Goal: Answer question/provide support: Share knowledge or assist other users

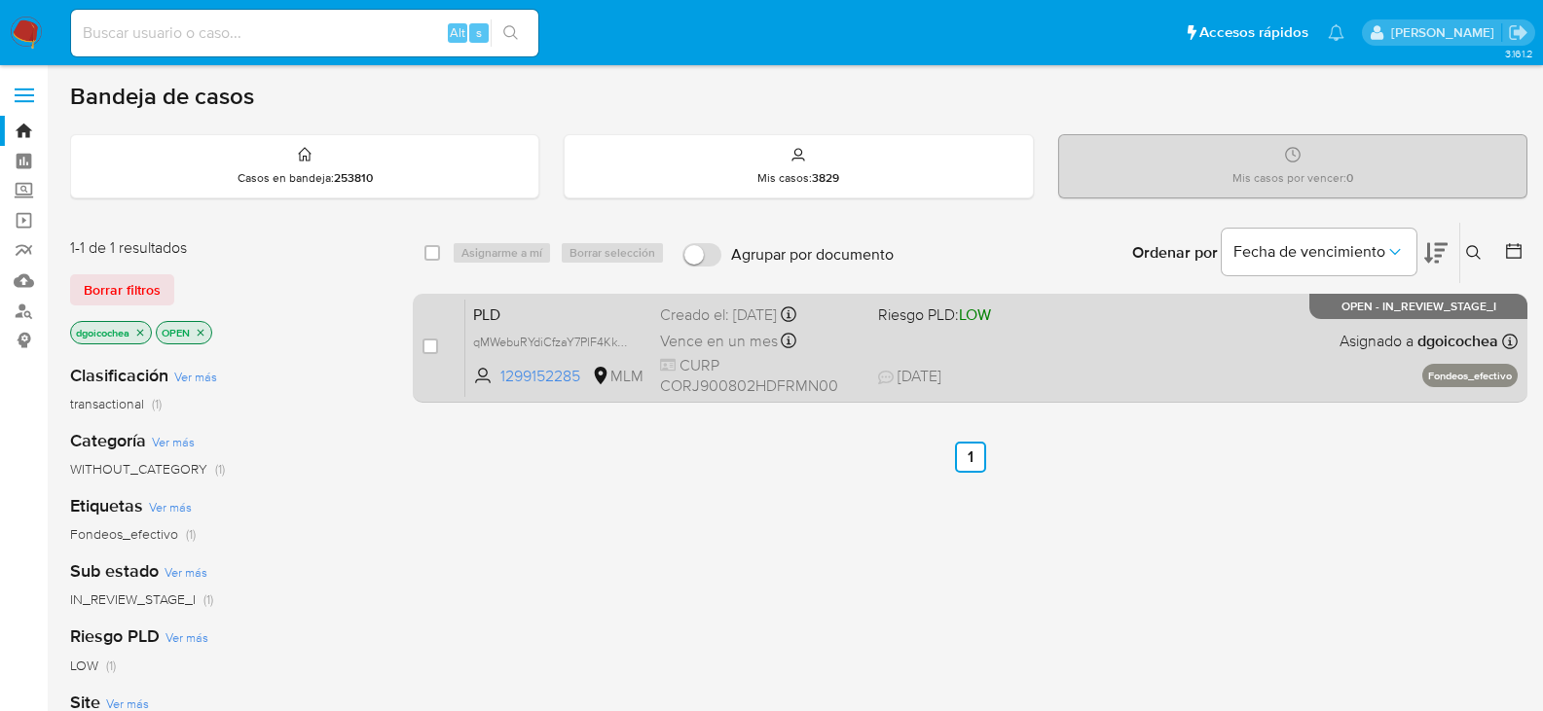
click at [494, 307] on span "PLD" at bounding box center [558, 313] width 171 height 25
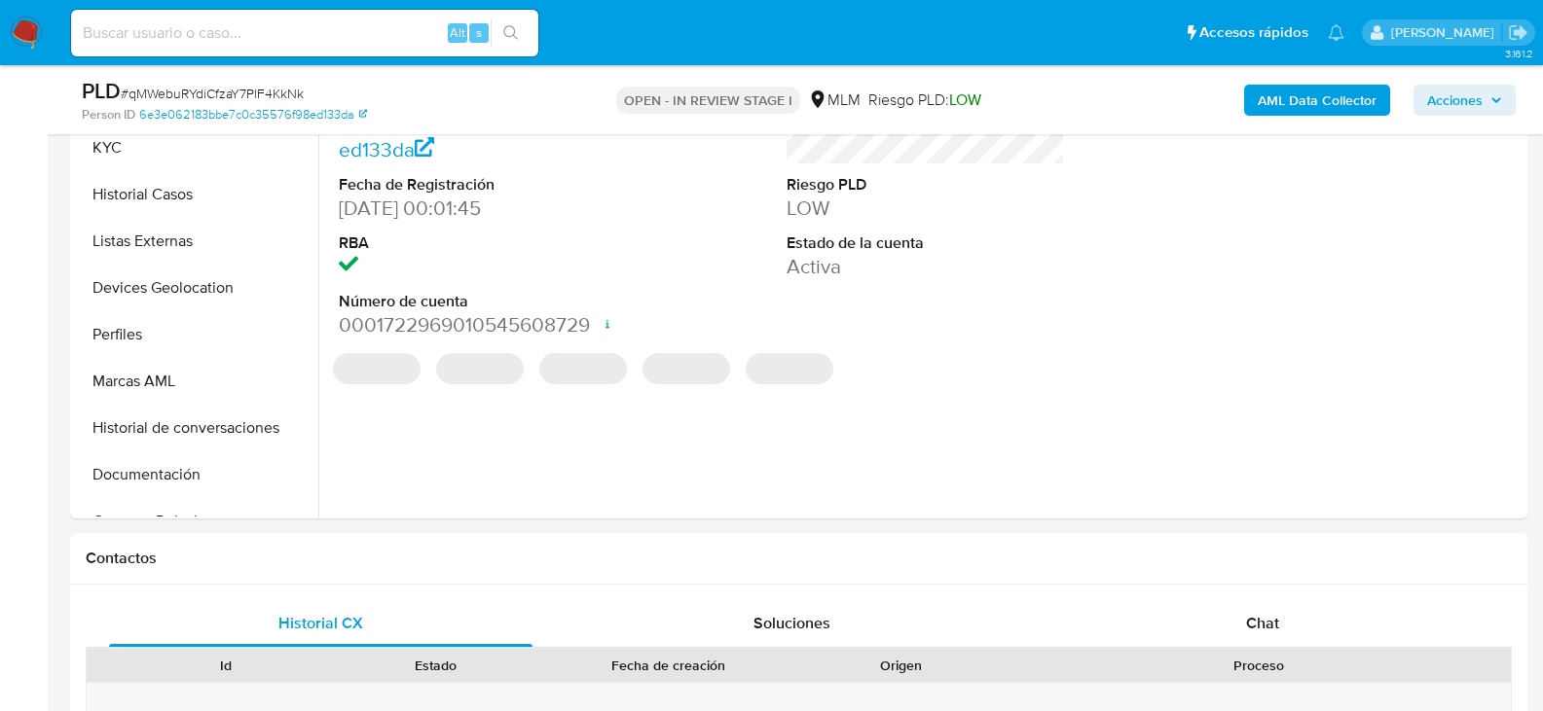
scroll to position [487, 0]
select select "10"
click at [1282, 626] on div "Chat" at bounding box center [1261, 622] width 423 height 47
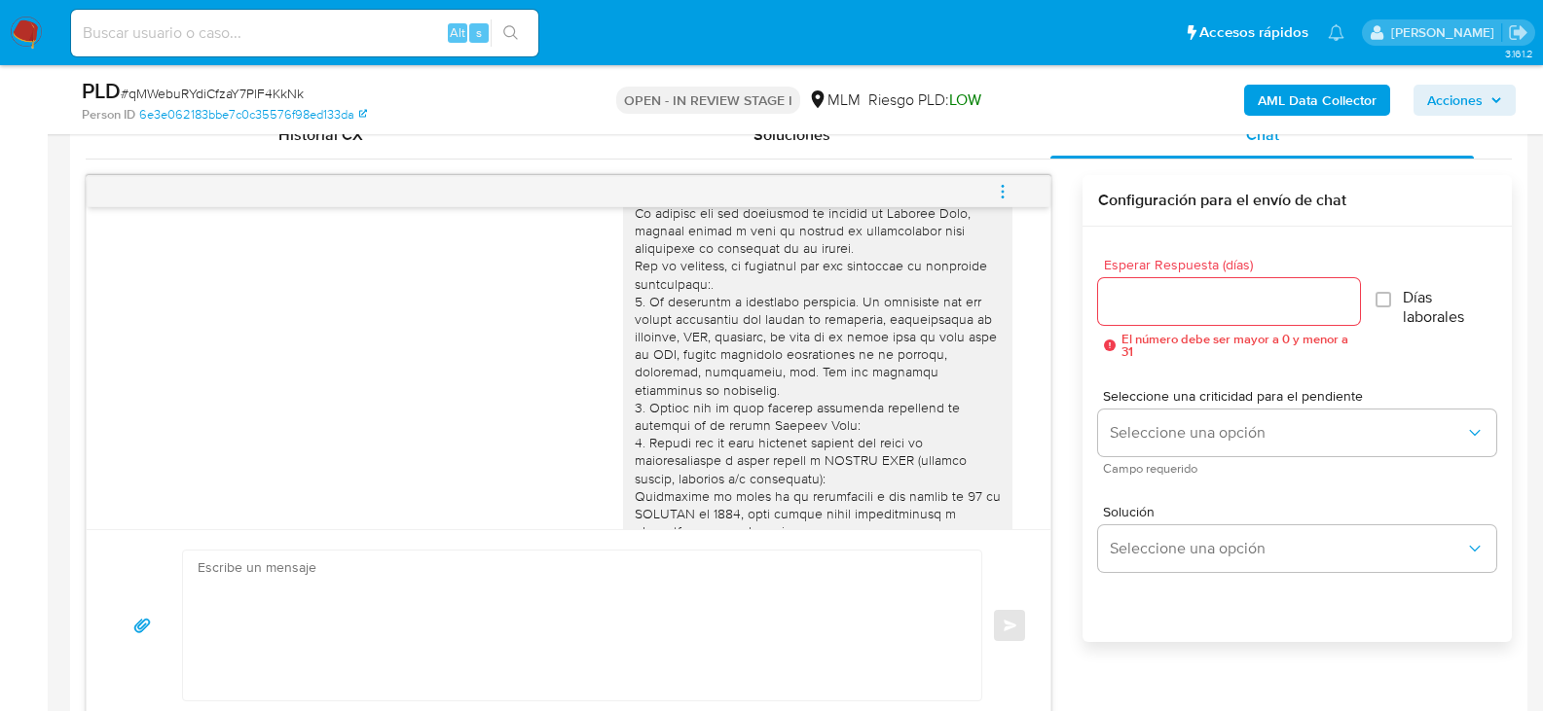
scroll to position [0, 0]
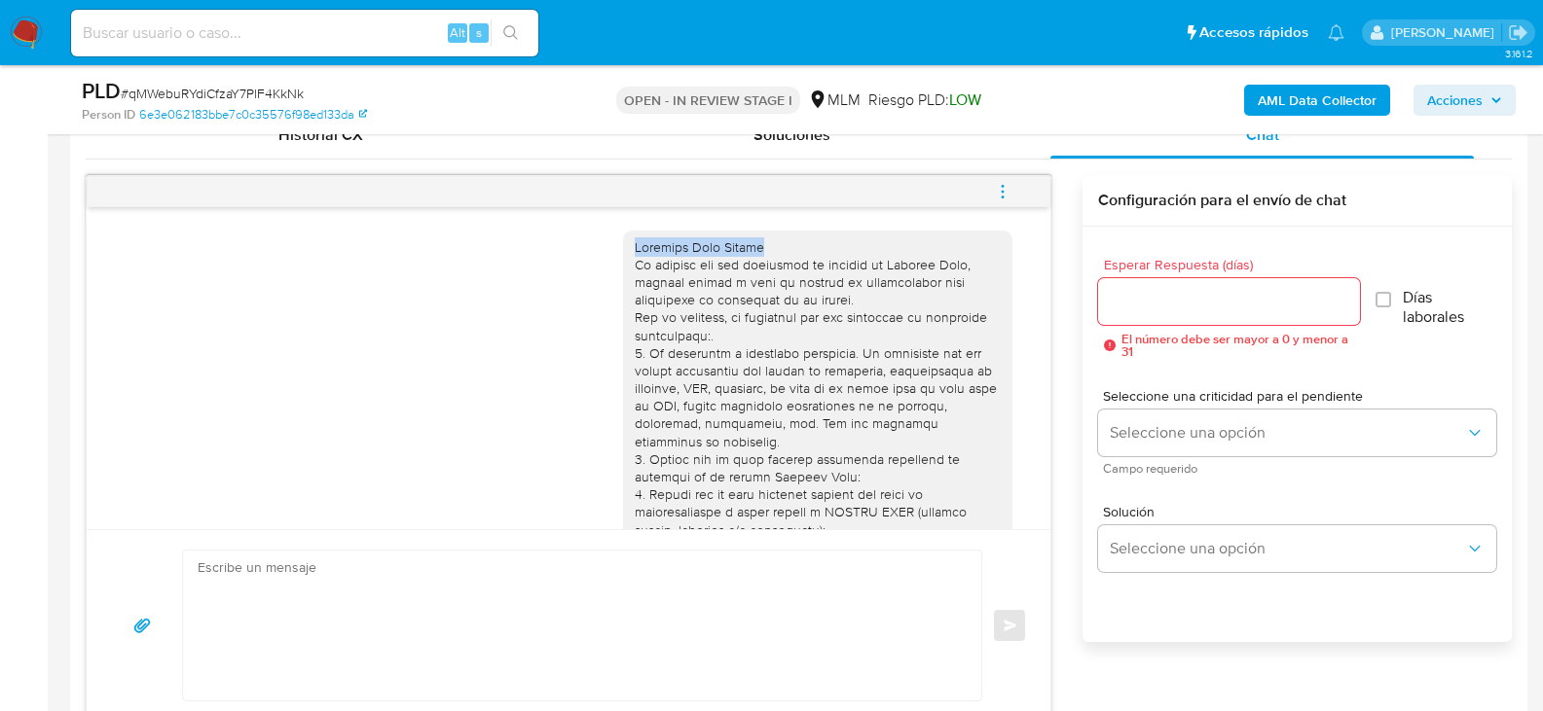
drag, startPoint x: 758, startPoint y: 252, endPoint x: 624, endPoint y: 244, distance: 134.5
click at [635, 244] on div at bounding box center [818, 494] width 366 height 513
copy div "Estimado Juan Martín"
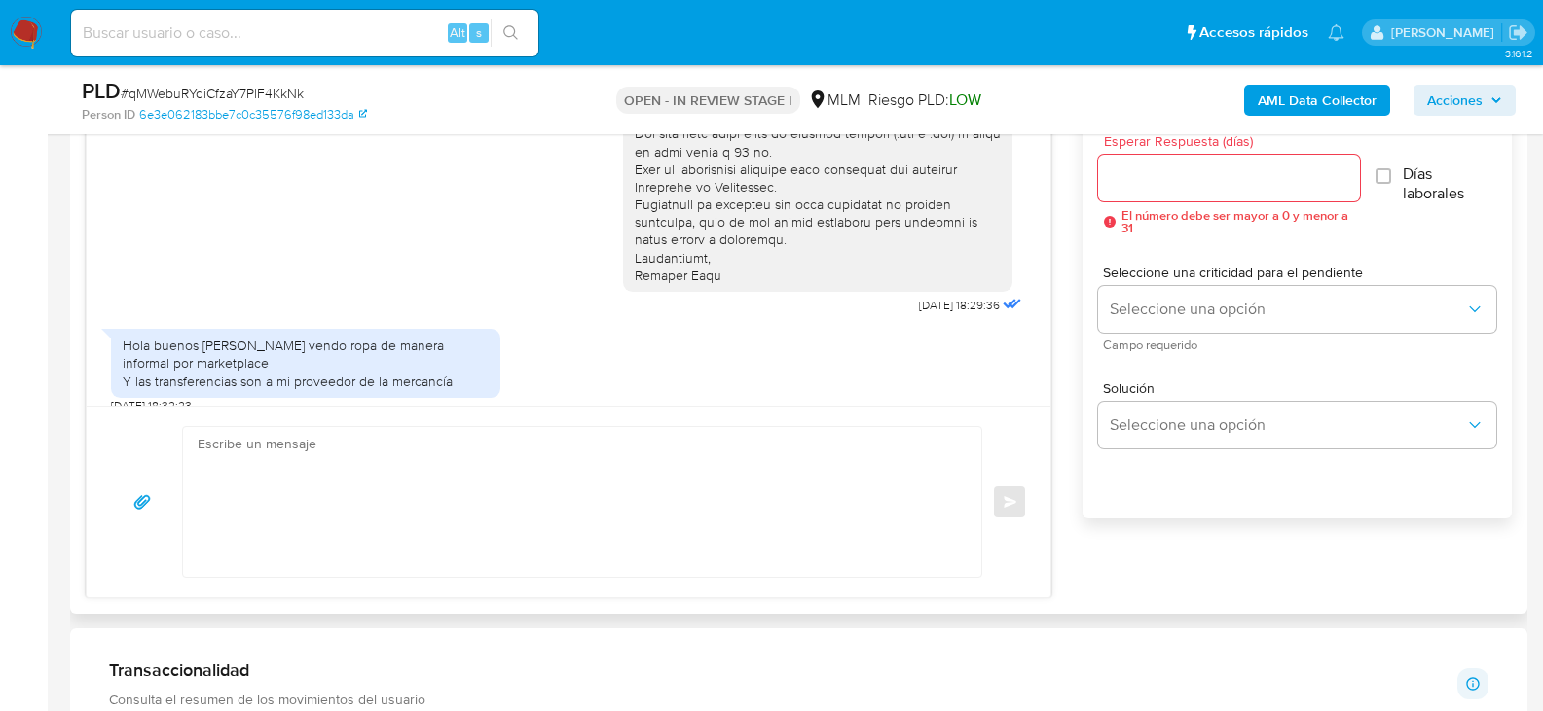
scroll to position [1265, 0]
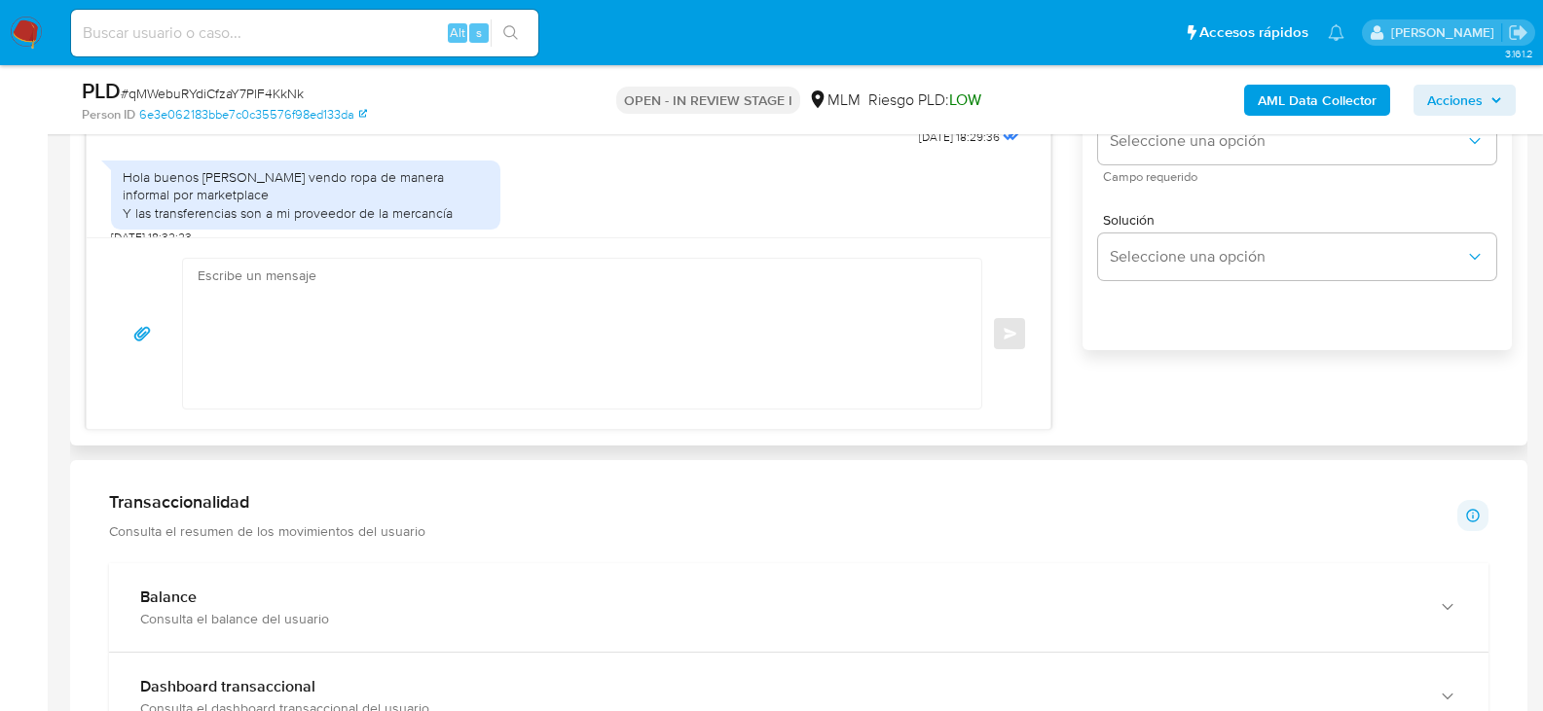
click at [444, 341] on textarea at bounding box center [577, 334] width 759 height 150
paste textarea "Estimado Juan Martín"
type textarea "Estimado Juan Martín"
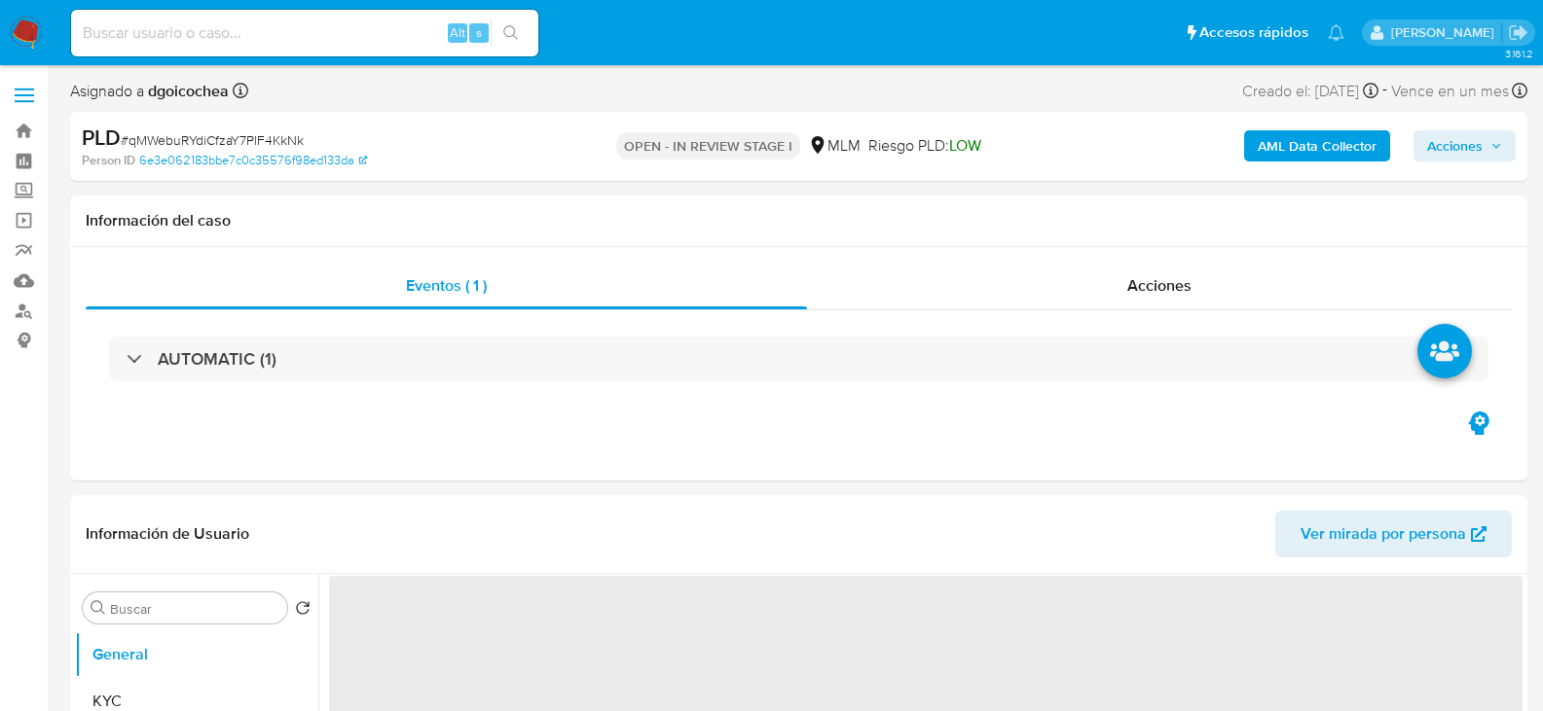
select select "10"
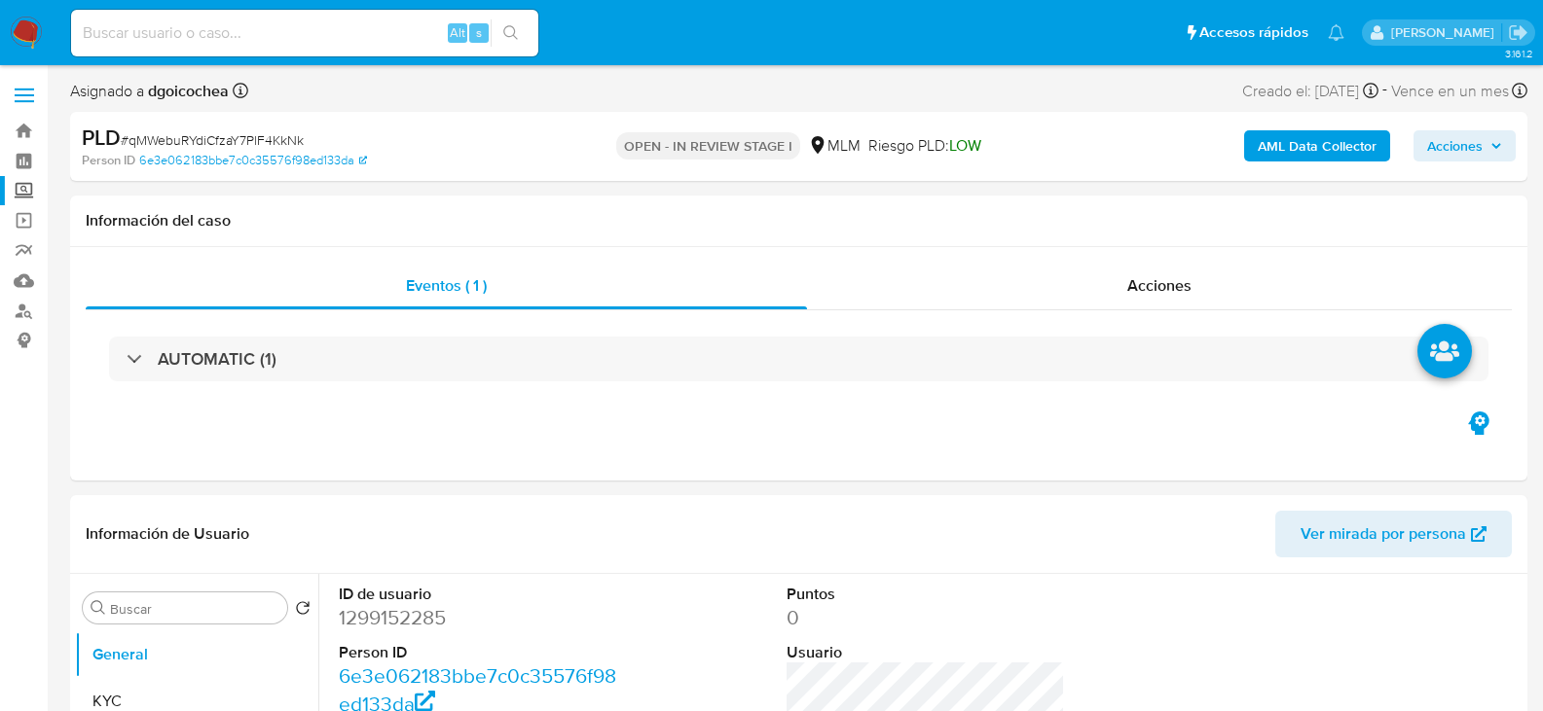
click at [18, 194] on label "Screening" at bounding box center [116, 191] width 232 height 30
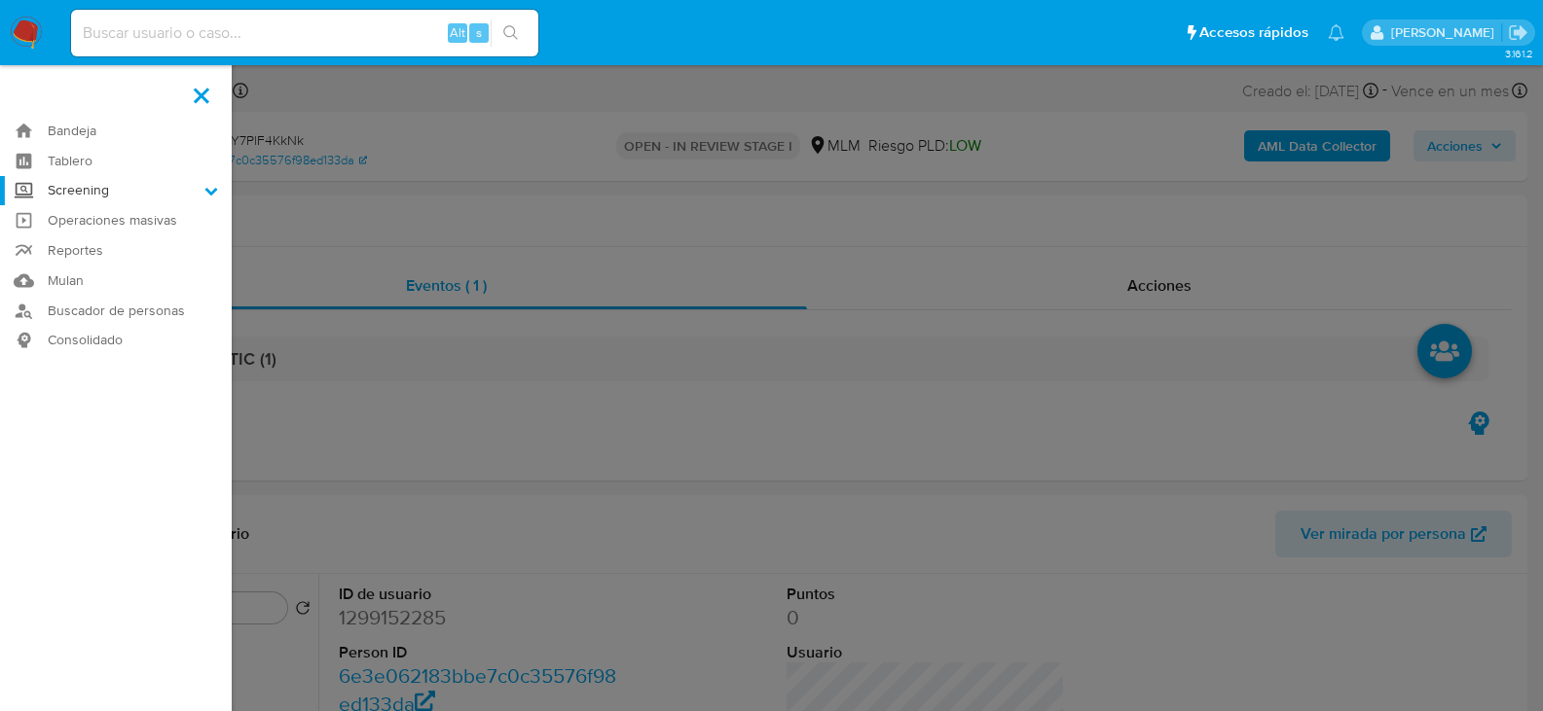
click at [0, 0] on input "Screening" at bounding box center [0, 0] width 0 height 0
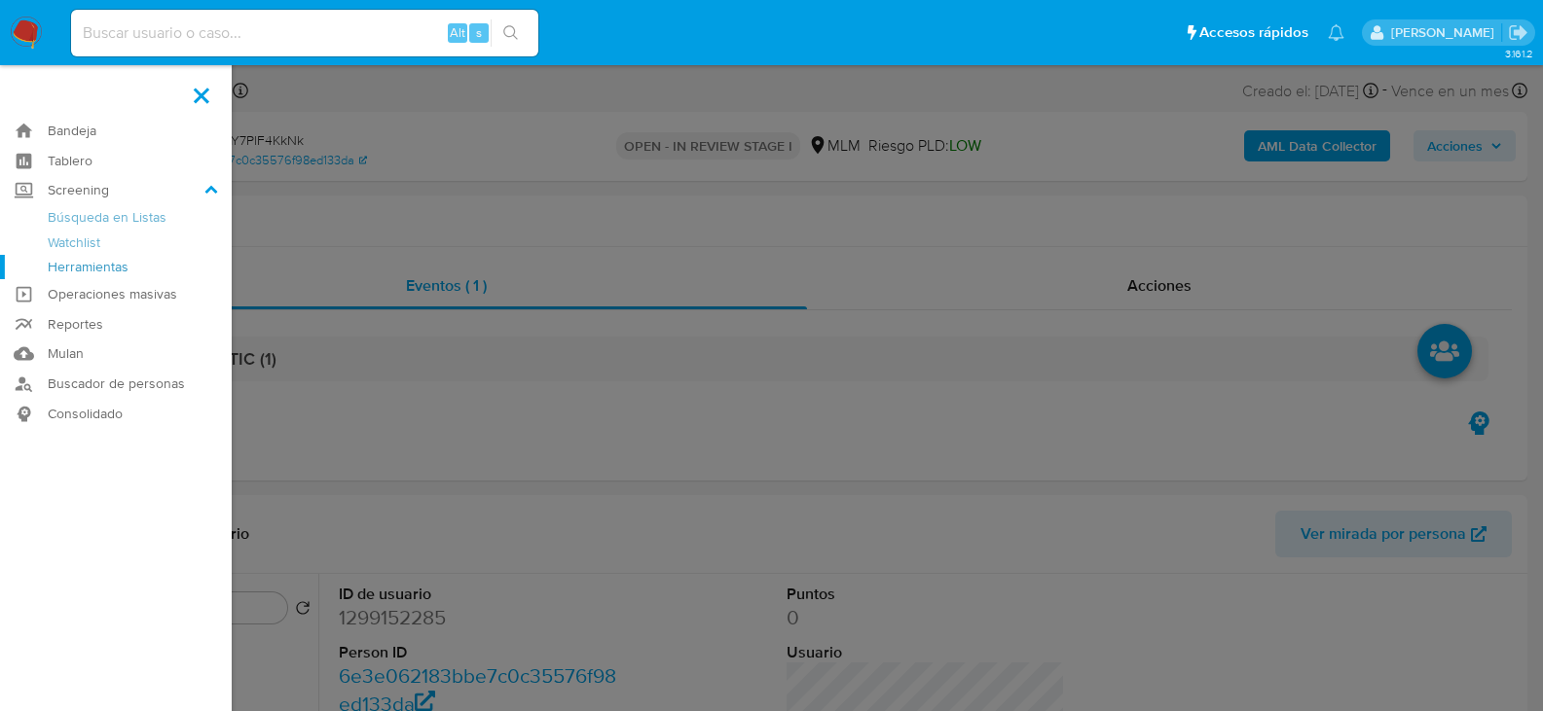
click at [91, 258] on link "Herramientas" at bounding box center [116, 267] width 232 height 24
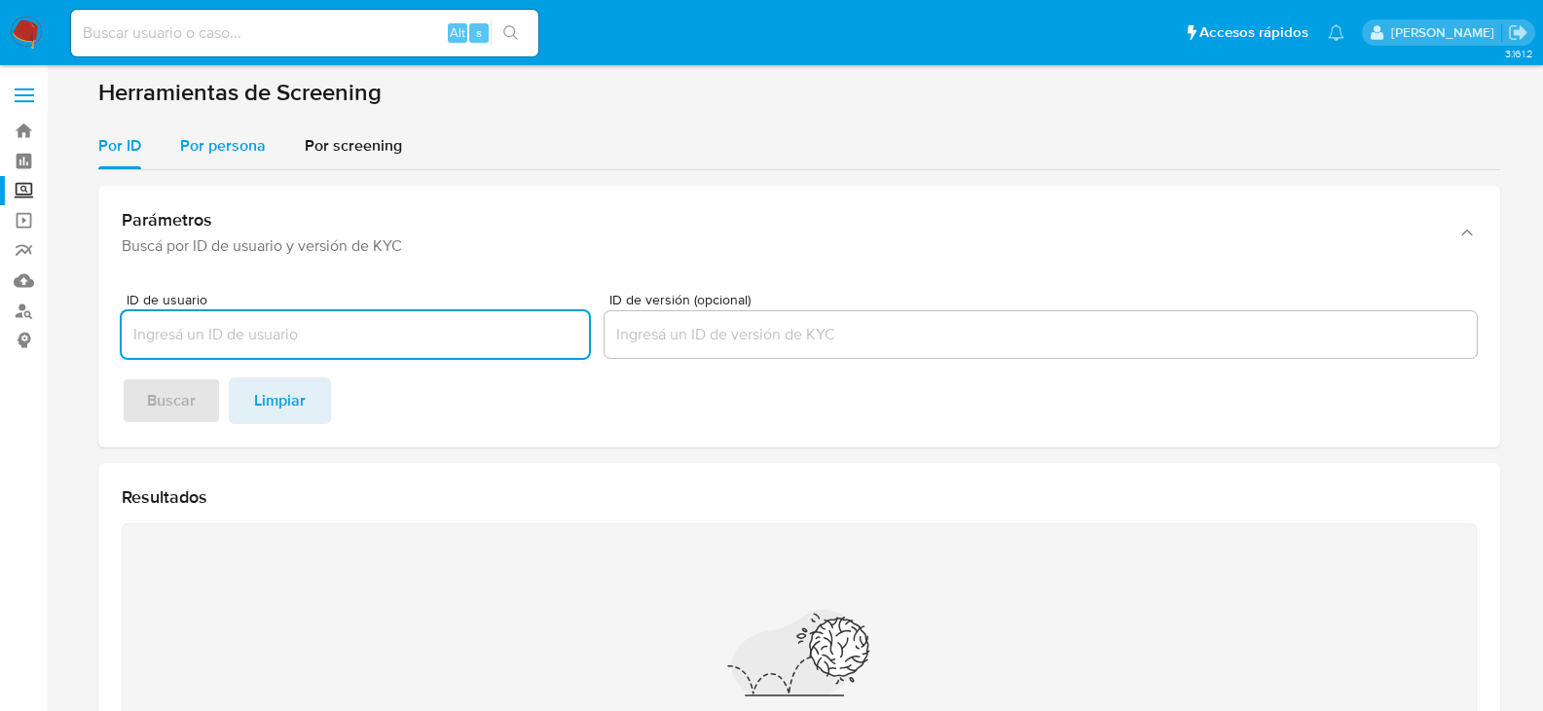
click at [207, 139] on span "Por persona" at bounding box center [223, 145] width 86 height 22
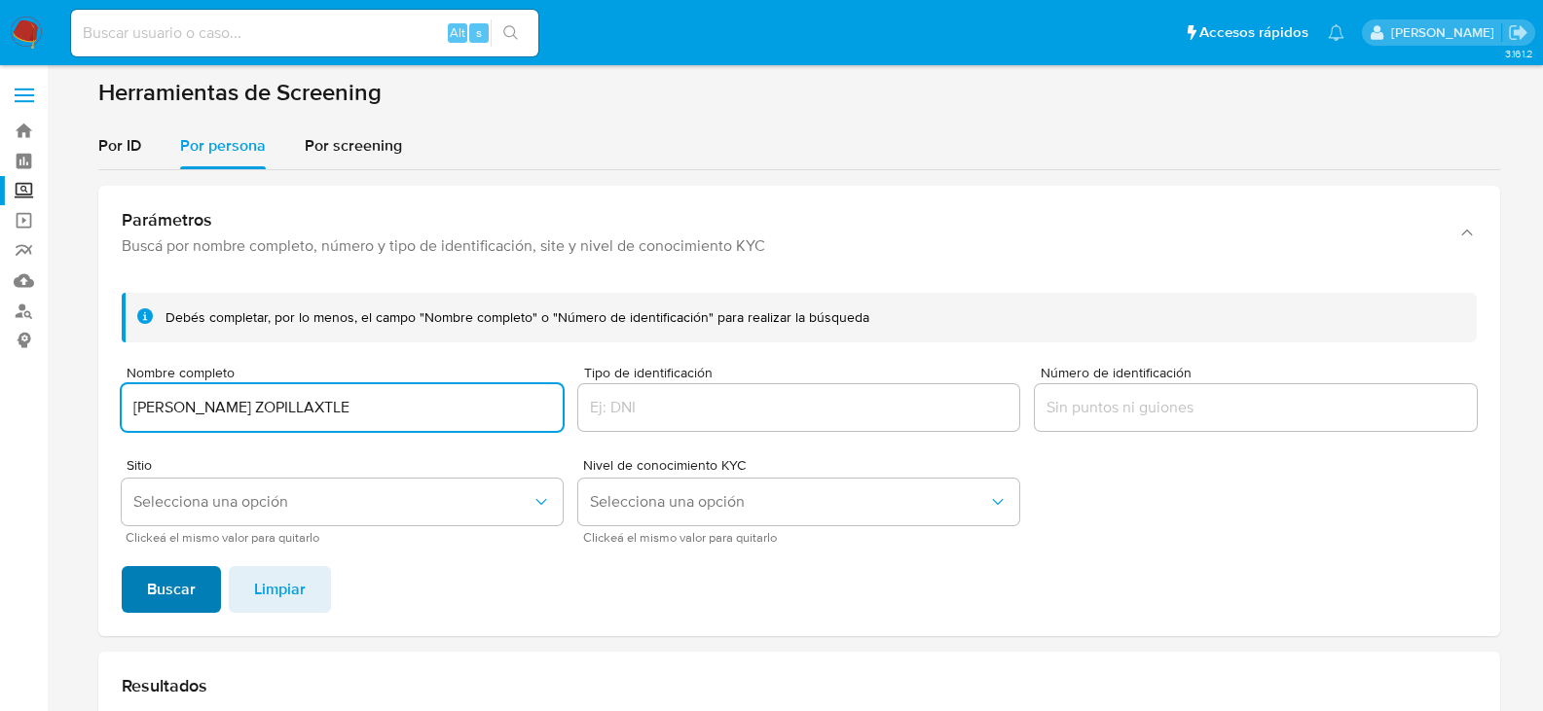
type input "[PERSON_NAME] ZOPILLAXTLE"
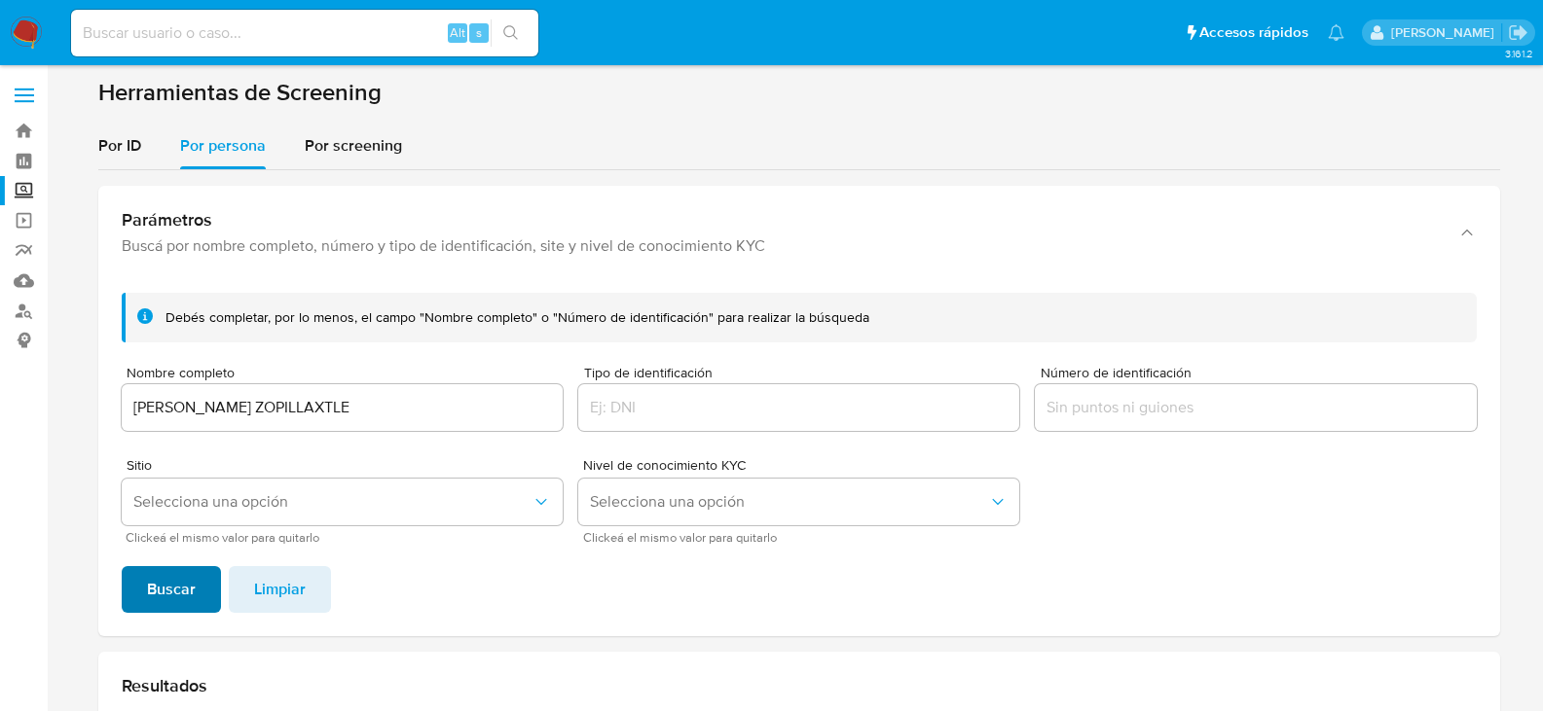
click at [168, 580] on span "Buscar" at bounding box center [171, 589] width 49 height 43
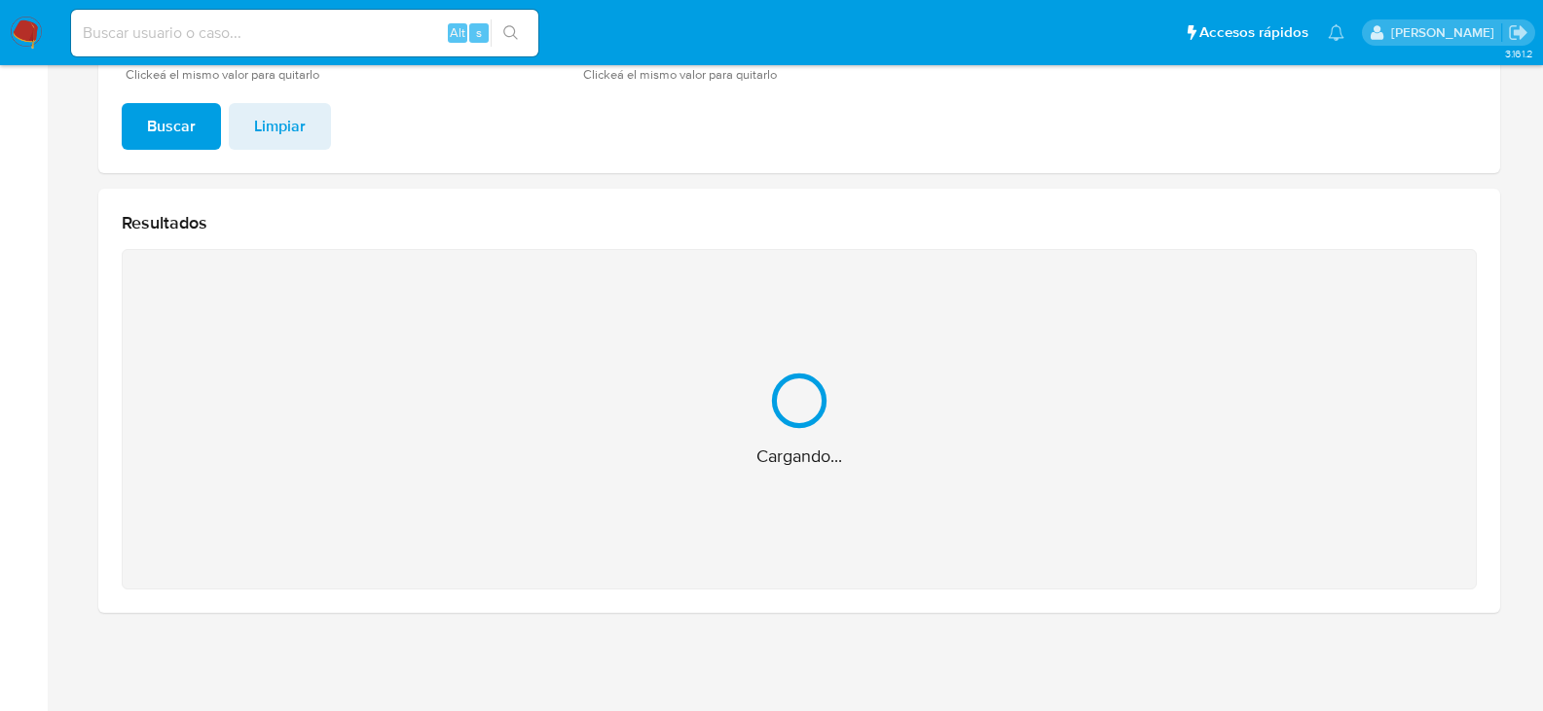
scroll to position [154, 0]
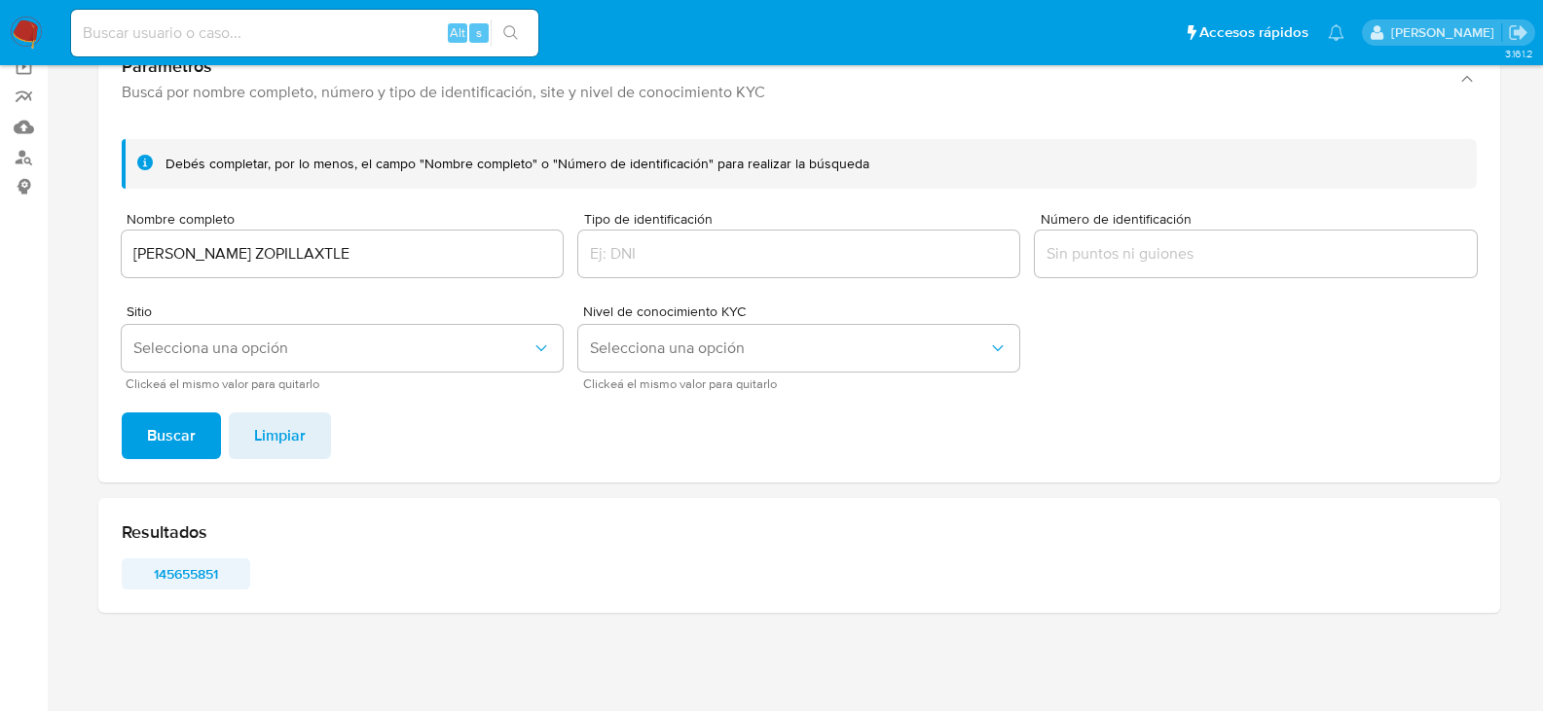
click at [200, 561] on span "145655851" at bounding box center [185, 574] width 101 height 27
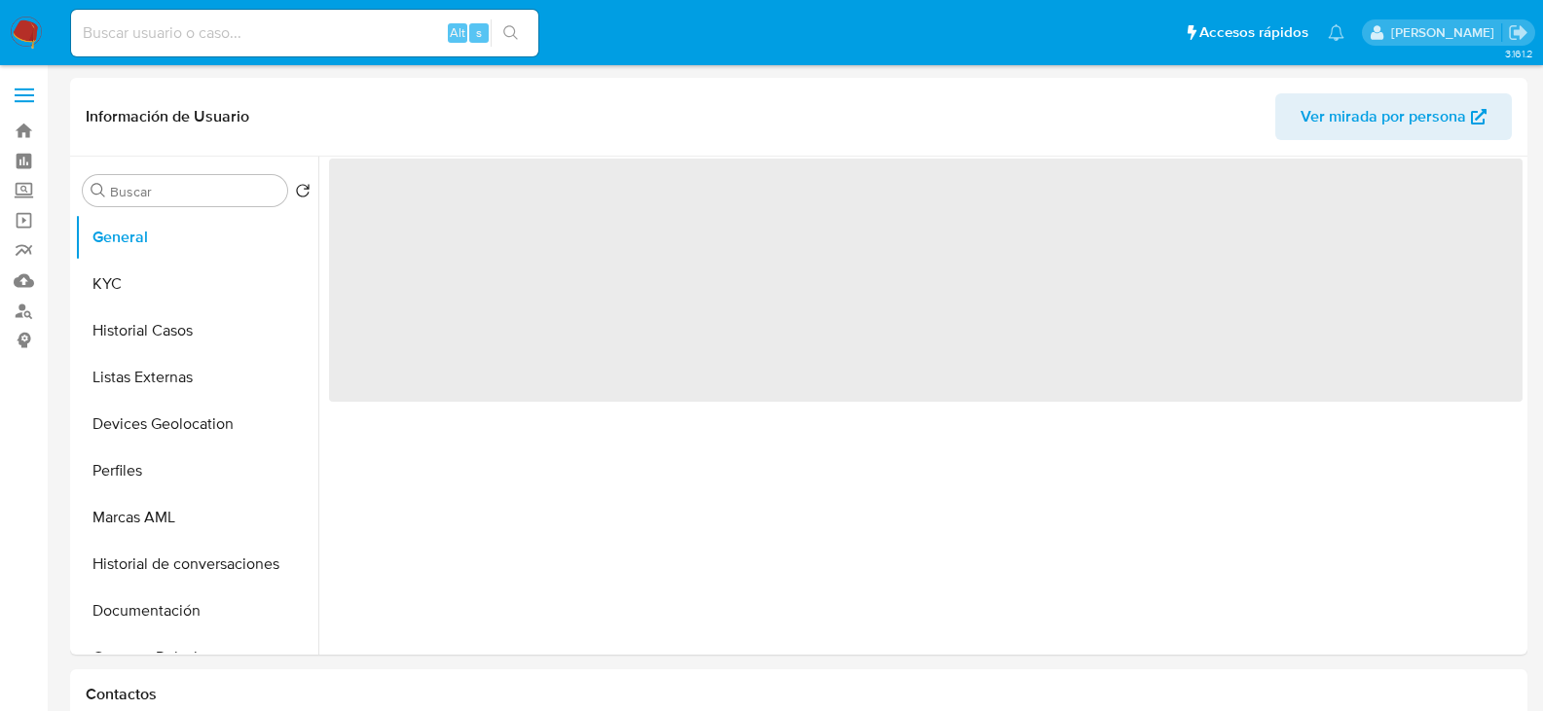
select select "10"
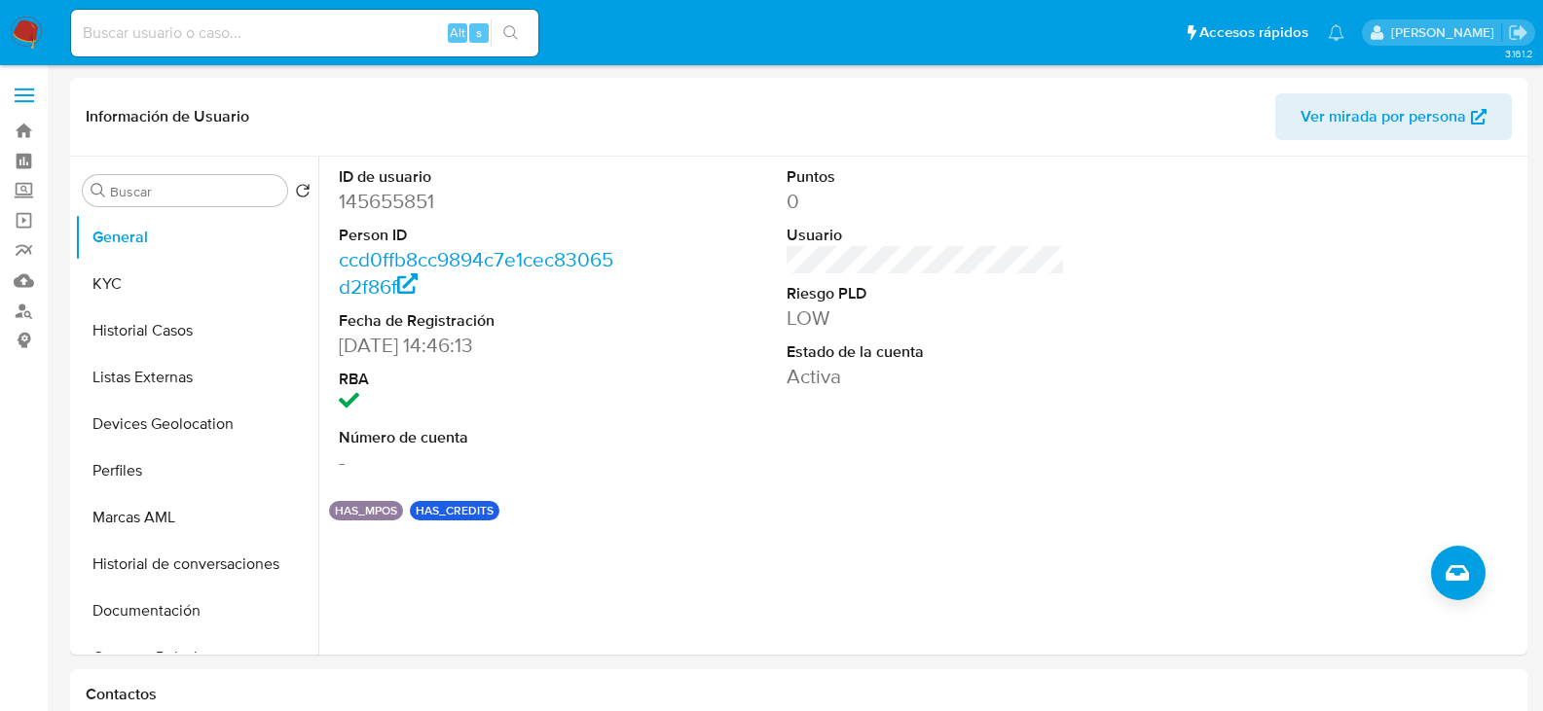
click at [224, 43] on input at bounding box center [304, 32] width 467 height 25
paste input "298432823"
type input "298432823"
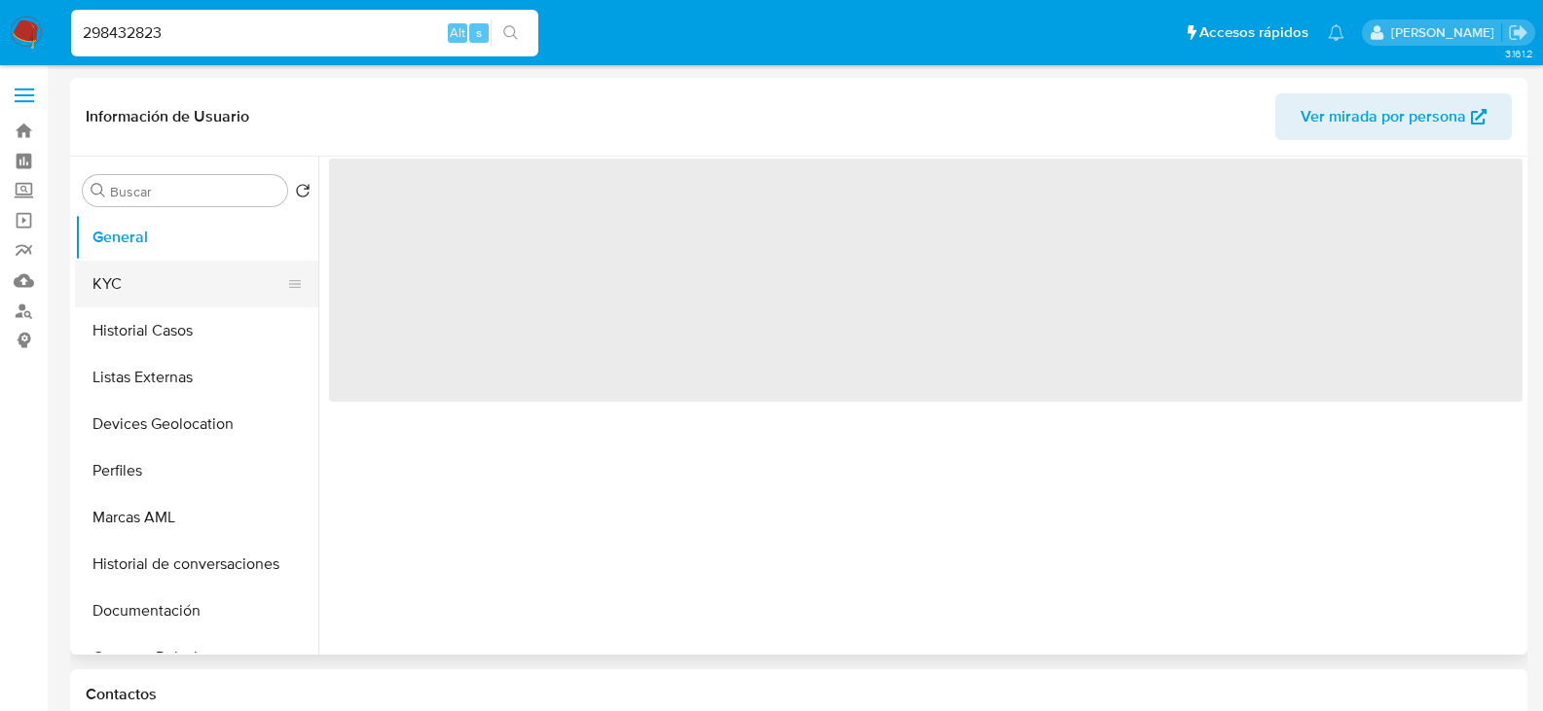
select select "10"
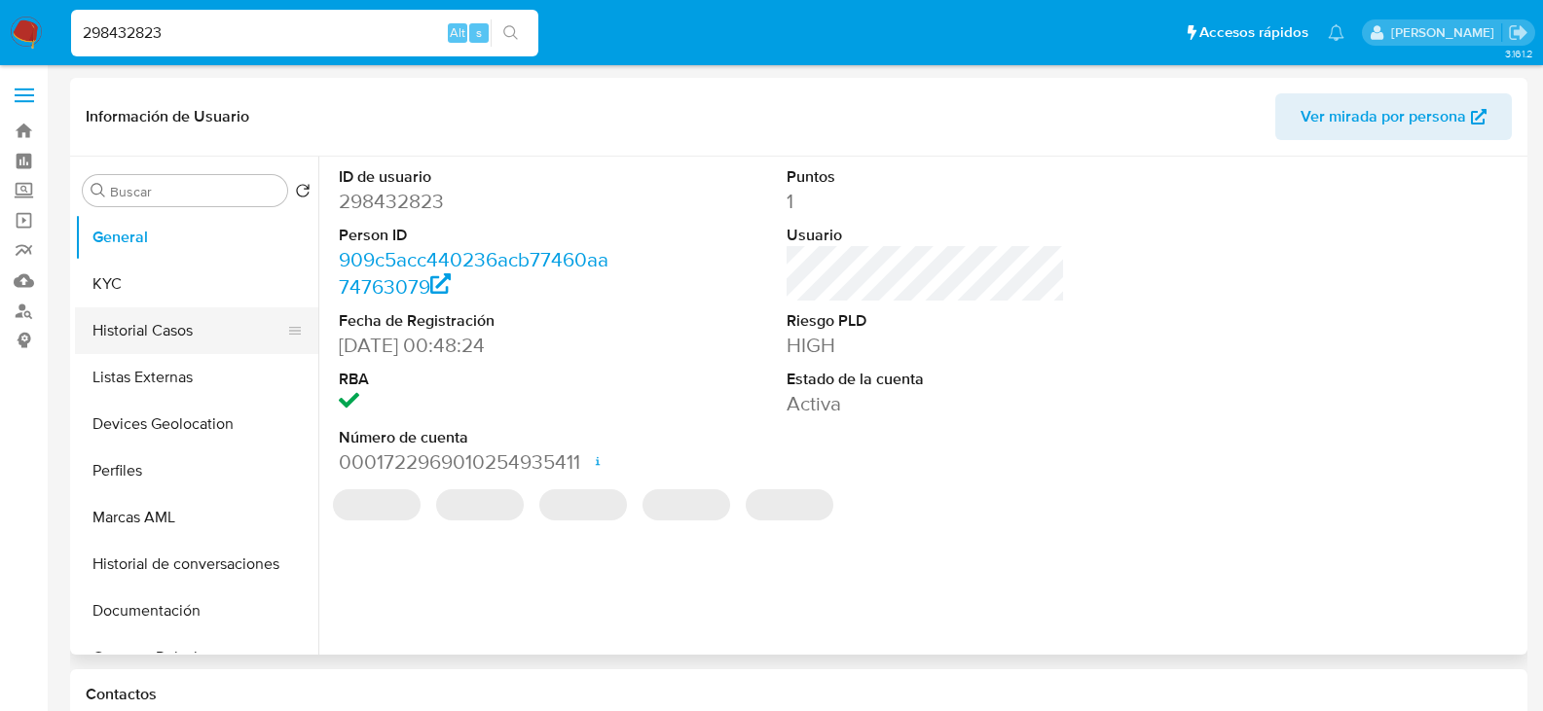
click at [221, 320] on button "Historial Casos" at bounding box center [189, 331] width 228 height 47
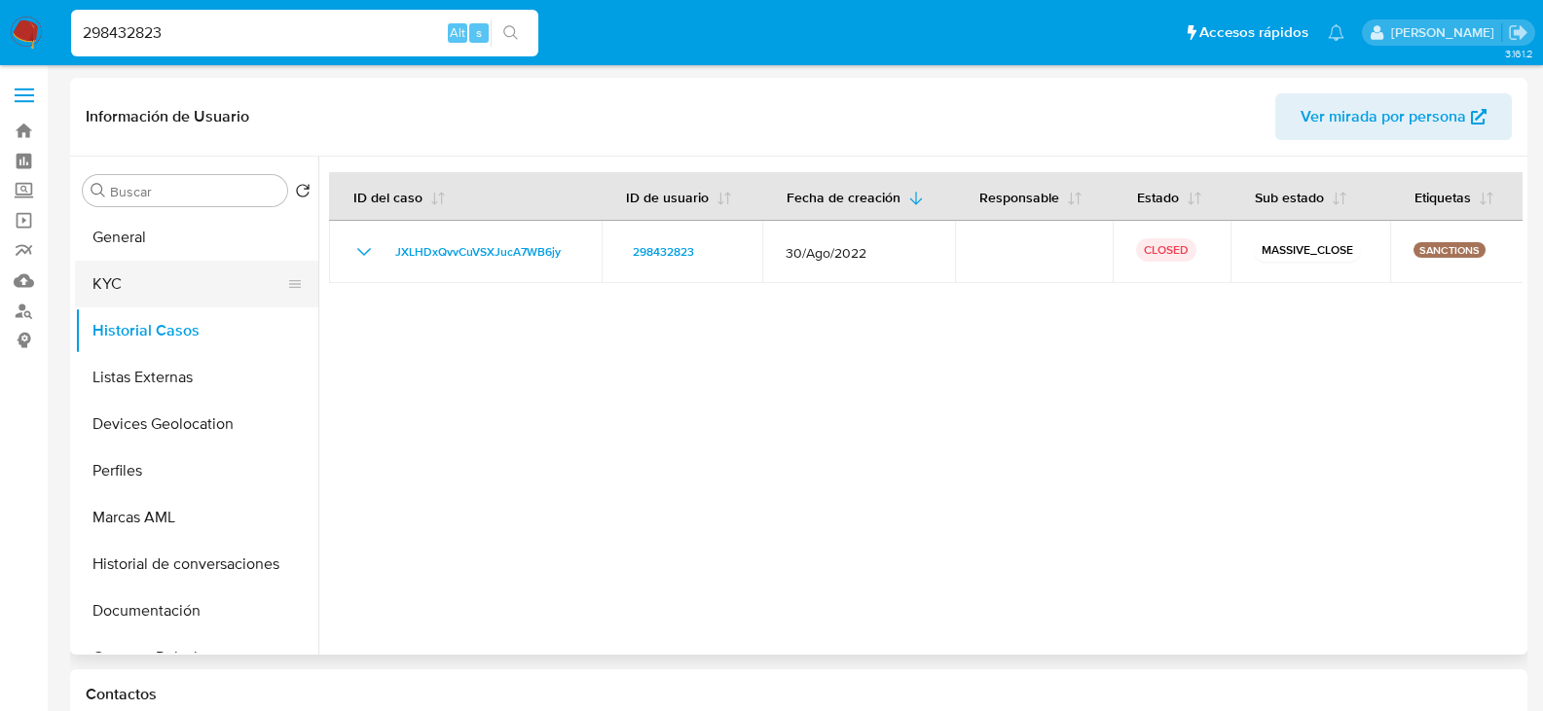
click at [205, 290] on button "KYC" at bounding box center [189, 284] width 228 height 47
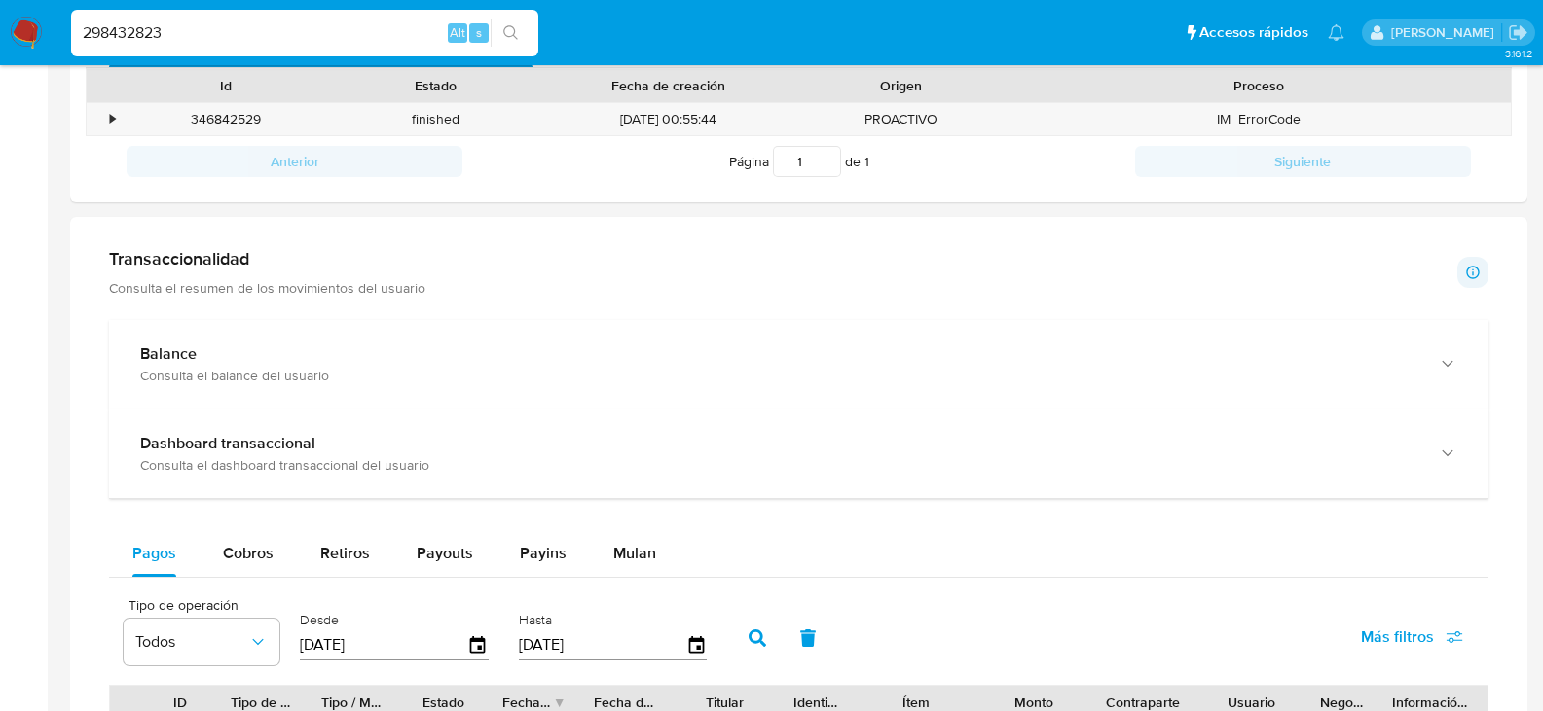
scroll to position [1071, 0]
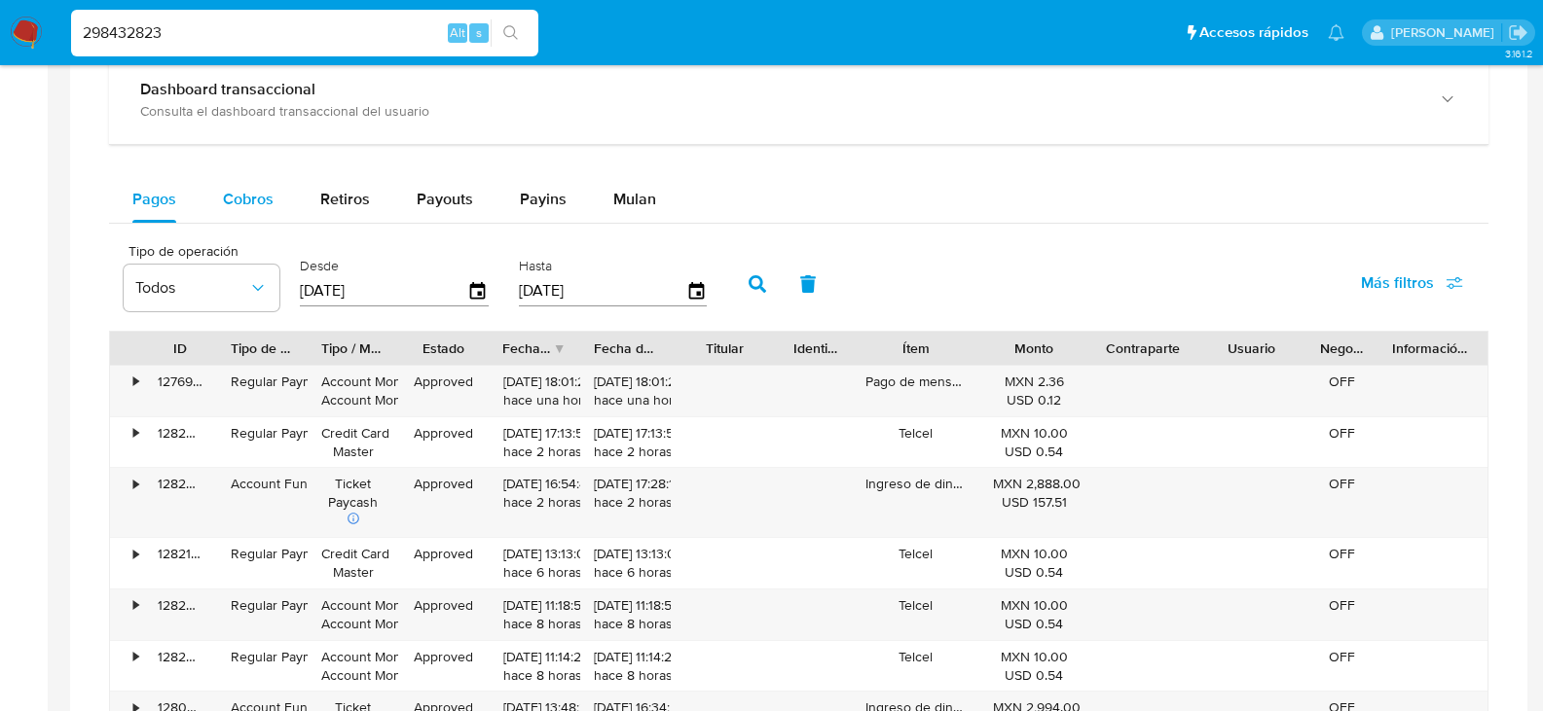
click at [271, 193] on span "Cobros" at bounding box center [248, 199] width 51 height 22
select select "10"
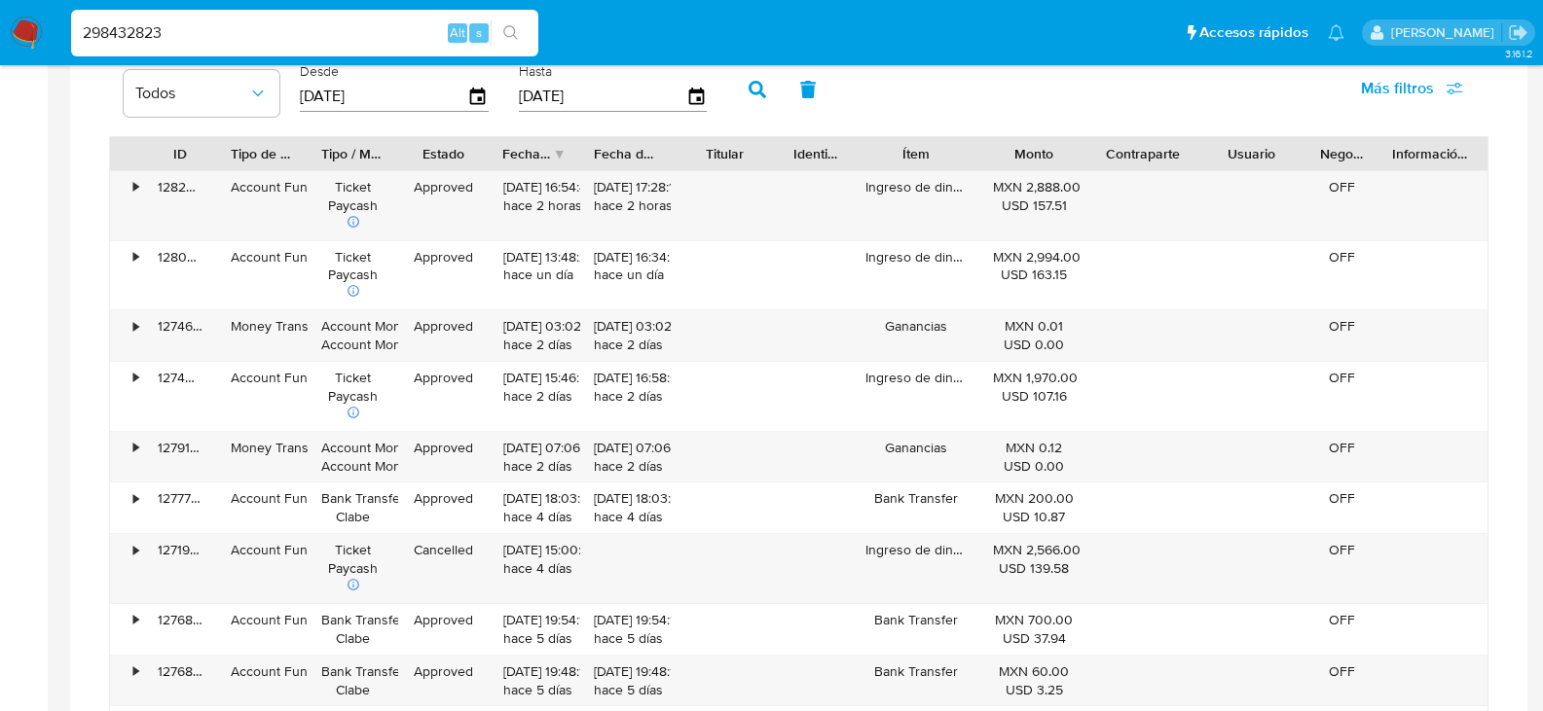
scroll to position [1460, 0]
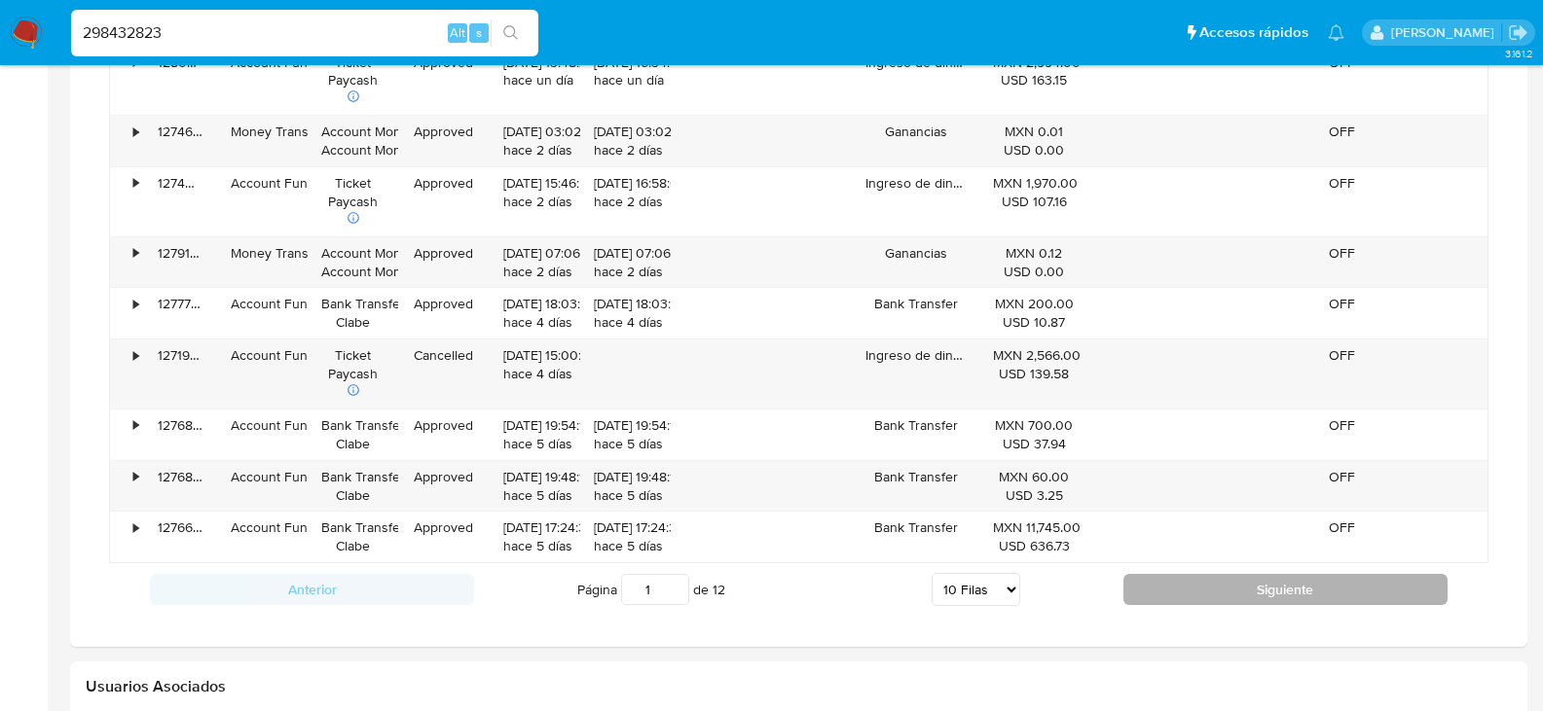
click at [1242, 582] on button "Siguiente" at bounding box center [1285, 589] width 324 height 31
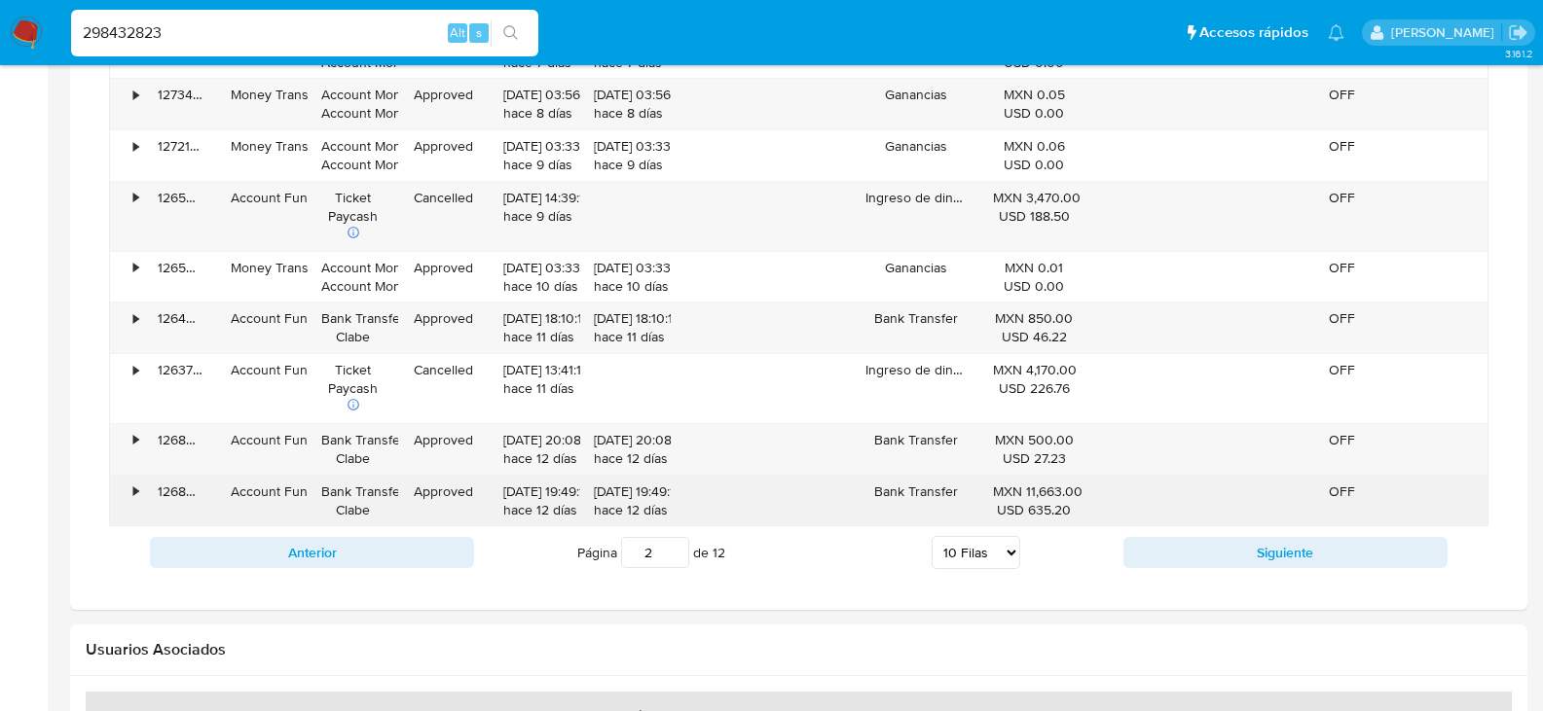
scroll to position [1363, 0]
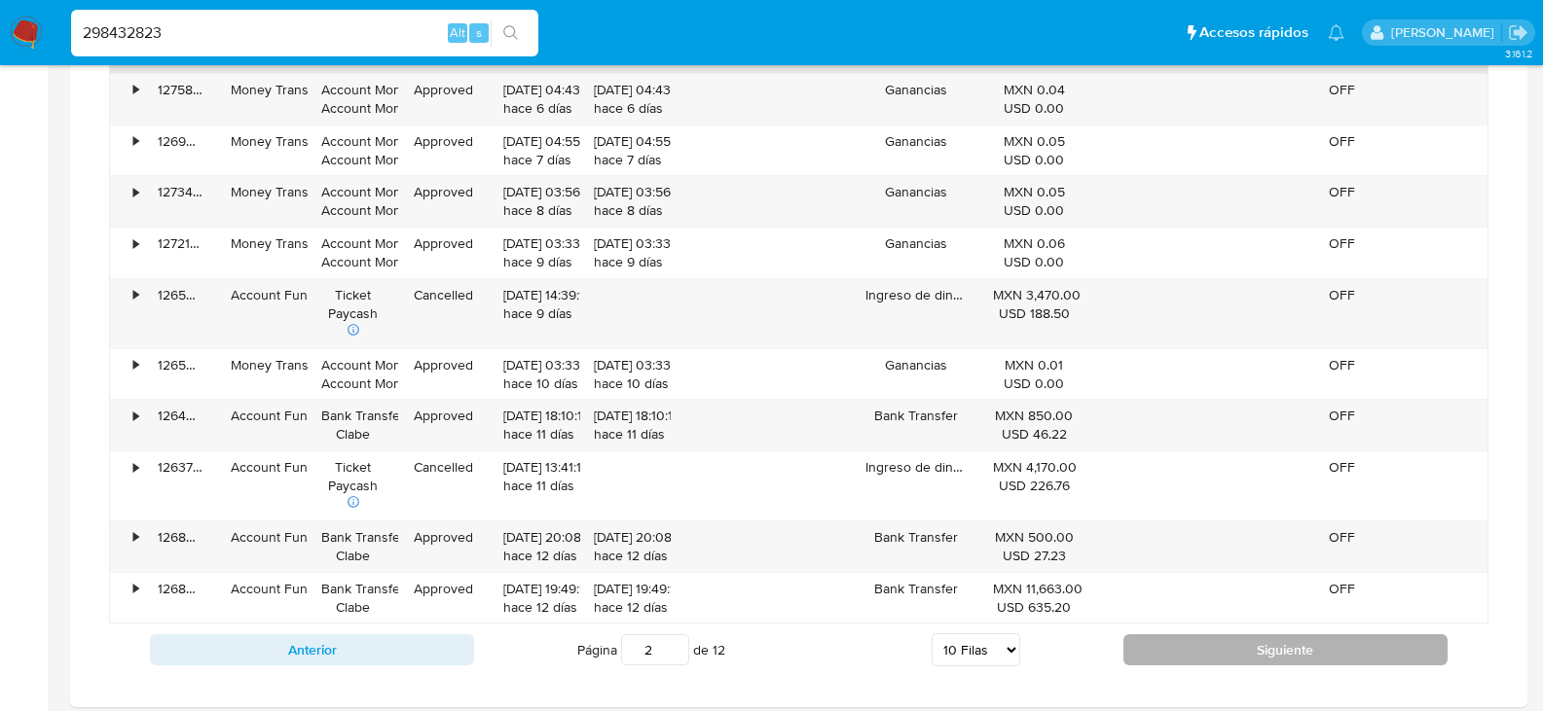
click at [1200, 652] on button "Siguiente" at bounding box center [1285, 650] width 324 height 31
type input "3"
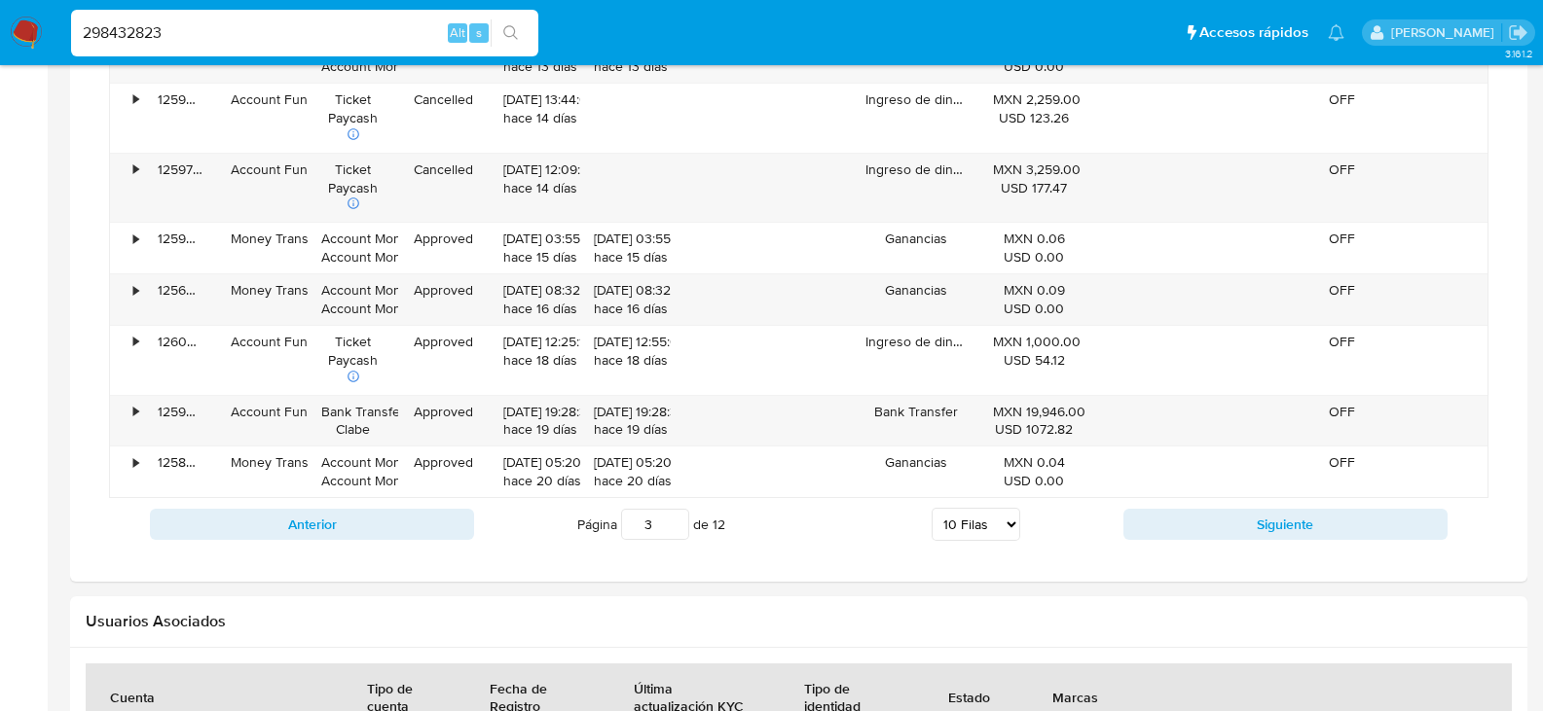
scroll to position [1557, 0]
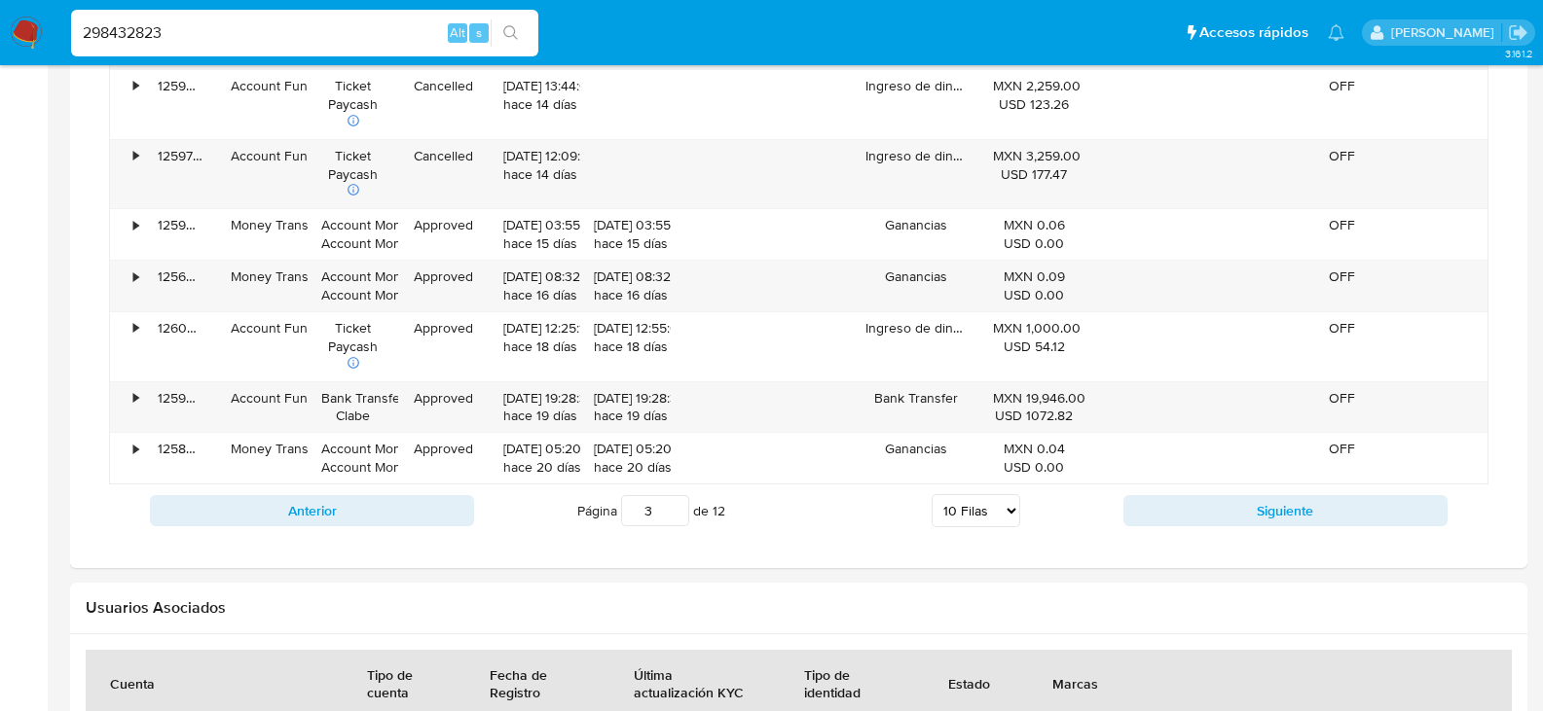
click at [1000, 512] on select "5 Filas 10 Filas 20 Filas 25 Filas 50 Filas 100 Filas" at bounding box center [975, 510] width 89 height 33
select select "100"
click at [931, 494] on select "5 Filas 10 Filas 20 Filas 25 Filas 50 Filas 100 Filas" at bounding box center [975, 510] width 89 height 33
type input "1"
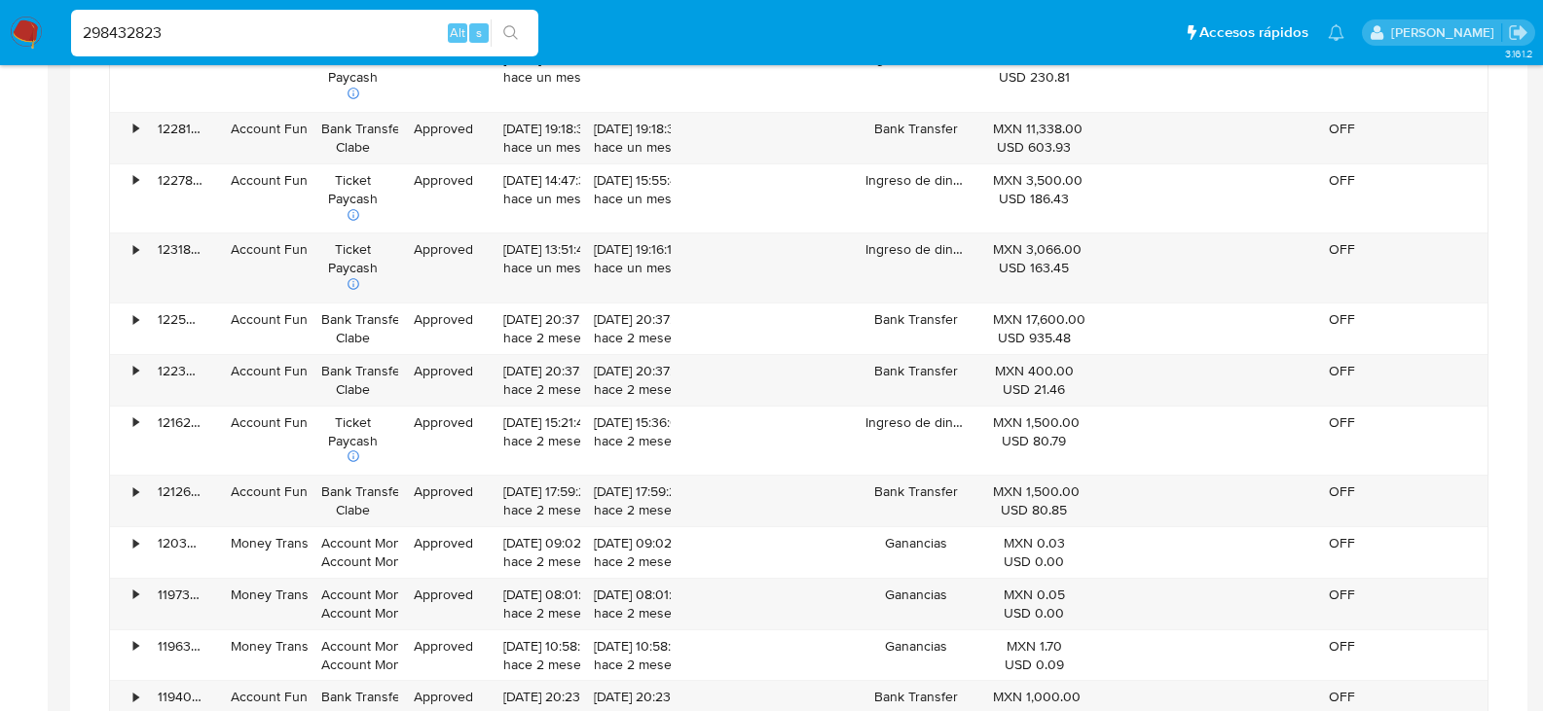
scroll to position [4866, 0]
click at [229, 44] on input "298432823" at bounding box center [304, 32] width 467 height 25
paste input "300906736"
type input "300906736"
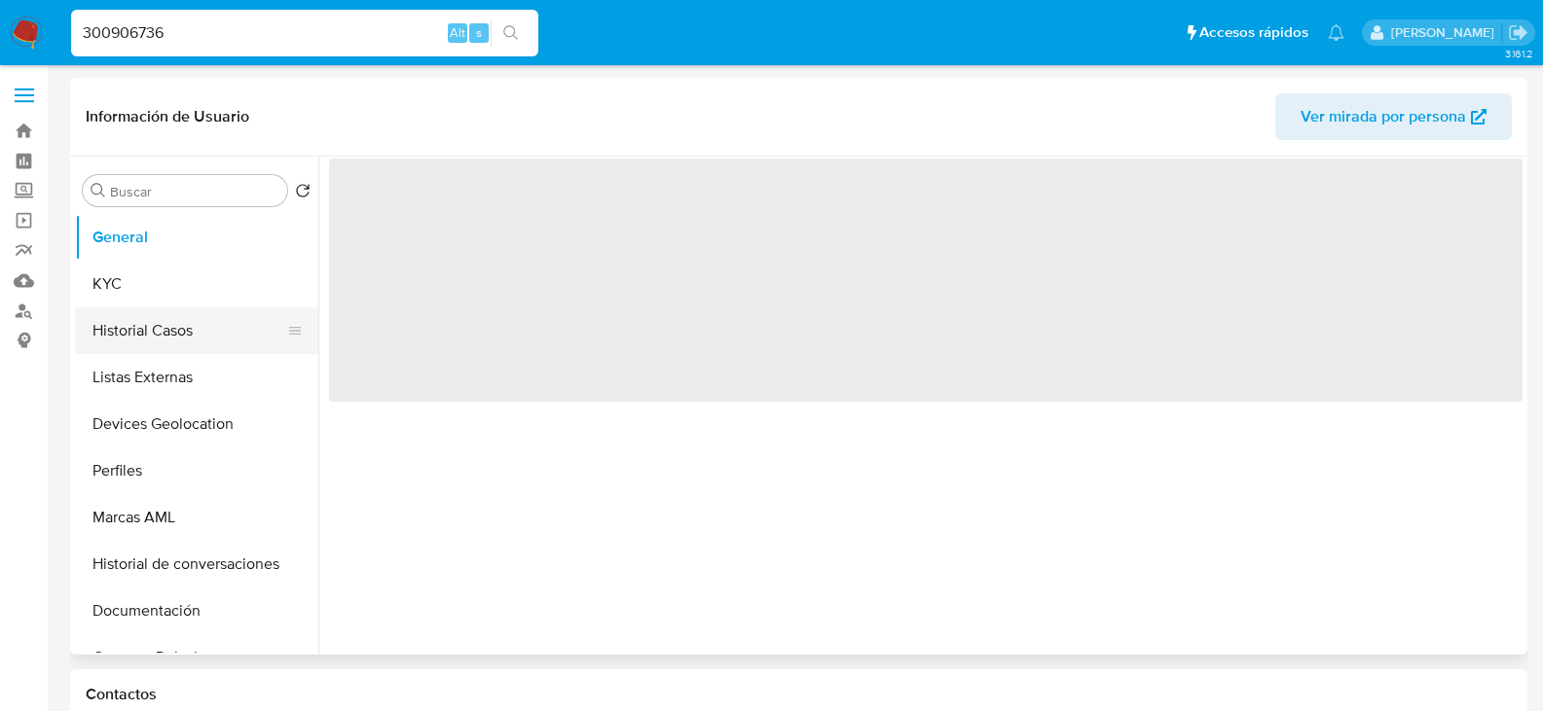
select select "10"
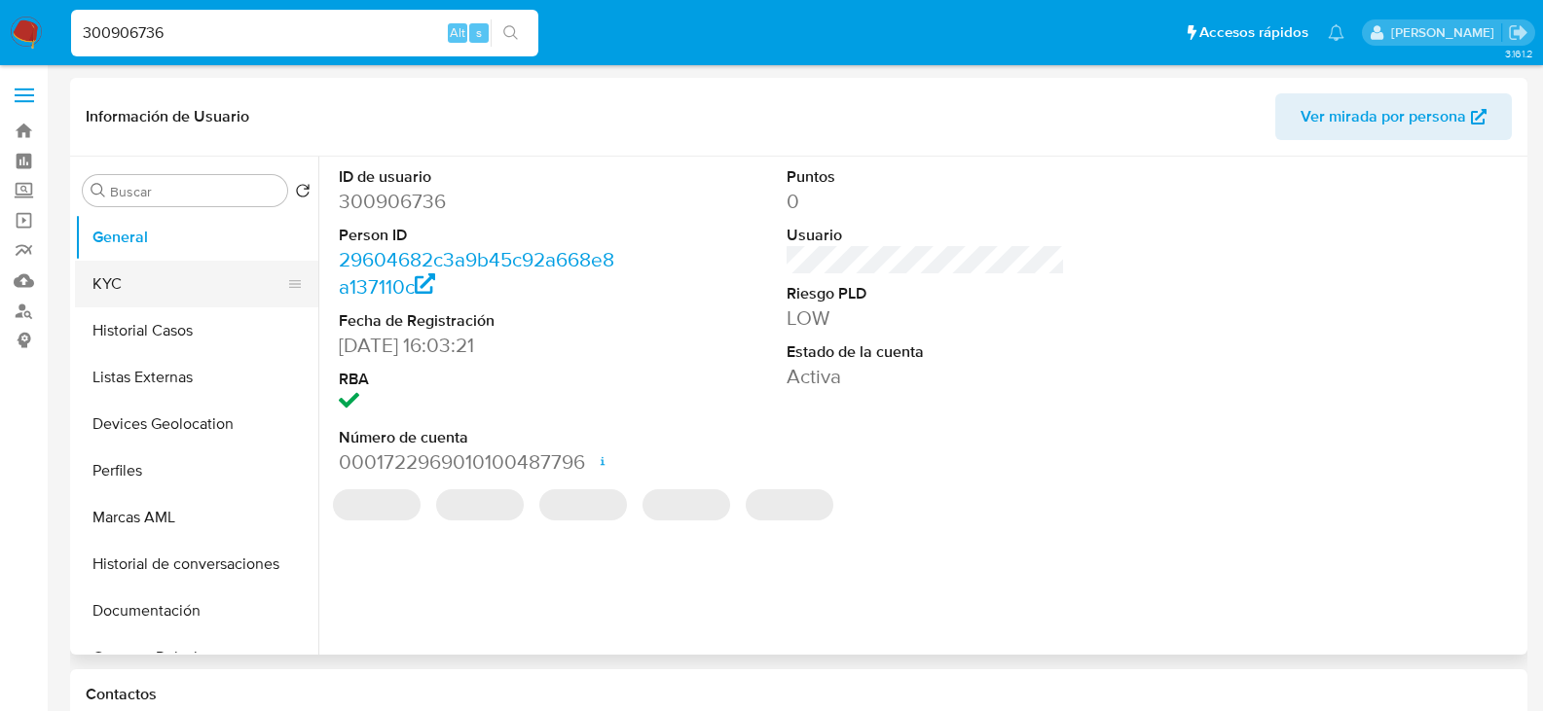
click at [242, 288] on button "KYC" at bounding box center [189, 284] width 228 height 47
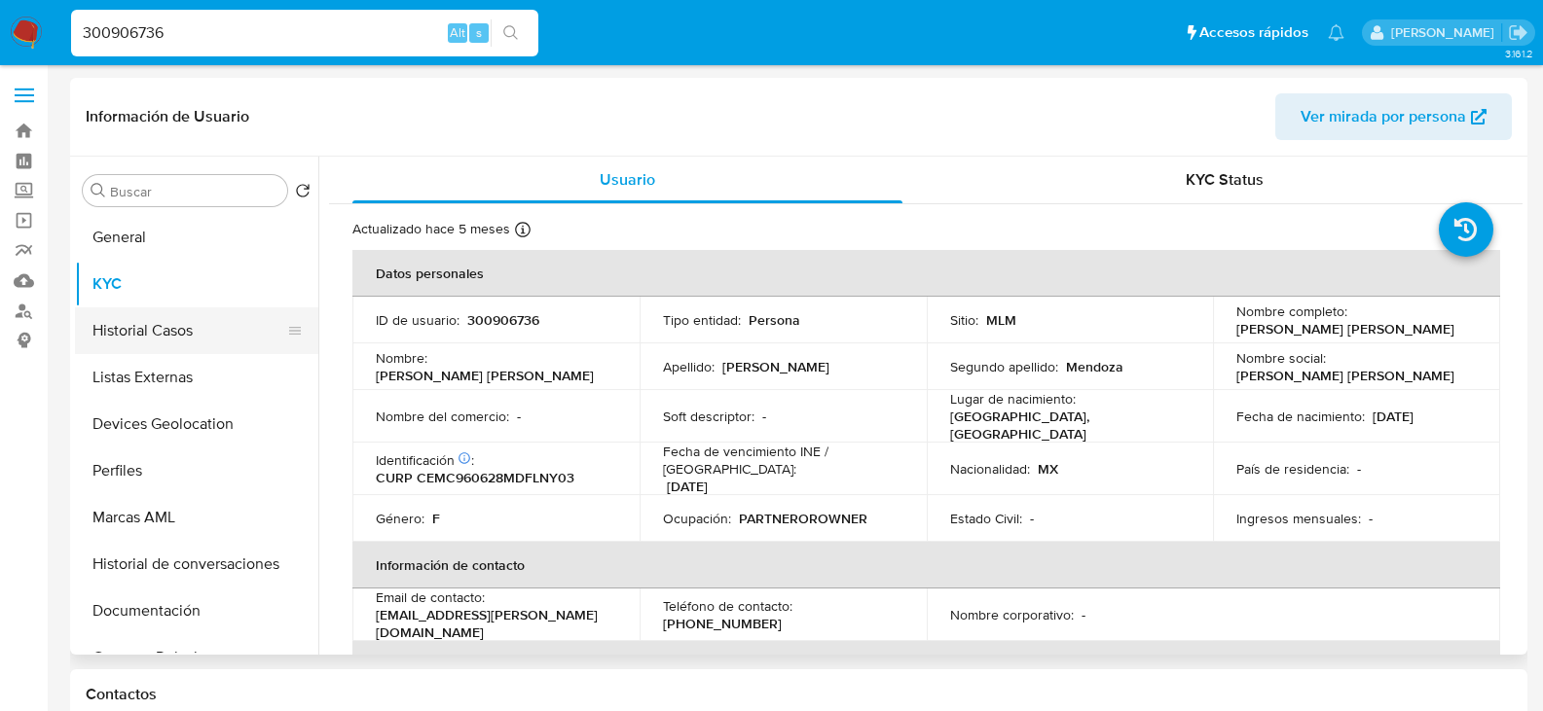
click at [147, 340] on button "Historial Casos" at bounding box center [189, 331] width 228 height 47
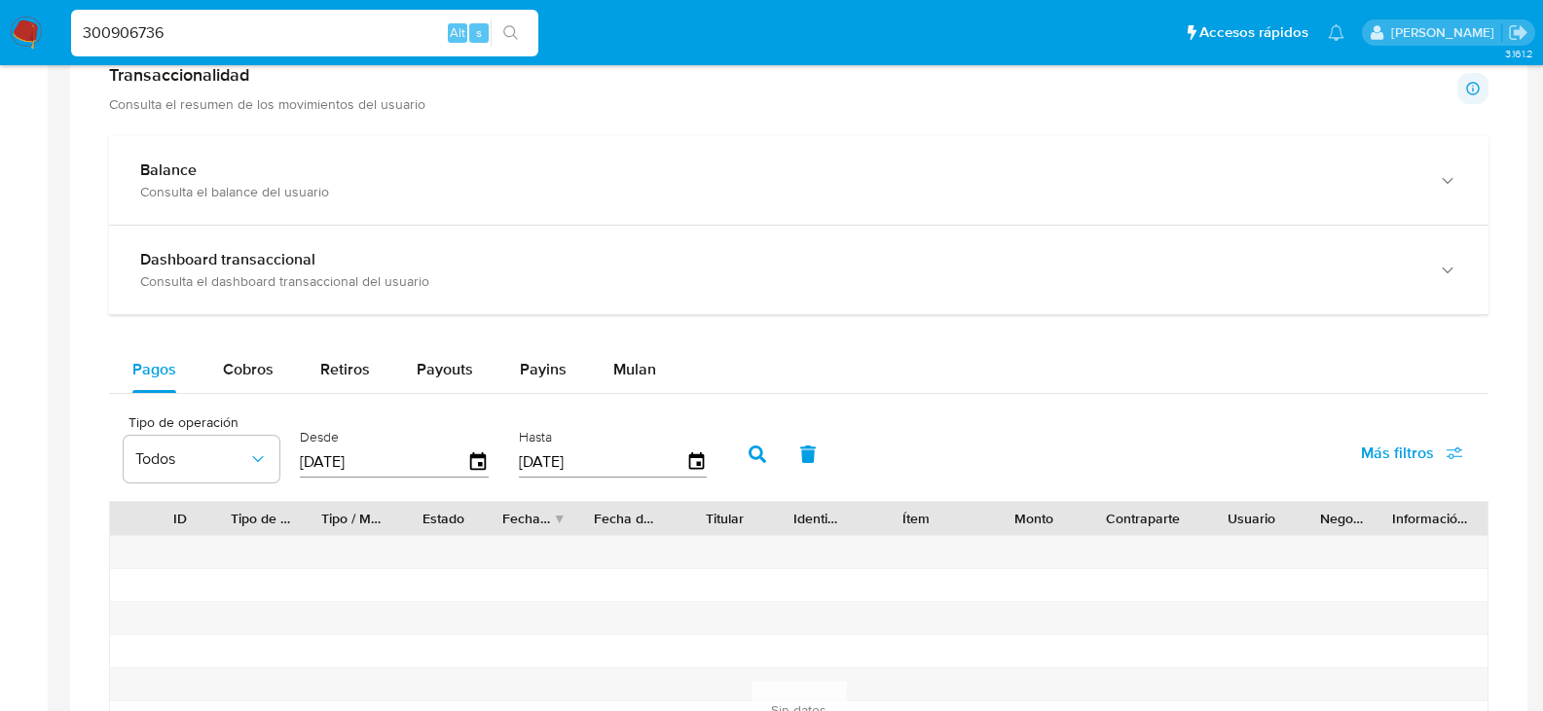
scroll to position [1071, 0]
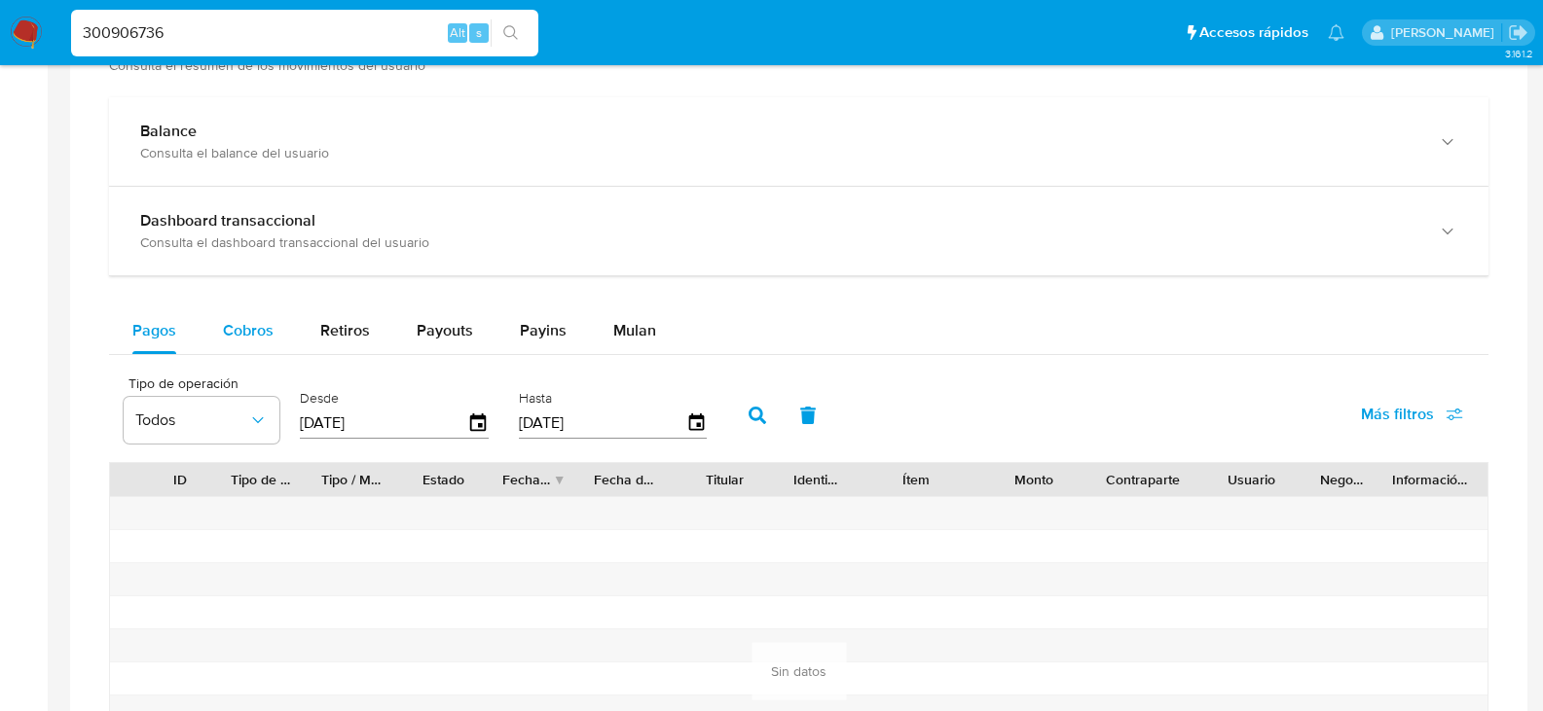
click at [247, 312] on div "Cobros" at bounding box center [248, 331] width 51 height 47
select select "10"
click at [314, 60] on nav "Pausado Ver notificaciones 300906736 Alt s Accesos rápidos Presiona las siguien…" at bounding box center [771, 32] width 1543 height 65
click at [336, 33] on input "300906736" at bounding box center [304, 32] width 467 height 25
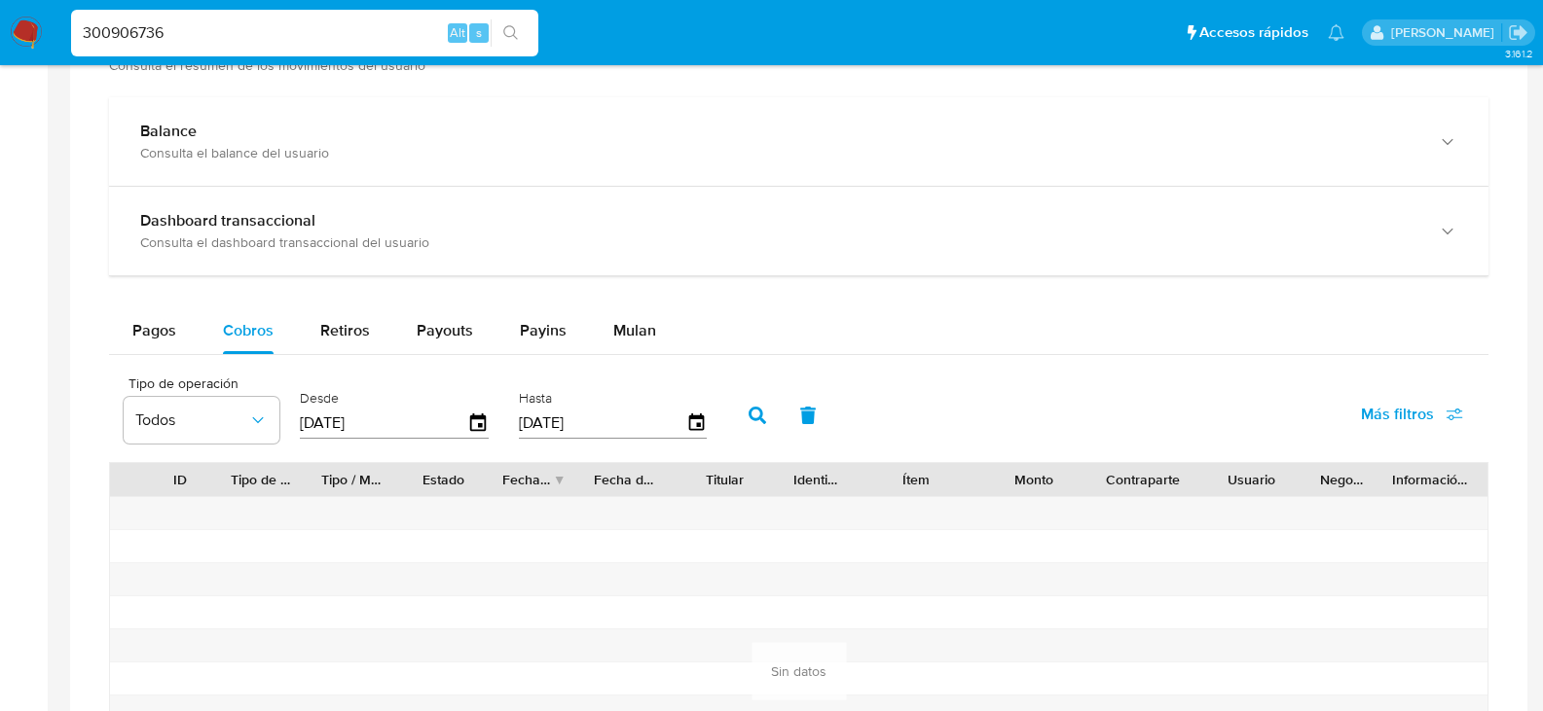
paste input "1378500211"
type input "1378500211"
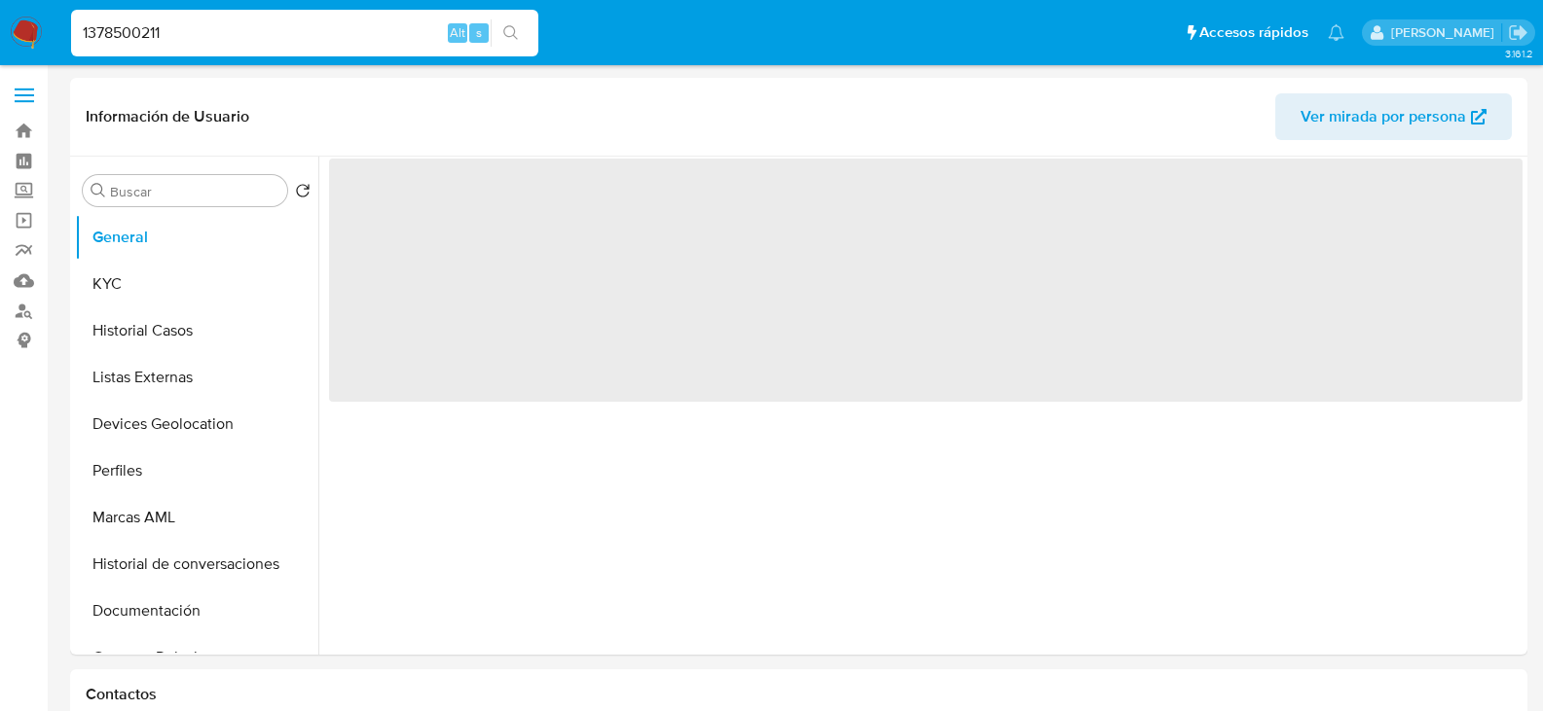
select select "10"
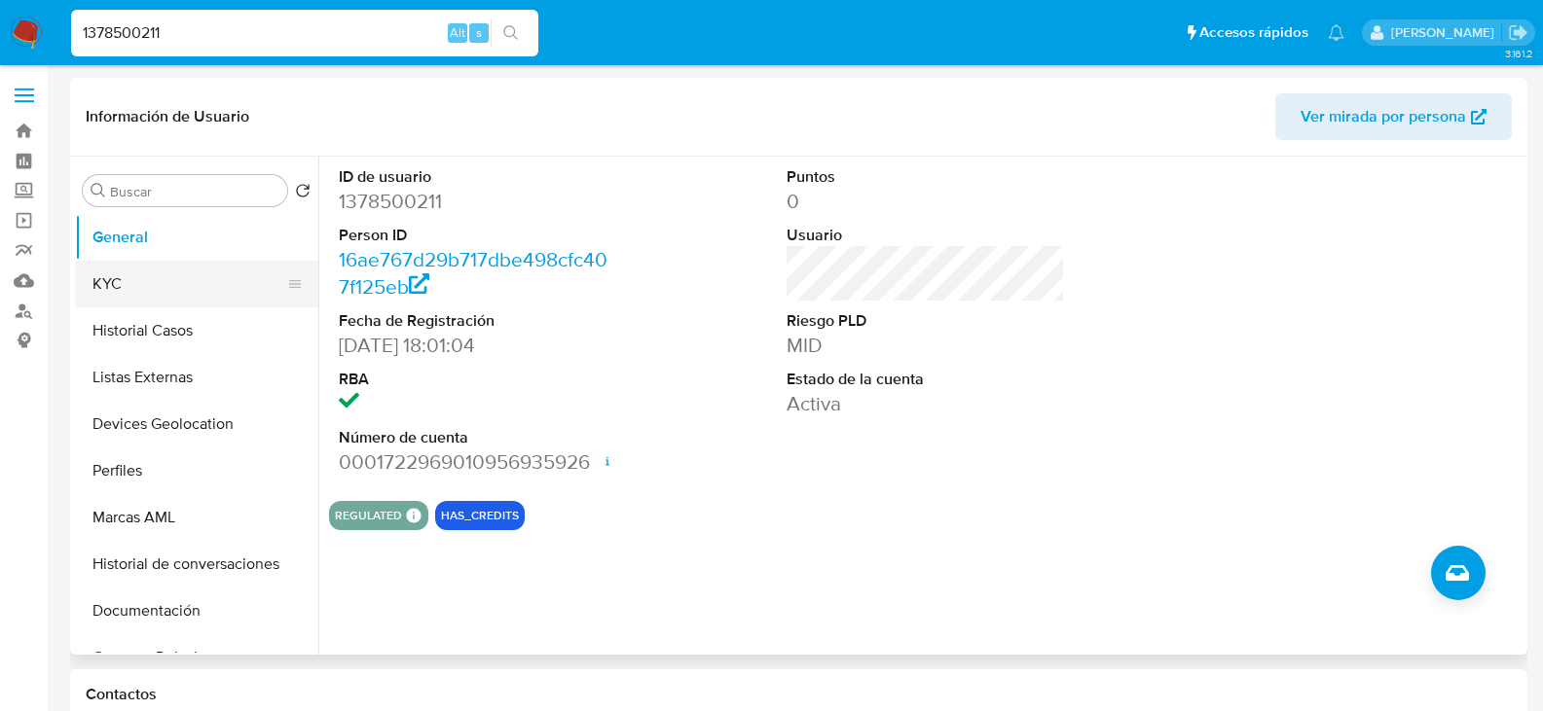
click at [145, 284] on button "KYC" at bounding box center [189, 284] width 228 height 47
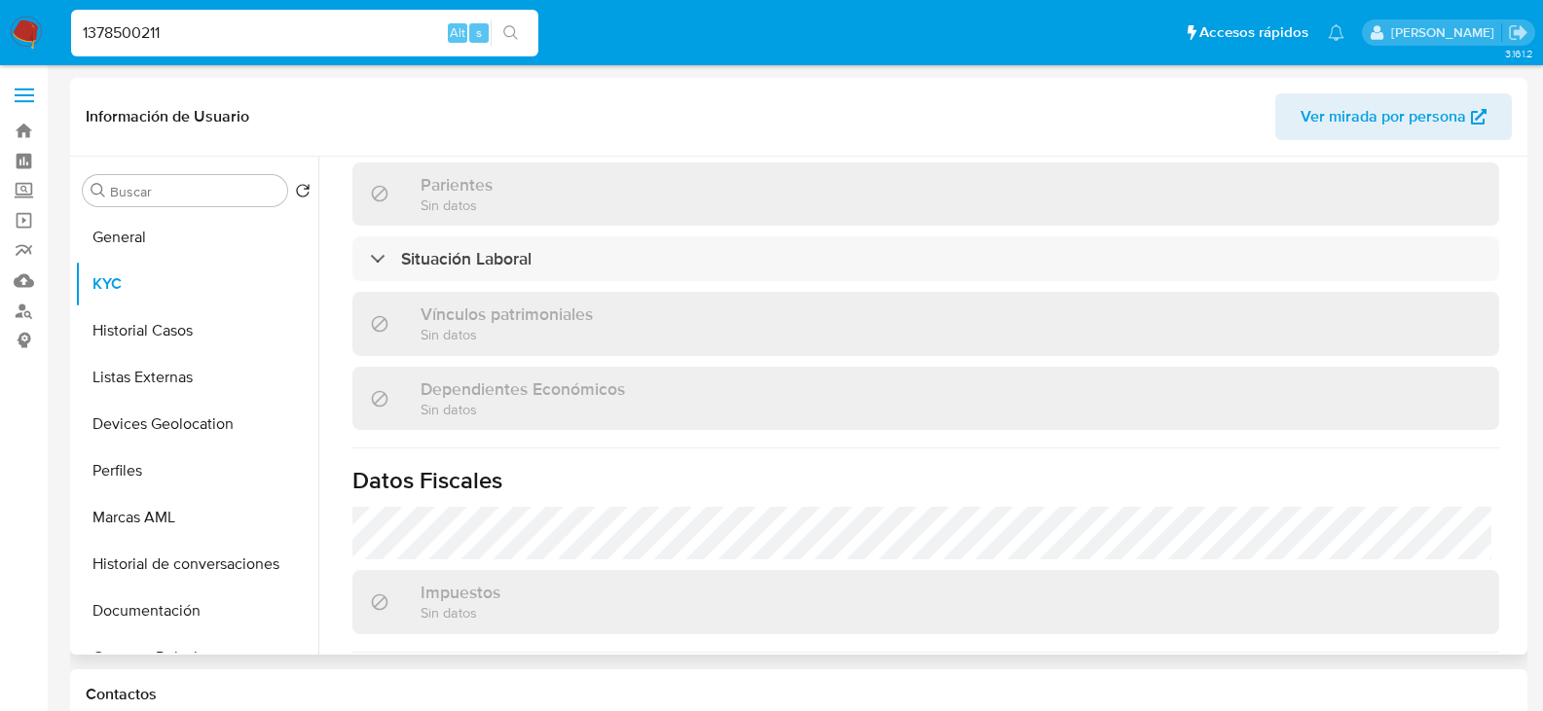
scroll to position [1168, 0]
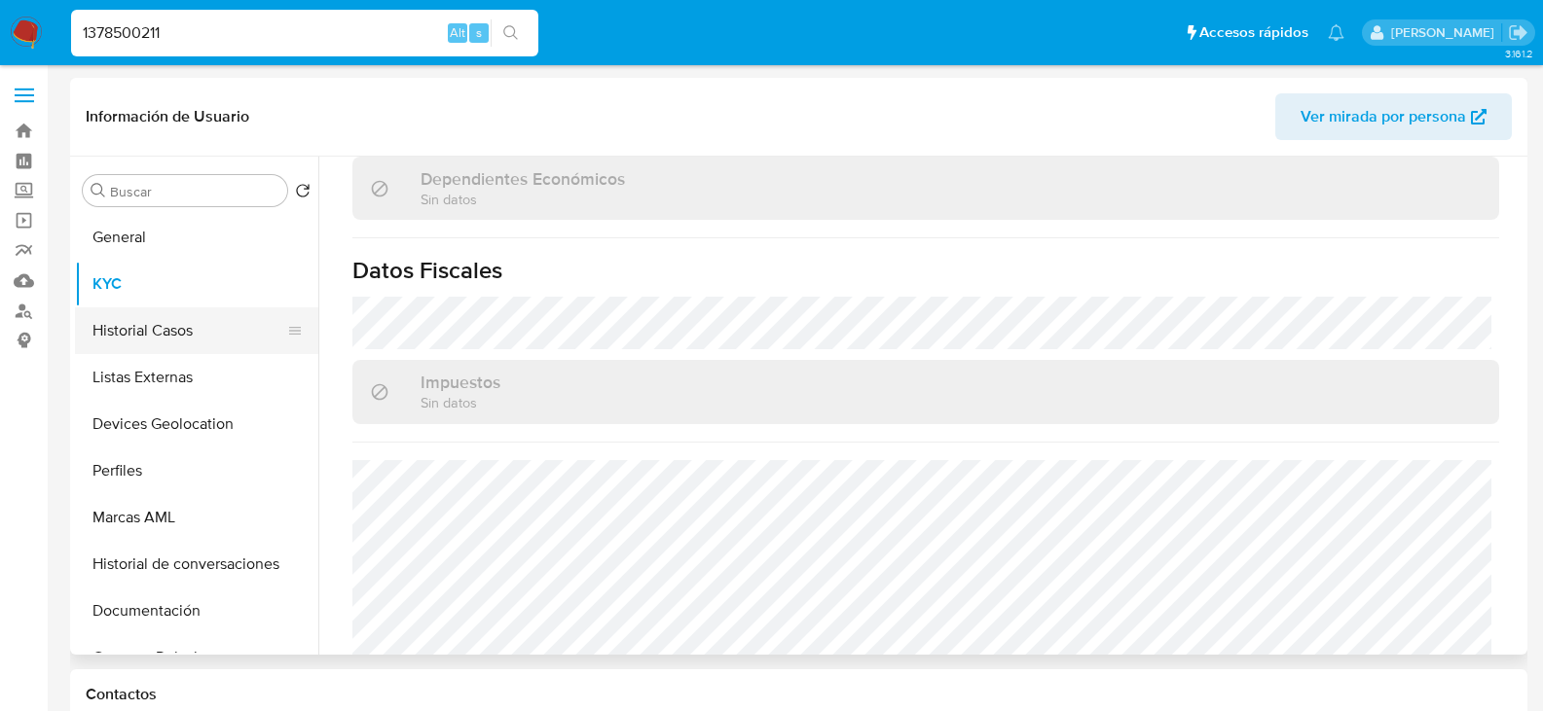
click at [171, 331] on button "Historial Casos" at bounding box center [189, 331] width 228 height 47
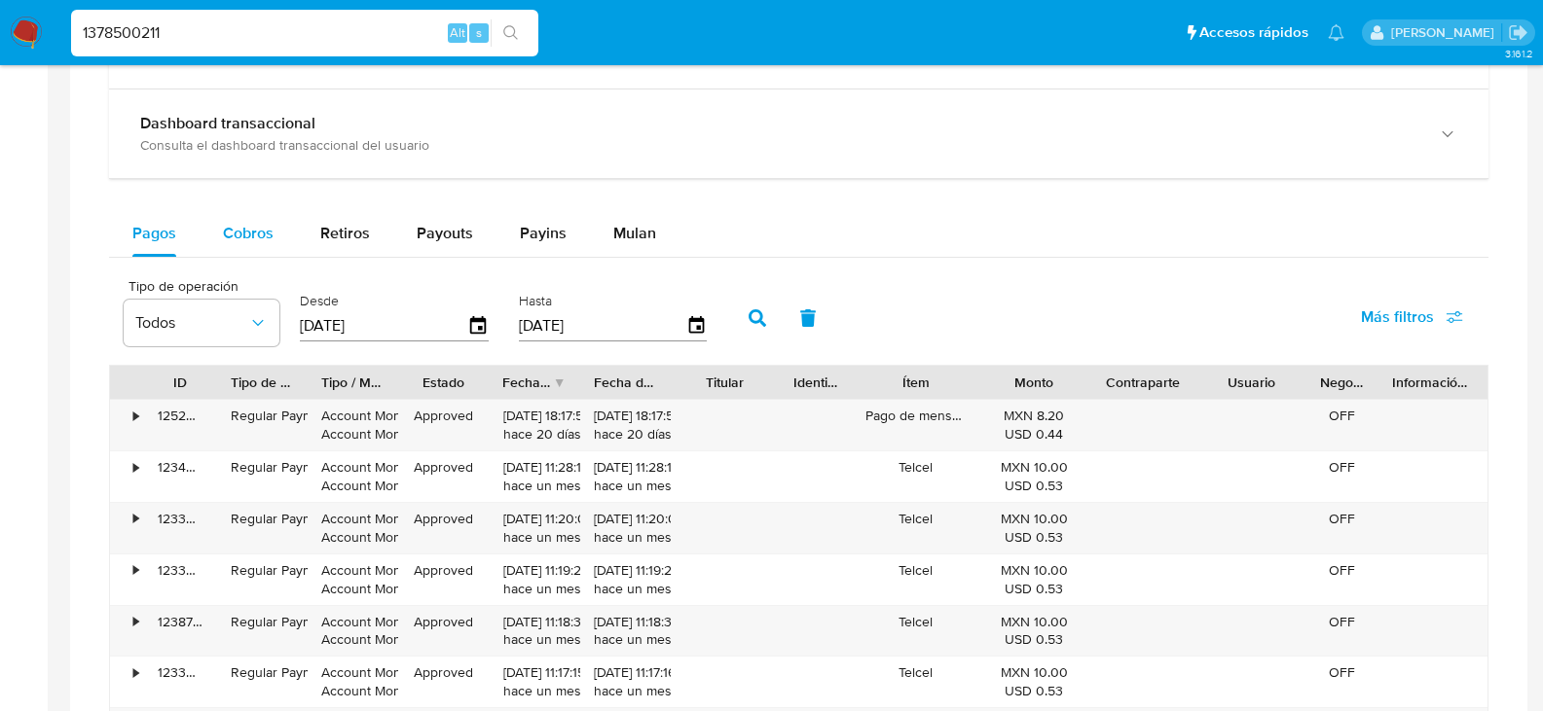
click at [246, 232] on span "Cobros" at bounding box center [248, 233] width 51 height 22
select select "10"
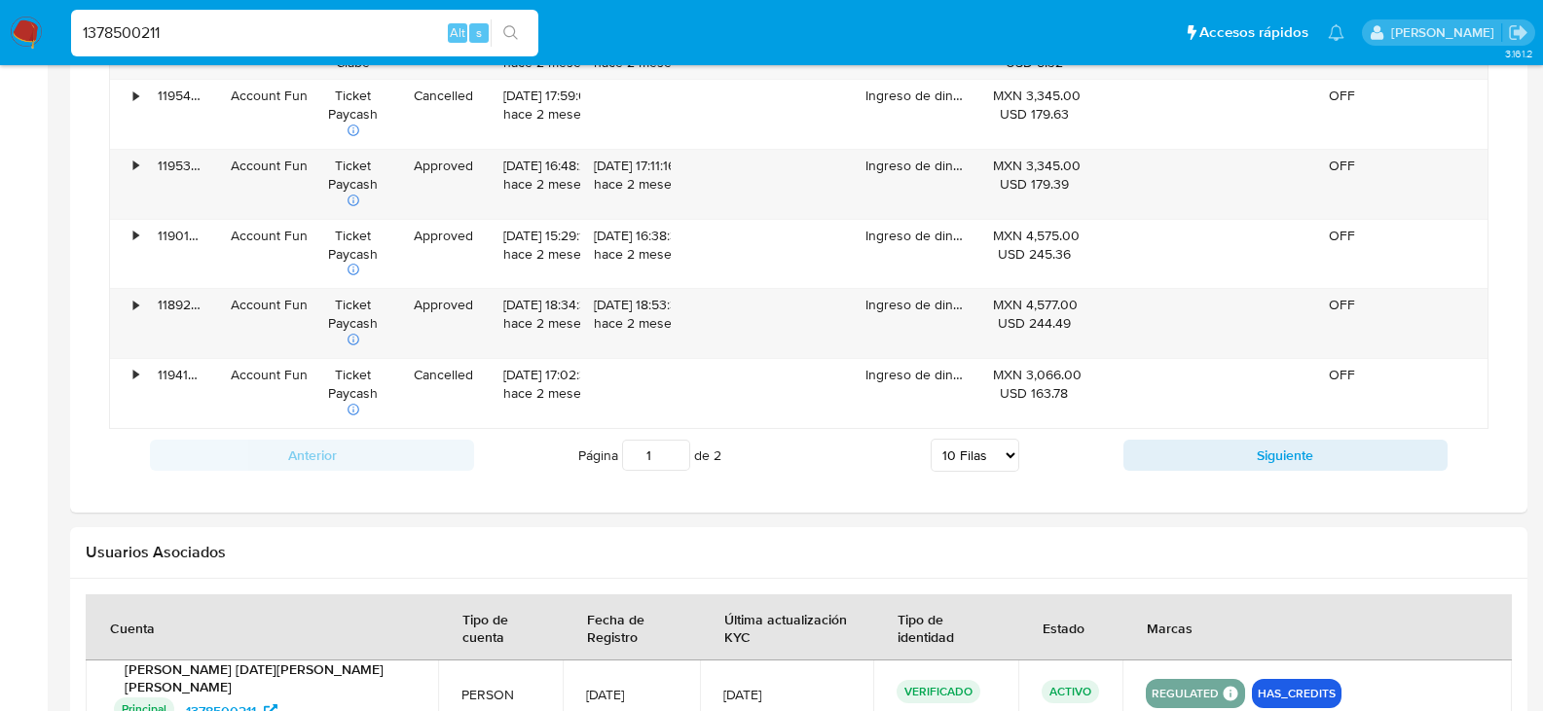
scroll to position [1752, 0]
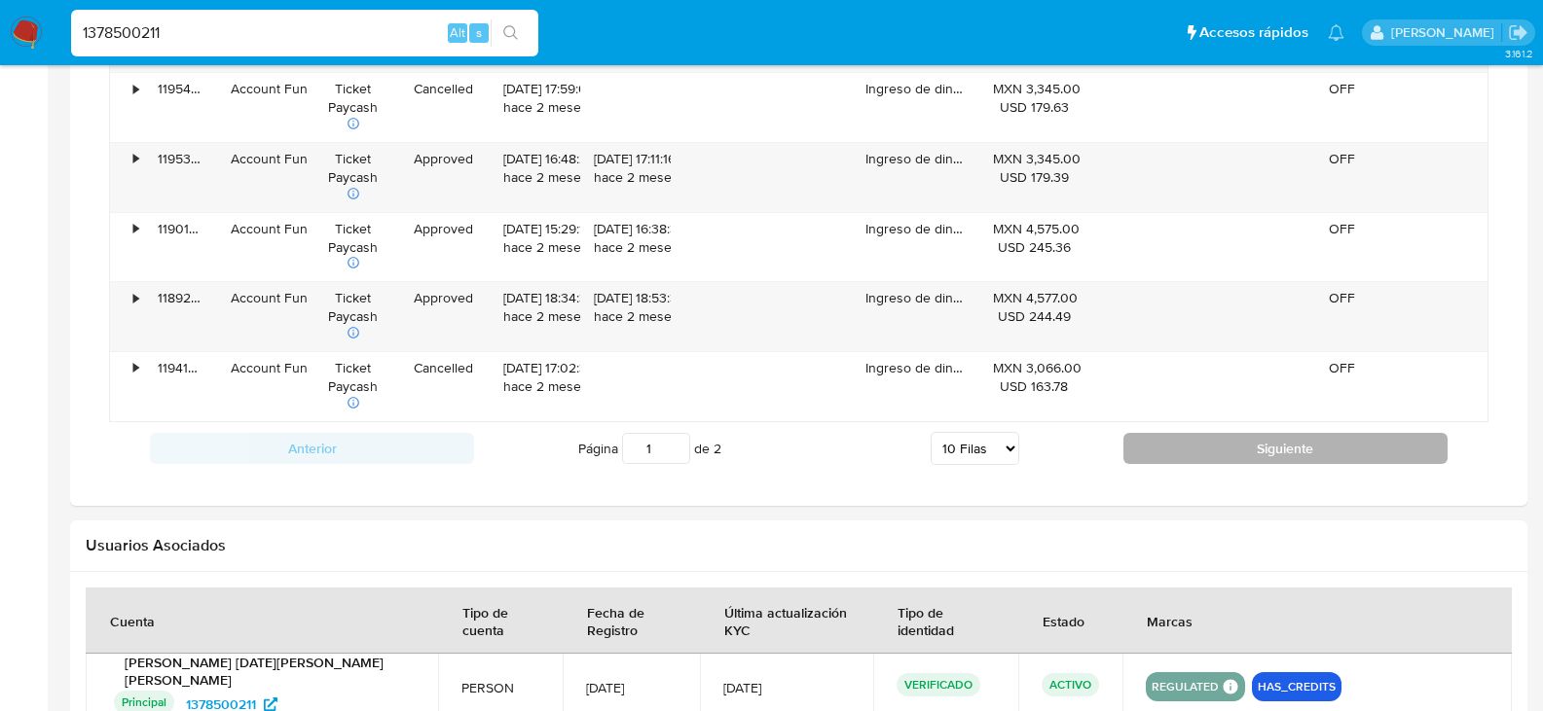
click at [1246, 433] on button "Siguiente" at bounding box center [1285, 448] width 324 height 31
type input "2"
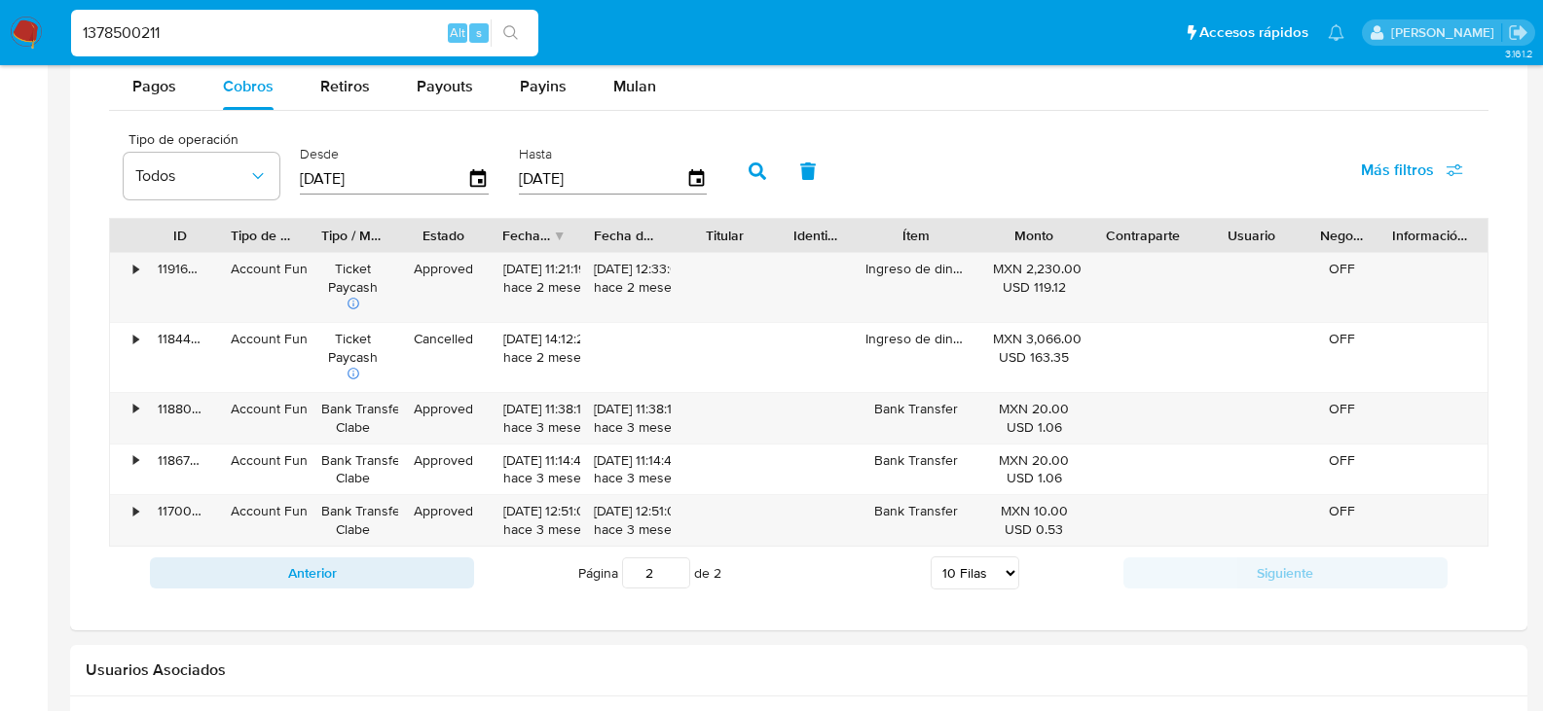
scroll to position [1310, 0]
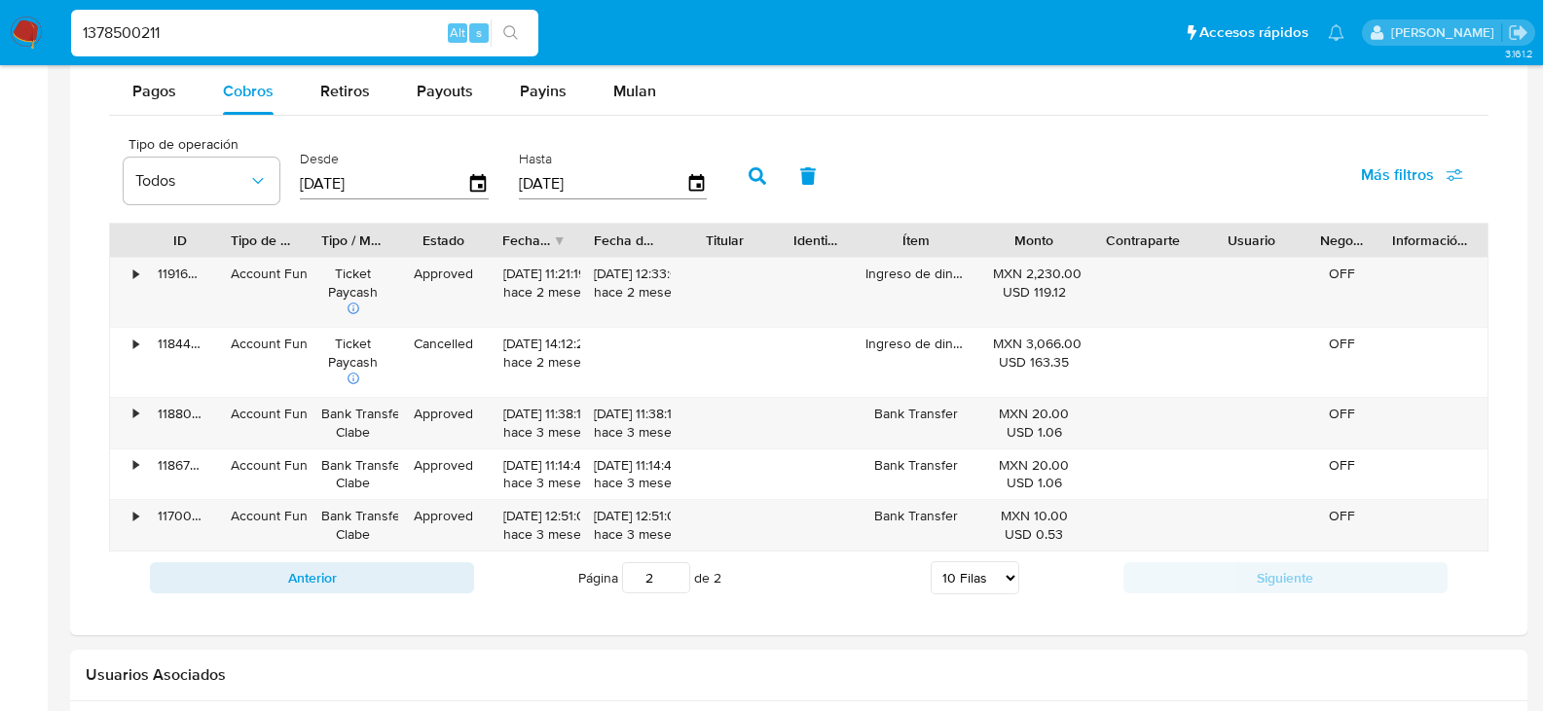
click at [325, 35] on input "1378500211" at bounding box center [304, 32] width 467 height 25
paste input "784068952"
type input "1784068952"
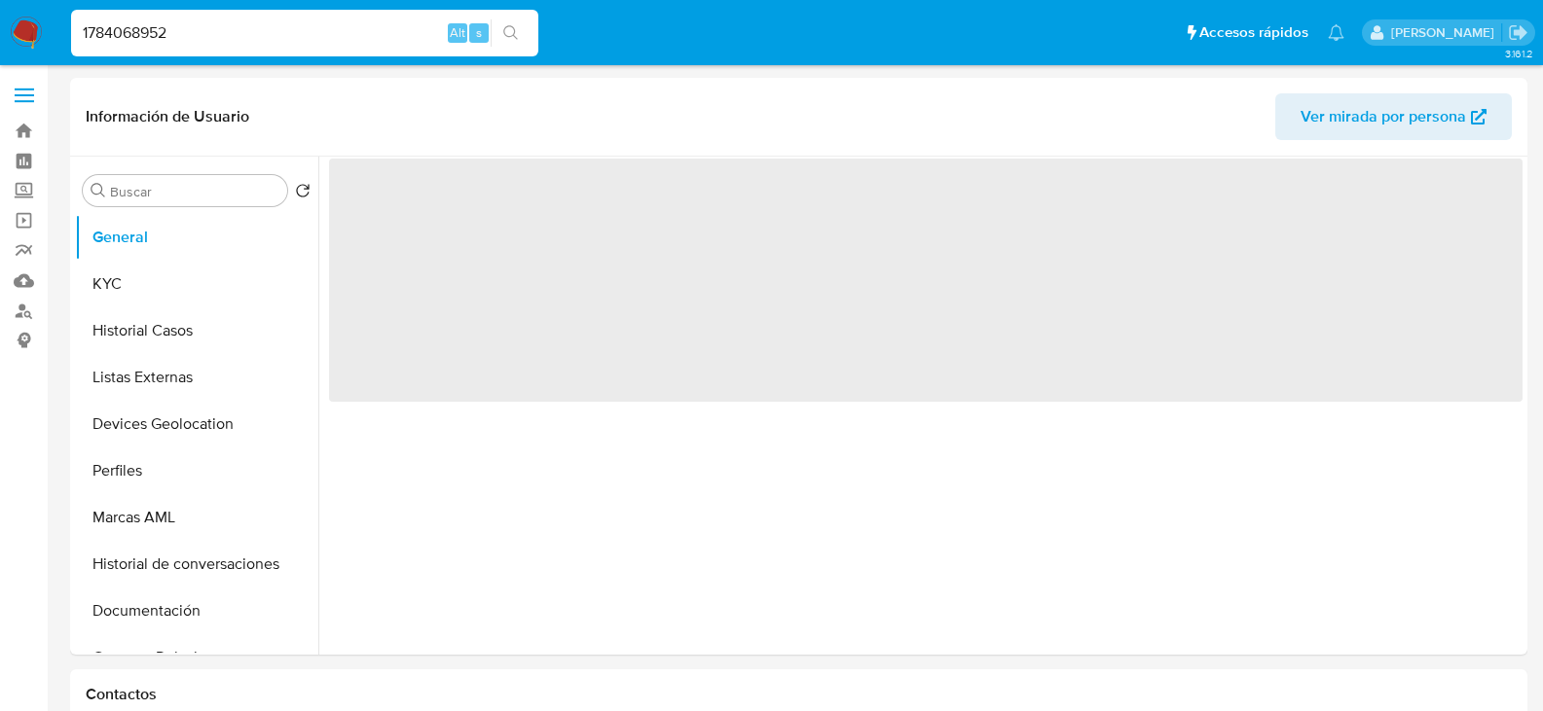
select select "10"
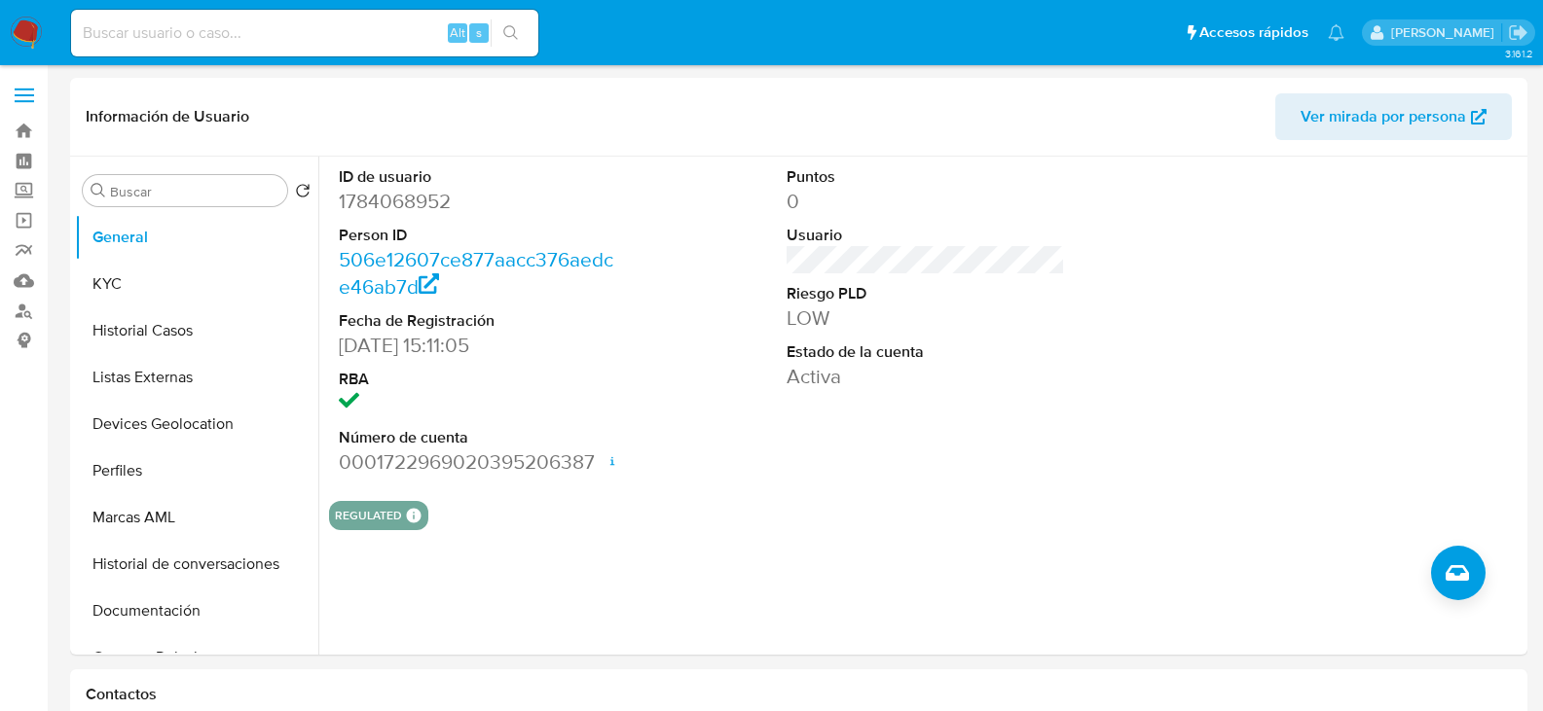
click at [333, 16] on div "Alt s" at bounding box center [304, 33] width 467 height 47
click at [329, 25] on input at bounding box center [304, 32] width 467 height 25
paste input "1429528304"
type input "1429528304"
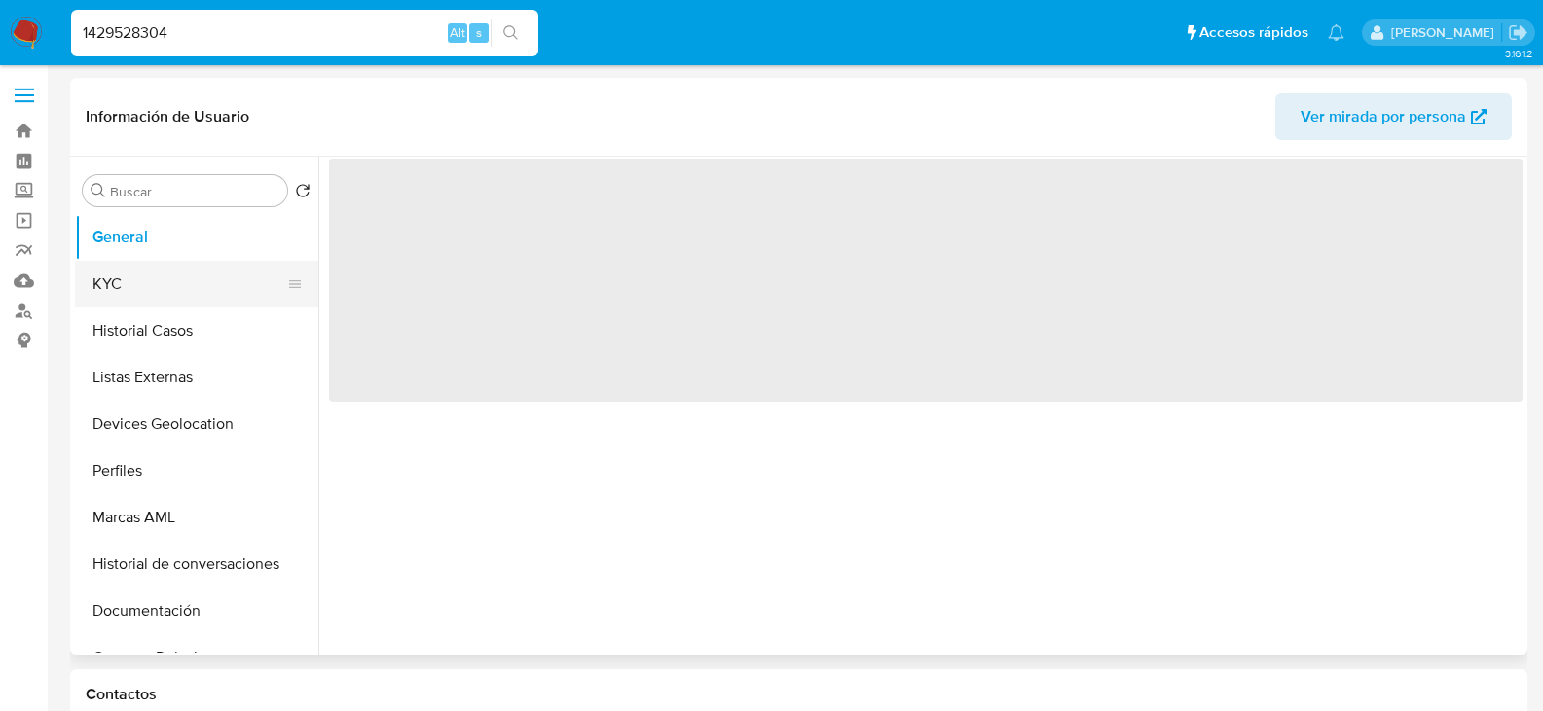
select select "10"
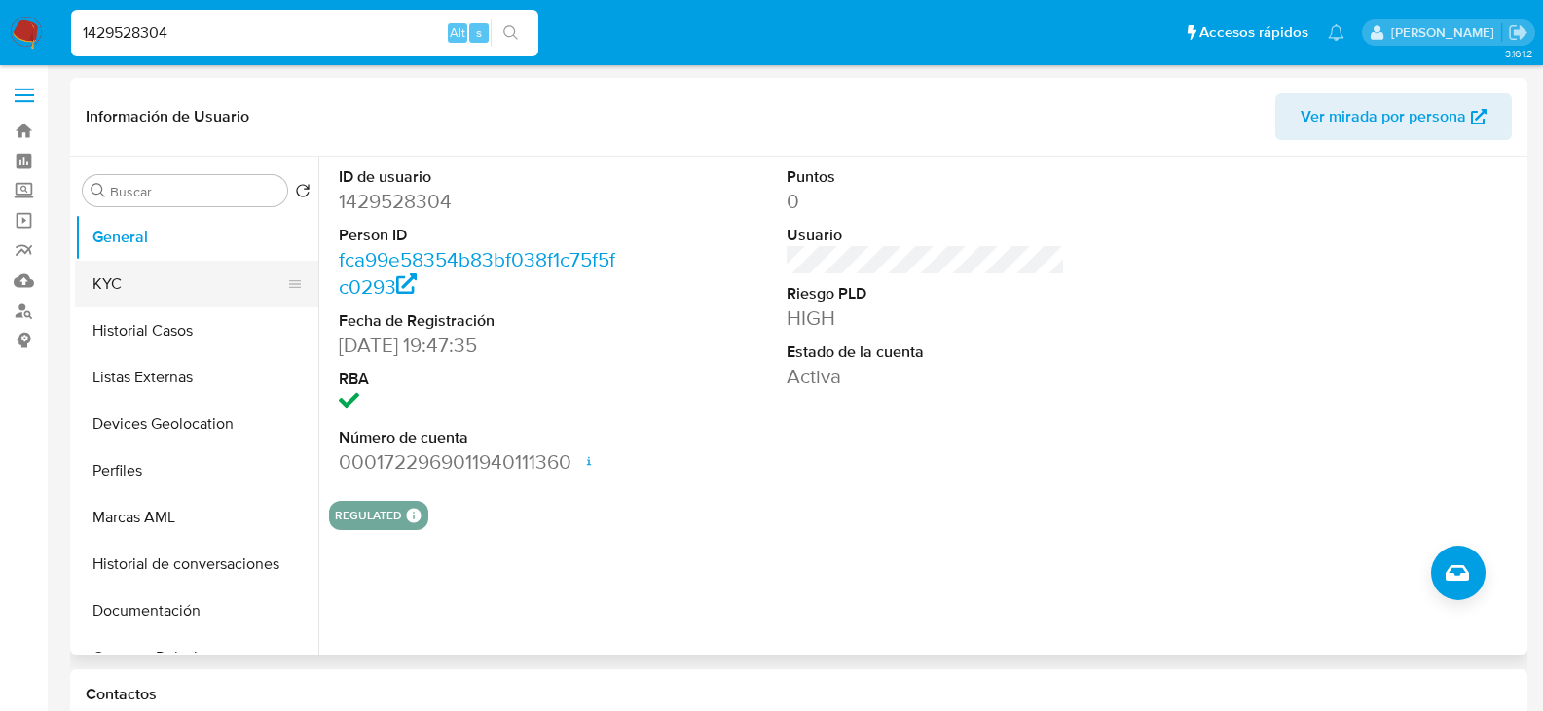
click at [208, 292] on button "KYC" at bounding box center [189, 284] width 228 height 47
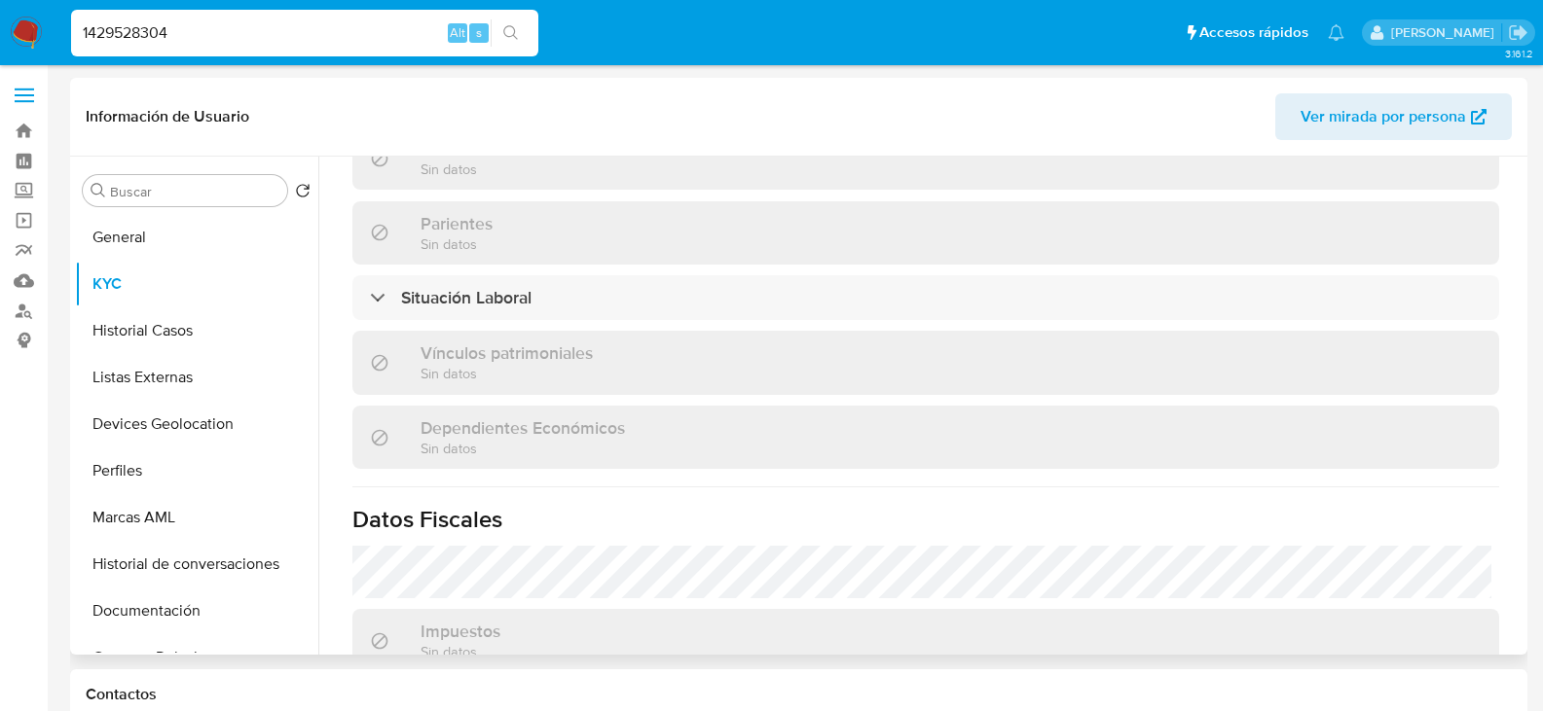
scroll to position [1168, 0]
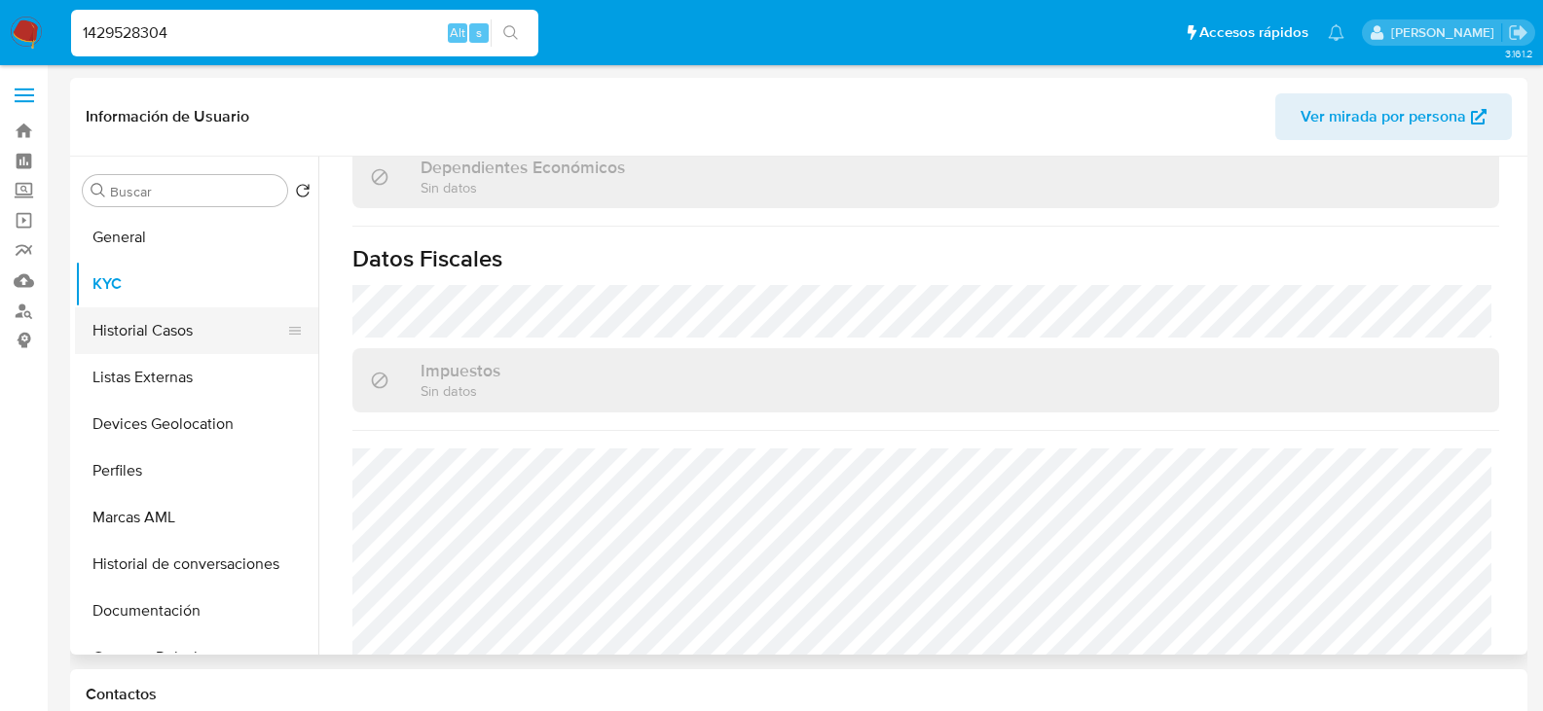
click at [171, 326] on button "Historial Casos" at bounding box center [189, 331] width 228 height 47
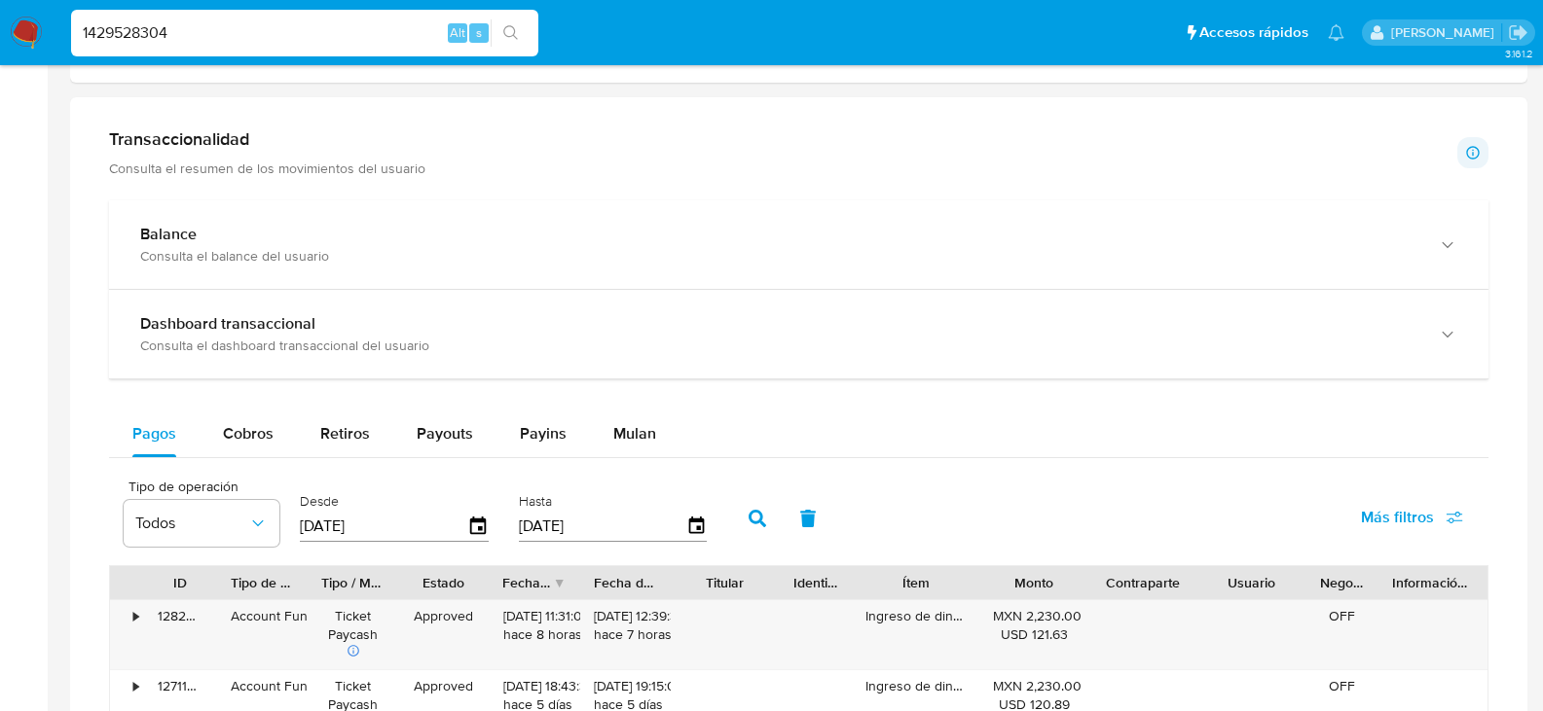
scroll to position [973, 0]
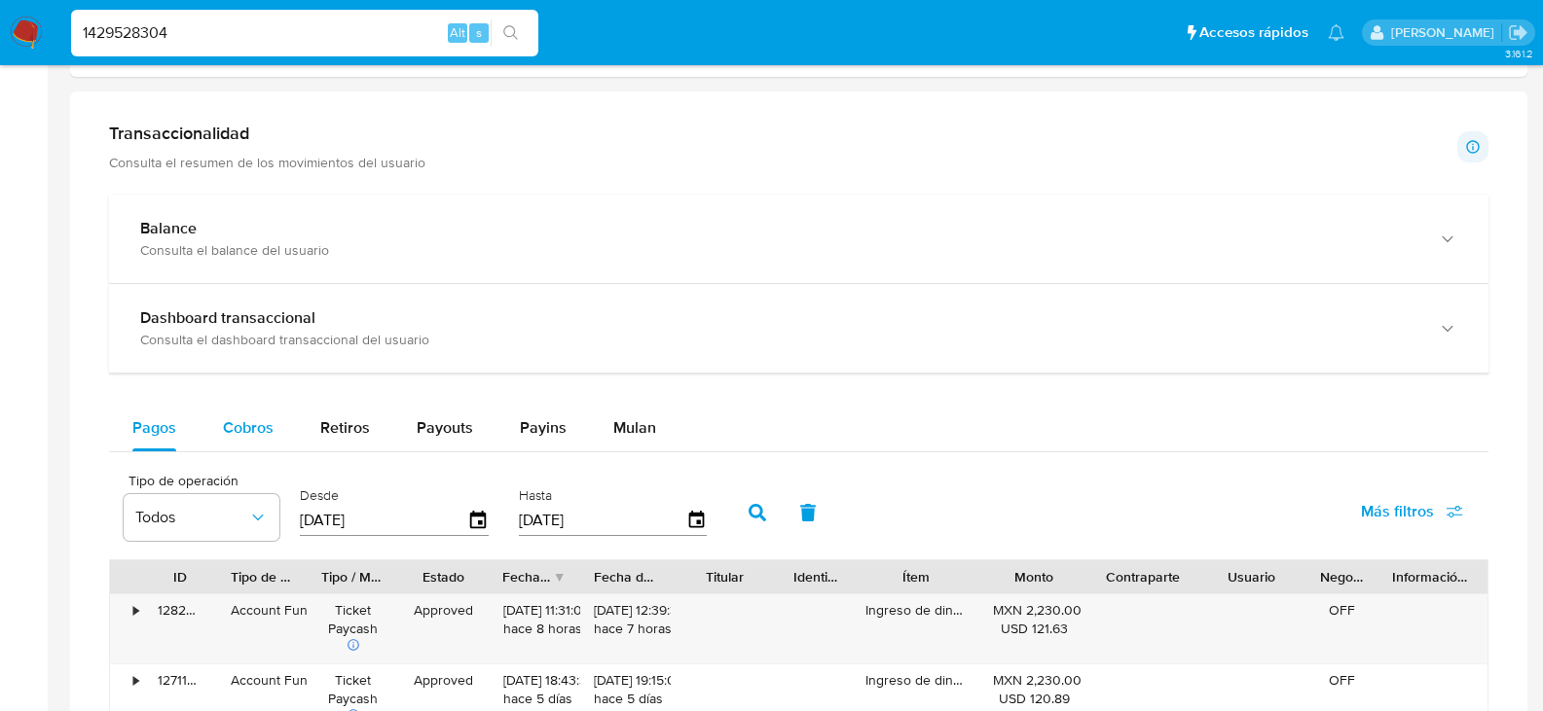
click at [247, 425] on span "Cobros" at bounding box center [248, 428] width 51 height 22
select select "10"
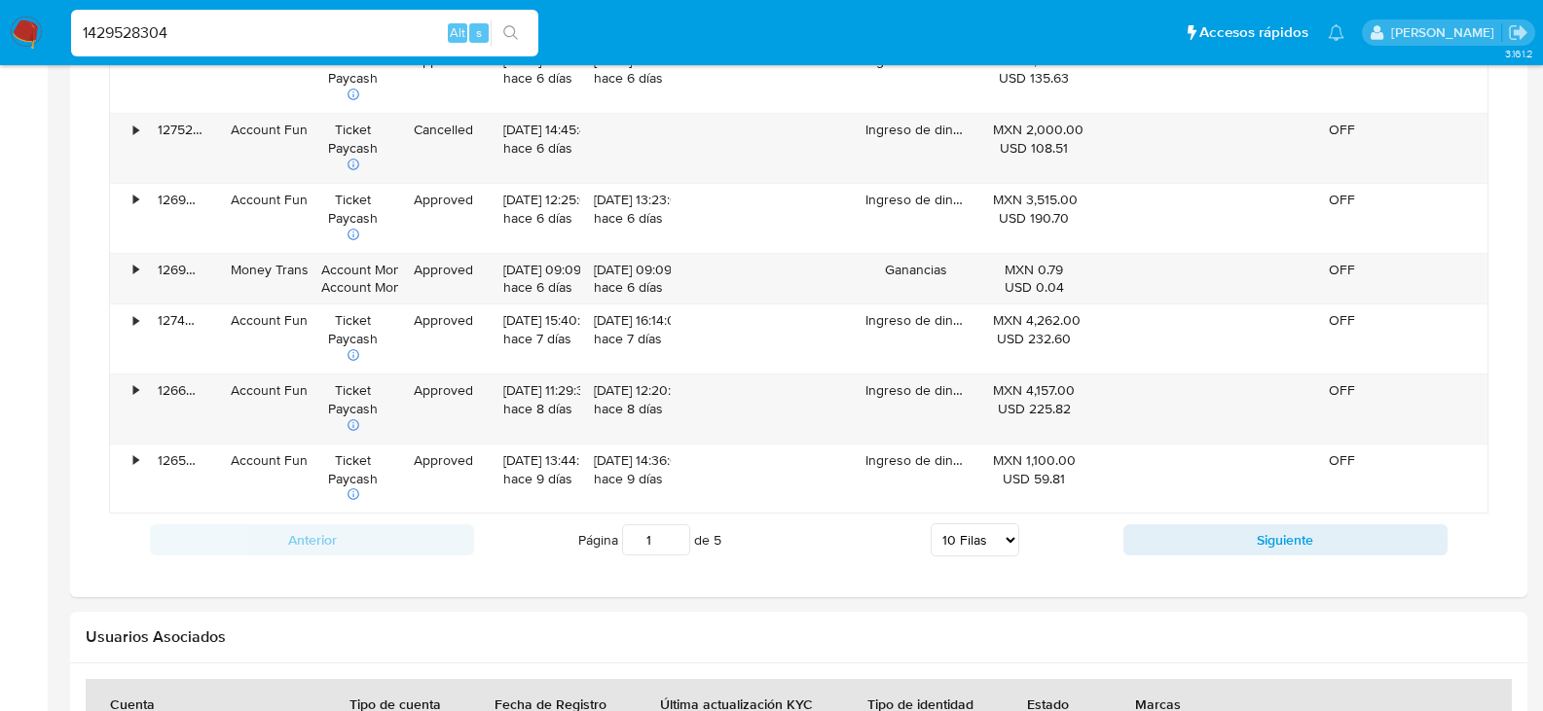
scroll to position [1752, 0]
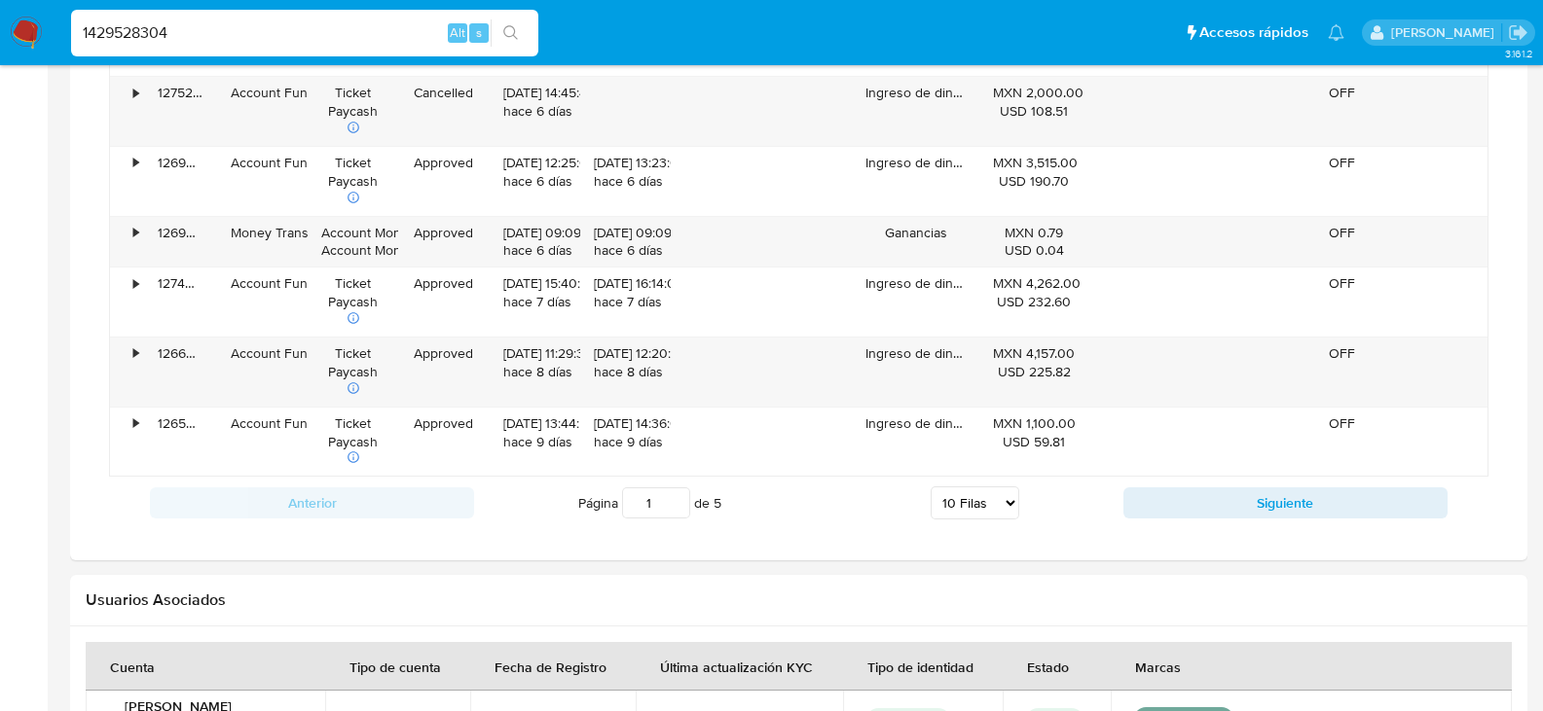
click at [224, 40] on input "1429528304" at bounding box center [304, 32] width 467 height 25
paste input "780403227"
type input "1780403227"
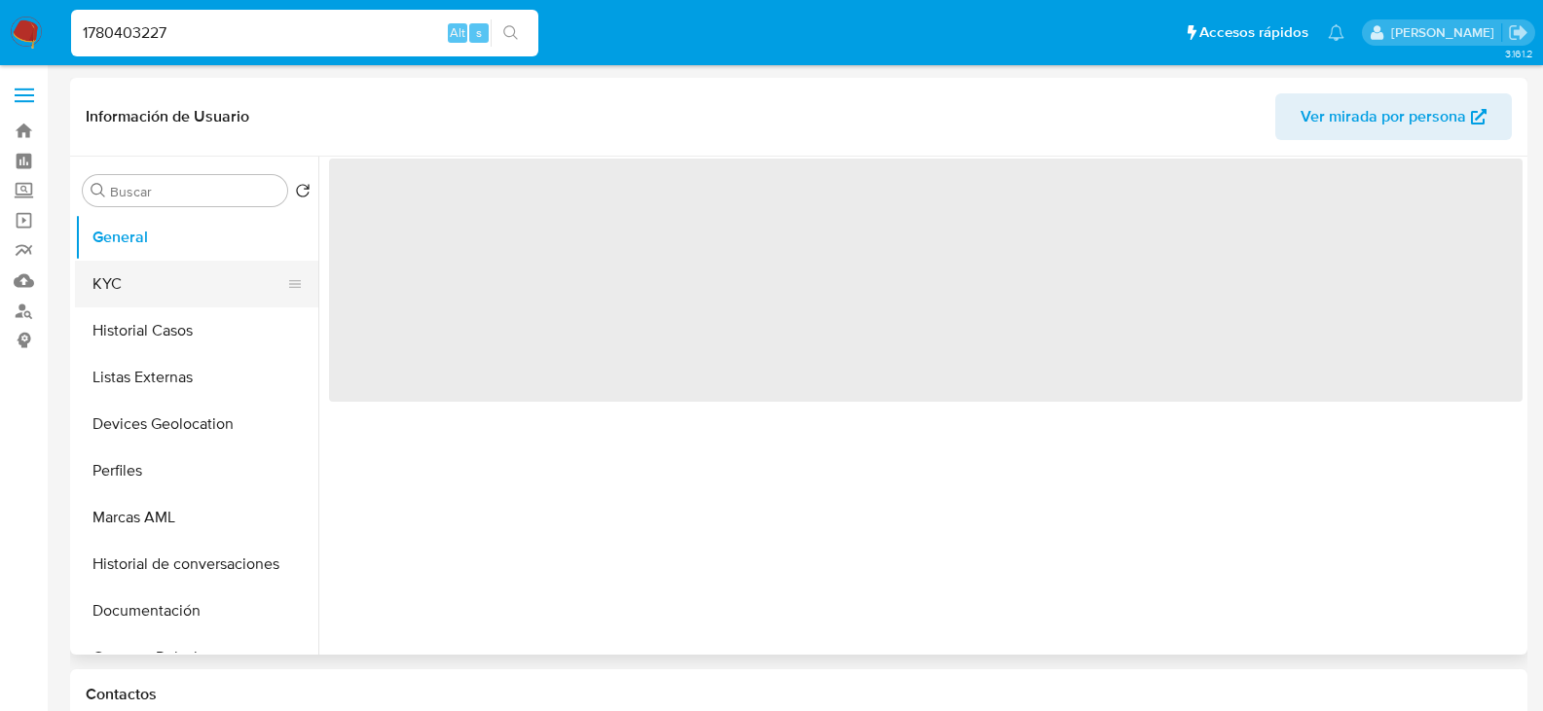
select select "10"
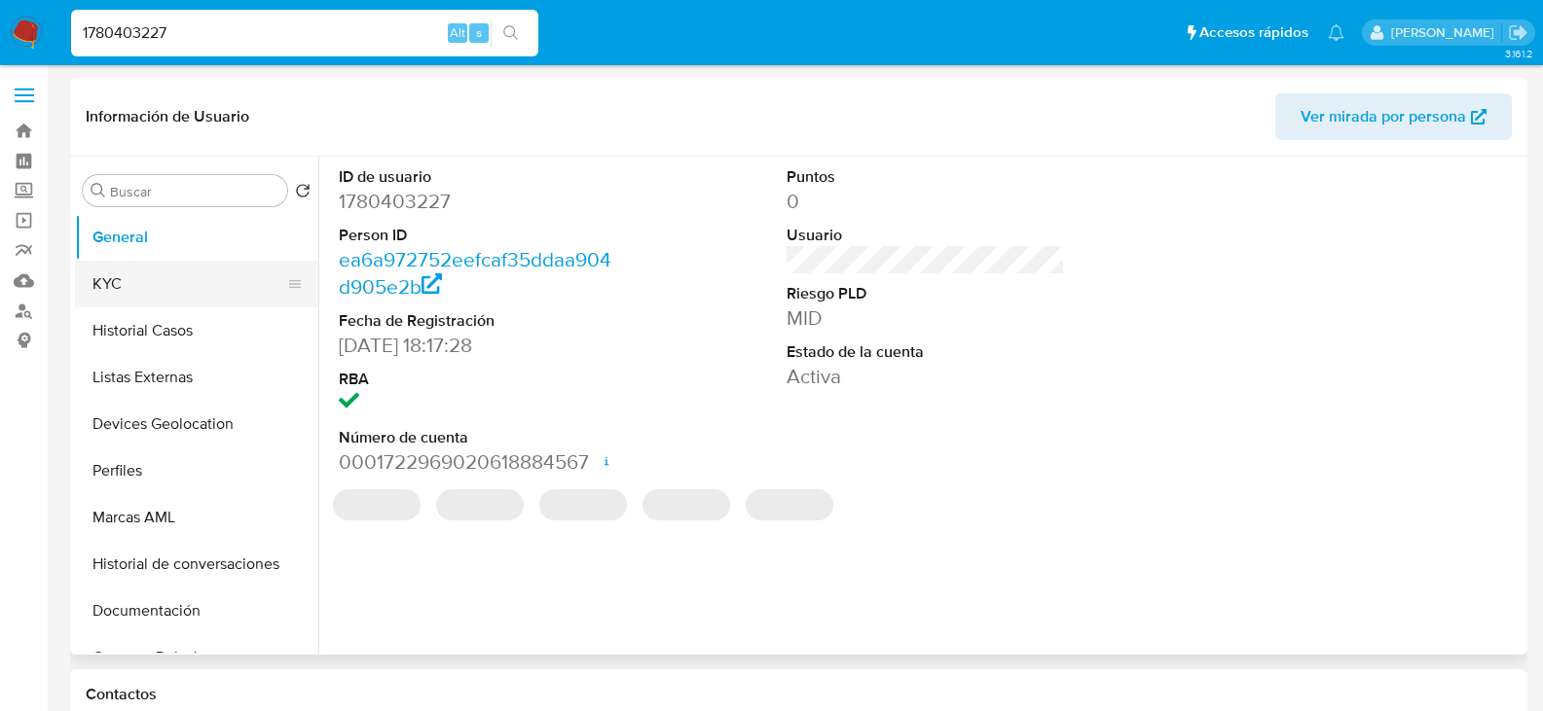
click at [125, 276] on button "KYC" at bounding box center [189, 284] width 228 height 47
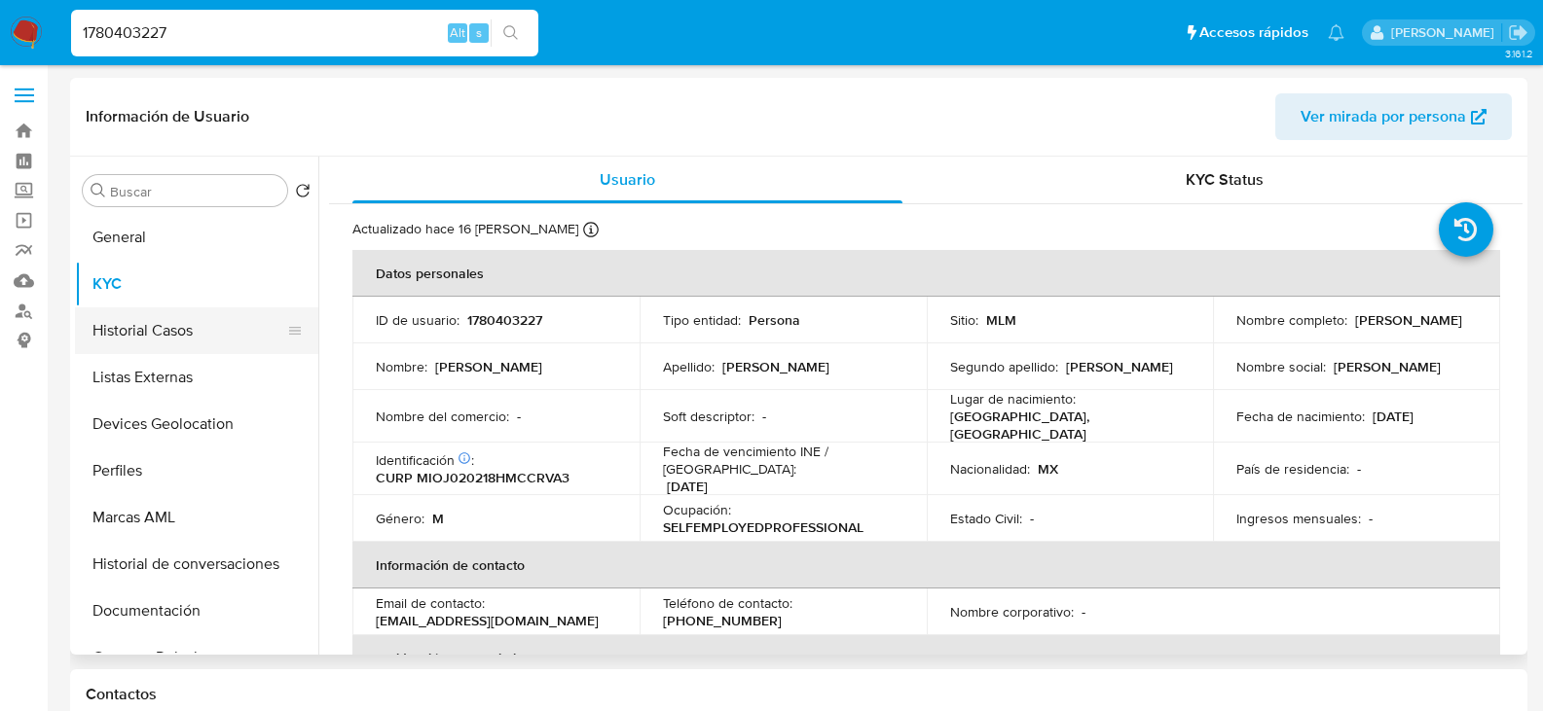
click at [134, 323] on button "Historial Casos" at bounding box center [189, 331] width 228 height 47
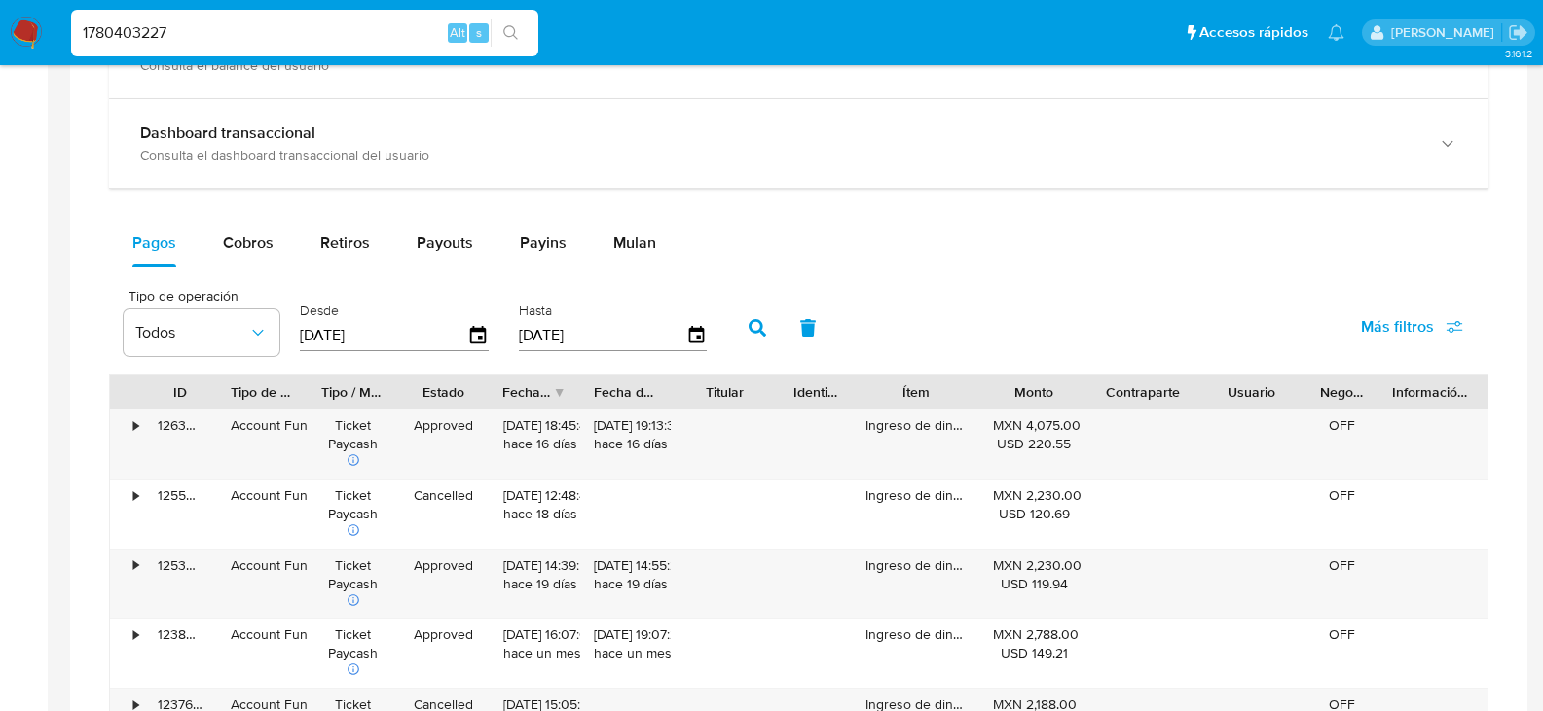
scroll to position [1168, 0]
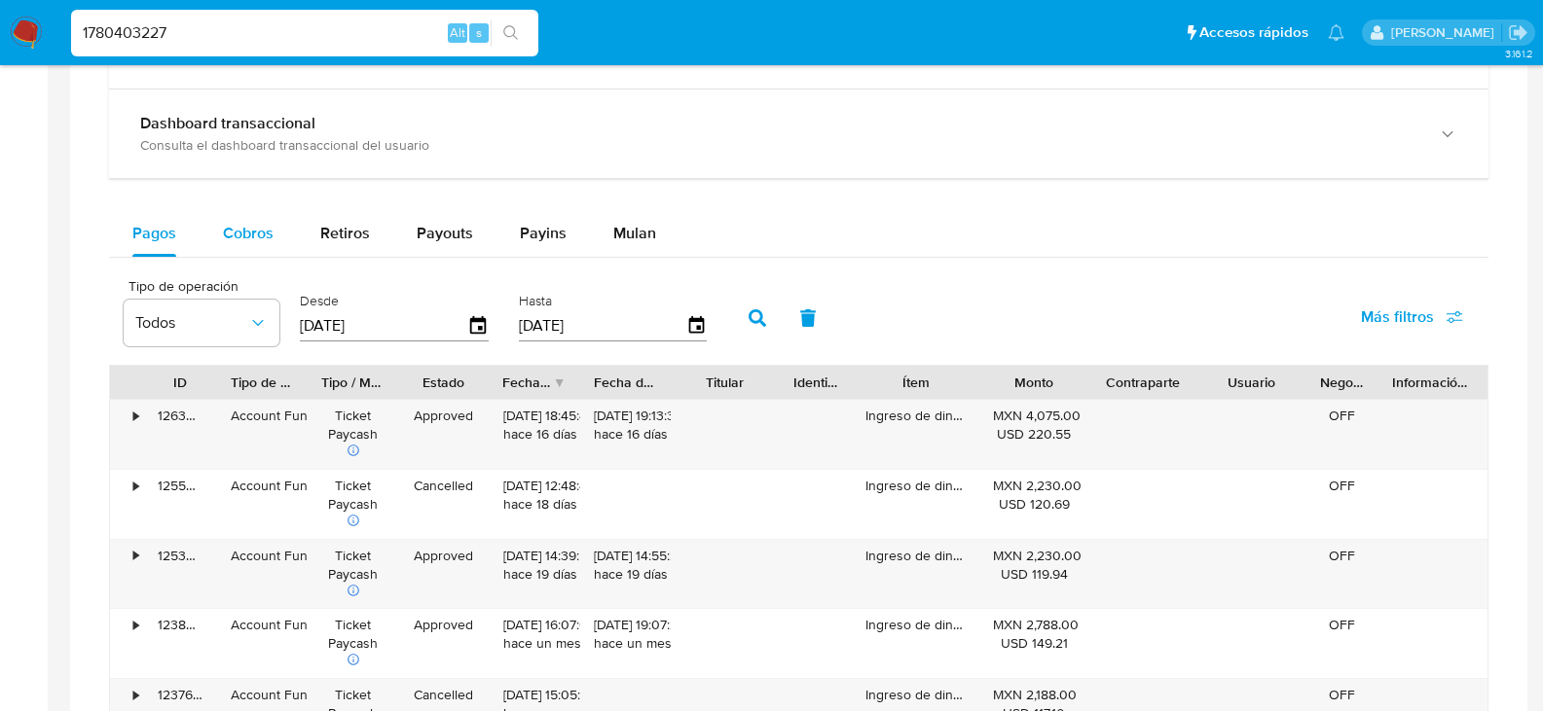
click at [254, 236] on span "Cobros" at bounding box center [248, 233] width 51 height 22
select select "10"
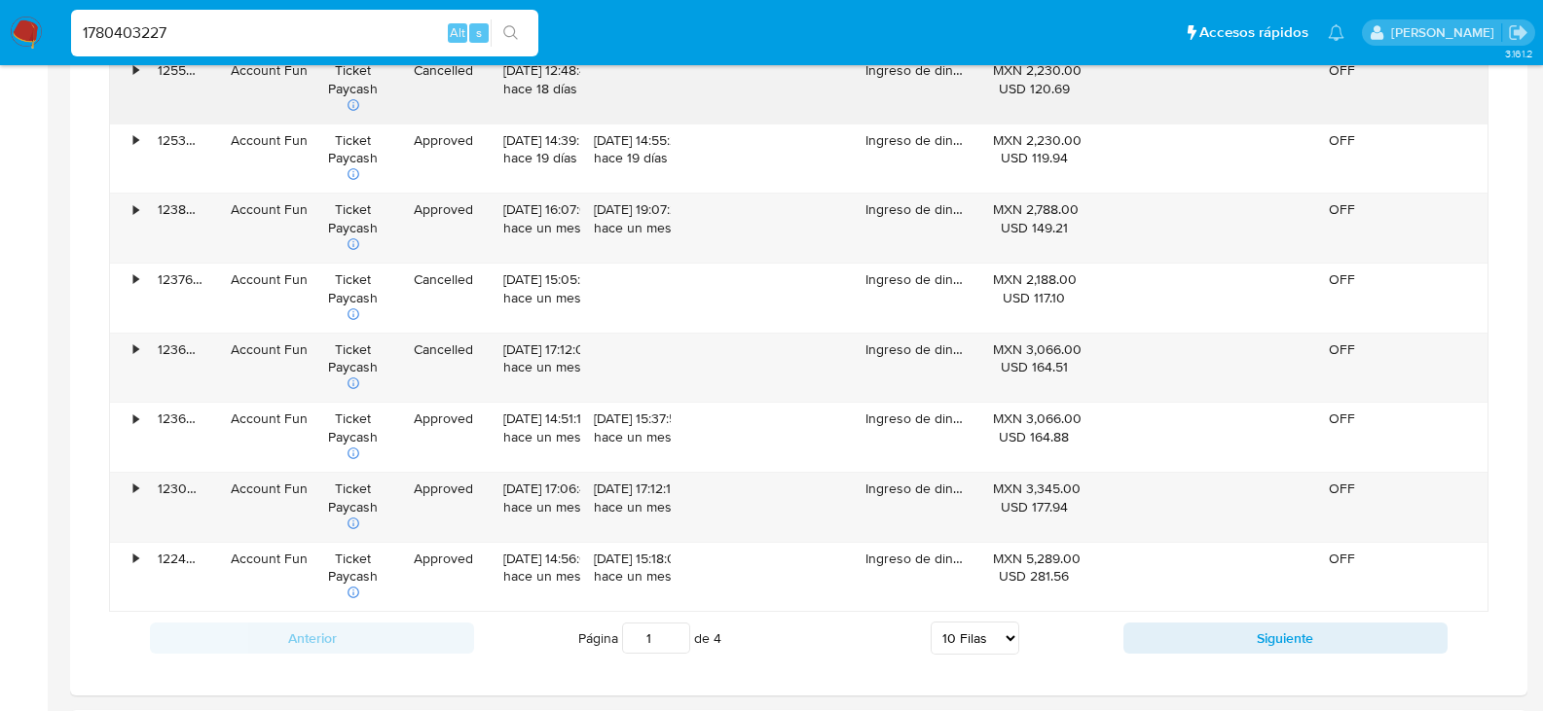
scroll to position [1655, 0]
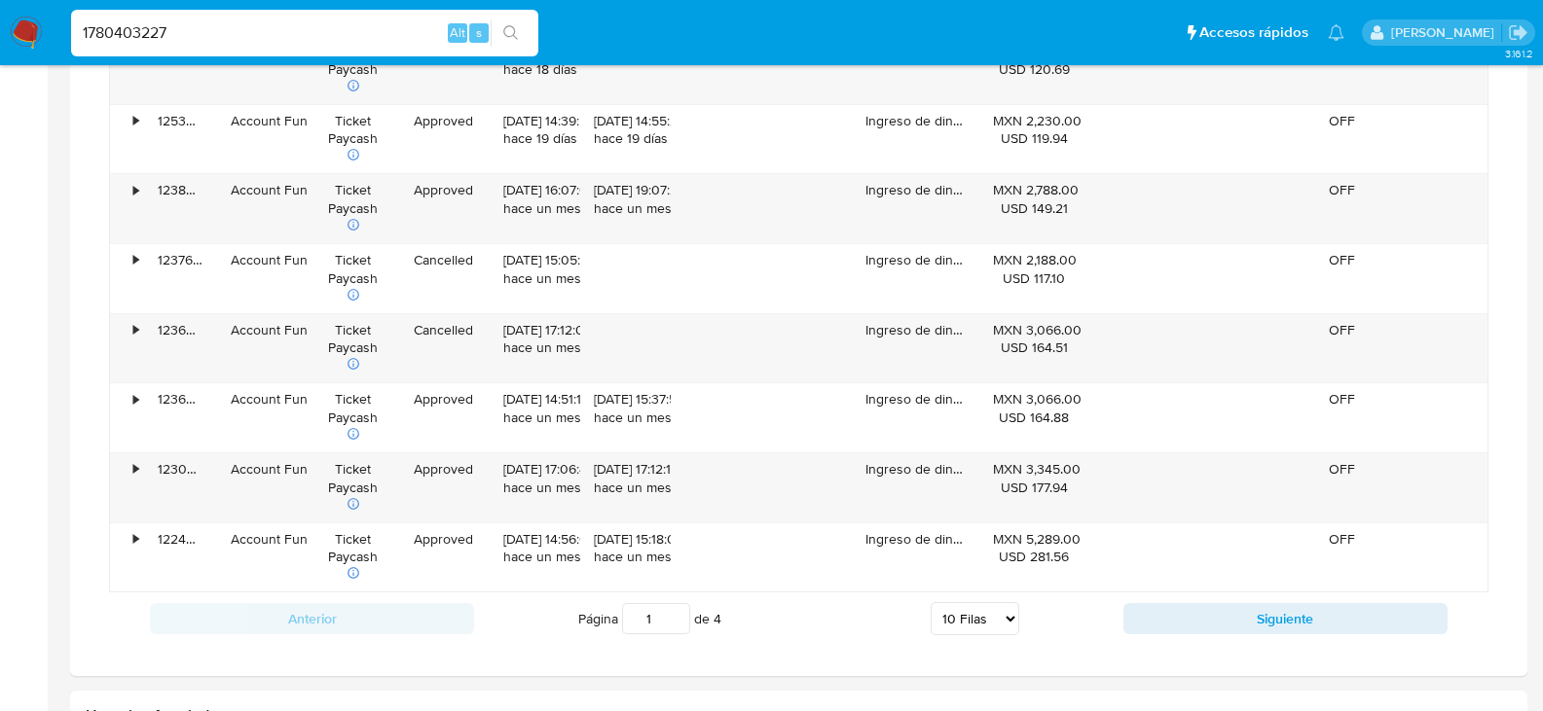
click at [260, 24] on input "1780403227" at bounding box center [304, 32] width 467 height 25
paste input "513748250"
type input "513748250"
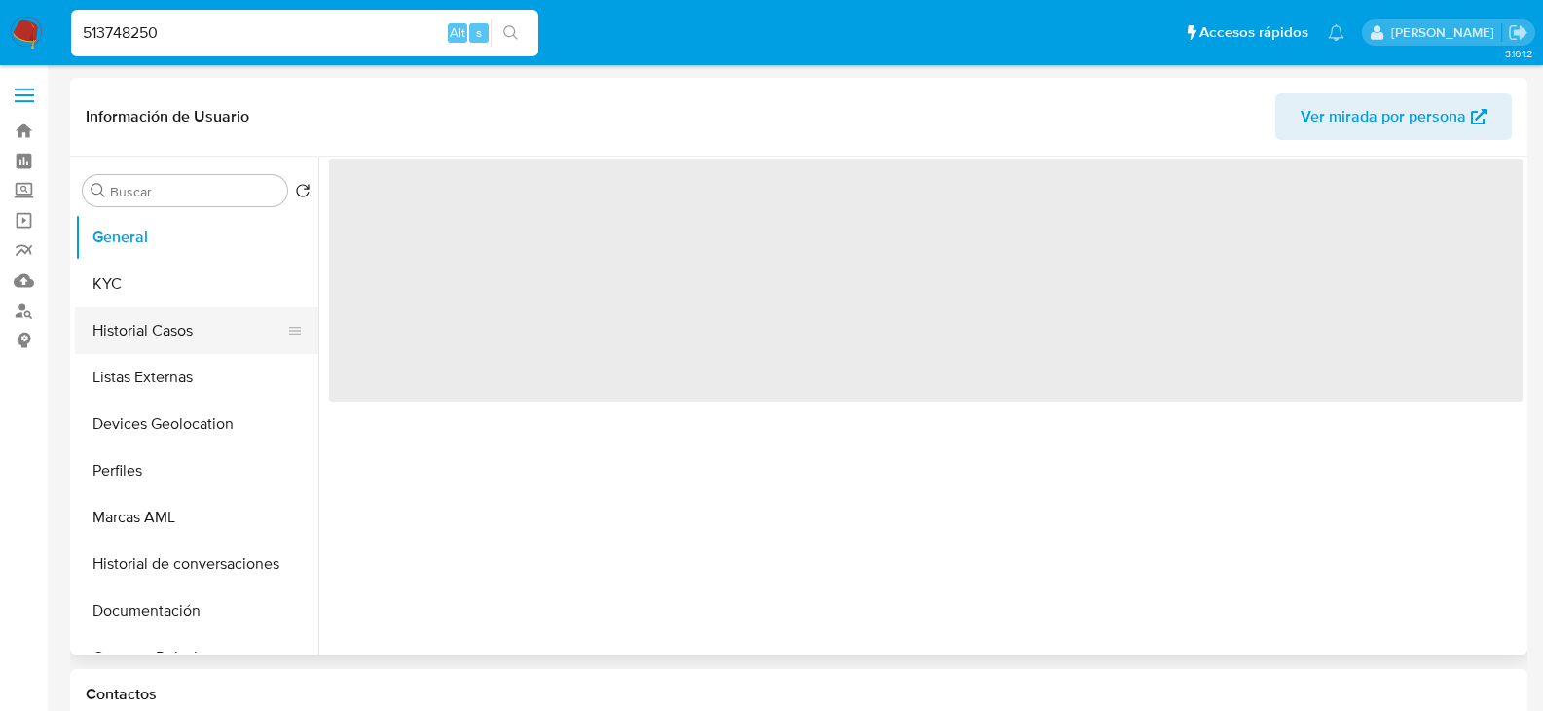
select select "10"
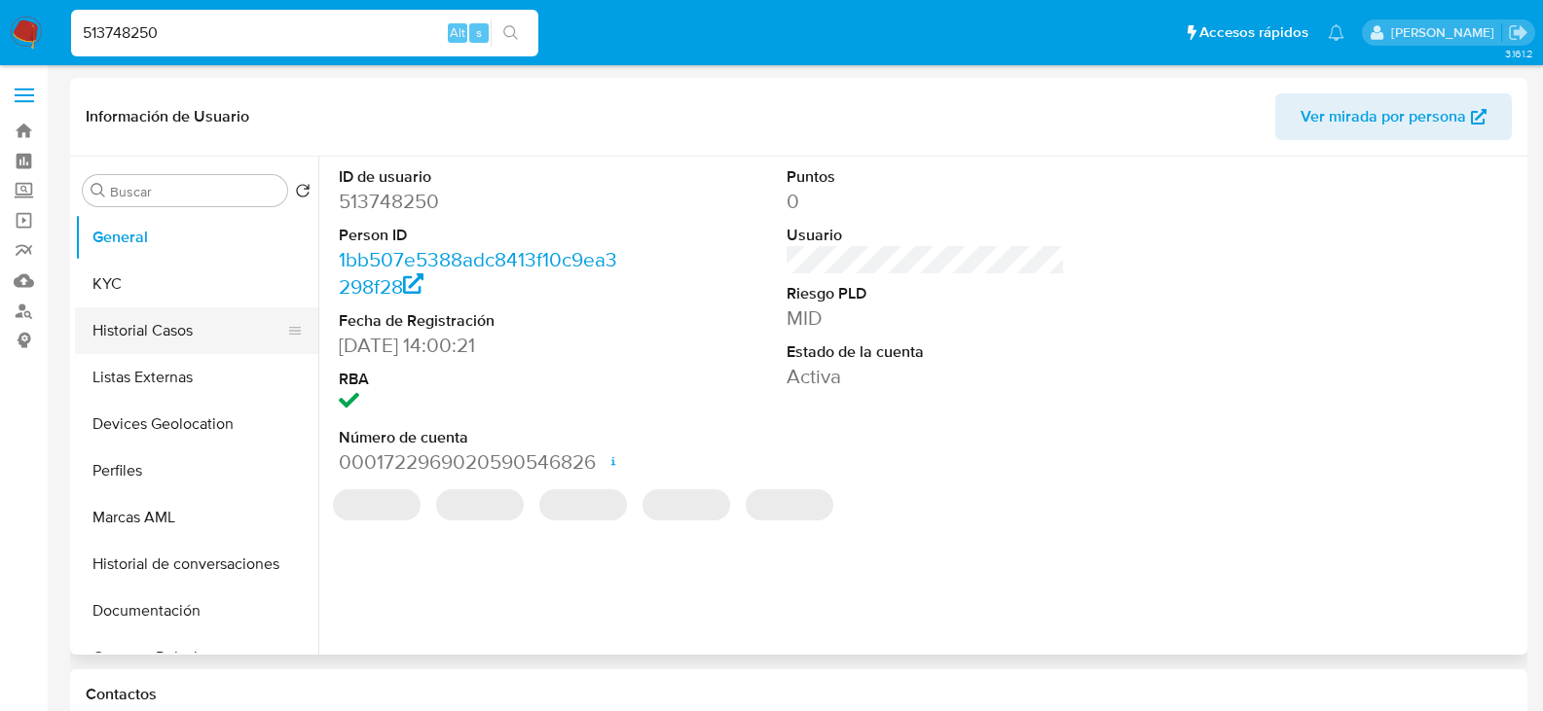
click at [176, 337] on button "Historial Casos" at bounding box center [189, 331] width 228 height 47
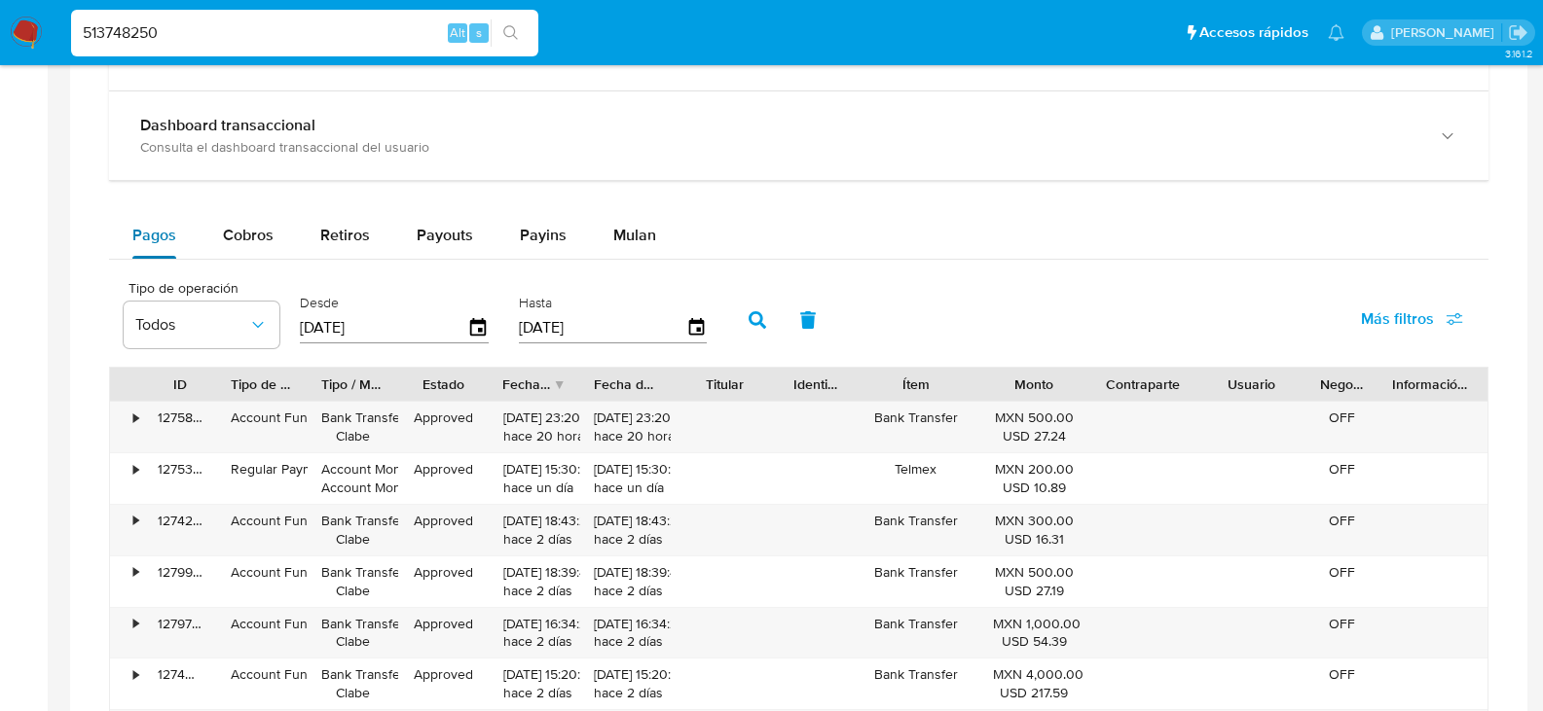
scroll to position [1168, 0]
click at [223, 227] on span "Cobros" at bounding box center [248, 233] width 51 height 22
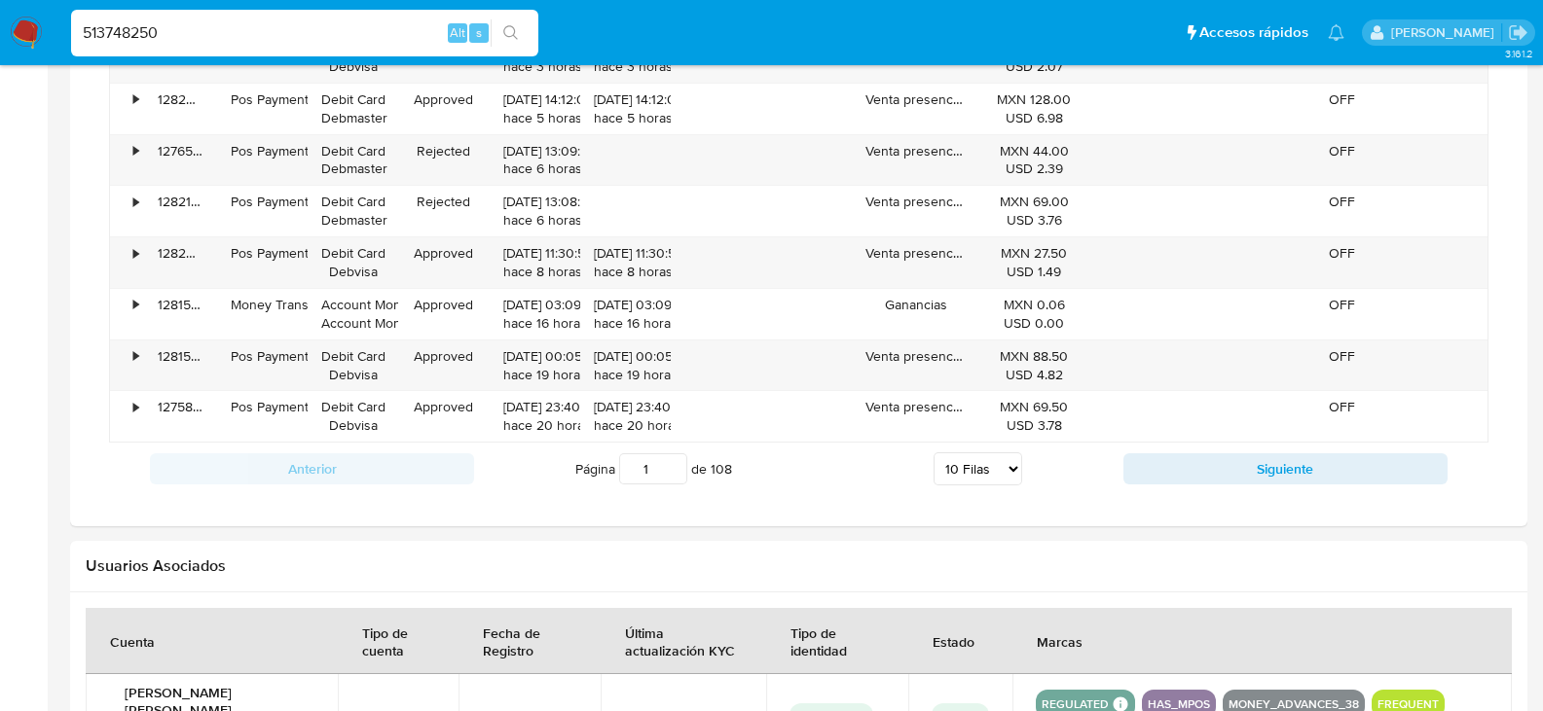
scroll to position [1655, 0]
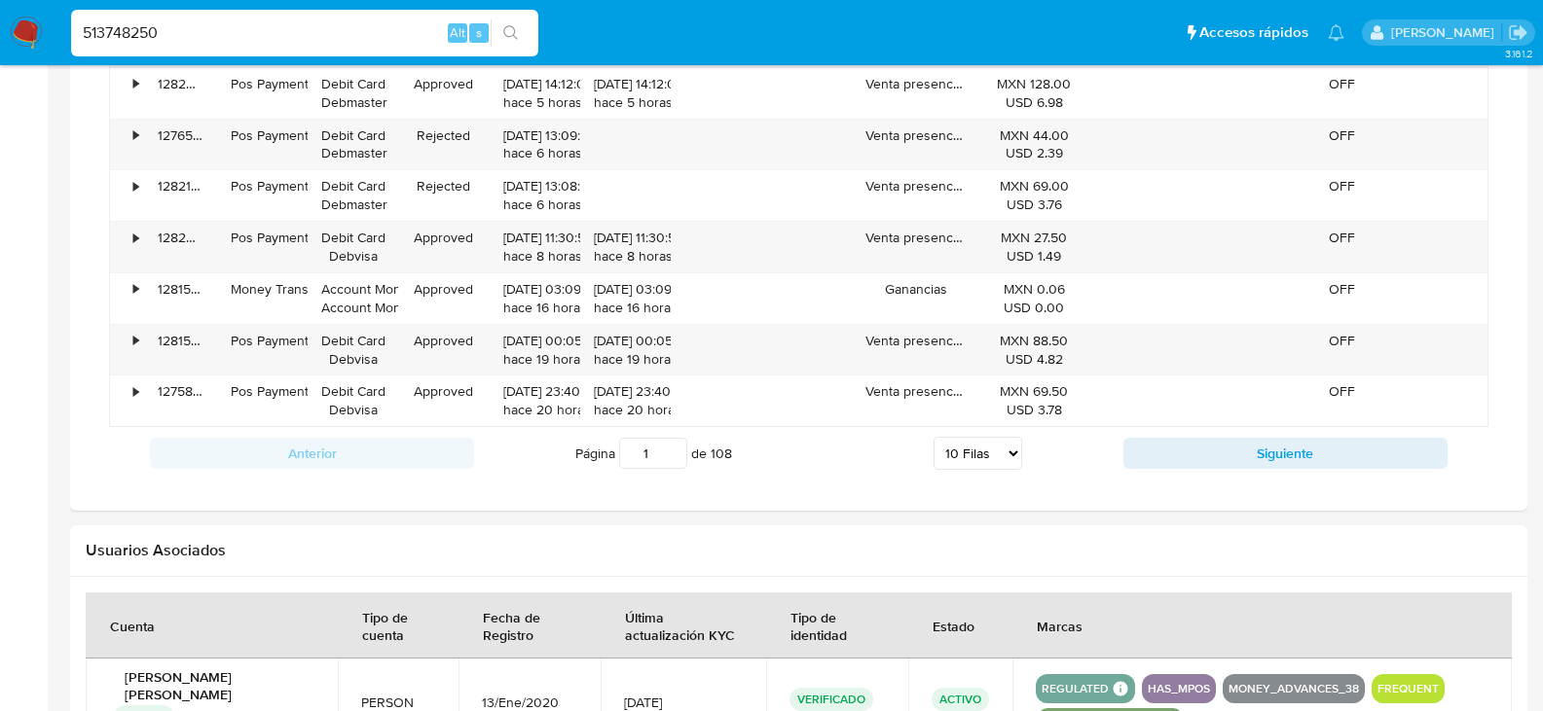
drag, startPoint x: 995, startPoint y: 455, endPoint x: 993, endPoint y: 465, distance: 10.9
click at [995, 455] on select "5 Filas 10 Filas 20 Filas 25 Filas 50 Filas 100 Filas" at bounding box center [977, 453] width 89 height 33
select select "100"
click at [933, 437] on select "5 Filas 10 Filas 20 Filas 25 Filas 50 Filas 100 Filas" at bounding box center [977, 453] width 89 height 33
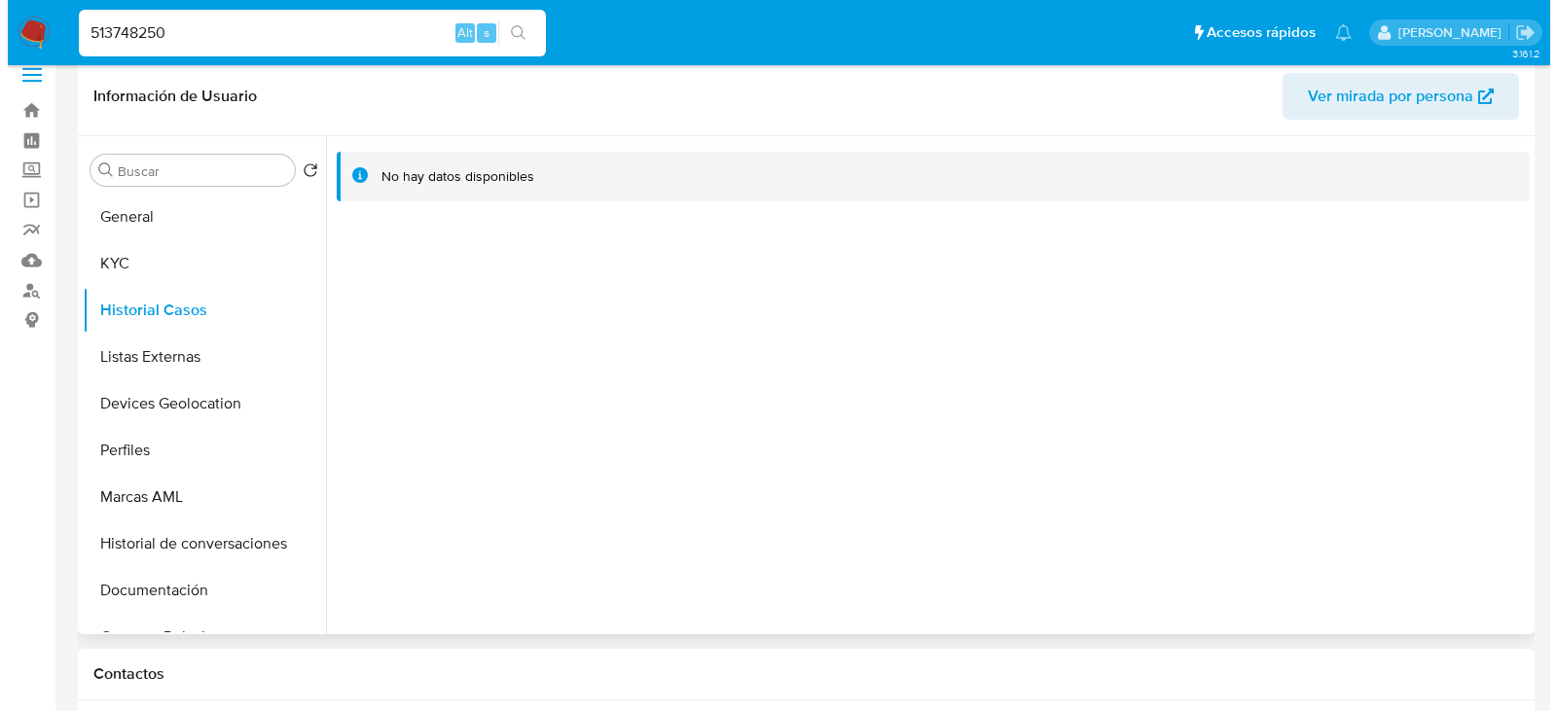
scroll to position [0, 0]
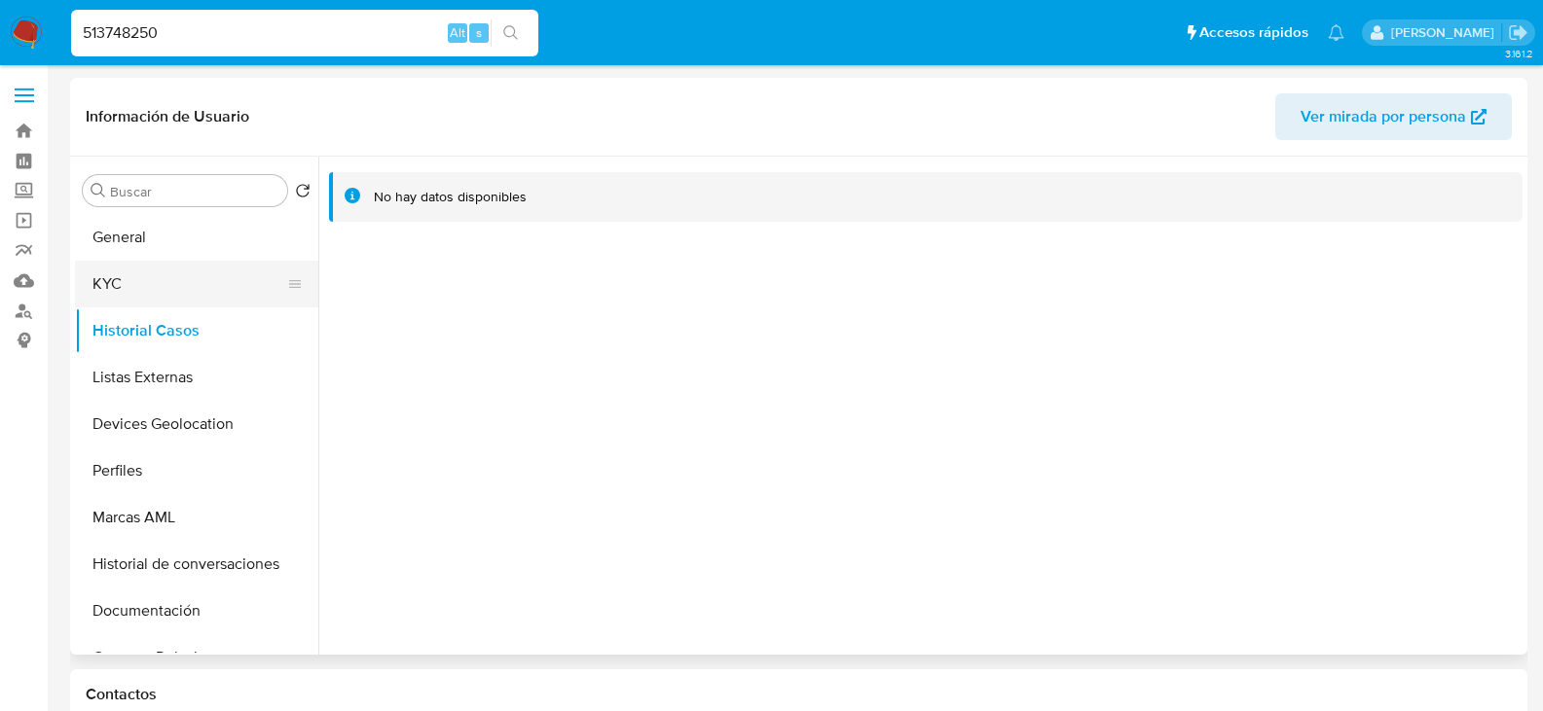
click at [151, 287] on button "KYC" at bounding box center [189, 284] width 228 height 47
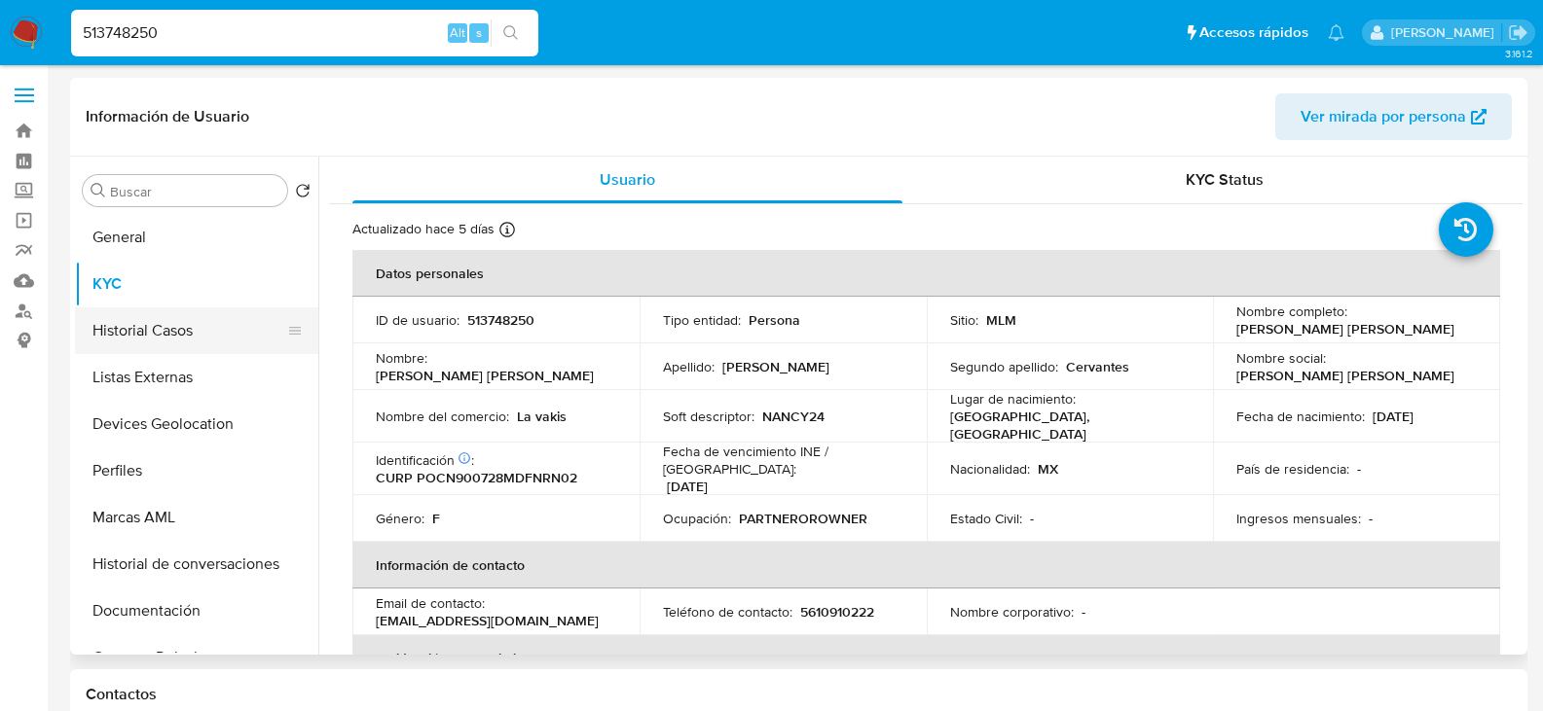
click at [141, 319] on button "Historial Casos" at bounding box center [189, 331] width 228 height 47
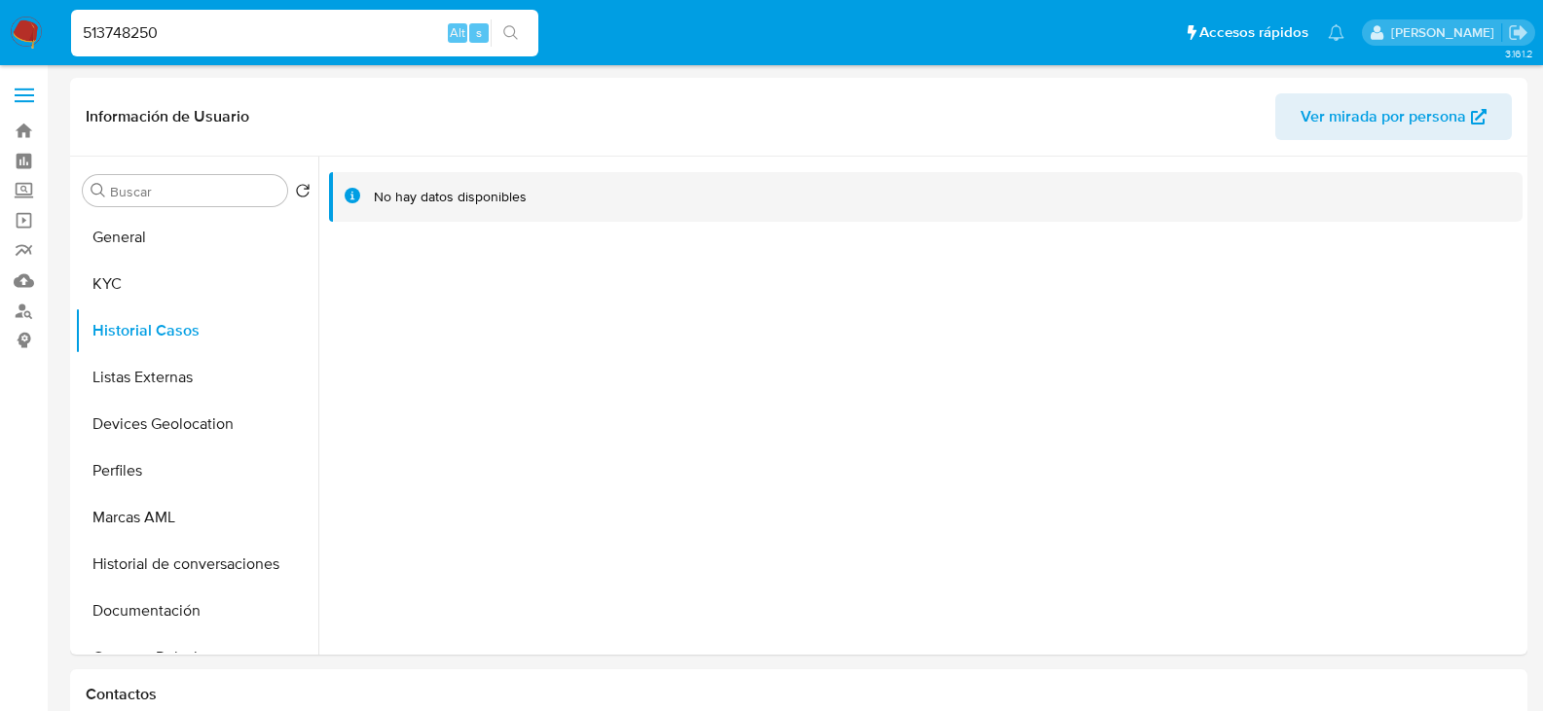
click at [216, 35] on input "513748250" at bounding box center [304, 32] width 467 height 25
paste input "257443554"
type input "257443554"
click at [509, 34] on icon "search-icon" at bounding box center [511, 33] width 16 height 16
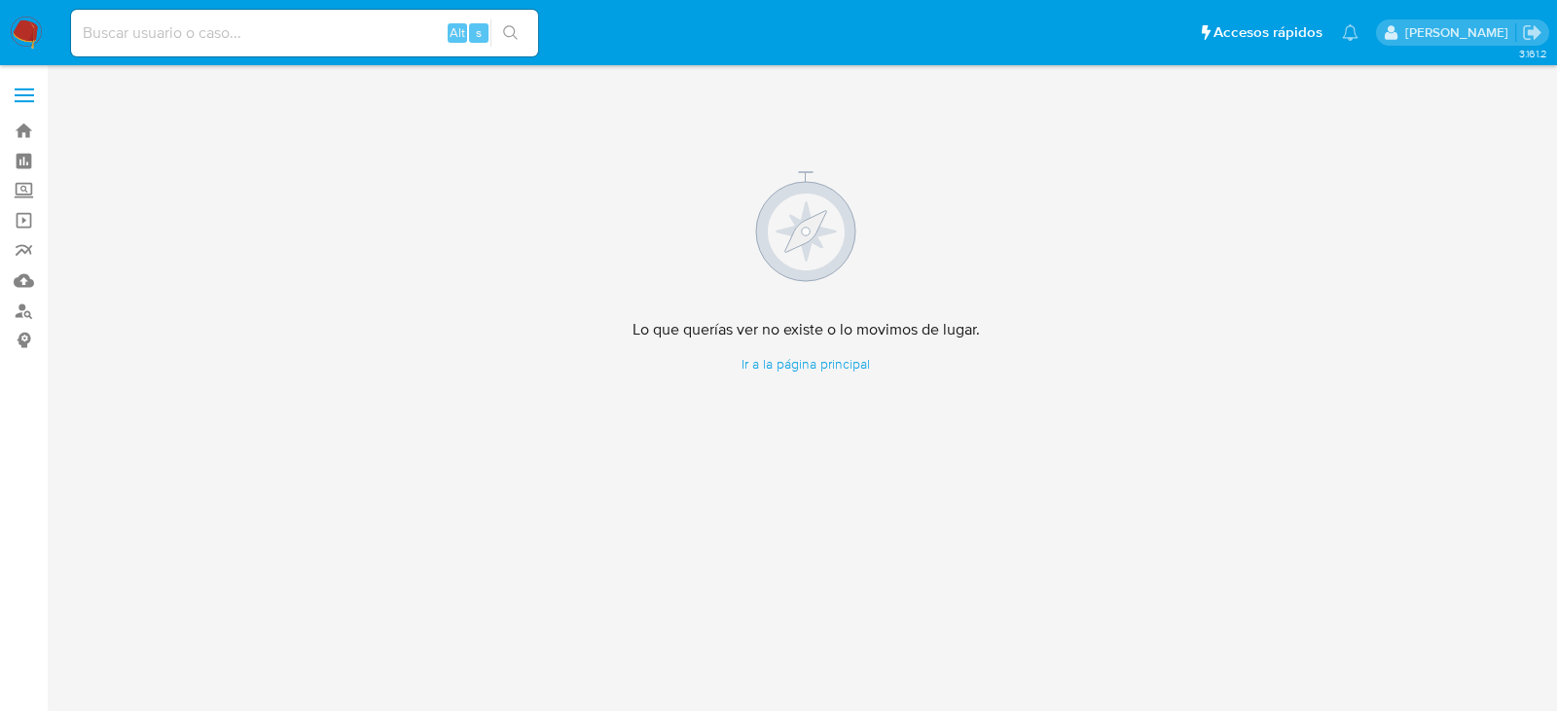
click at [324, 39] on input at bounding box center [304, 32] width 467 height 25
paste input "257443554"
type input "257443554"
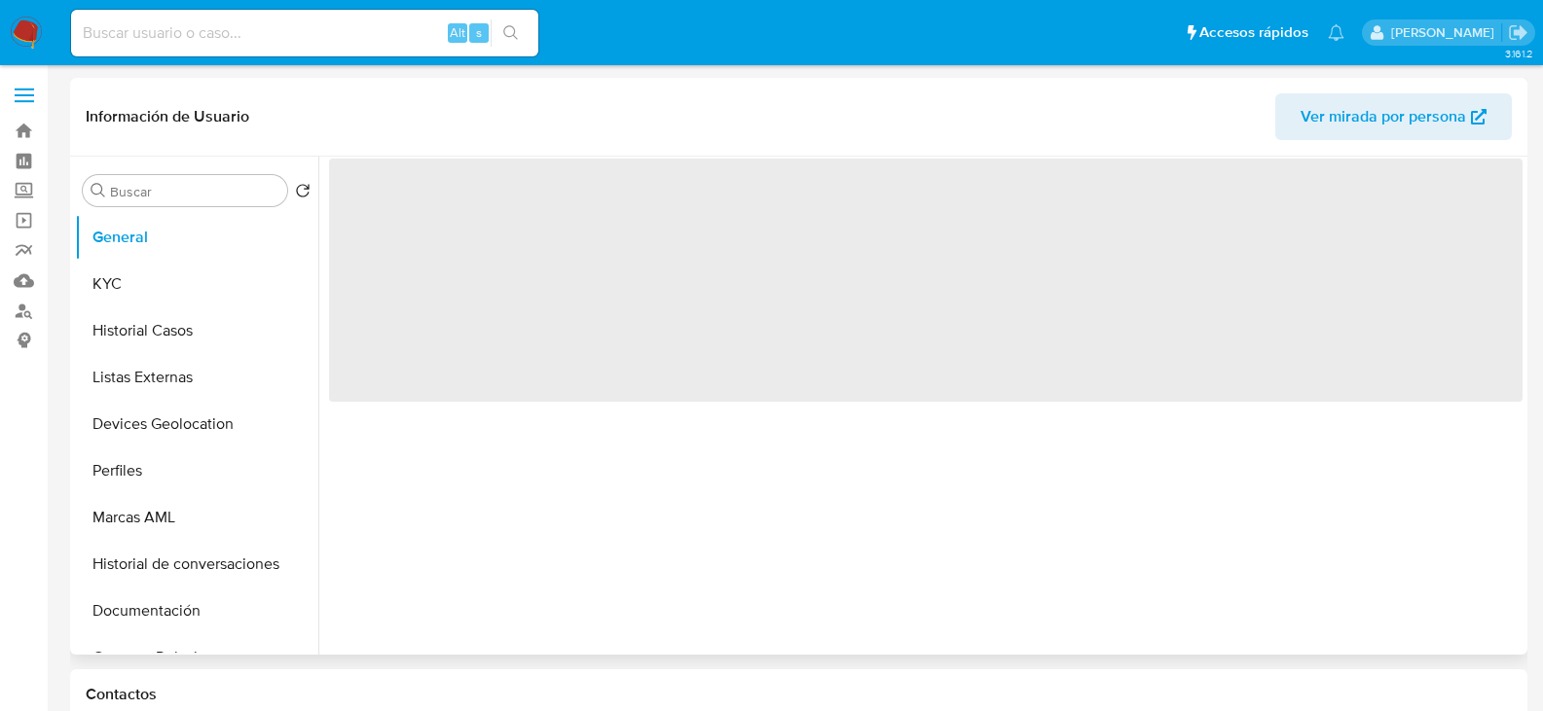
select select "10"
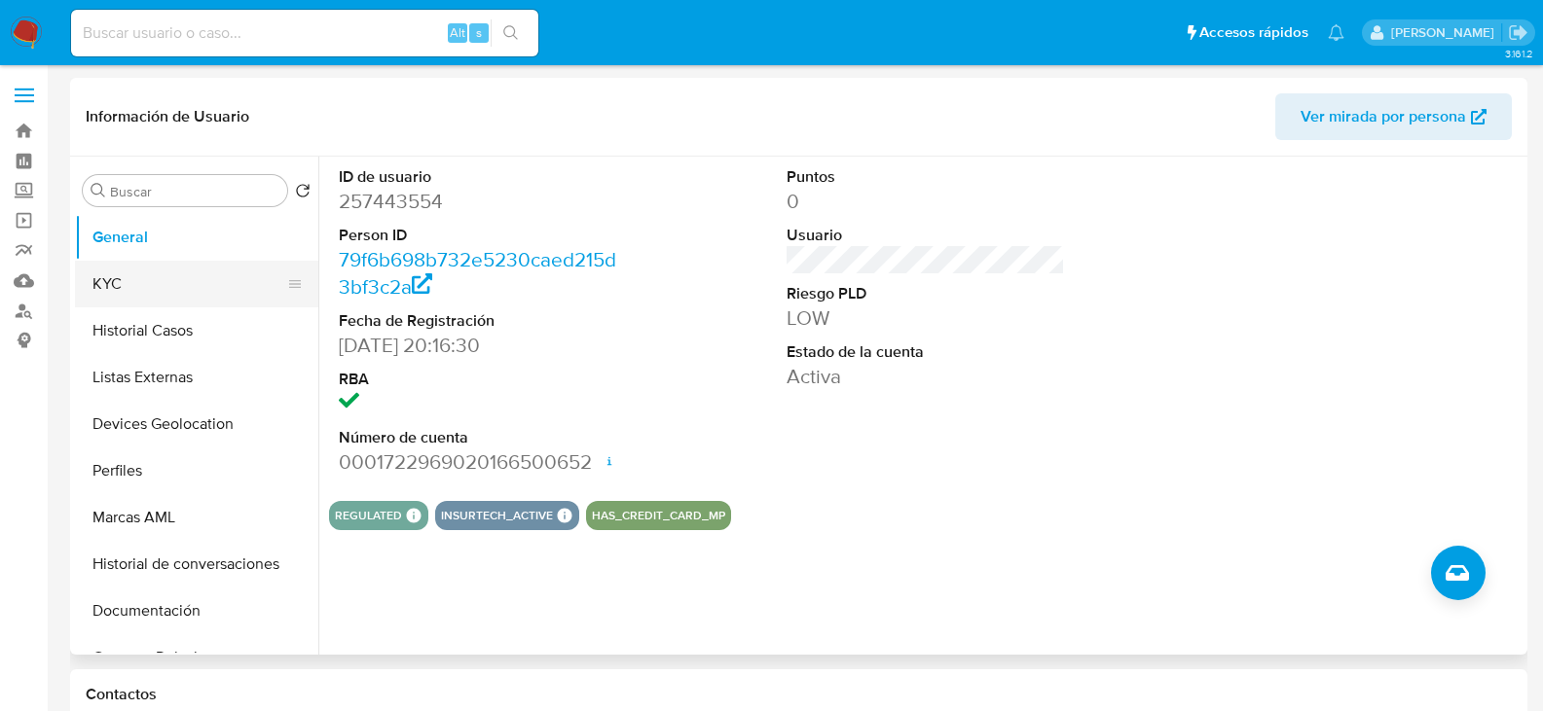
click at [141, 284] on button "KYC" at bounding box center [189, 284] width 228 height 47
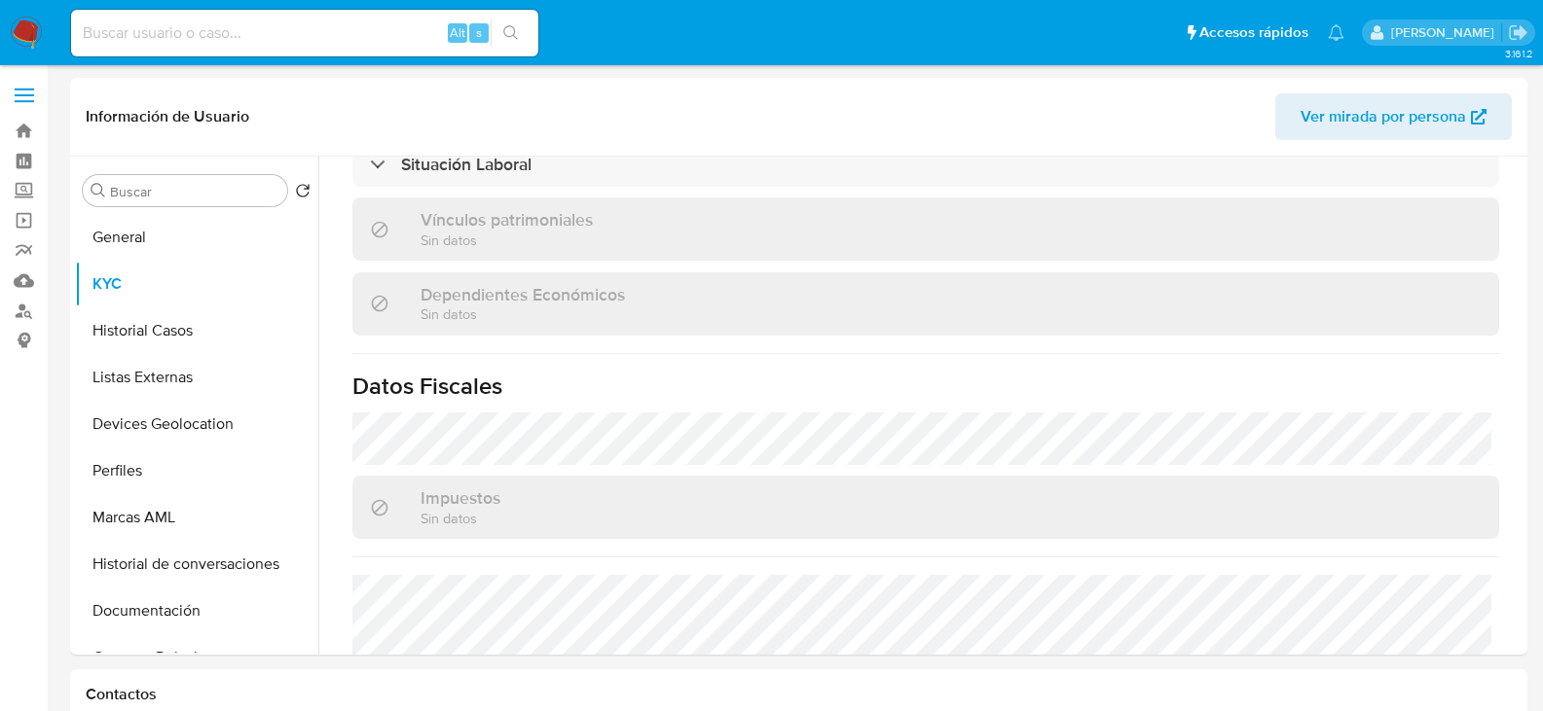
scroll to position [1223, 0]
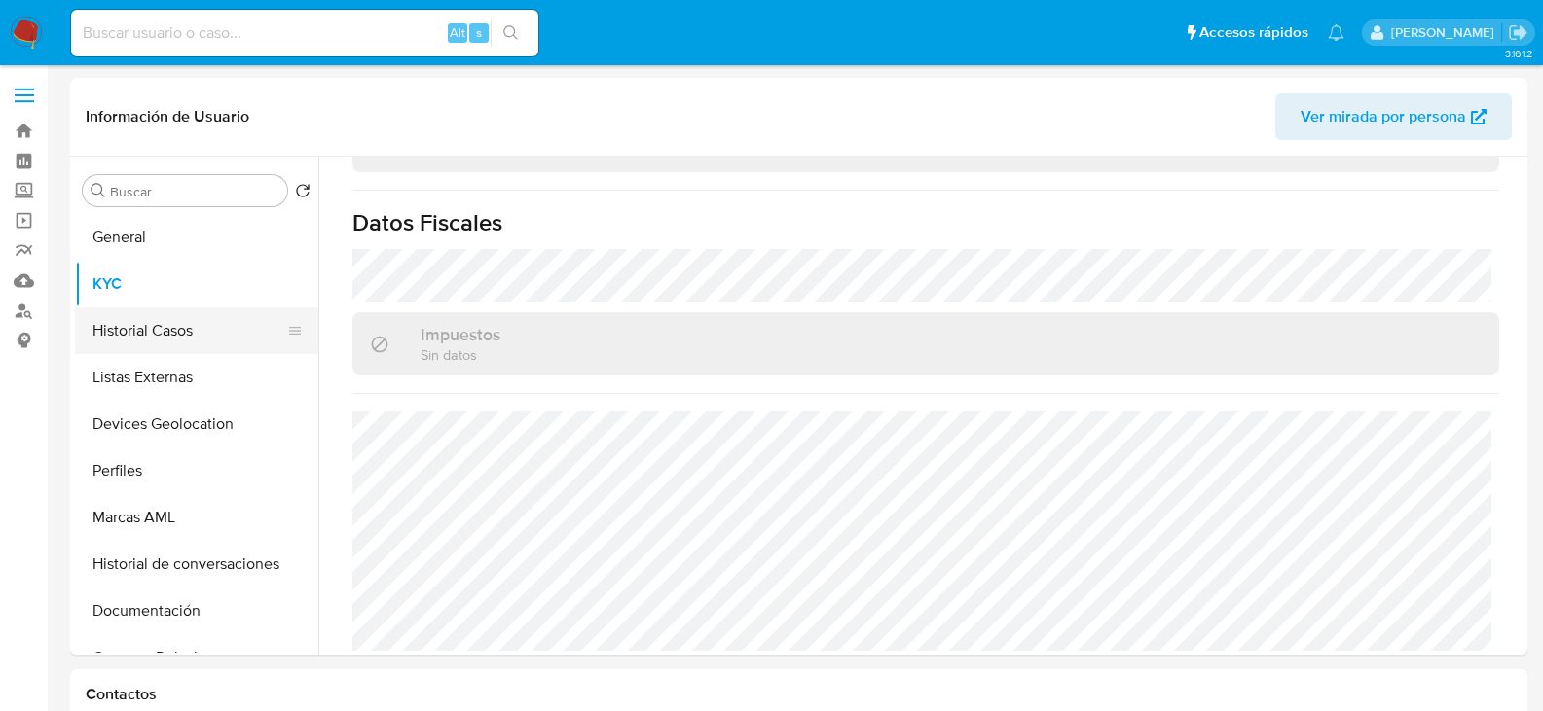
click at [192, 336] on button "Historial Casos" at bounding box center [189, 331] width 228 height 47
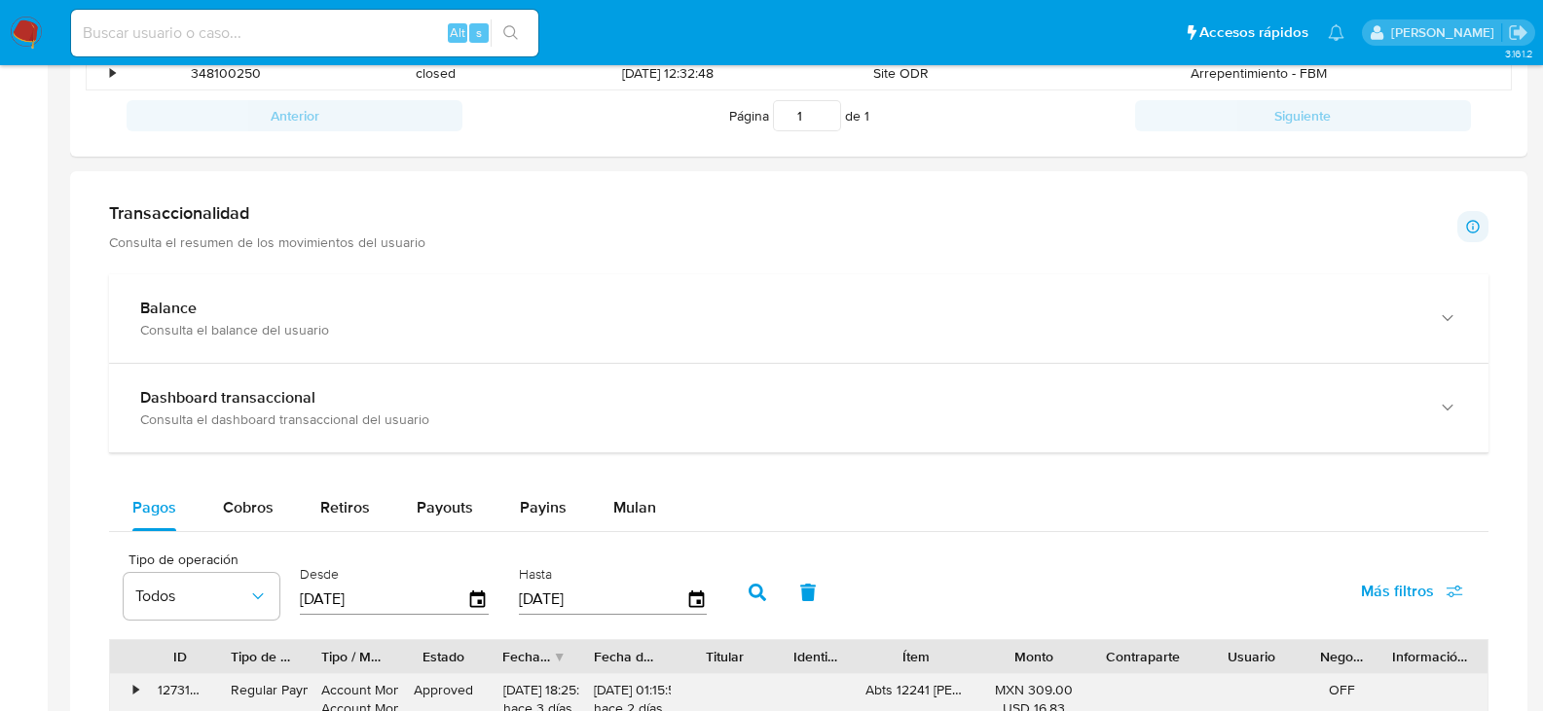
scroll to position [1071, 0]
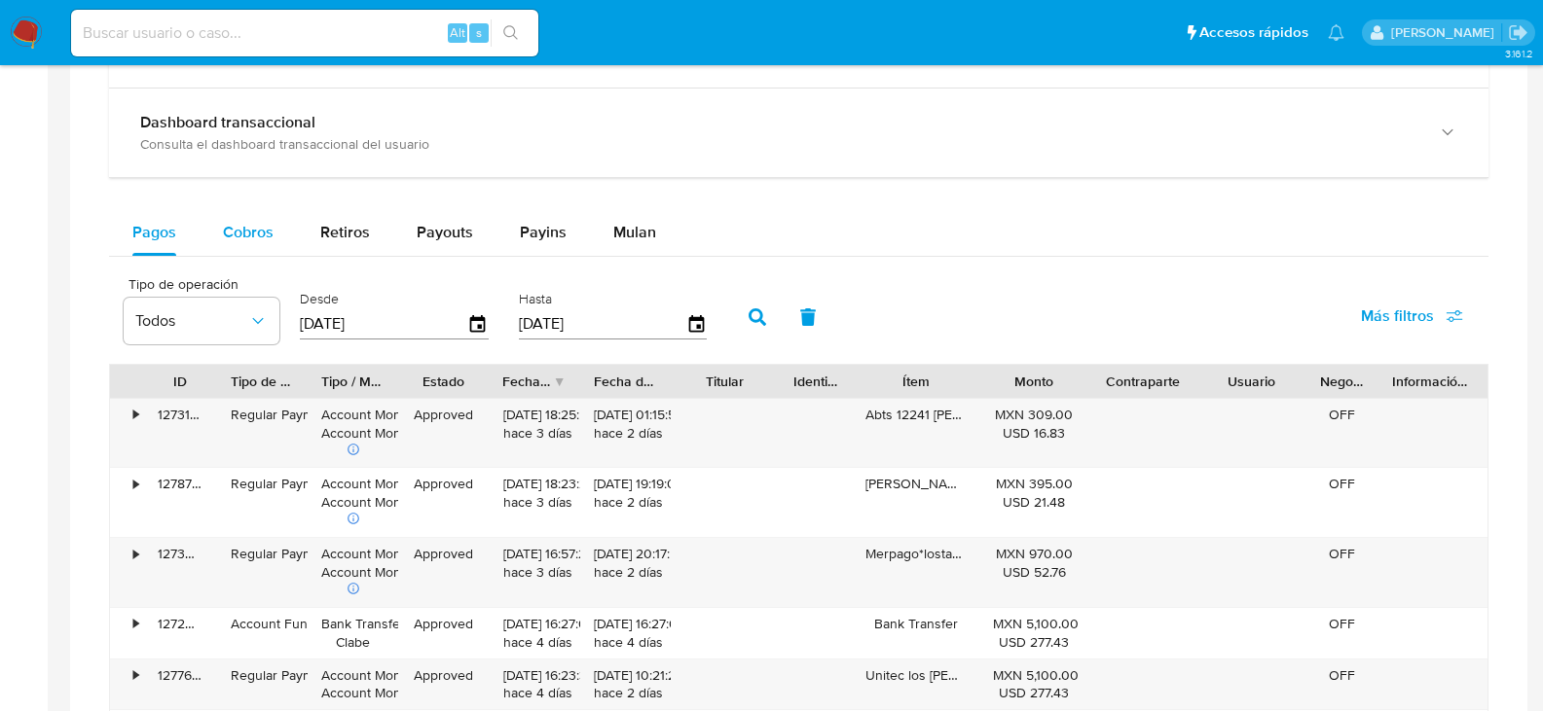
click at [232, 227] on span "Cobros" at bounding box center [248, 232] width 51 height 22
select select "10"
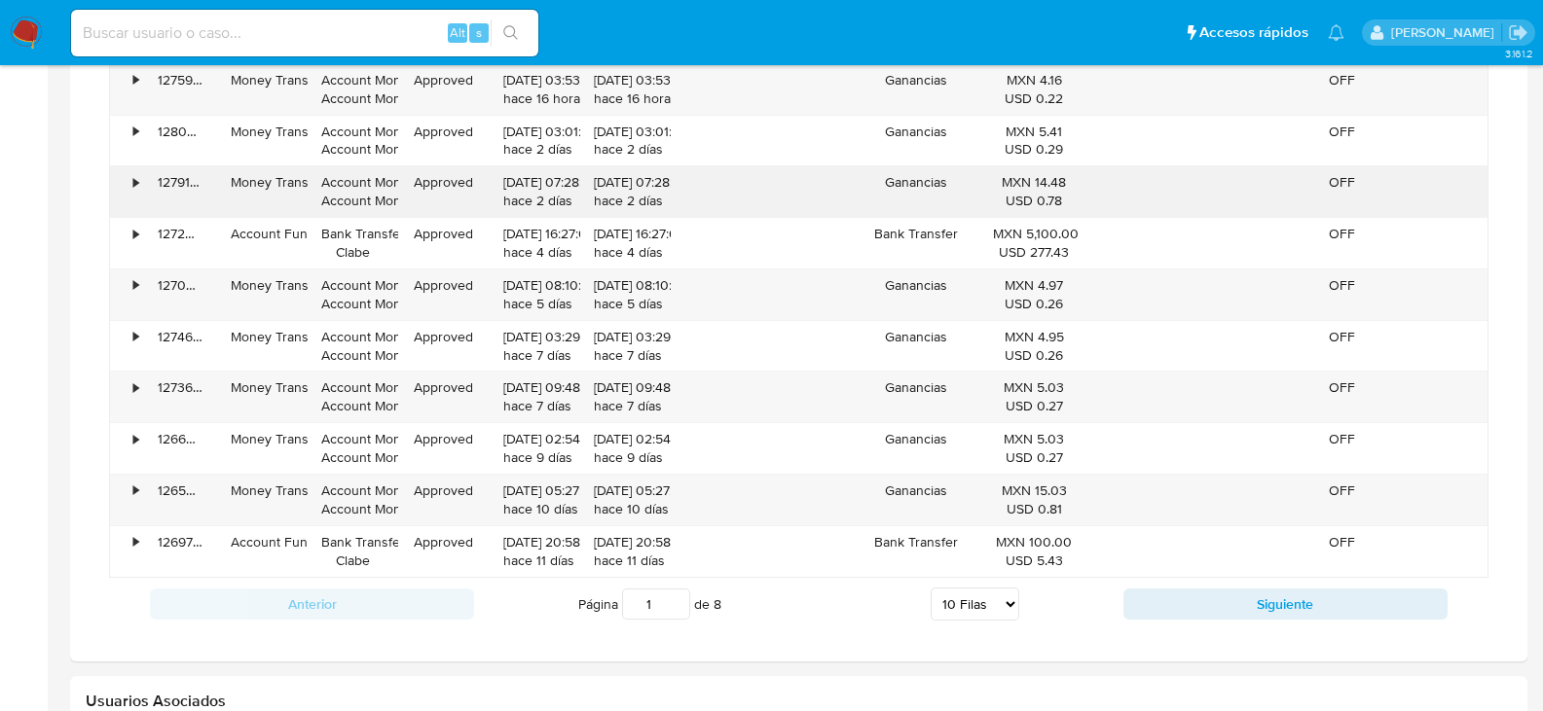
scroll to position [1460, 0]
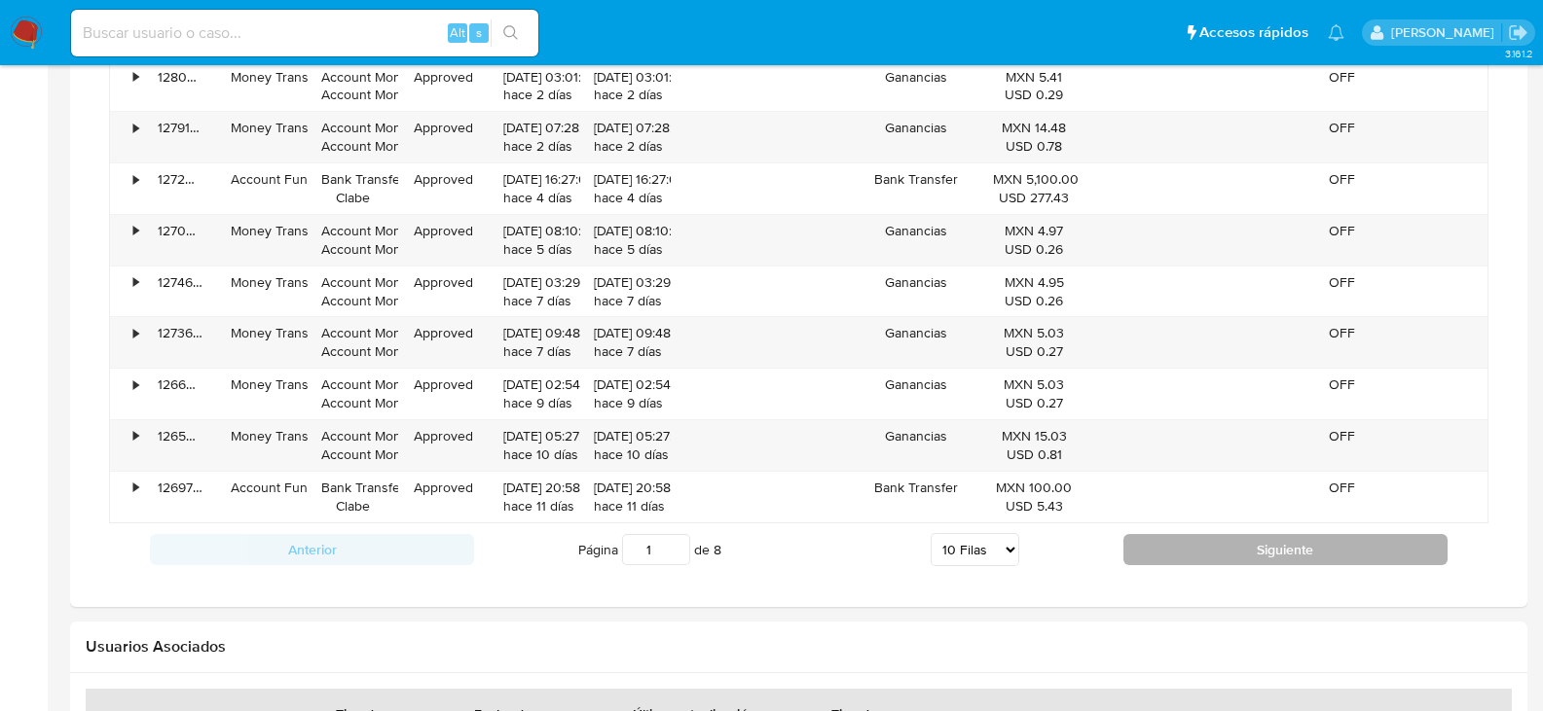
click at [1186, 539] on button "Siguiente" at bounding box center [1285, 549] width 324 height 31
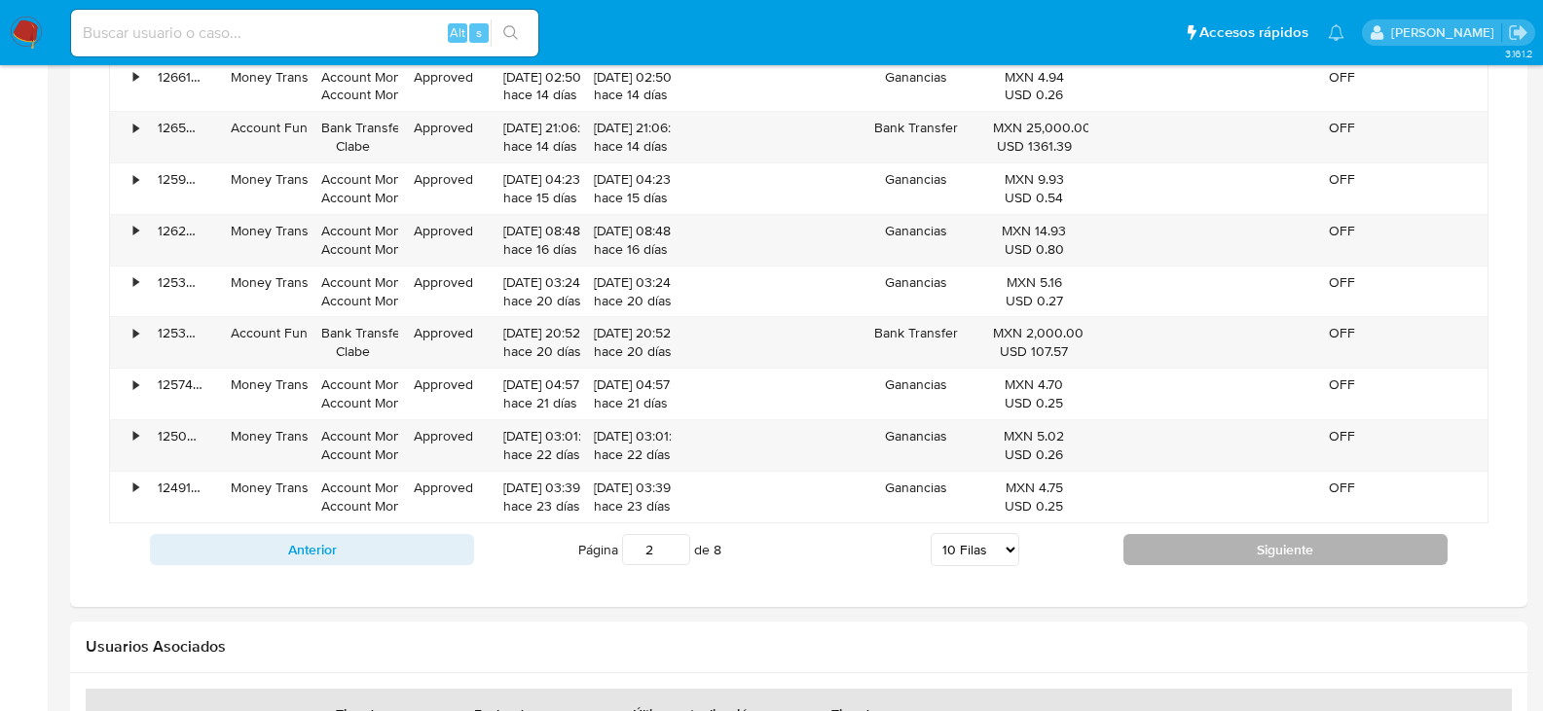
click at [1186, 539] on button "Siguiente" at bounding box center [1285, 549] width 324 height 31
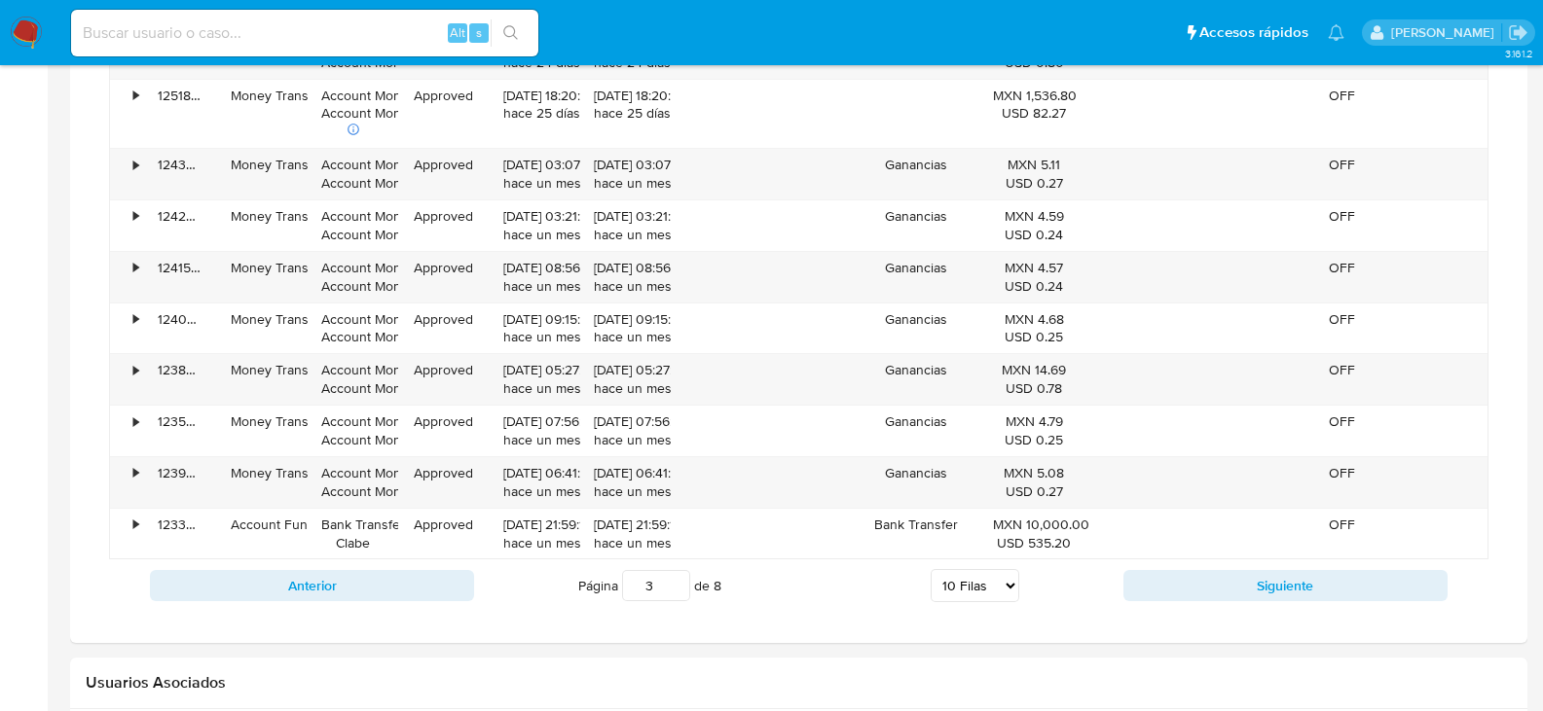
scroll to position [1557, 0]
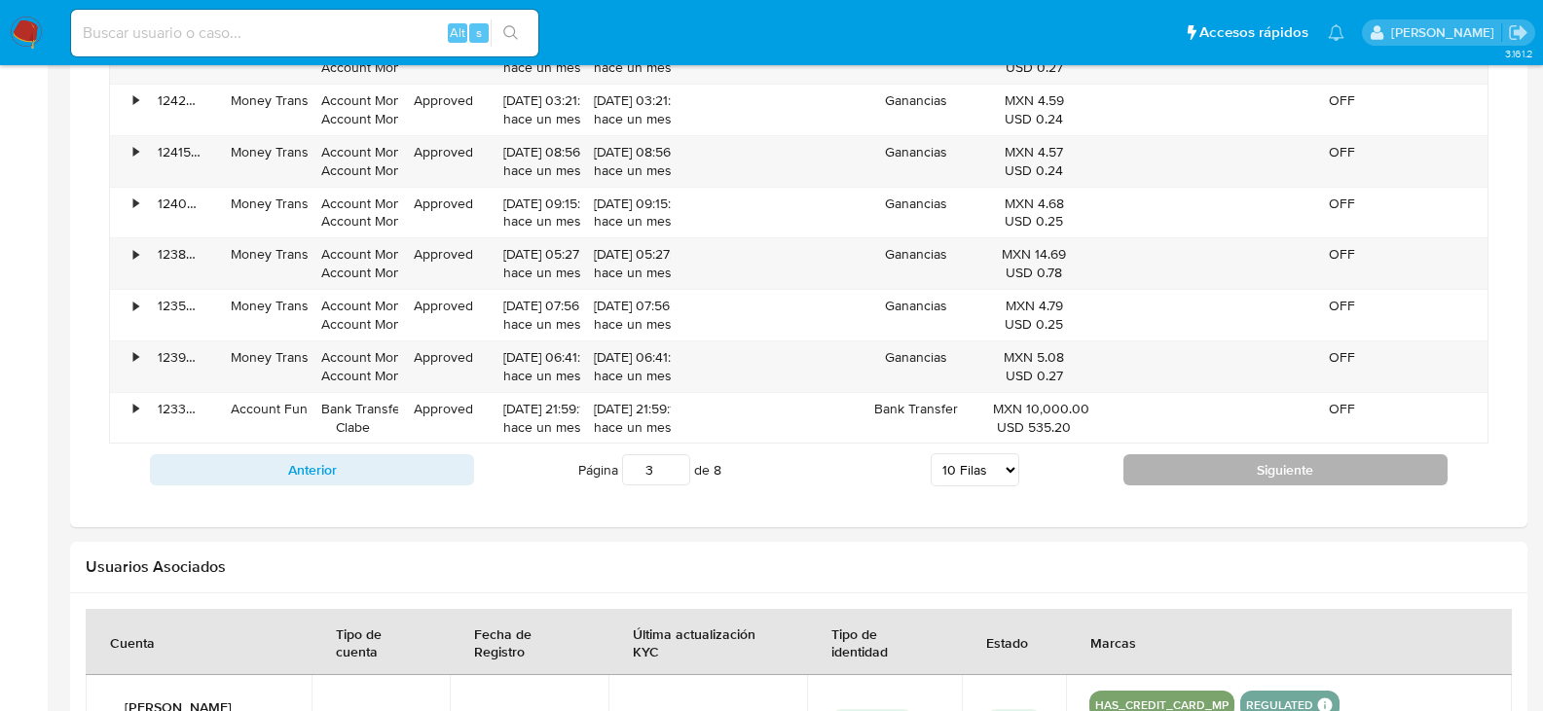
click at [1191, 458] on button "Siguiente" at bounding box center [1285, 470] width 324 height 31
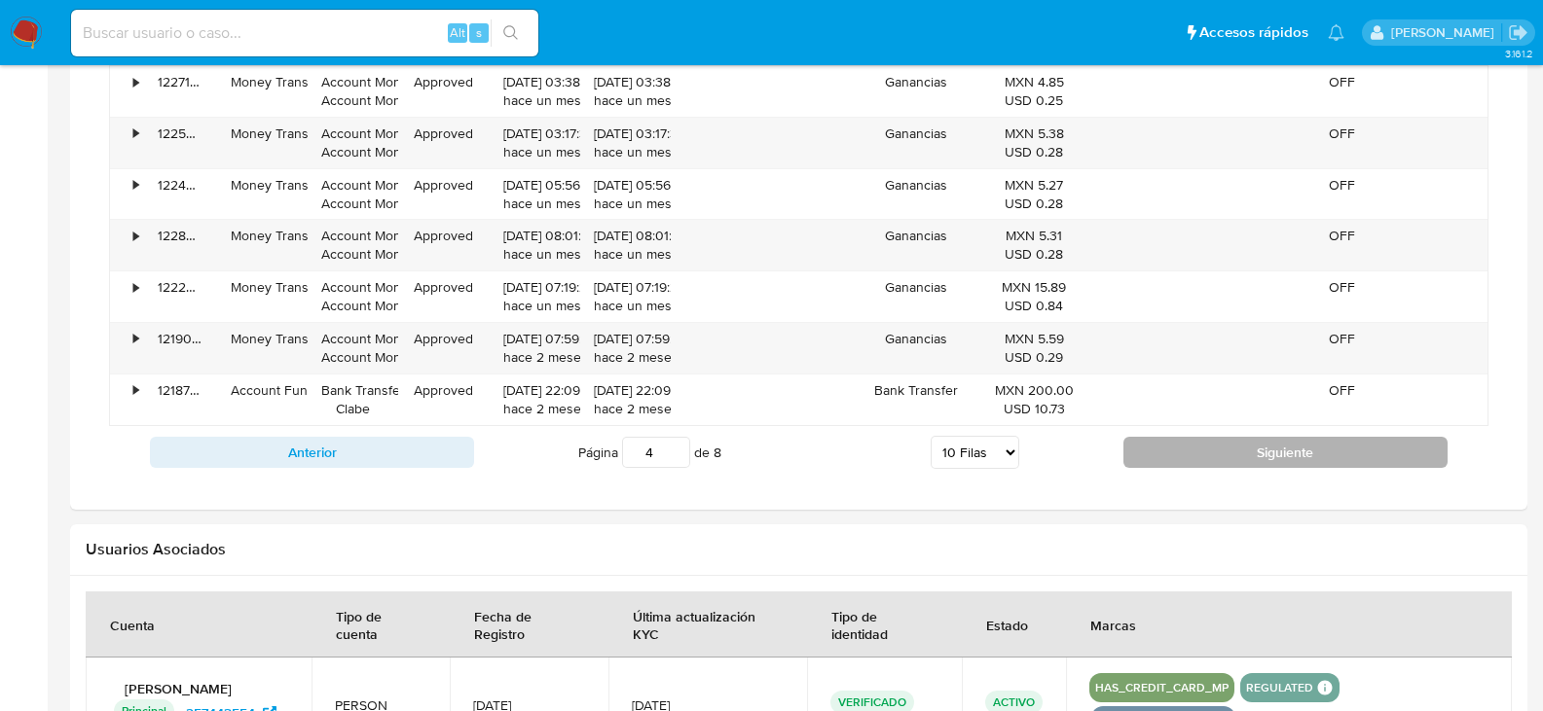
click at [1184, 449] on button "Siguiente" at bounding box center [1285, 452] width 324 height 31
click at [1178, 441] on button "Siguiente" at bounding box center [1285, 452] width 324 height 31
click at [1152, 461] on button "Siguiente" at bounding box center [1285, 452] width 324 height 31
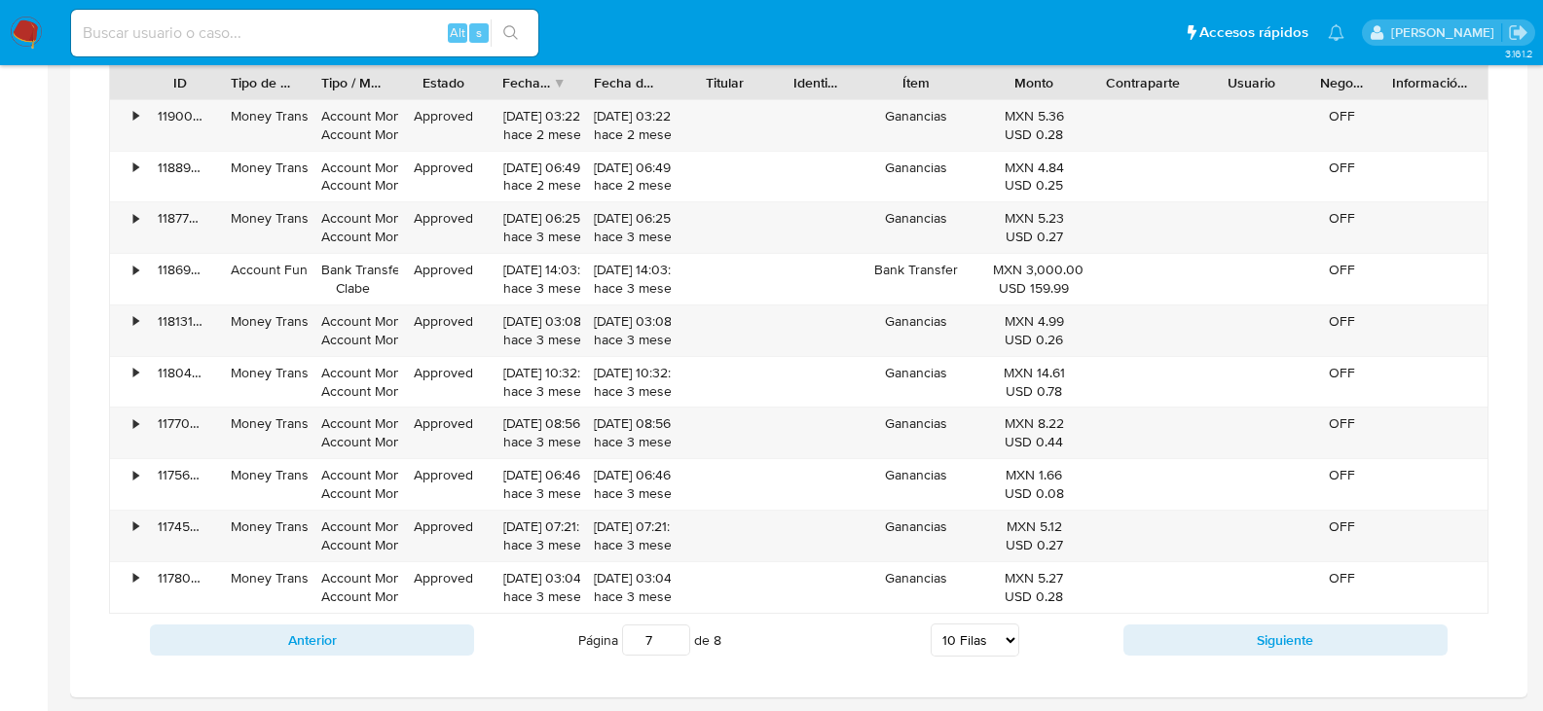
scroll to position [1363, 0]
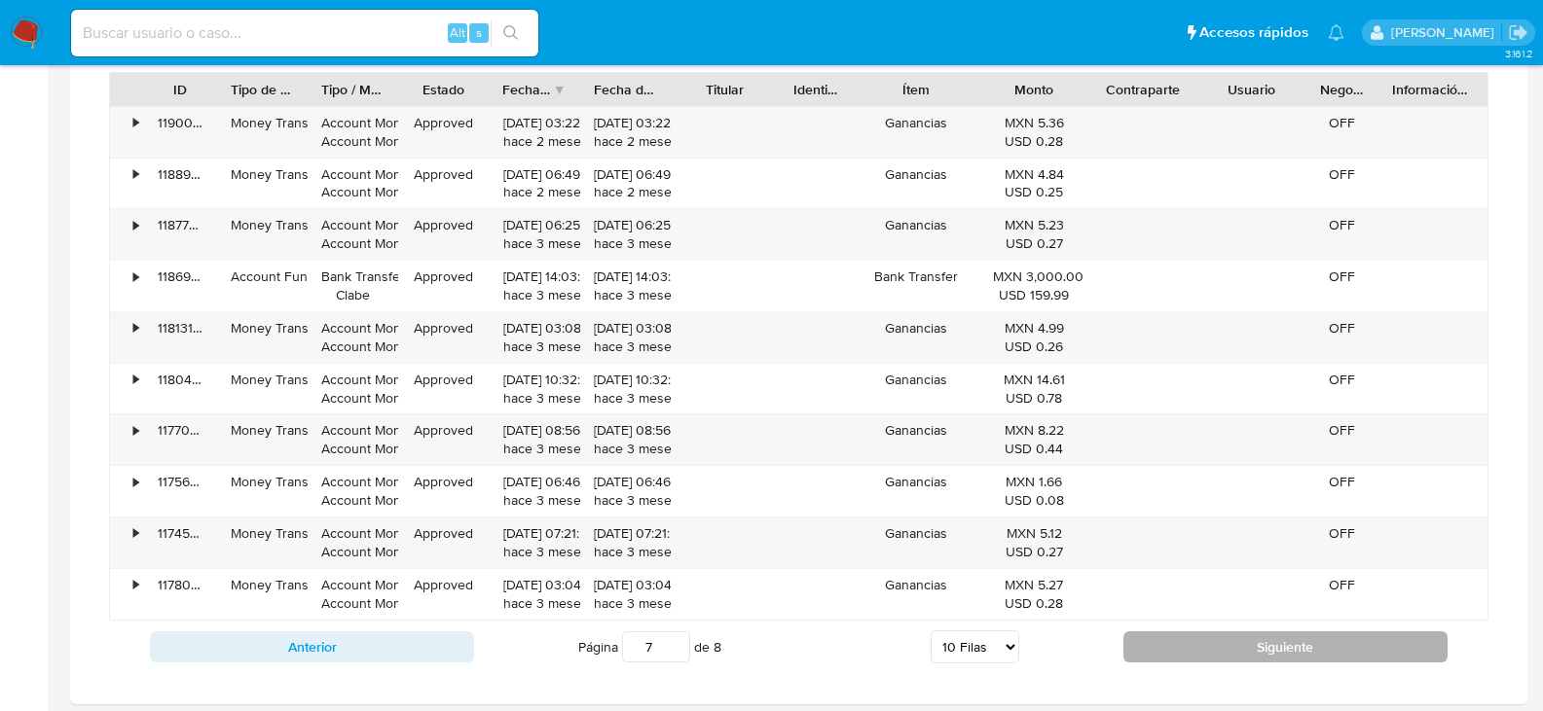
click at [1191, 636] on button "Siguiente" at bounding box center [1285, 647] width 324 height 31
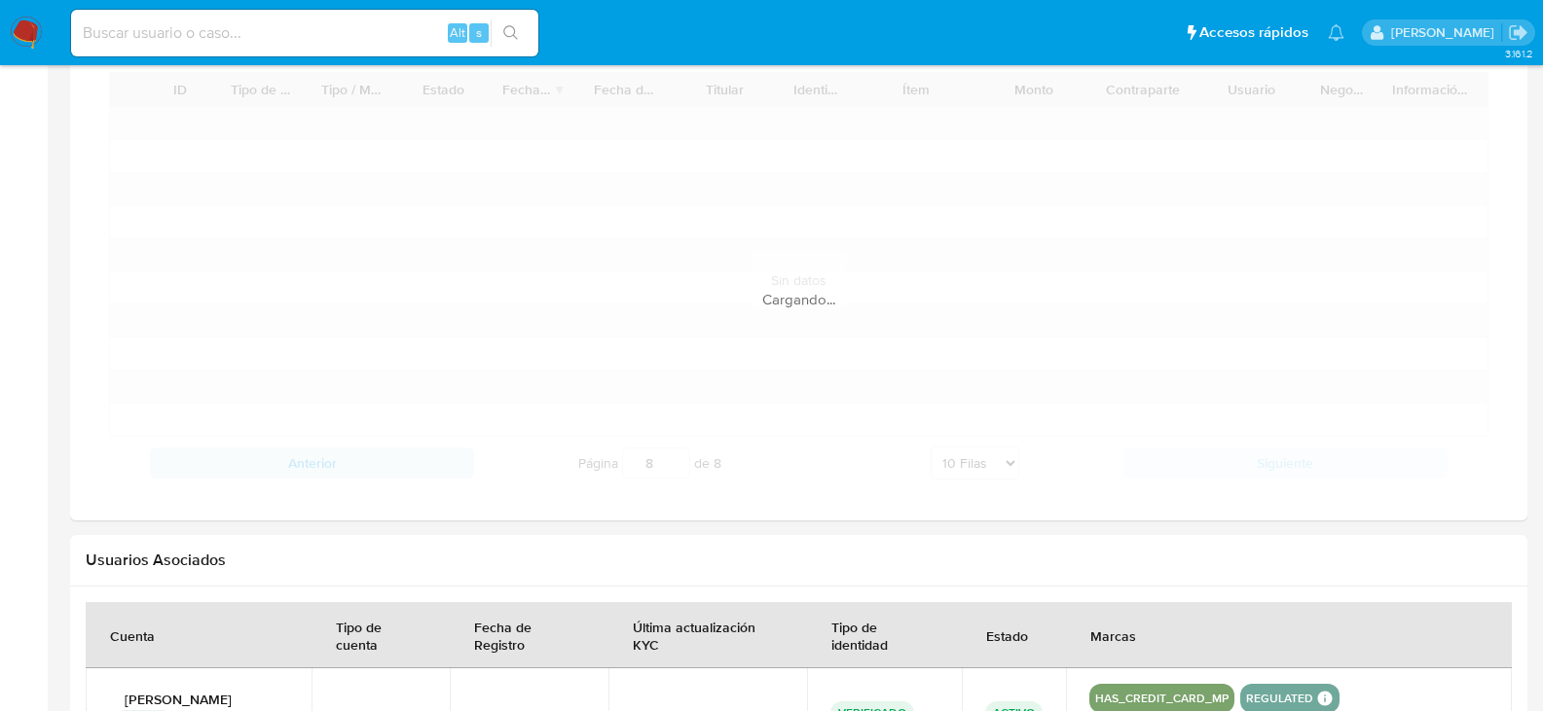
scroll to position [1362, 0]
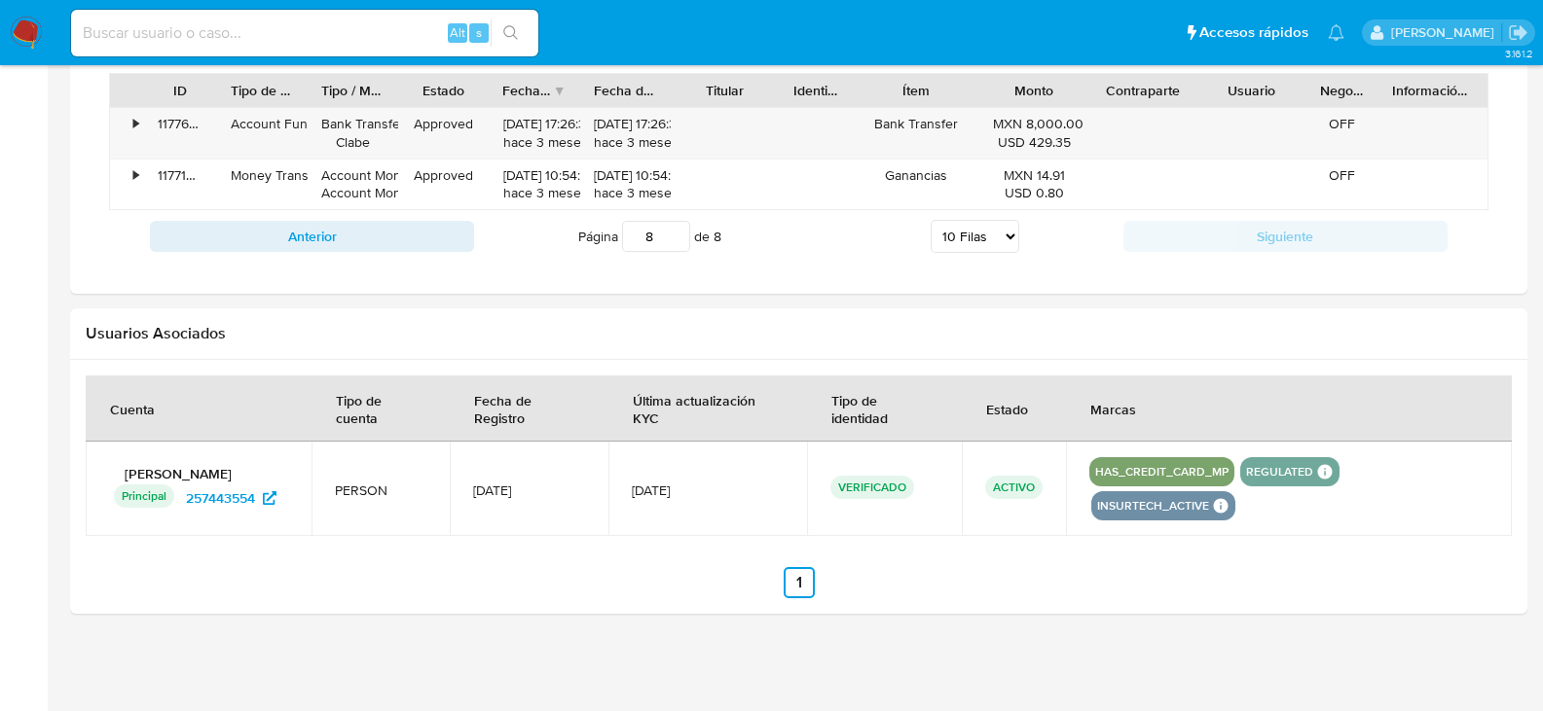
click at [619, 235] on span "Página 8 de 8" at bounding box center [649, 236] width 143 height 31
click at [673, 247] on input "8" at bounding box center [656, 236] width 68 height 31
click at [674, 239] on input "7" at bounding box center [656, 236] width 68 height 31
click at [674, 239] on input "6" at bounding box center [656, 236] width 68 height 31
click at [674, 239] on input "5" at bounding box center [656, 236] width 68 height 31
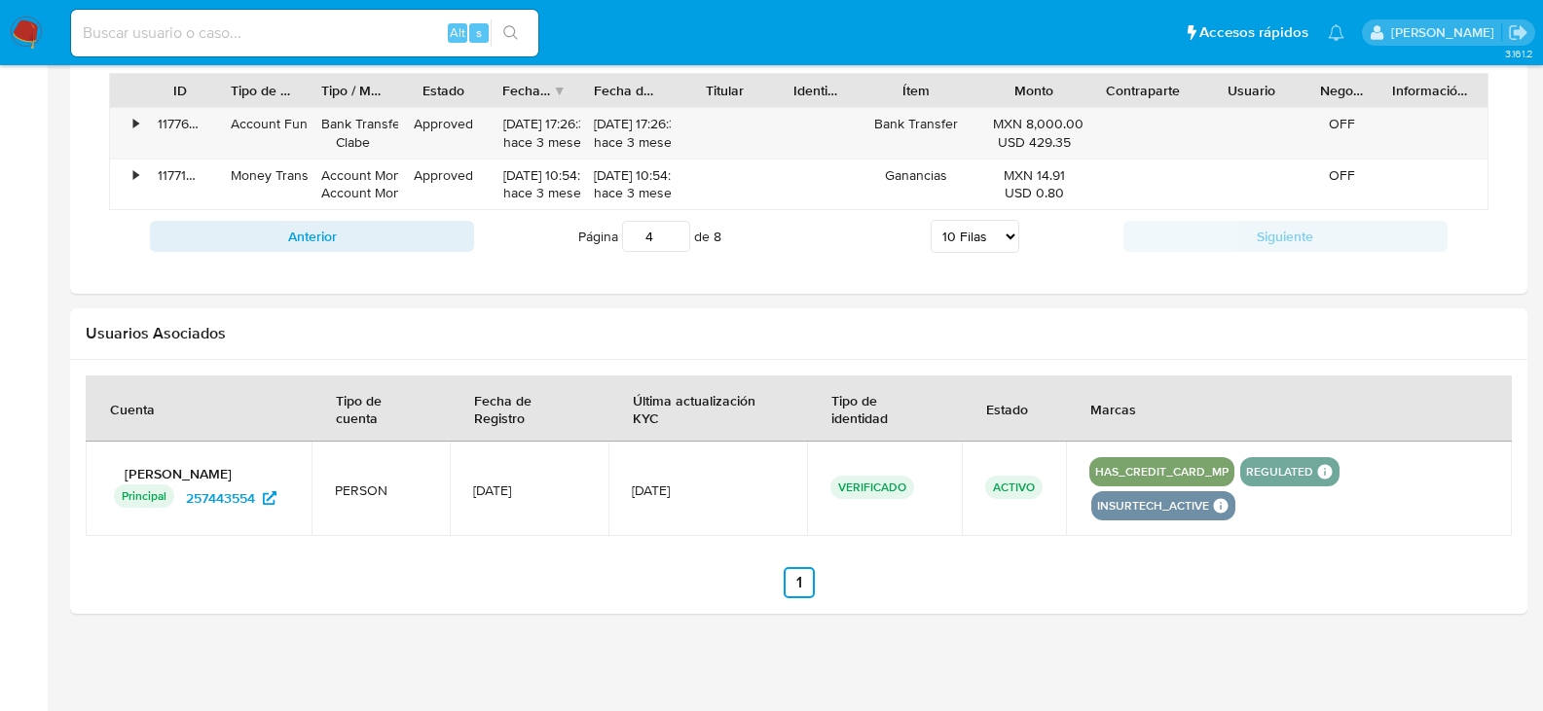
click at [674, 239] on input "4" at bounding box center [656, 236] width 68 height 31
click at [674, 239] on input "3" at bounding box center [656, 236] width 68 height 31
click at [674, 239] on input "2" at bounding box center [656, 236] width 68 height 31
click at [359, 229] on div "ID Tipo de operación Tipo / Método Estado Fecha de creación Fecha de aprobación…" at bounding box center [798, 168] width 1379 height 191
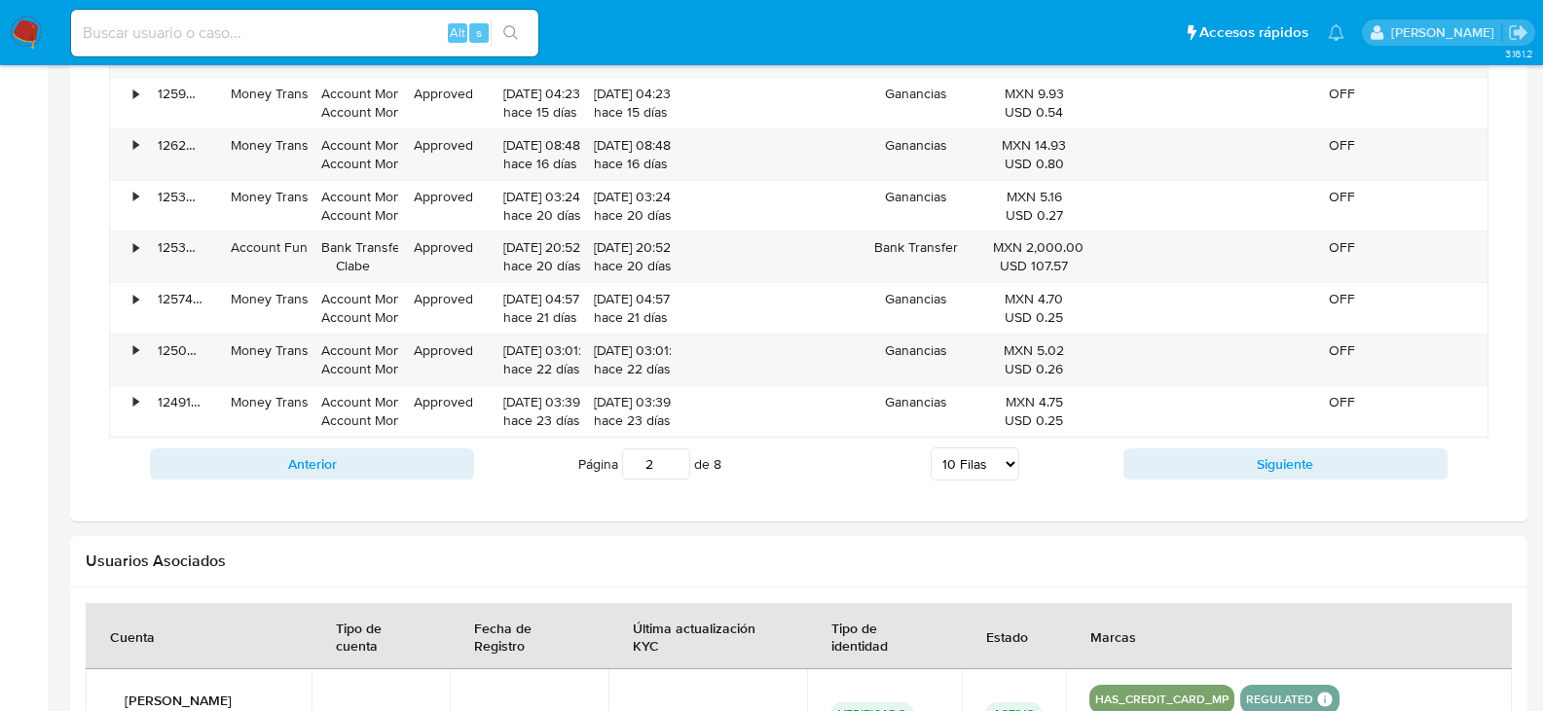
scroll to position [1556, 0]
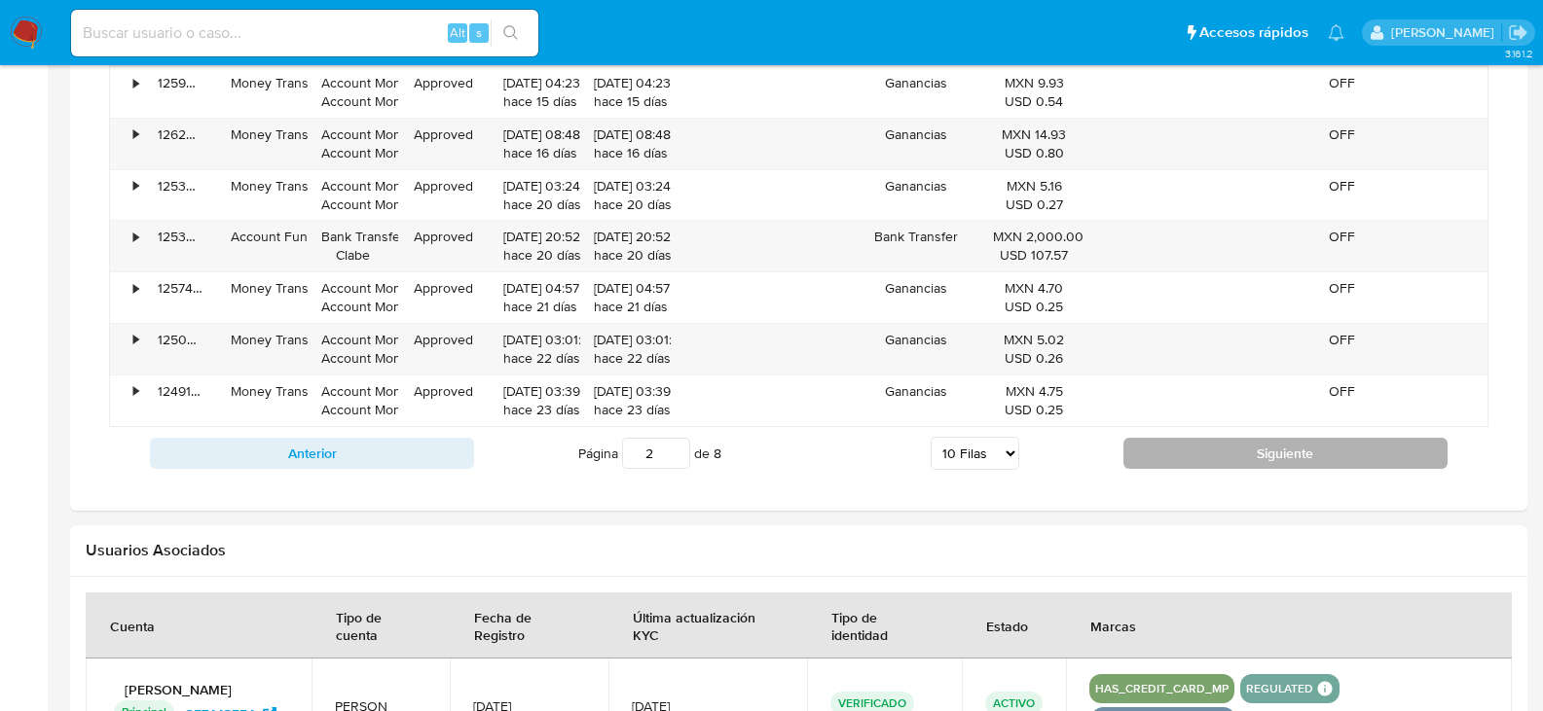
click at [1186, 458] on button "Siguiente" at bounding box center [1285, 453] width 324 height 31
type input "3"
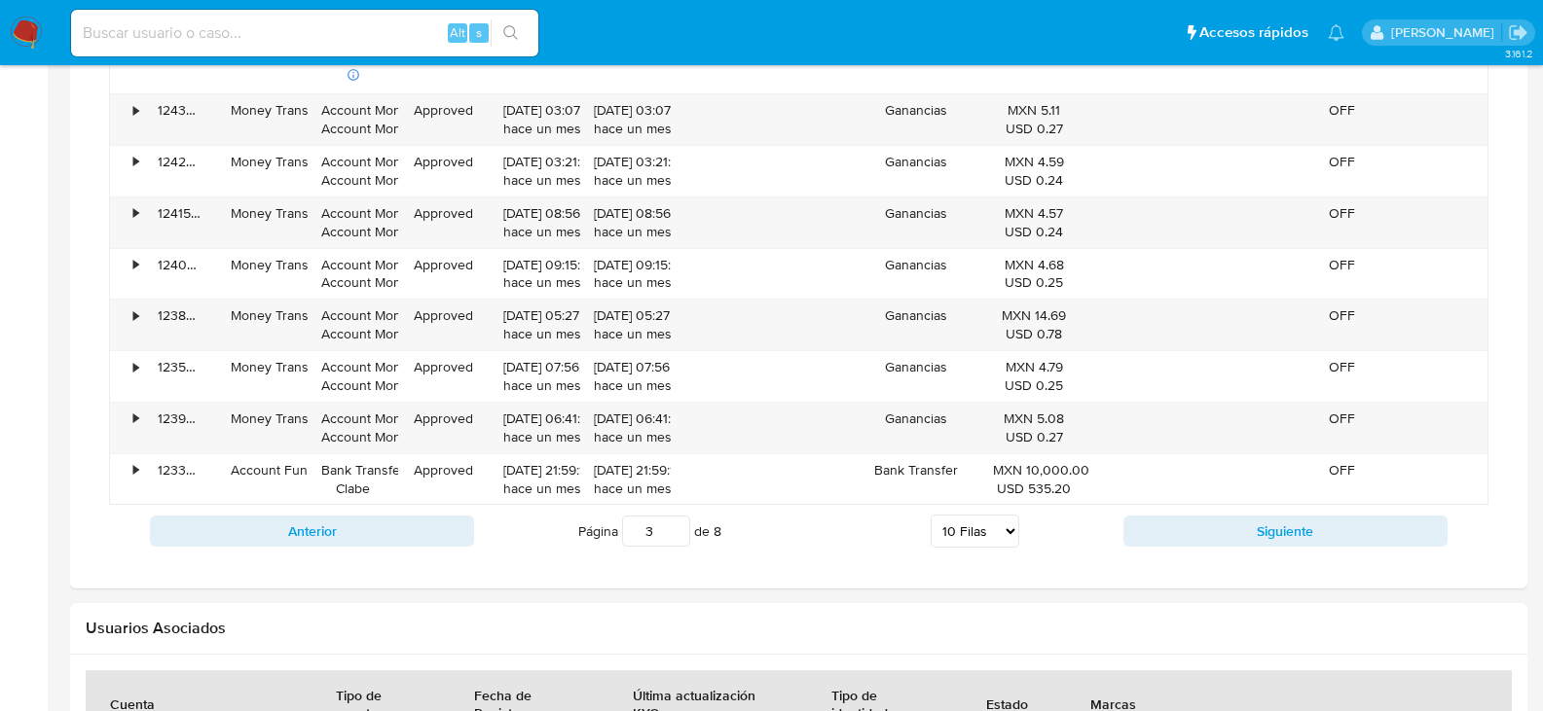
scroll to position [1167, 0]
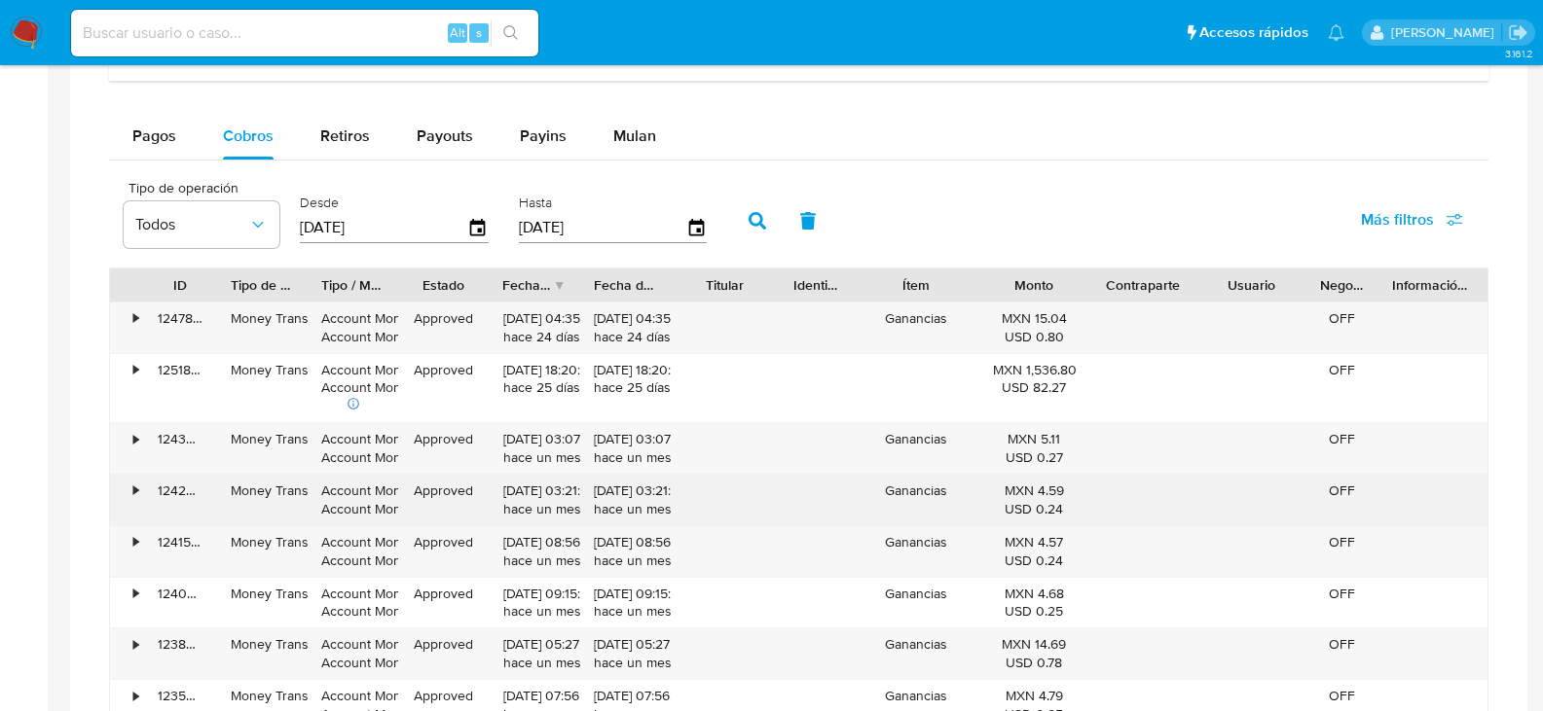
click at [426, 508] on div "Approved" at bounding box center [443, 500] width 91 height 51
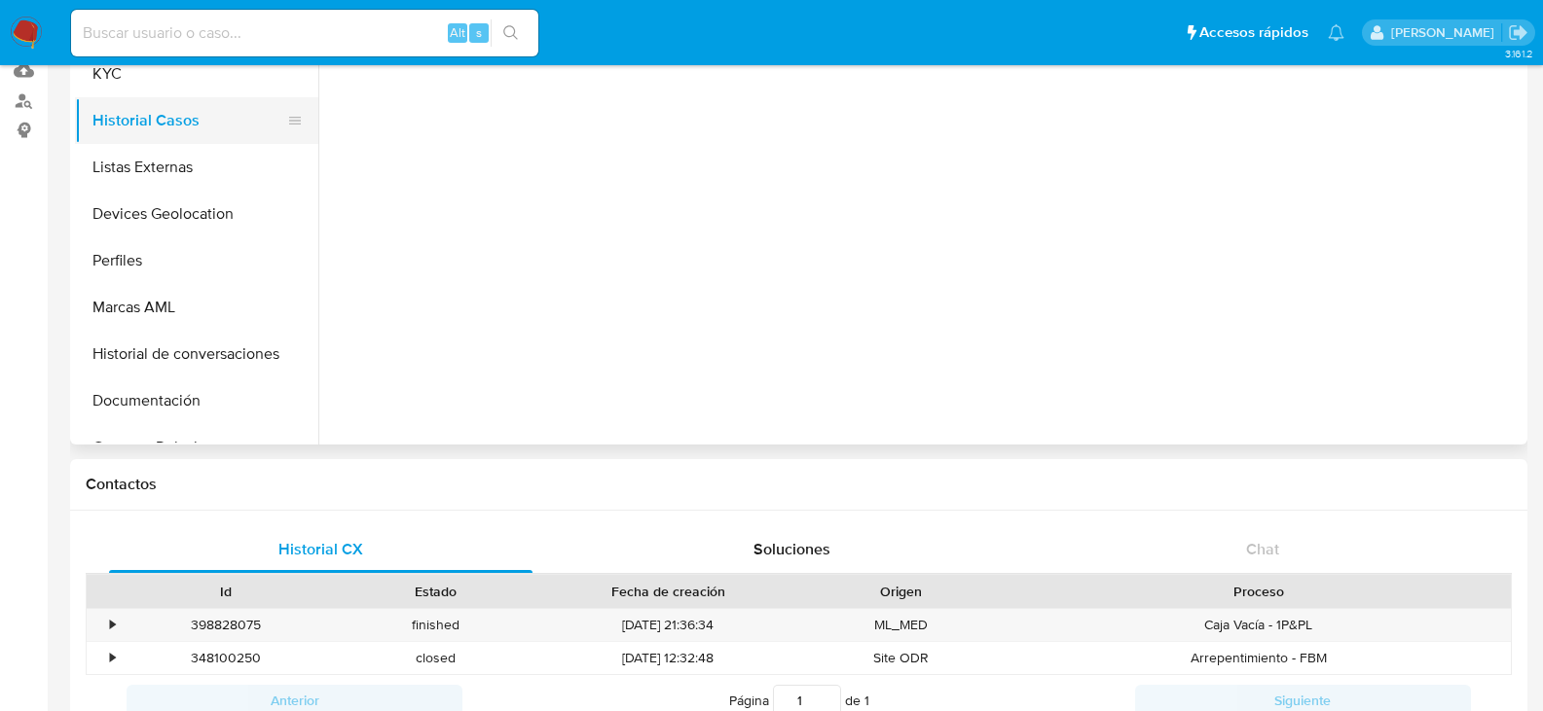
scroll to position [0, 0]
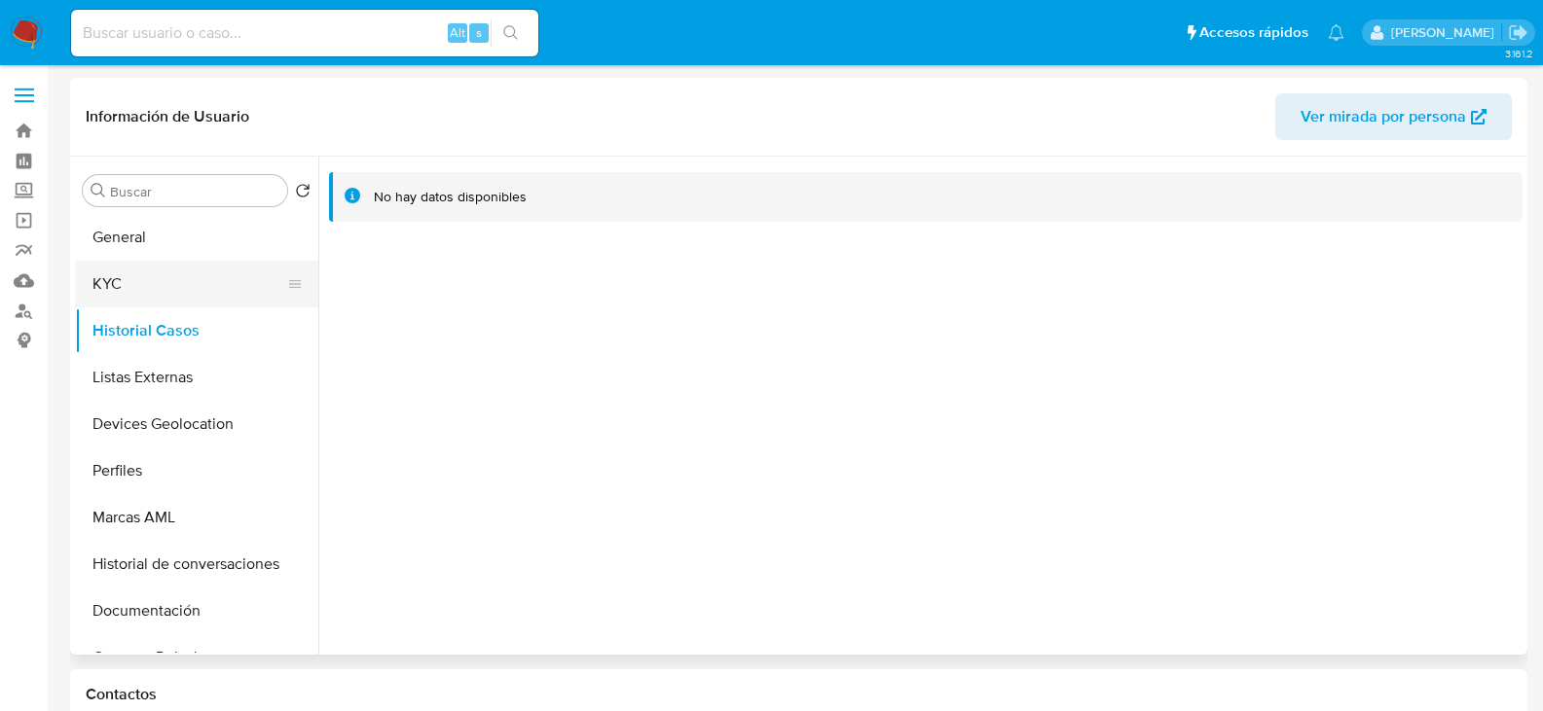
click at [141, 265] on button "KYC" at bounding box center [189, 284] width 228 height 47
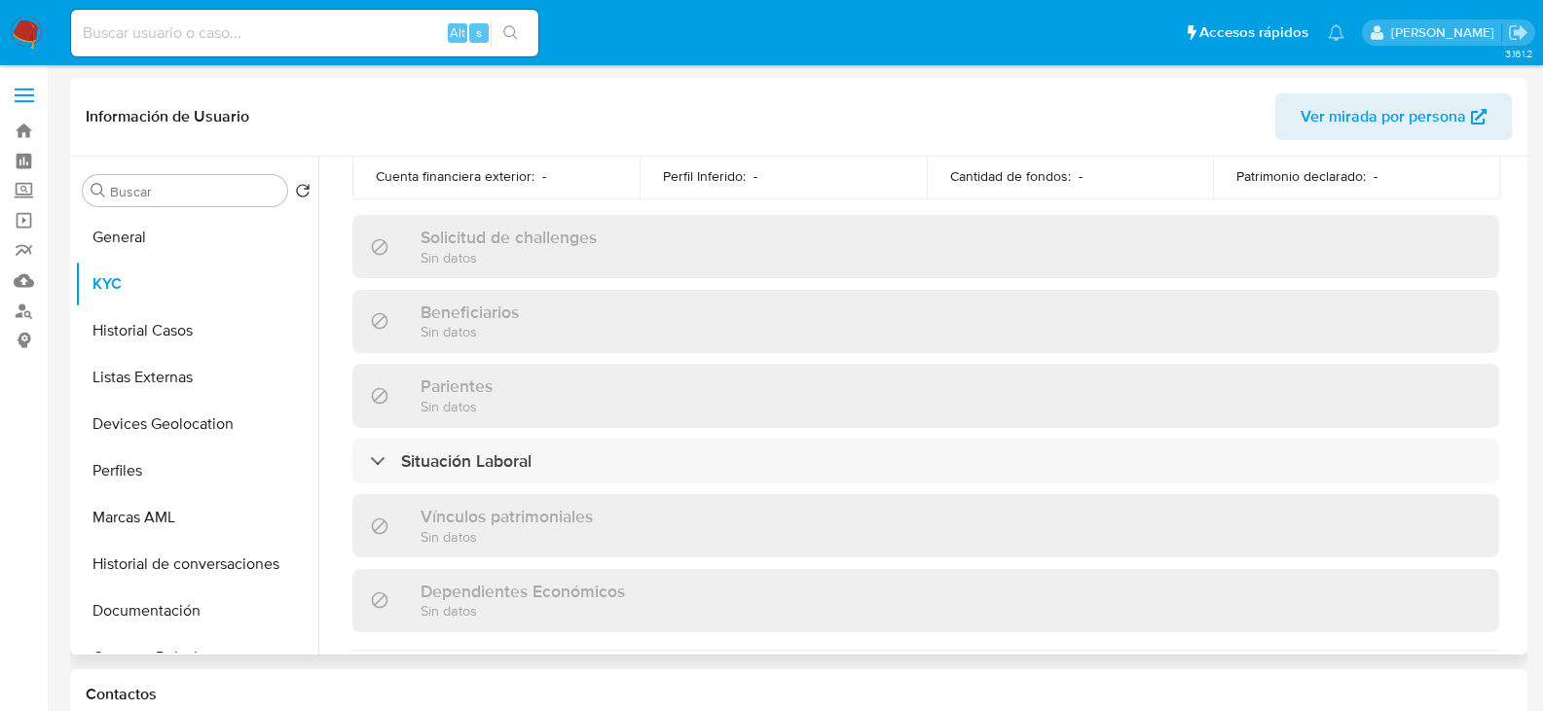
scroll to position [1223, 0]
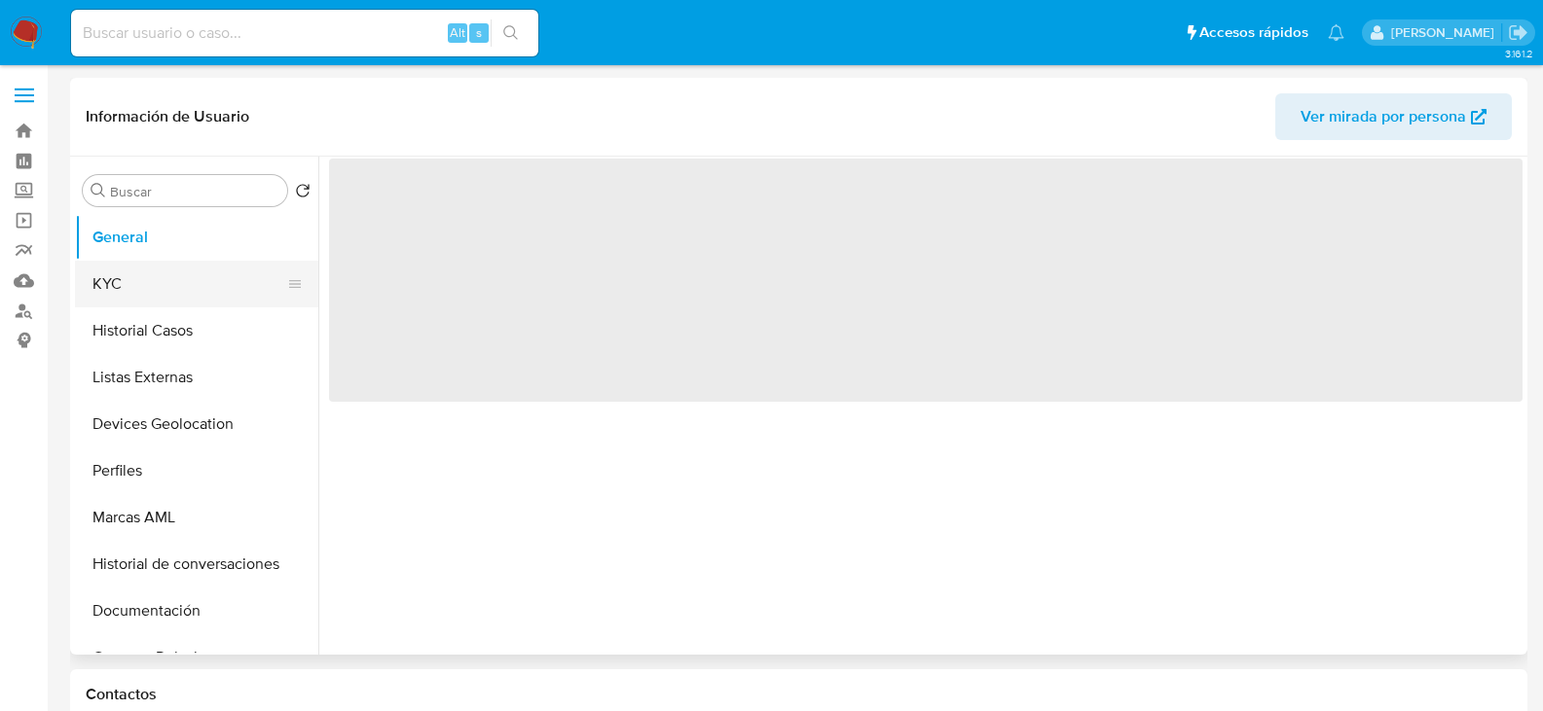
click at [125, 285] on button "KYC" at bounding box center [189, 284] width 228 height 47
select select "10"
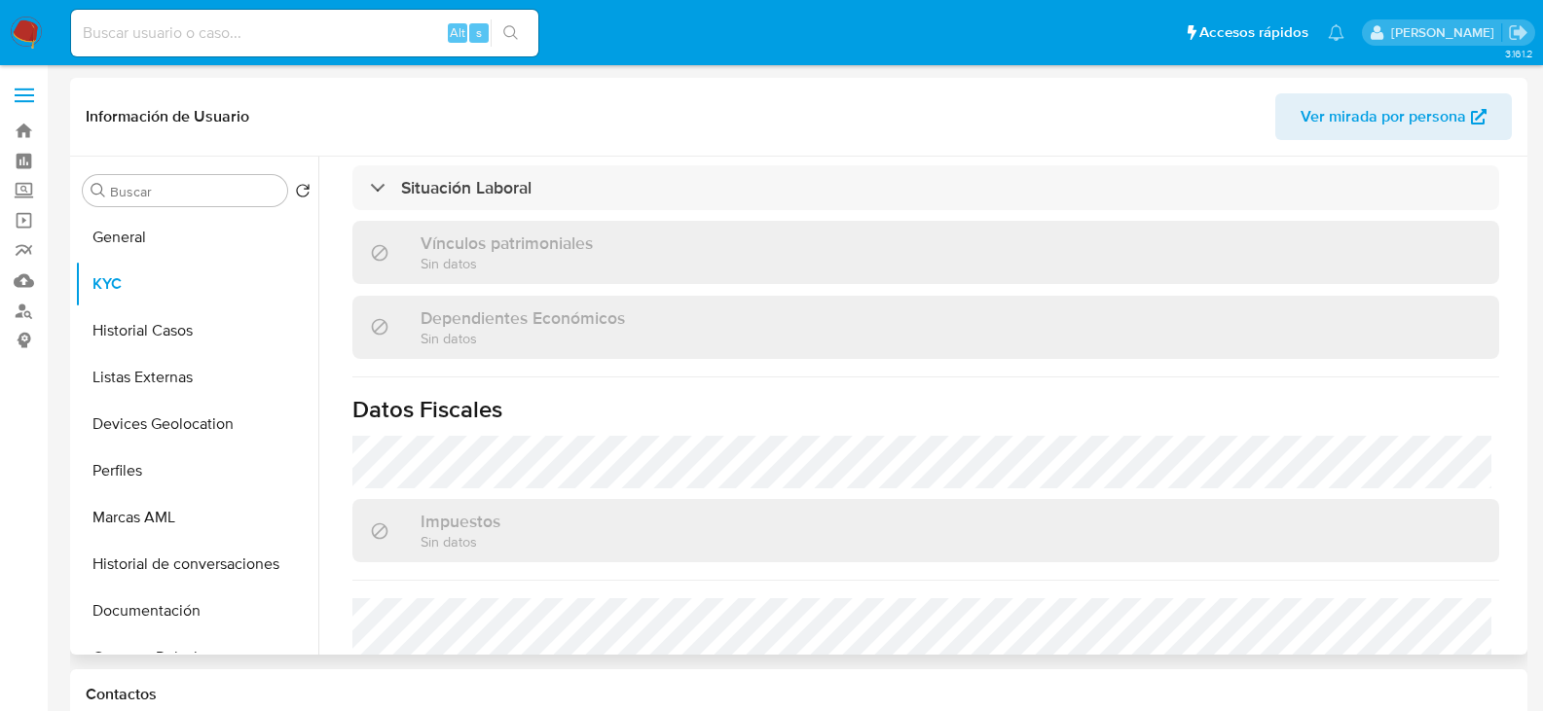
scroll to position [1185, 0]
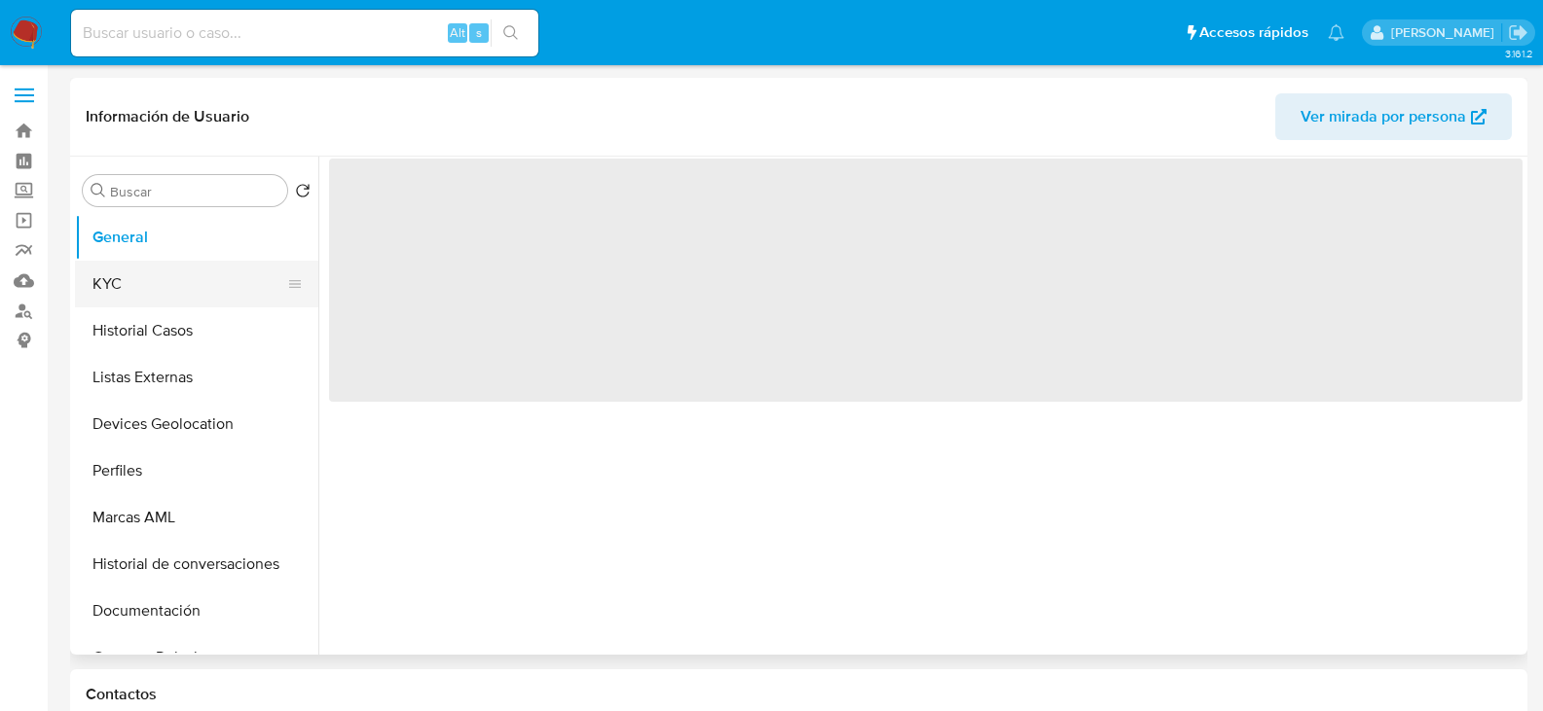
select select "10"
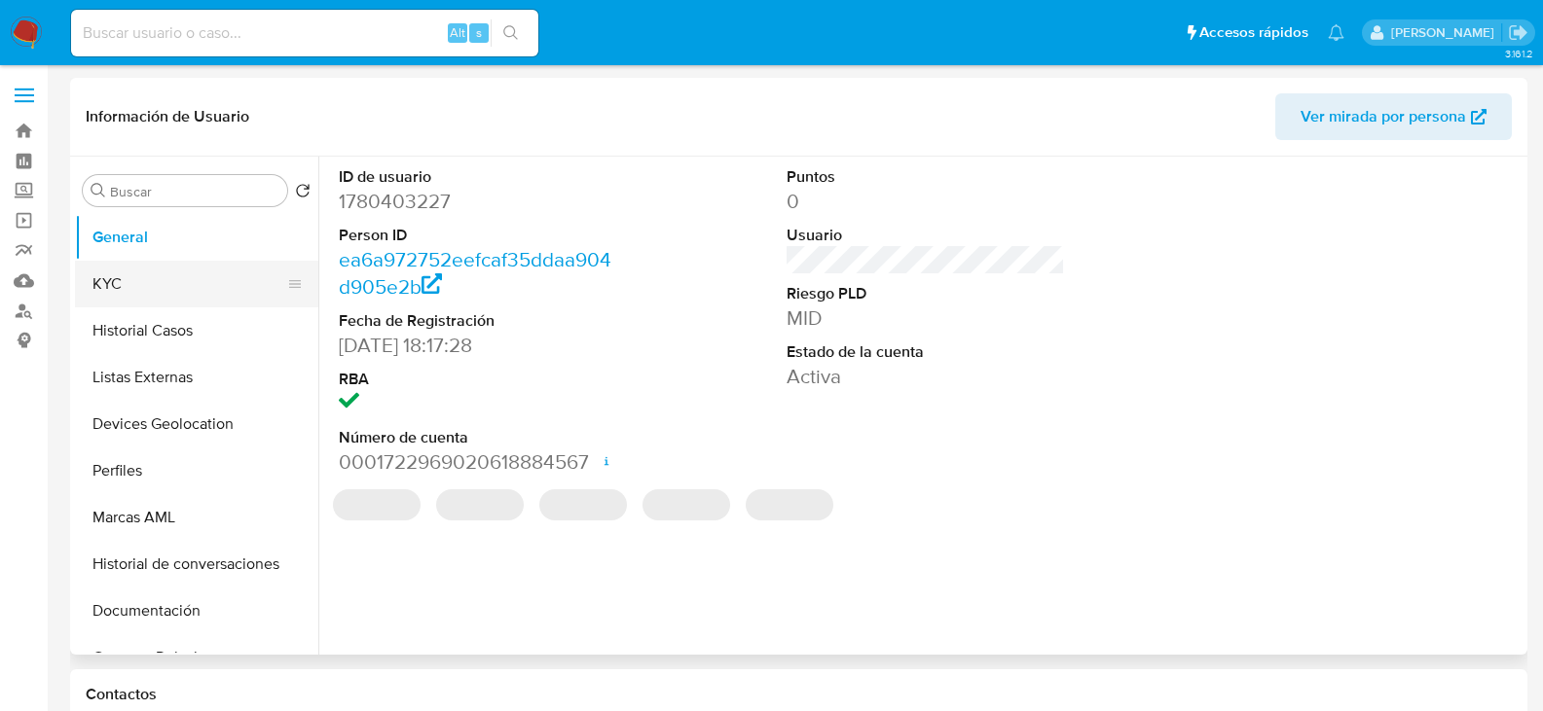
click at [175, 290] on button "KYC" at bounding box center [189, 284] width 228 height 47
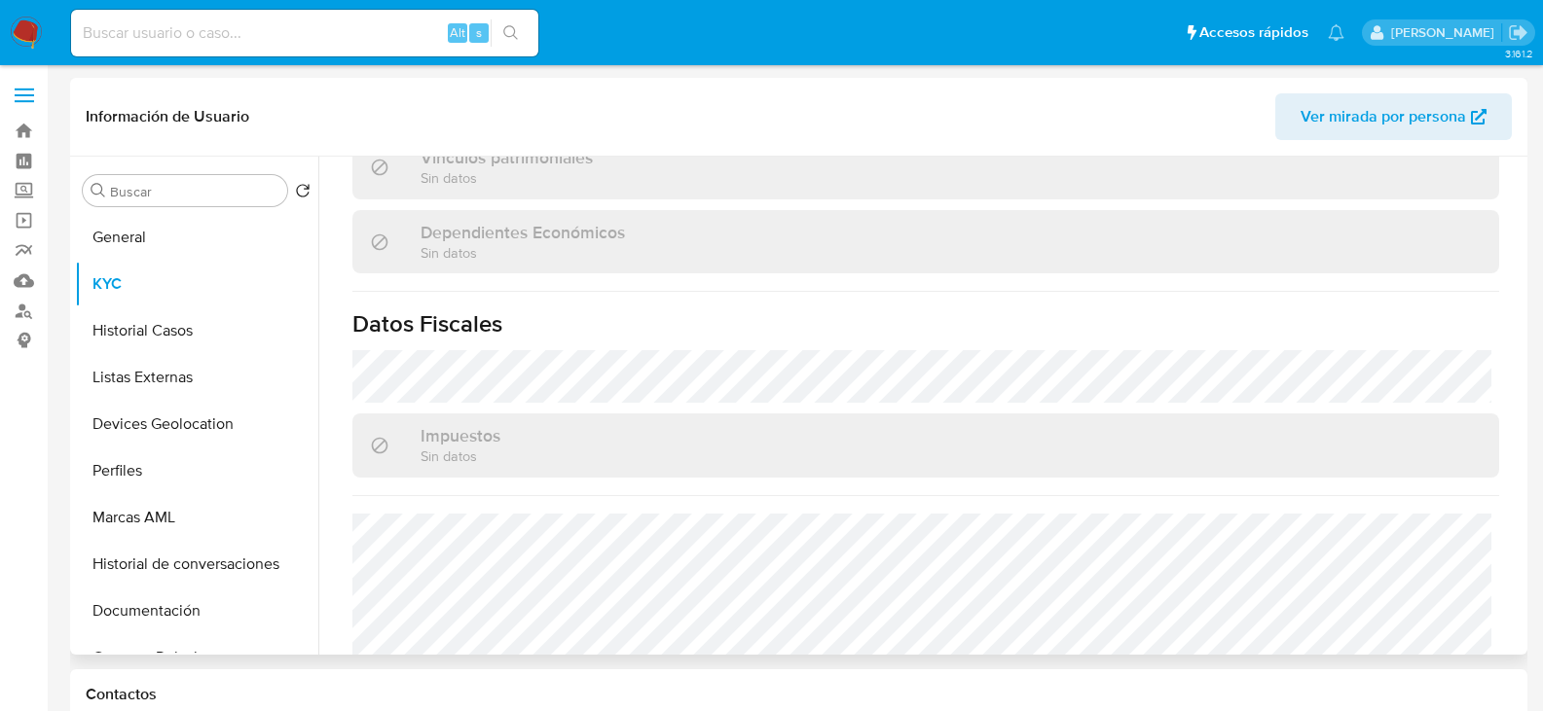
scroll to position [1142, 0]
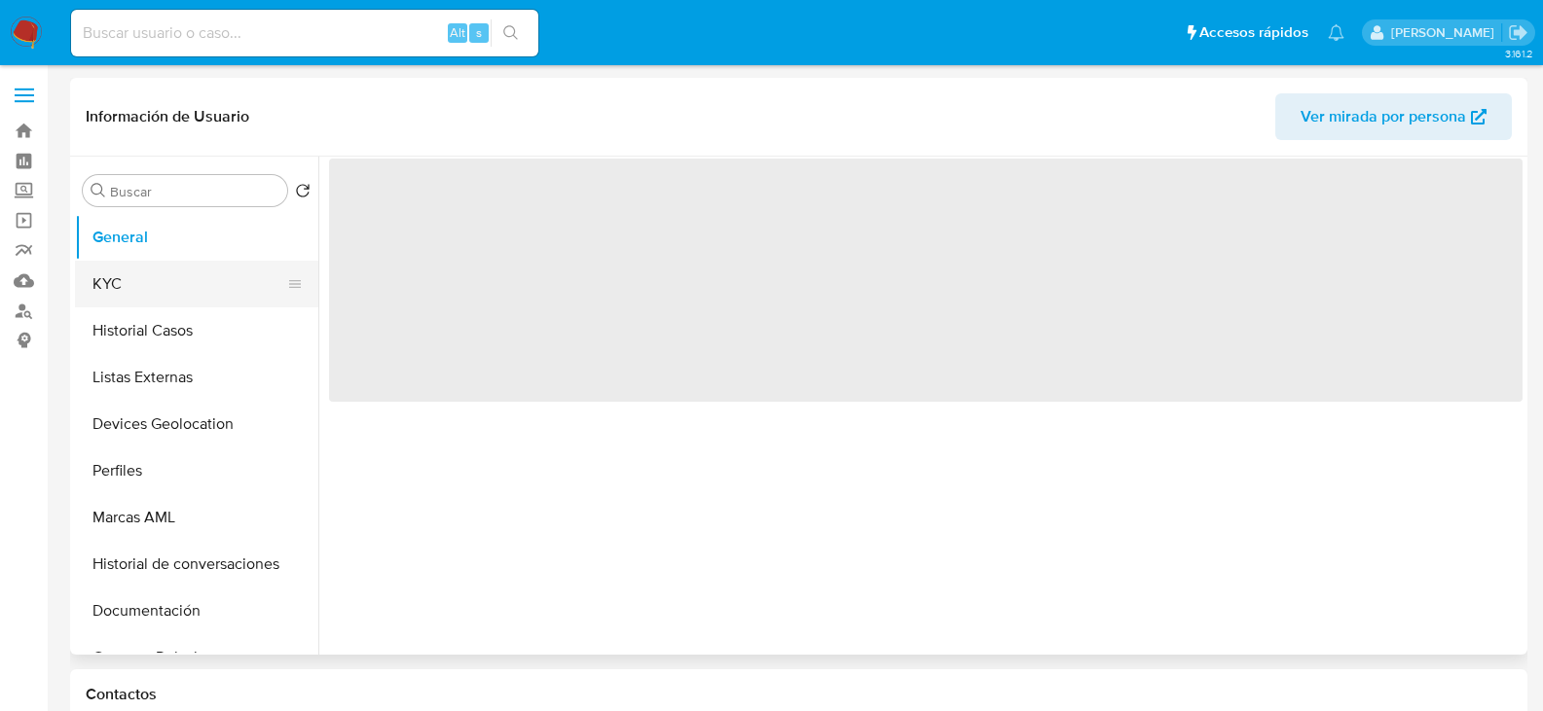
select select "10"
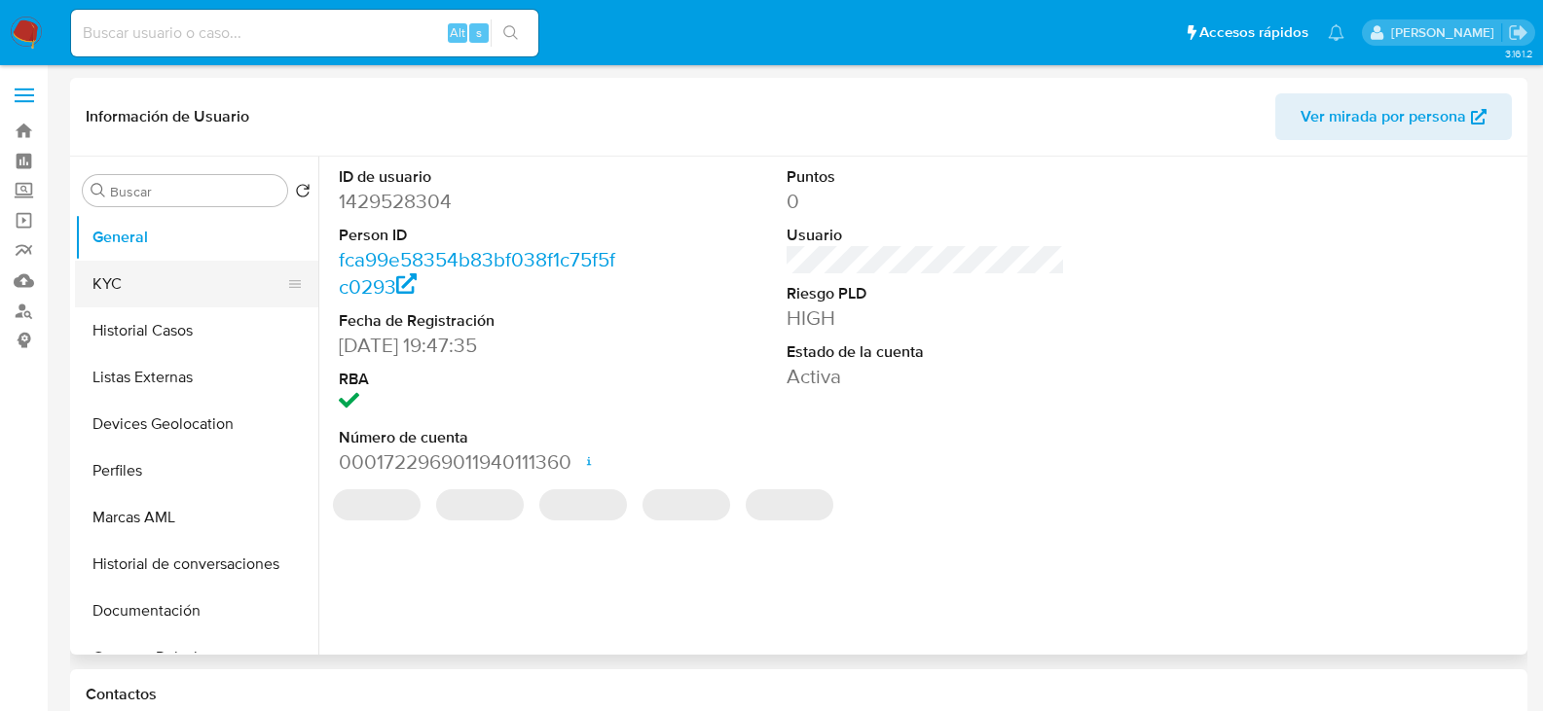
click at [138, 276] on button "KYC" at bounding box center [189, 284] width 228 height 47
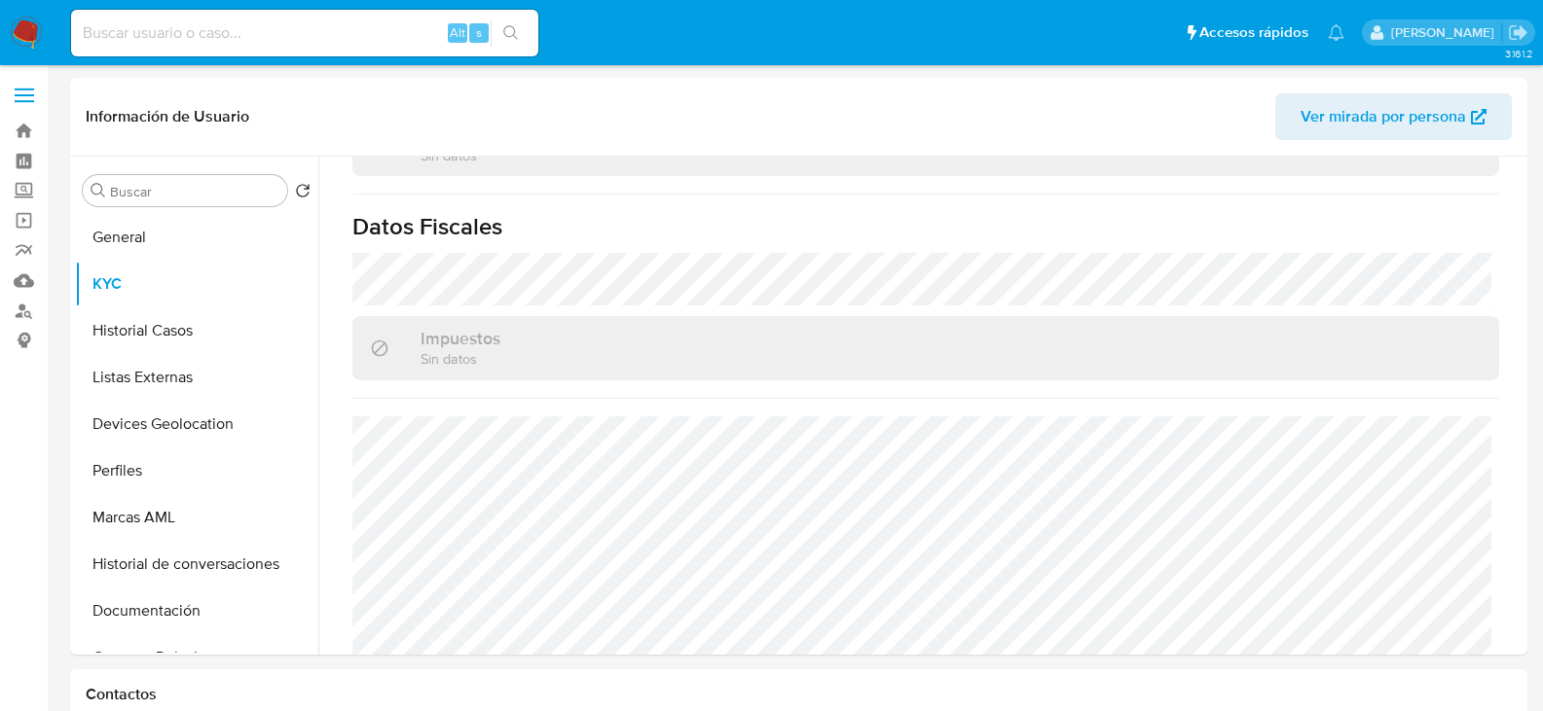
scroll to position [1205, 0]
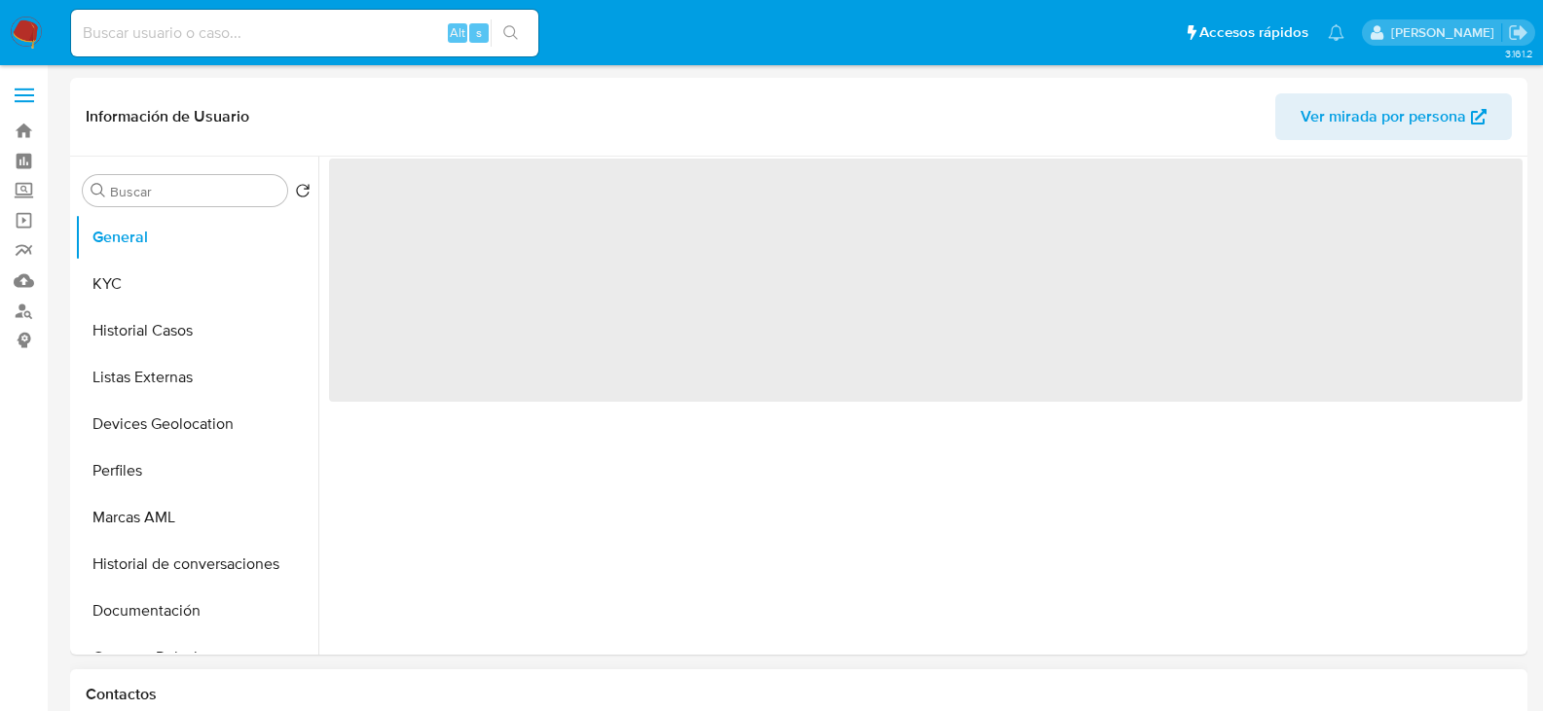
select select "10"
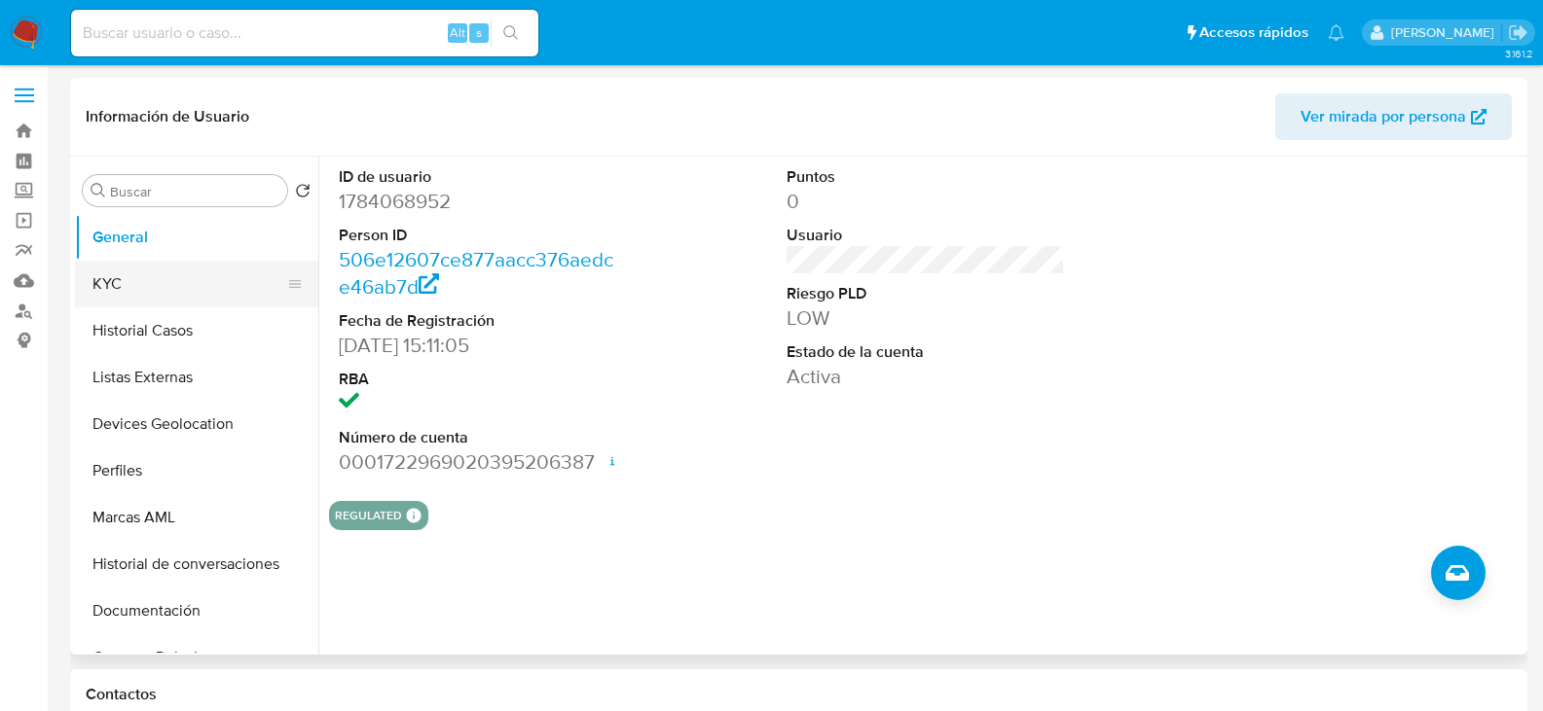
click at [210, 283] on button "KYC" at bounding box center [189, 284] width 228 height 47
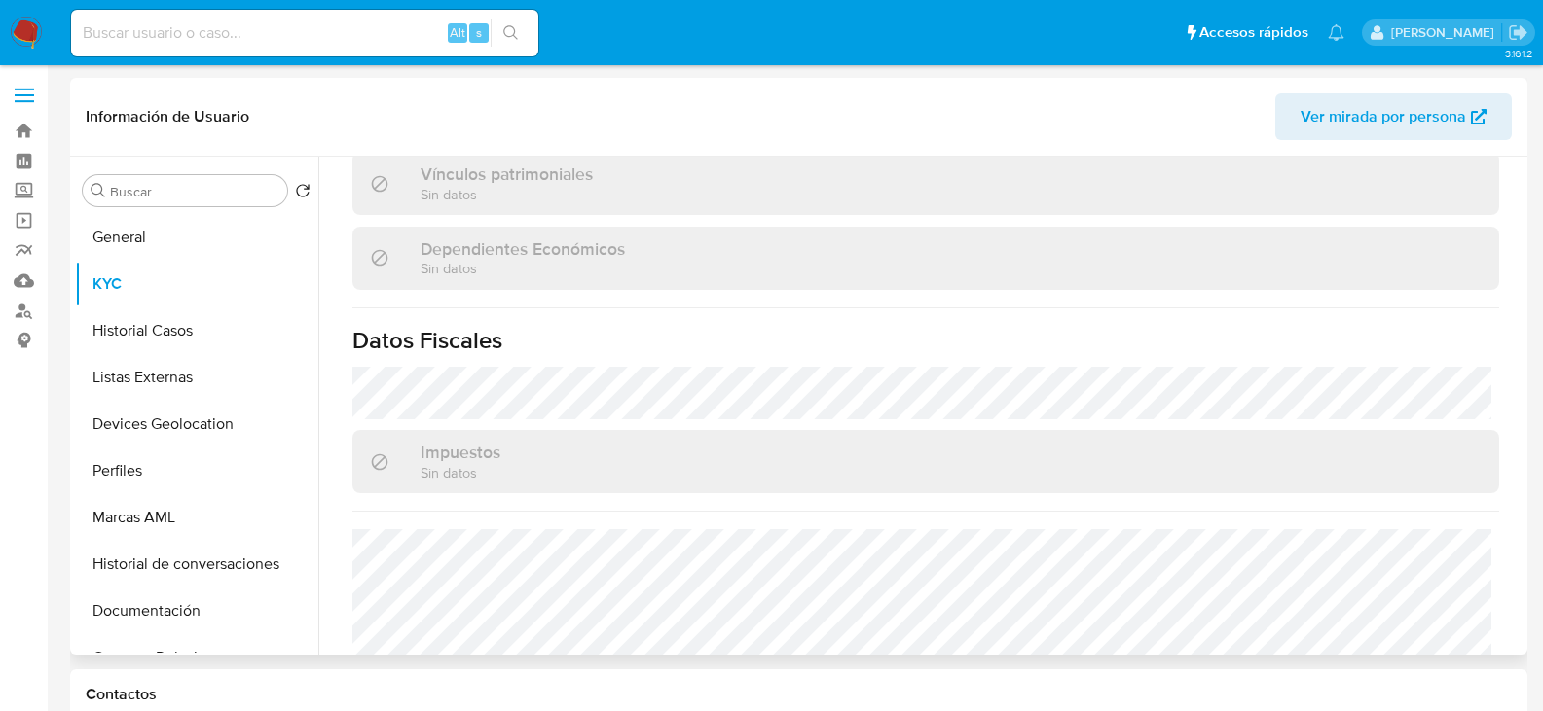
scroll to position [1223, 0]
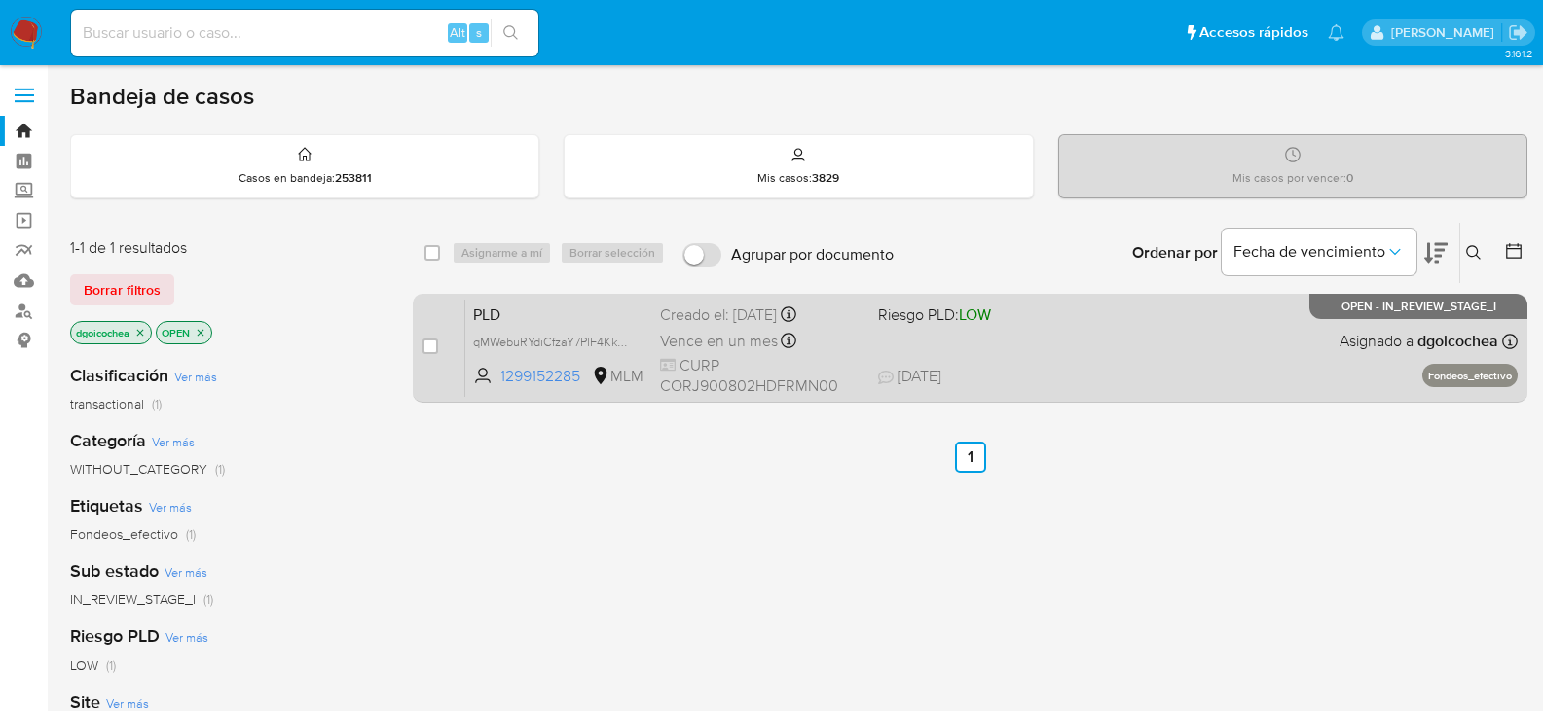
click at [501, 311] on span "PLD" at bounding box center [558, 313] width 171 height 25
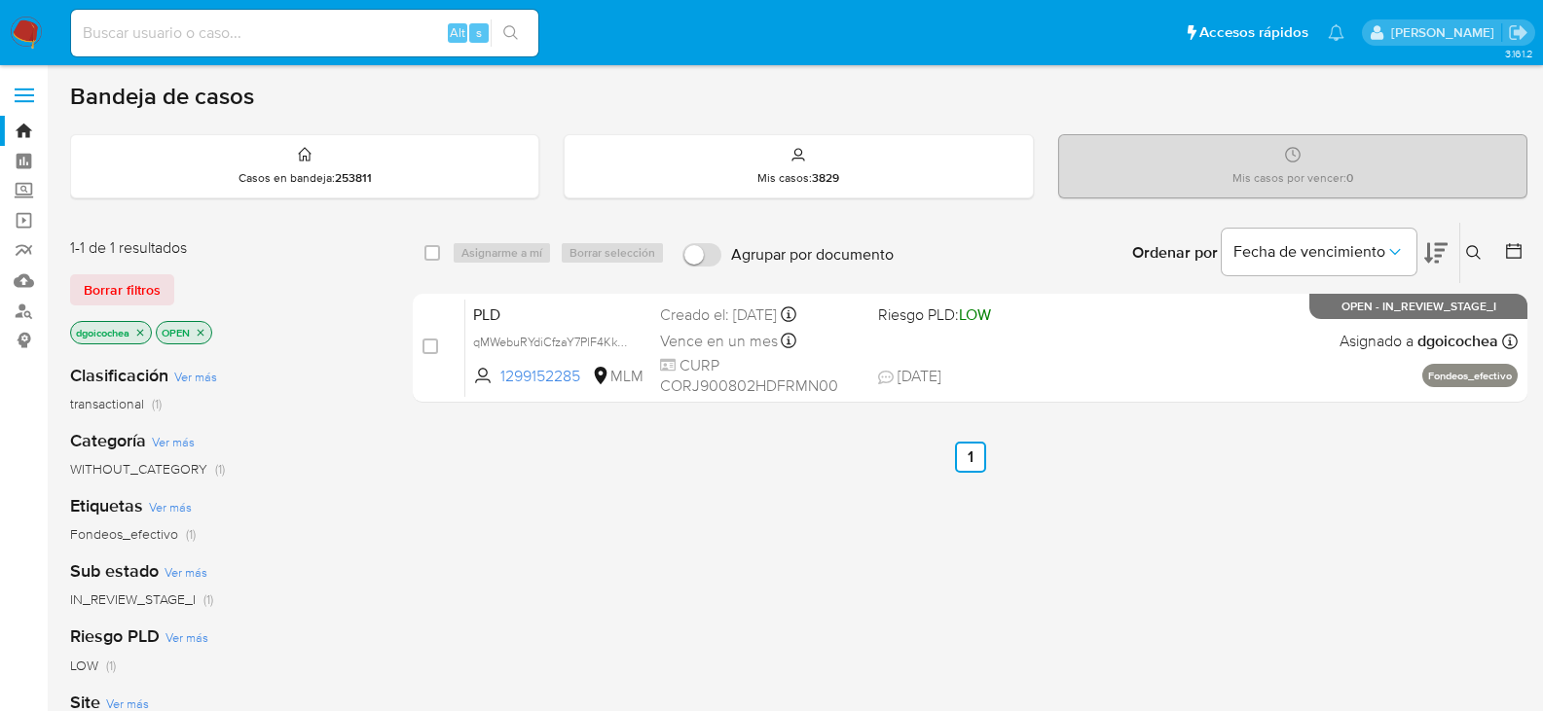
click at [18, 26] on img at bounding box center [26, 33] width 33 height 33
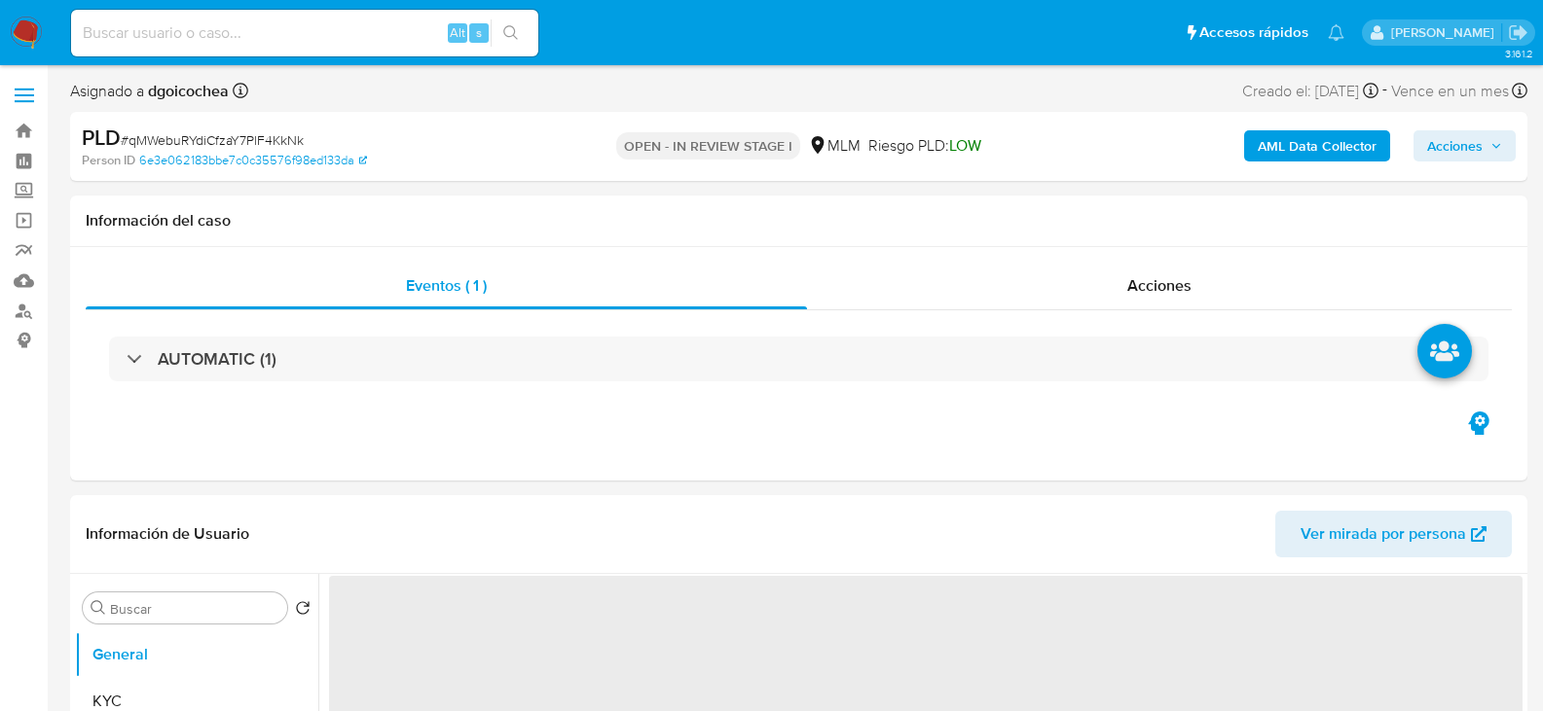
select select "10"
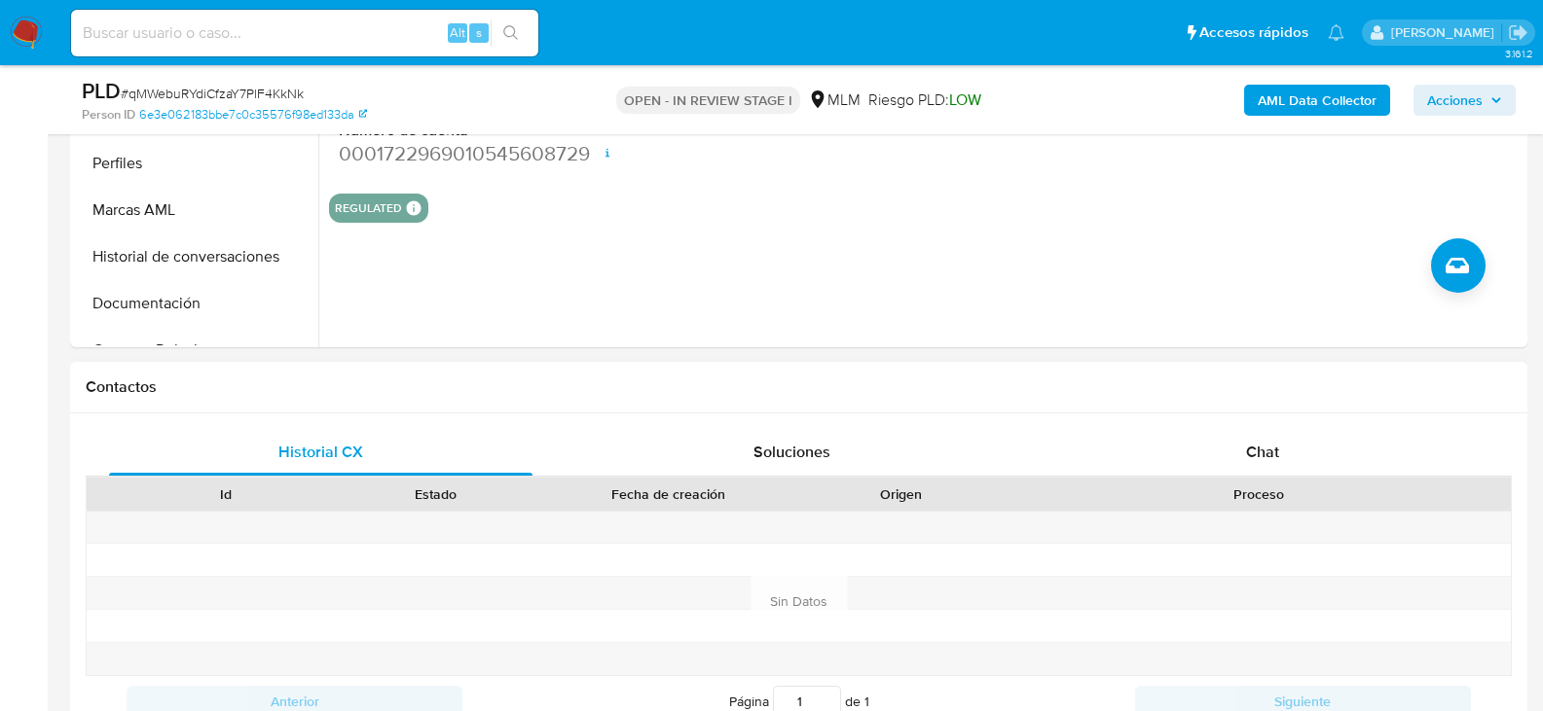
scroll to position [681, 0]
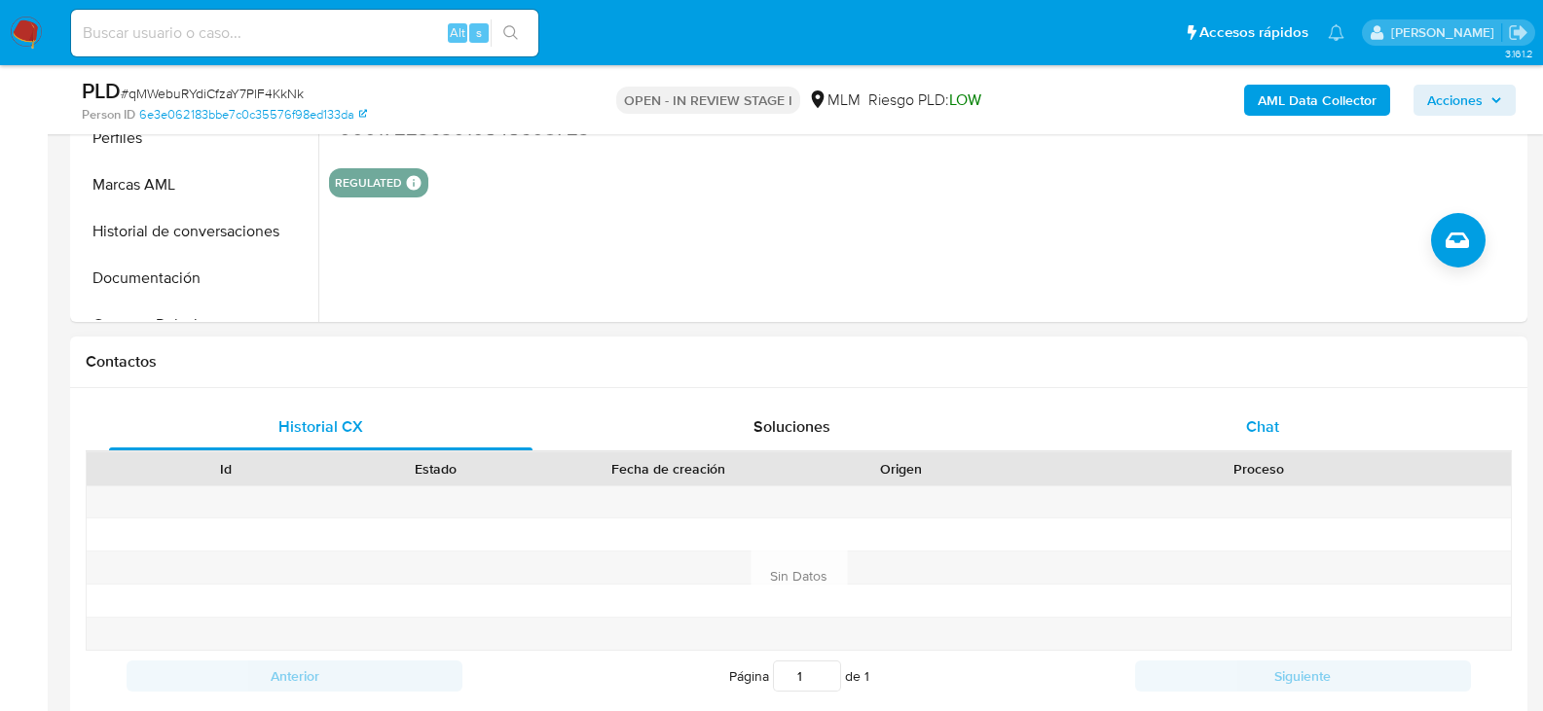
click at [1239, 439] on div "Chat" at bounding box center [1261, 427] width 423 height 47
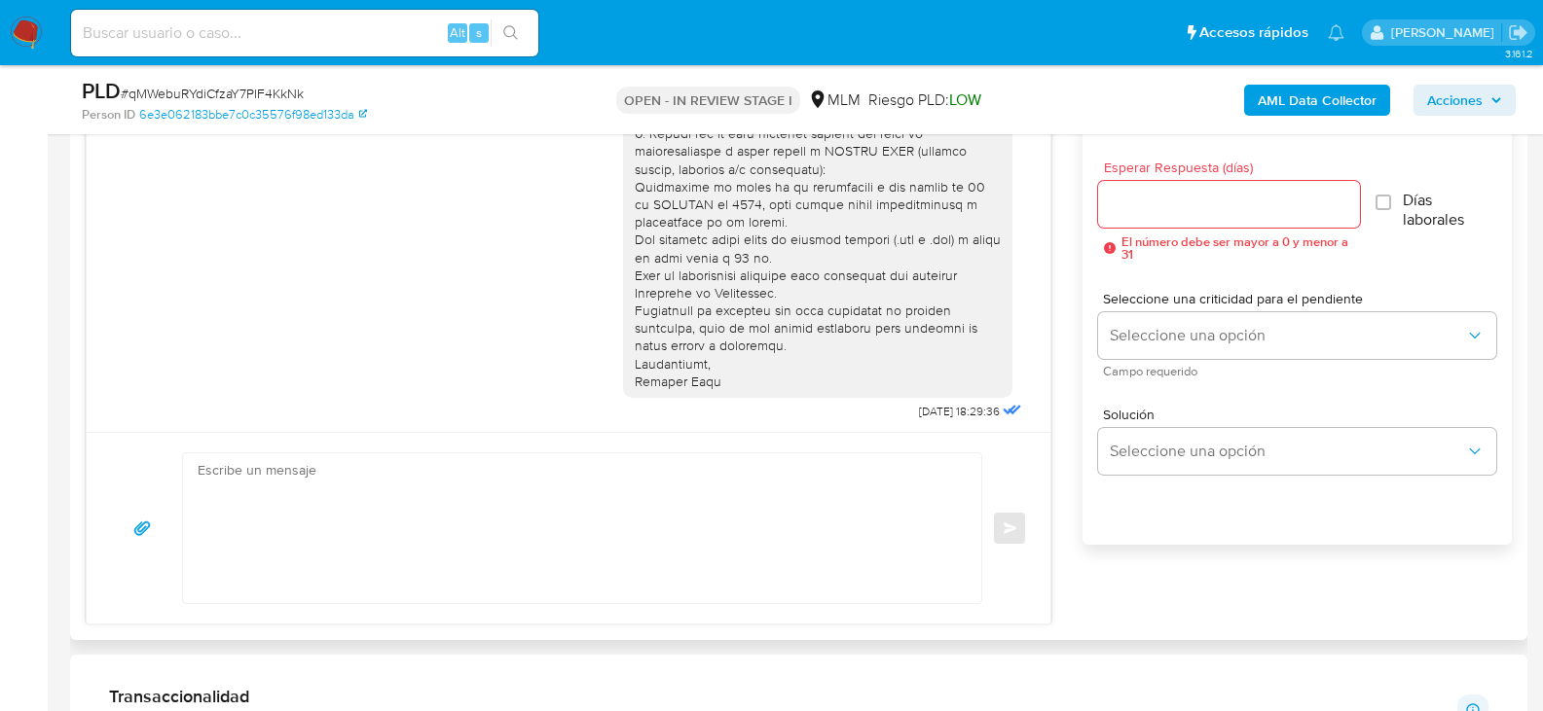
scroll to position [344, 0]
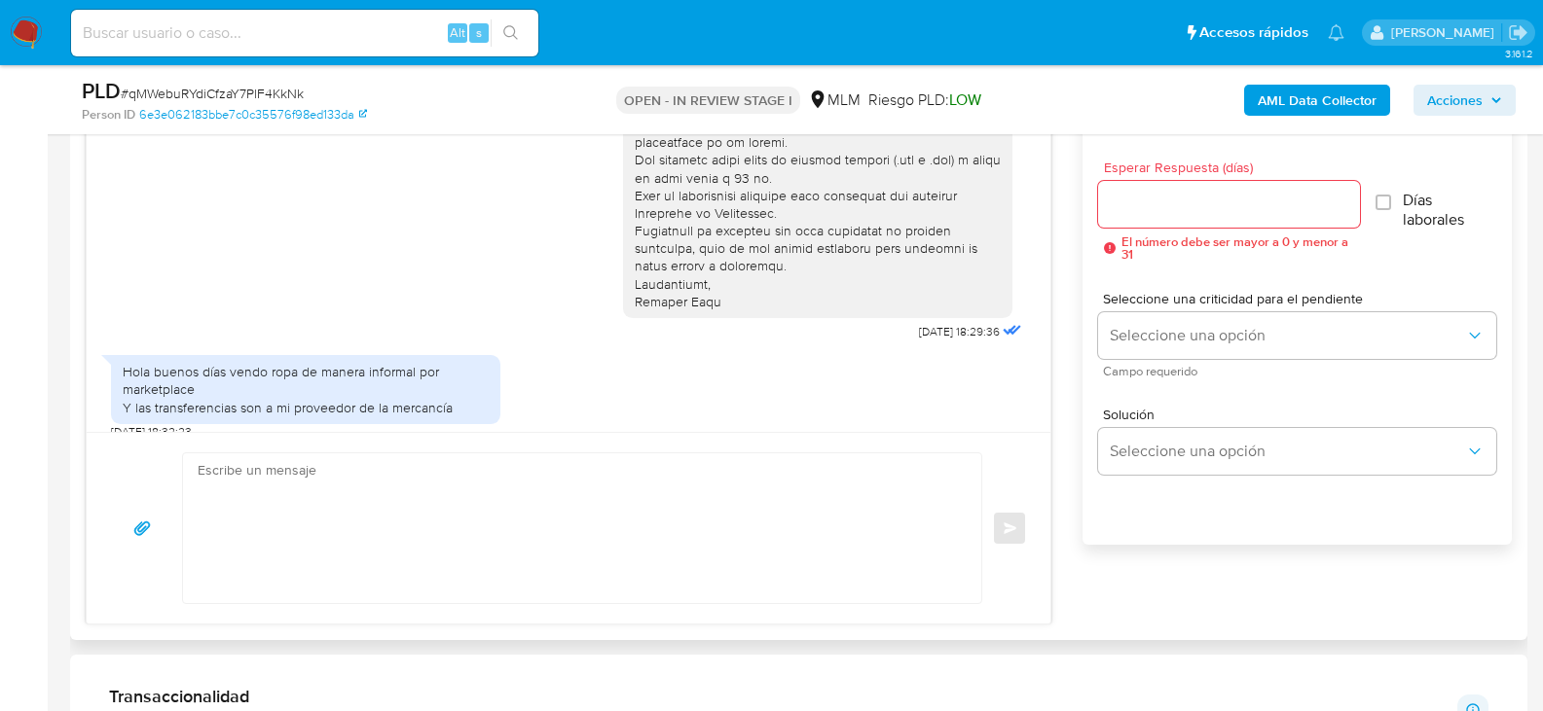
click at [554, 493] on textarea at bounding box center [577, 529] width 759 height 150
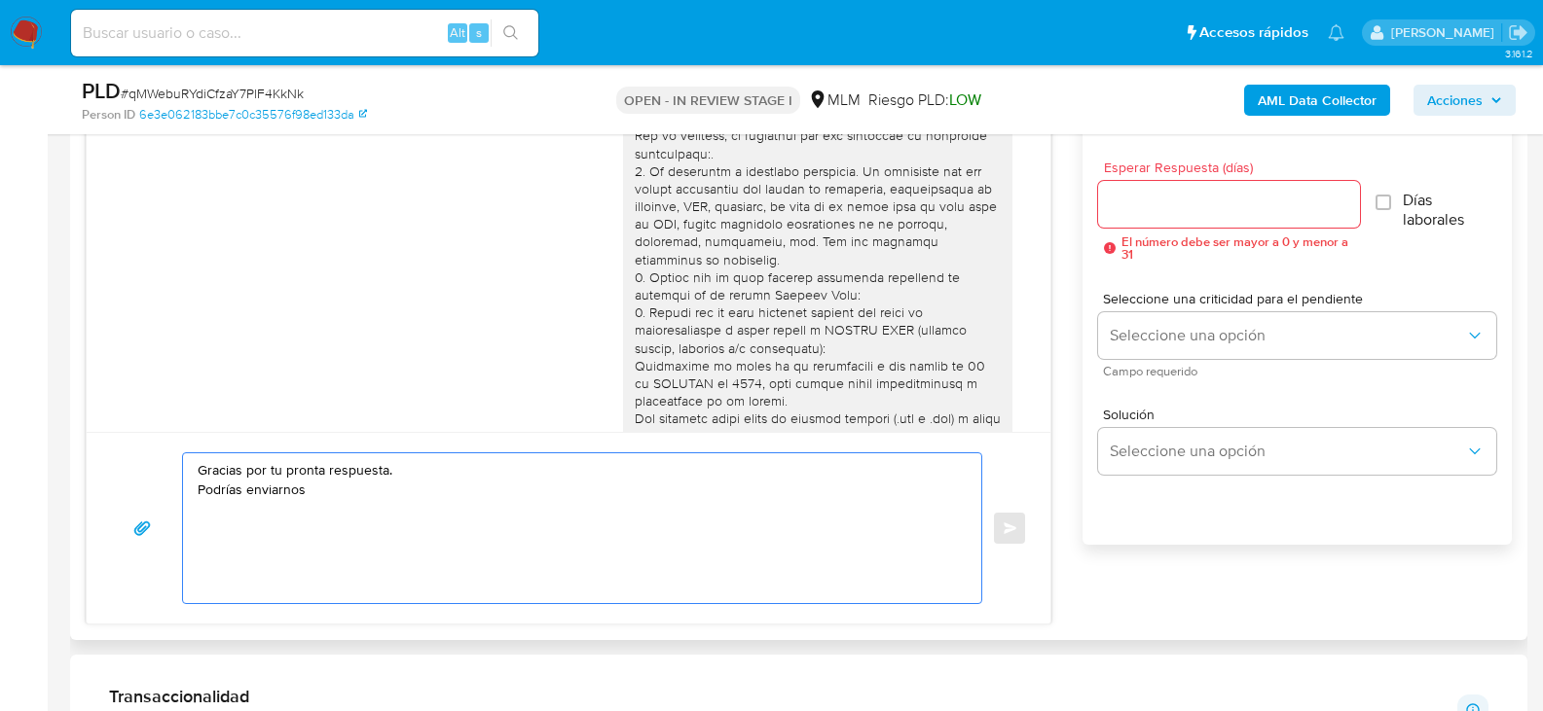
scroll to position [52, 0]
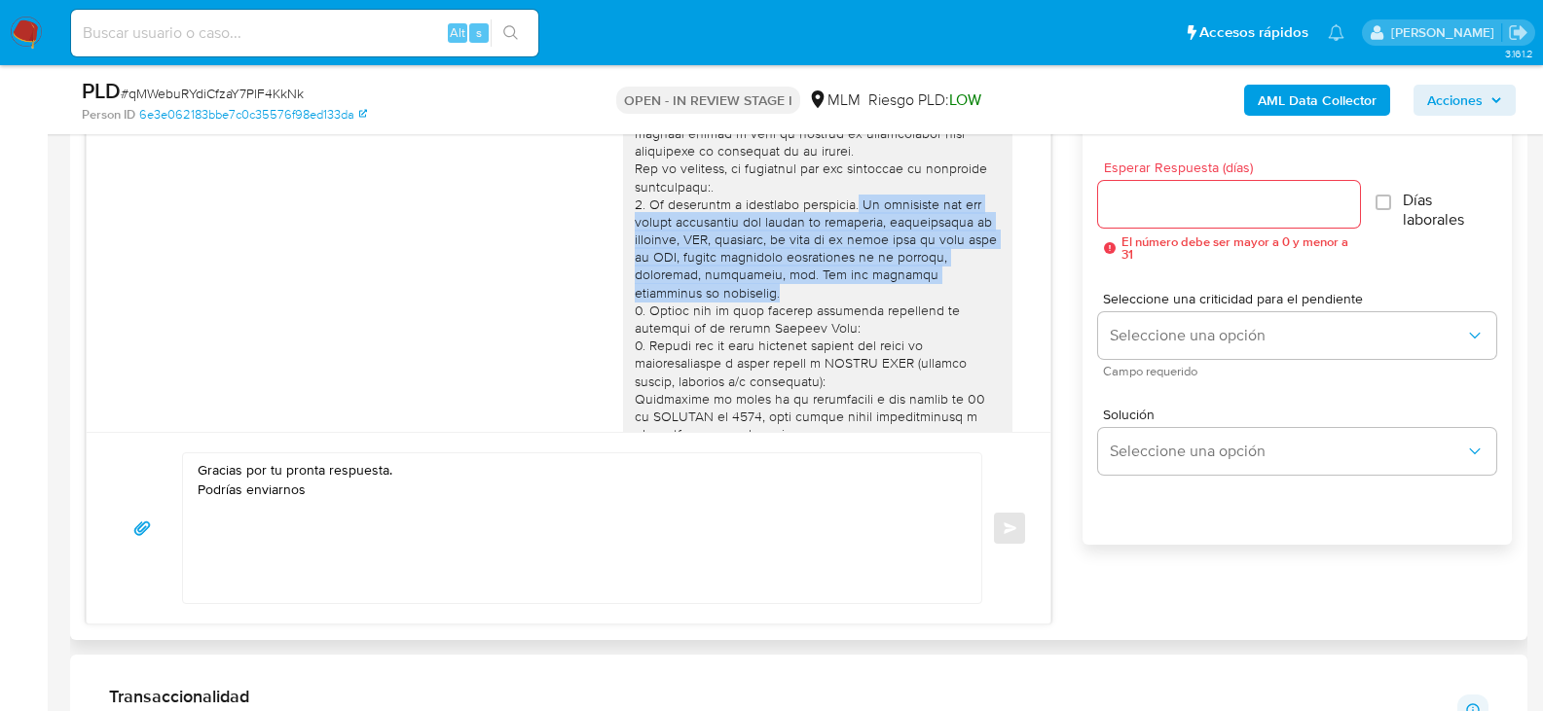
drag, startPoint x: 842, startPoint y: 204, endPoint x: 971, endPoint y: 275, distance: 147.7
click at [971, 275] on div at bounding box center [818, 346] width 366 height 513
copy div "Es necesario que nos envíes documentos que avalen tu actividad, comprobantes de…"
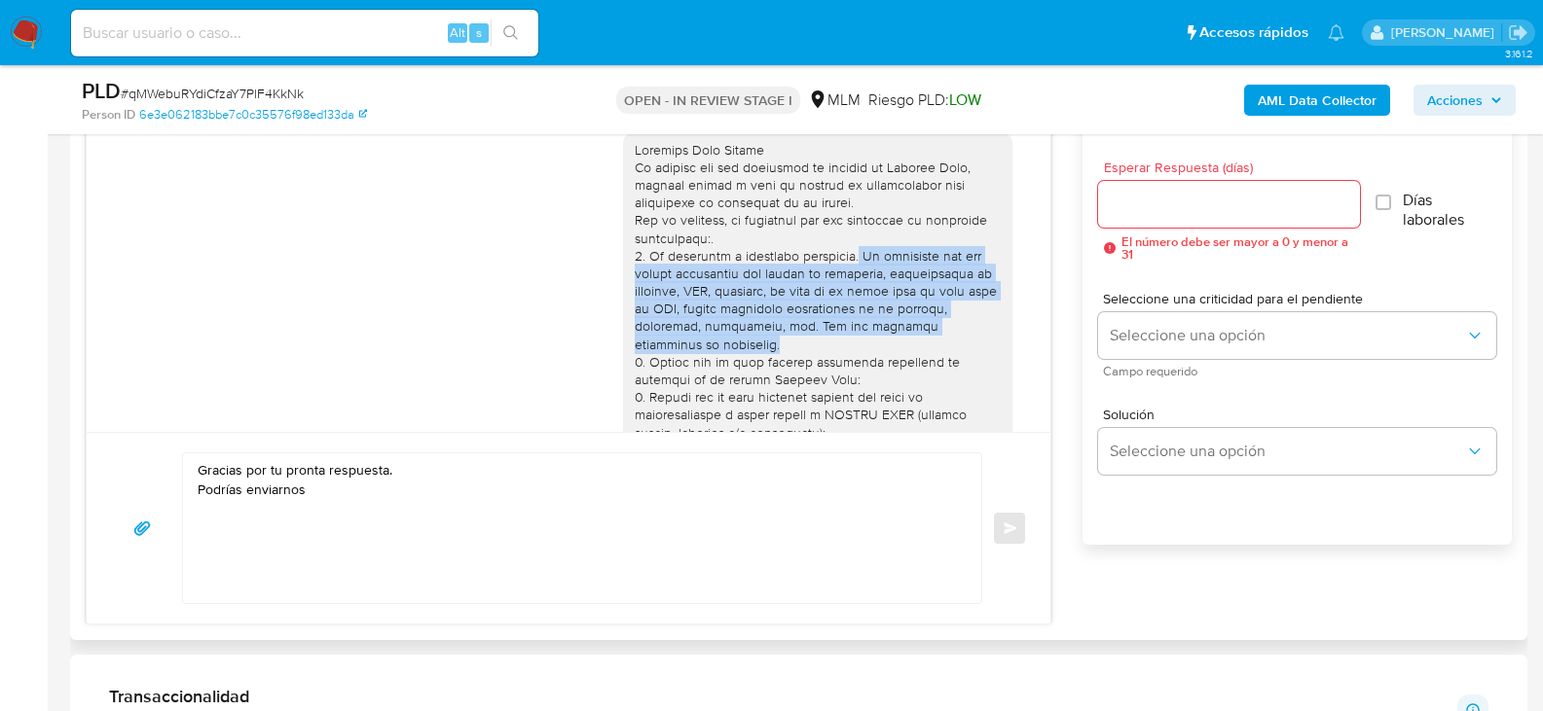
scroll to position [344, 0]
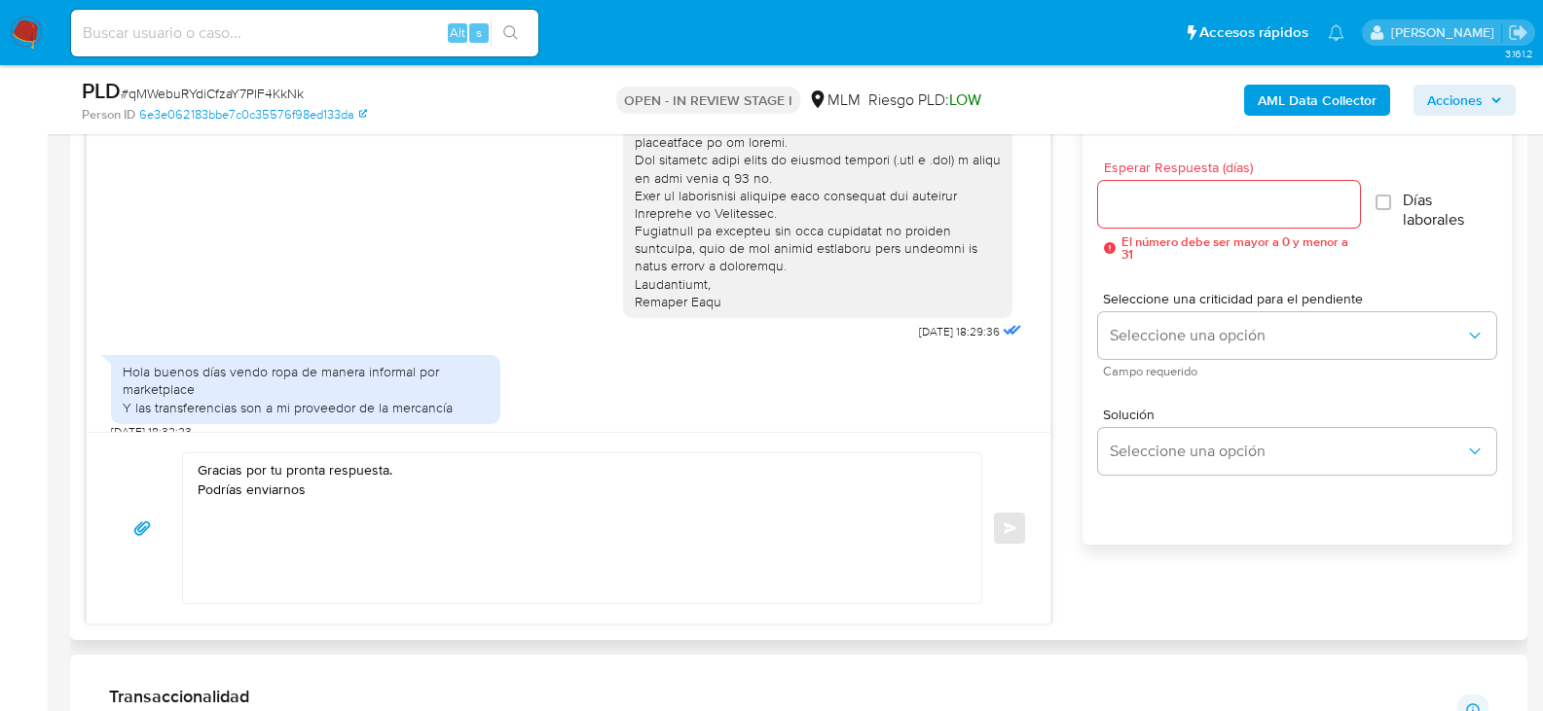
click at [450, 498] on textarea "Gracias por tu pronta respuesta. Podrías enviarnos" at bounding box center [577, 529] width 759 height 150
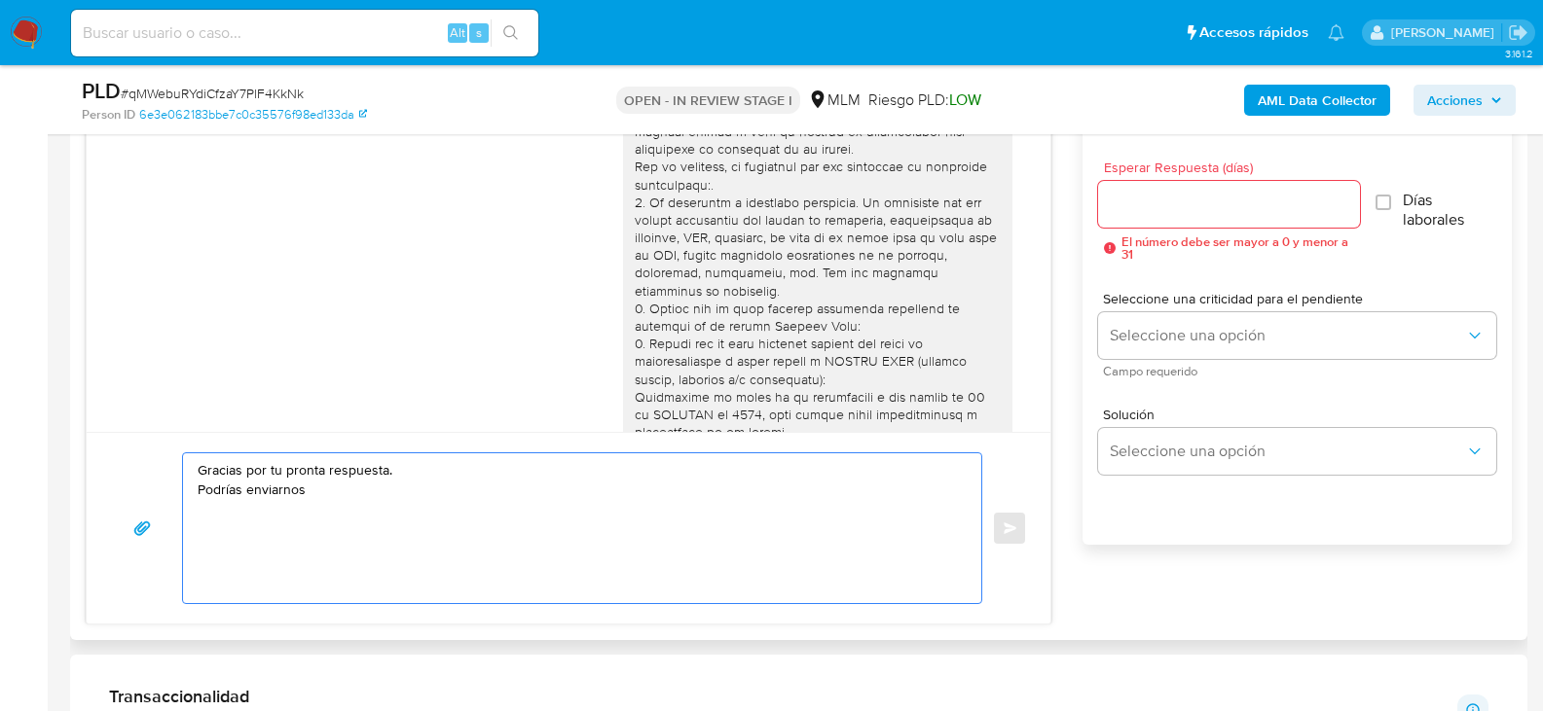
scroll to position [52, 0]
click at [815, 284] on div at bounding box center [818, 346] width 366 height 513
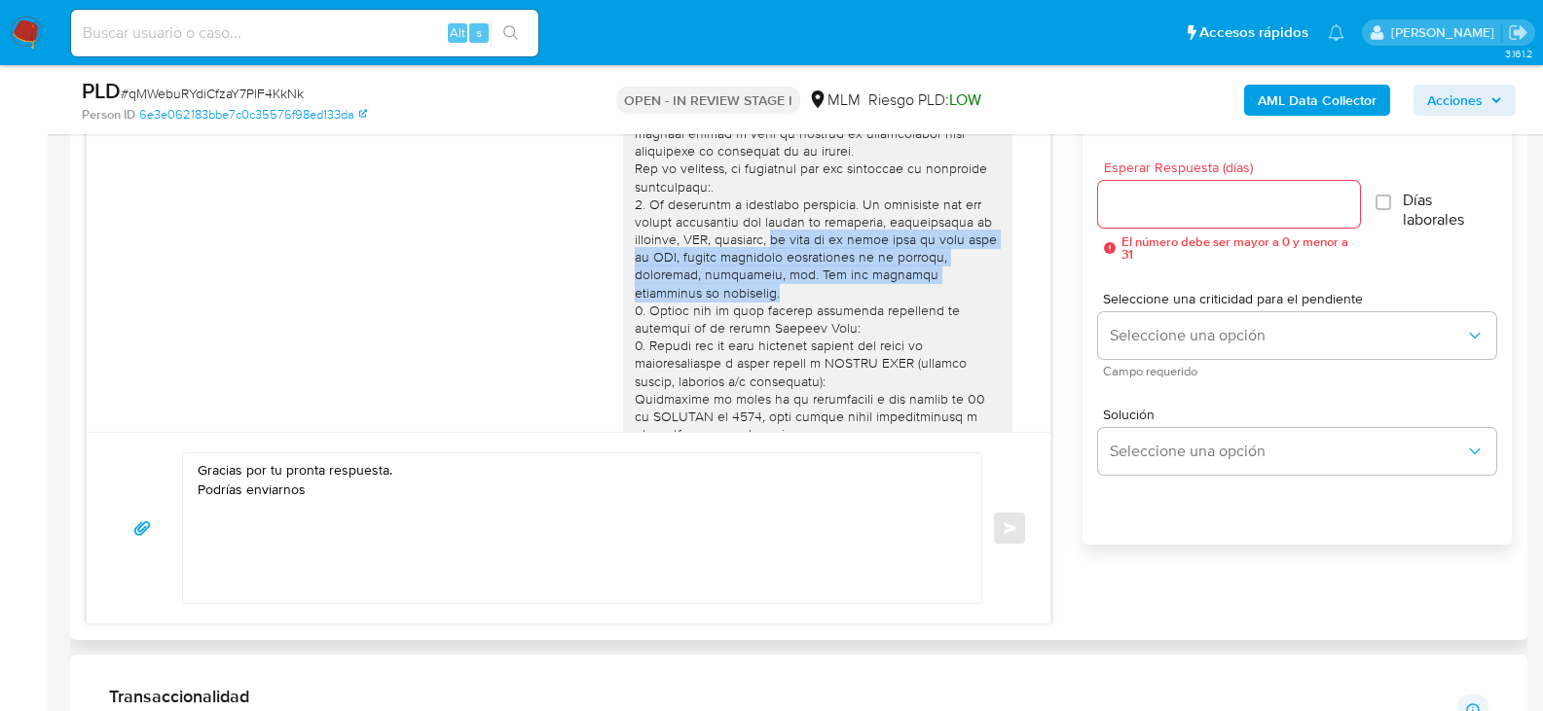
drag, startPoint x: 760, startPoint y: 239, endPoint x: 973, endPoint y: 273, distance: 215.7
click at [973, 273] on div at bounding box center [818, 346] width 366 height 513
copy div "en caso de no estar dada de alta ante el SAT, puedes enviarnos fotografías de t…"
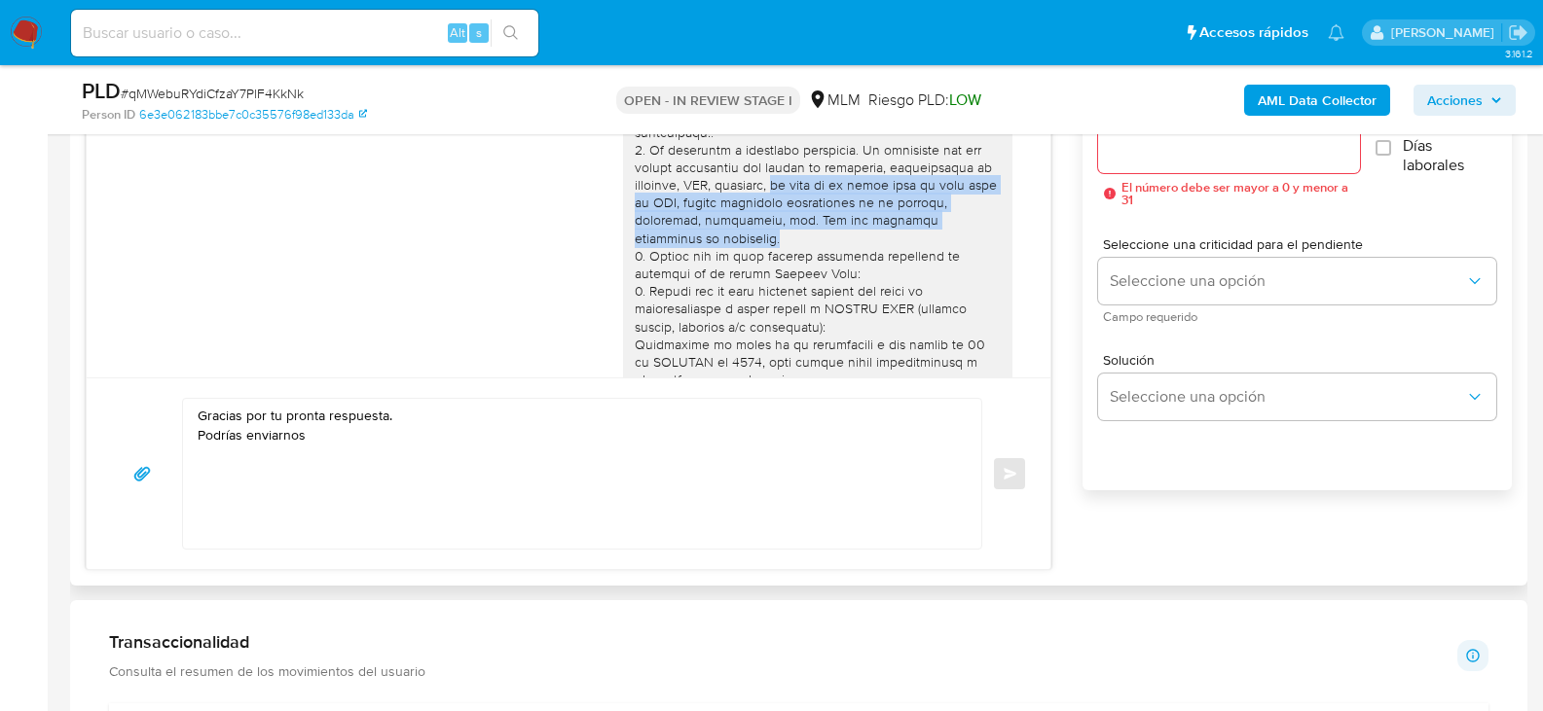
scroll to position [1071, 0]
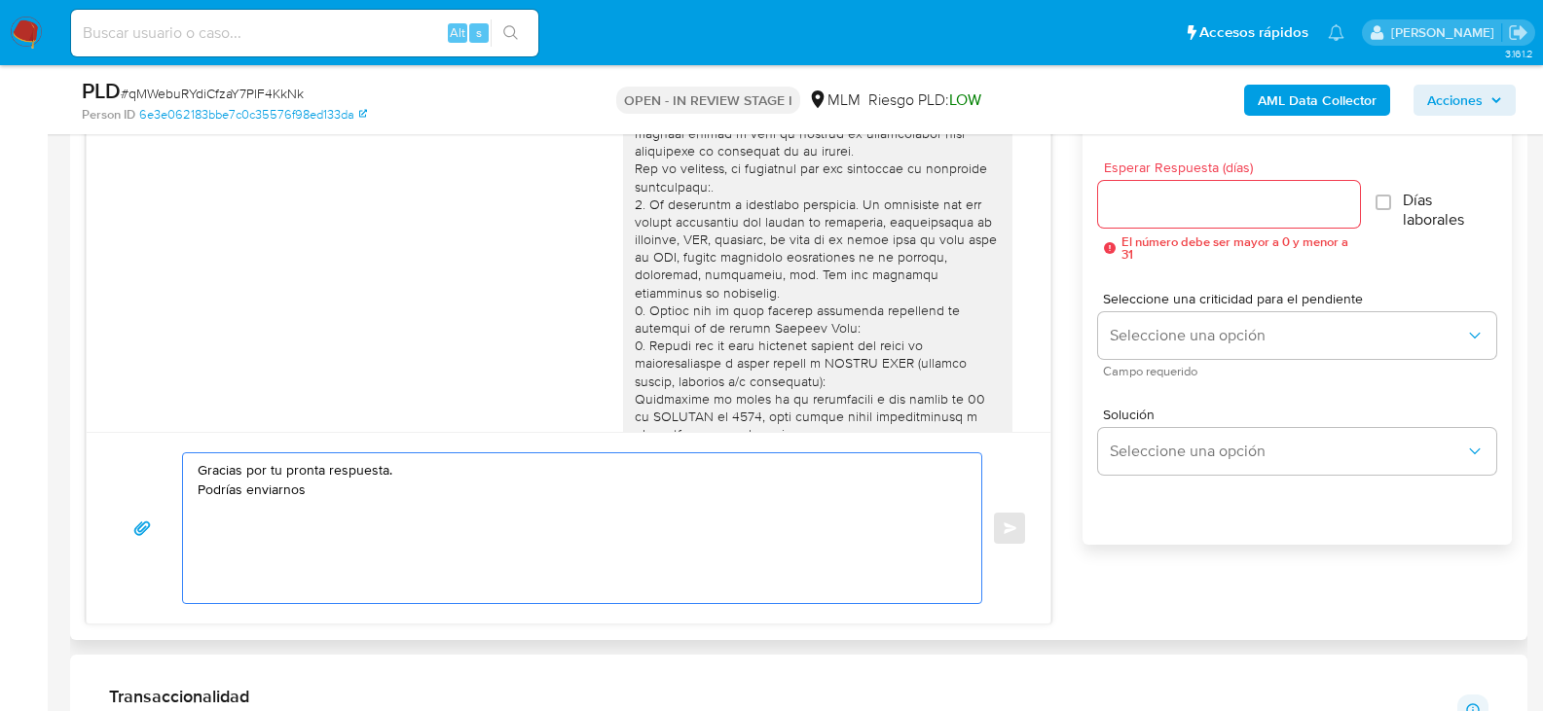
drag, startPoint x: 352, startPoint y: 497, endPoint x: 198, endPoint y: 498, distance: 154.7
click at [198, 498] on textarea "Gracias por tu pronta respuesta. Podrías enviarnos" at bounding box center [577, 529] width 759 height 150
paste textarea "en caso de no estar dada de alta ante el SAT, puedes enviarnos fotografías de t…"
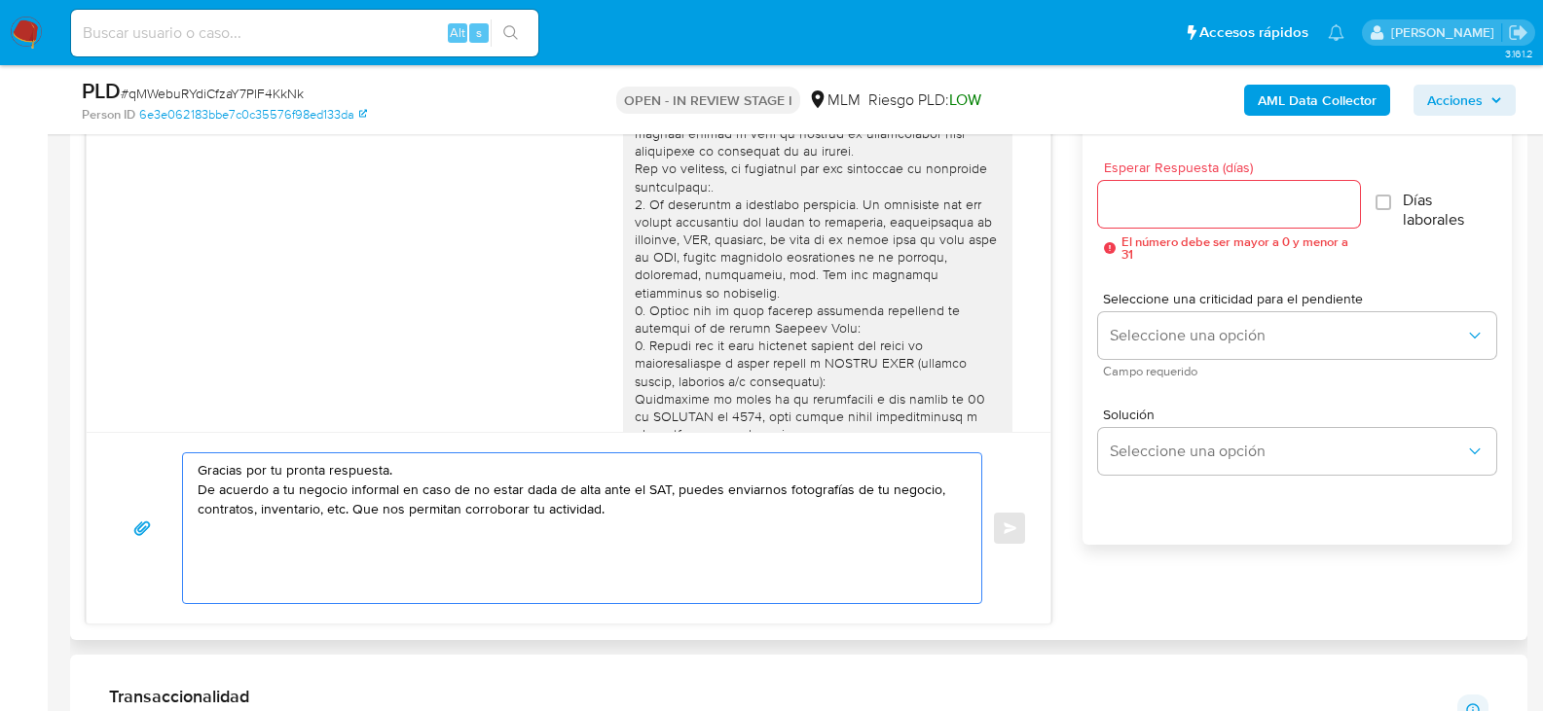
drag, startPoint x: 401, startPoint y: 491, endPoint x: 665, endPoint y: 484, distance: 263.8
click at [665, 484] on textarea "Gracias por tu pronta respuesta. De acuerdo a tu negocio informal en caso de no…" at bounding box center [577, 529] width 759 height 150
click at [485, 518] on textarea "Gracias por tu pronta respuesta. De acuerdo a tu negocio informal, puedes envia…" at bounding box center [577, 529] width 759 height 150
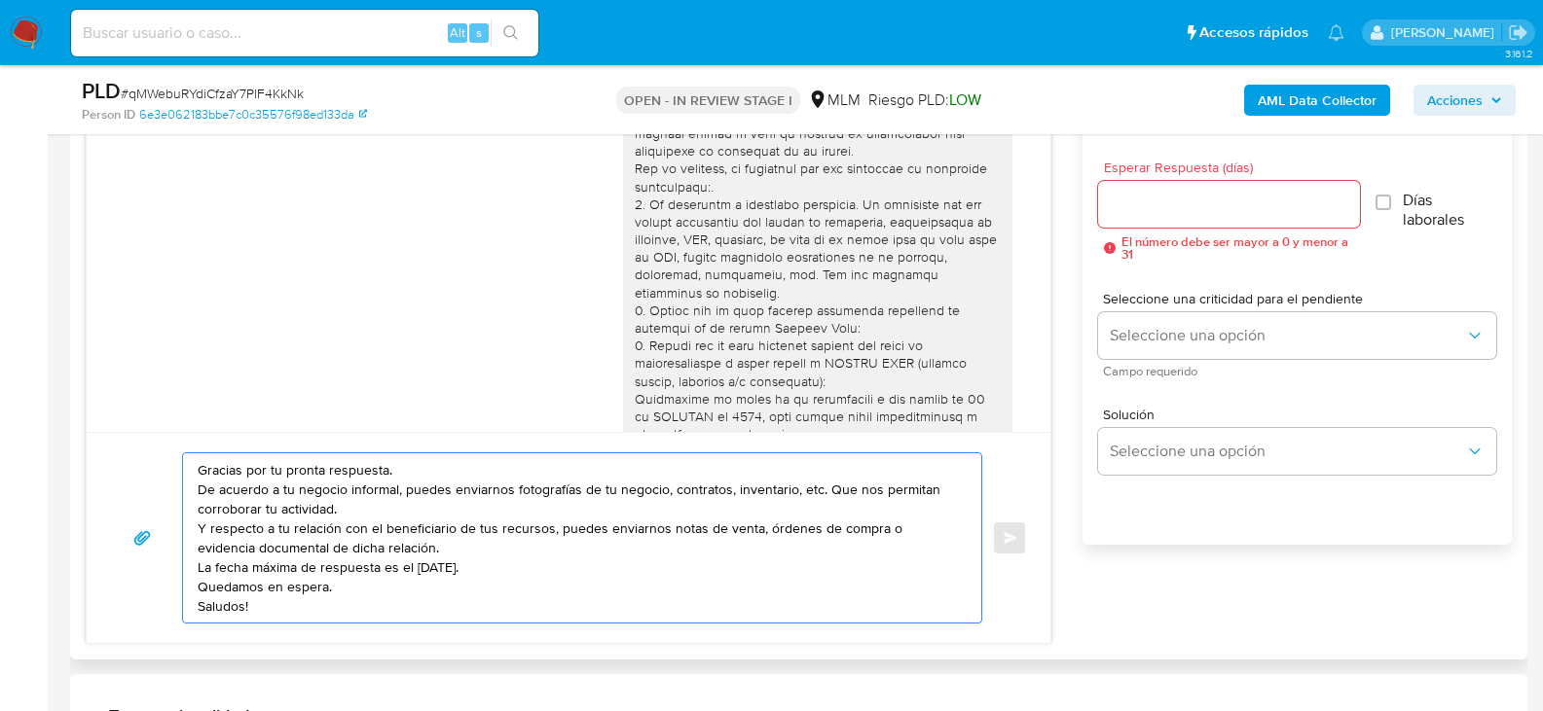
type textarea "Gracias por tu pronta respuesta. De acuerdo a tu negocio informal, puedes envia…"
click at [1202, 212] on input "Esperar Respuesta (días)" at bounding box center [1229, 204] width 262 height 25
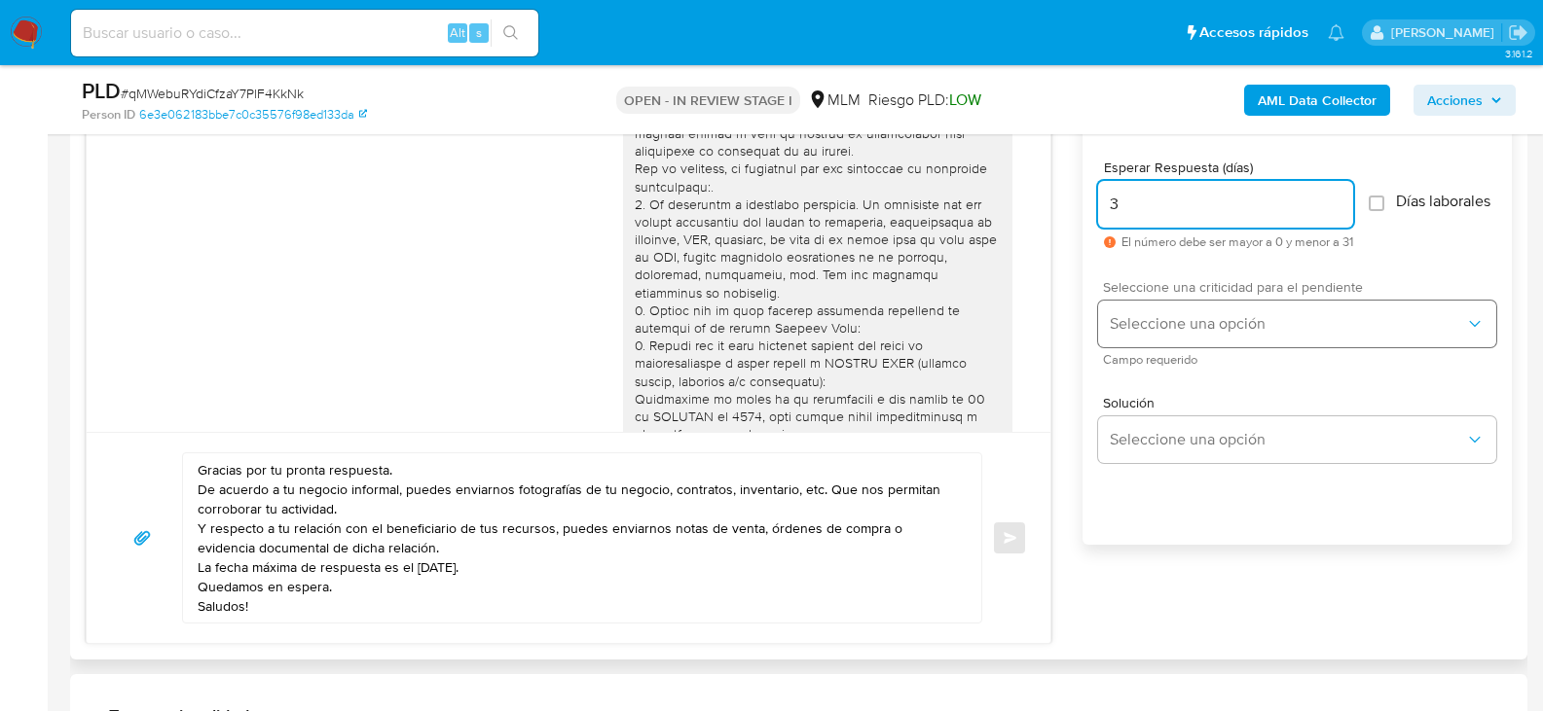
type input "3"
click at [1153, 322] on button "Seleccione una opción" at bounding box center [1297, 324] width 398 height 47
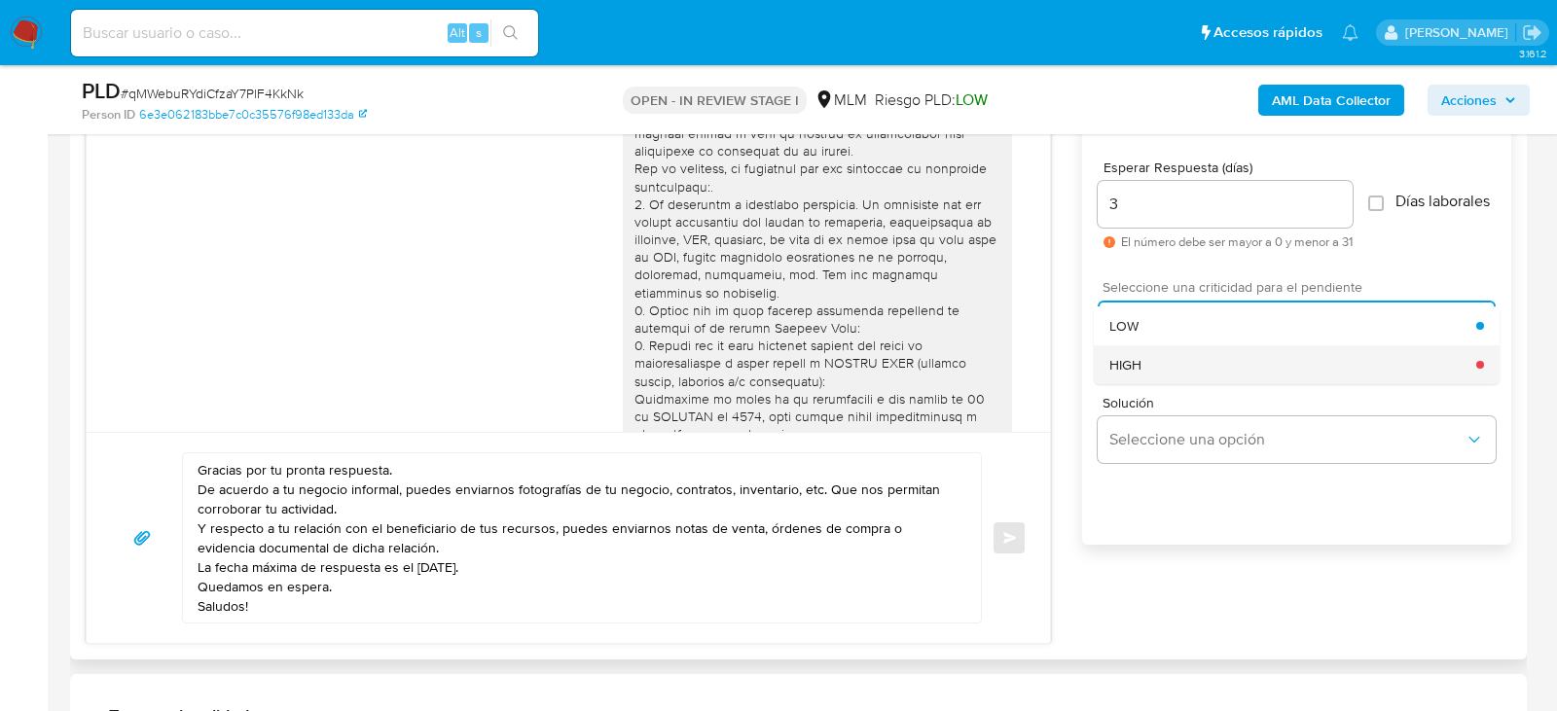
click at [1148, 381] on div "HIGH" at bounding box center [1292, 365] width 367 height 39
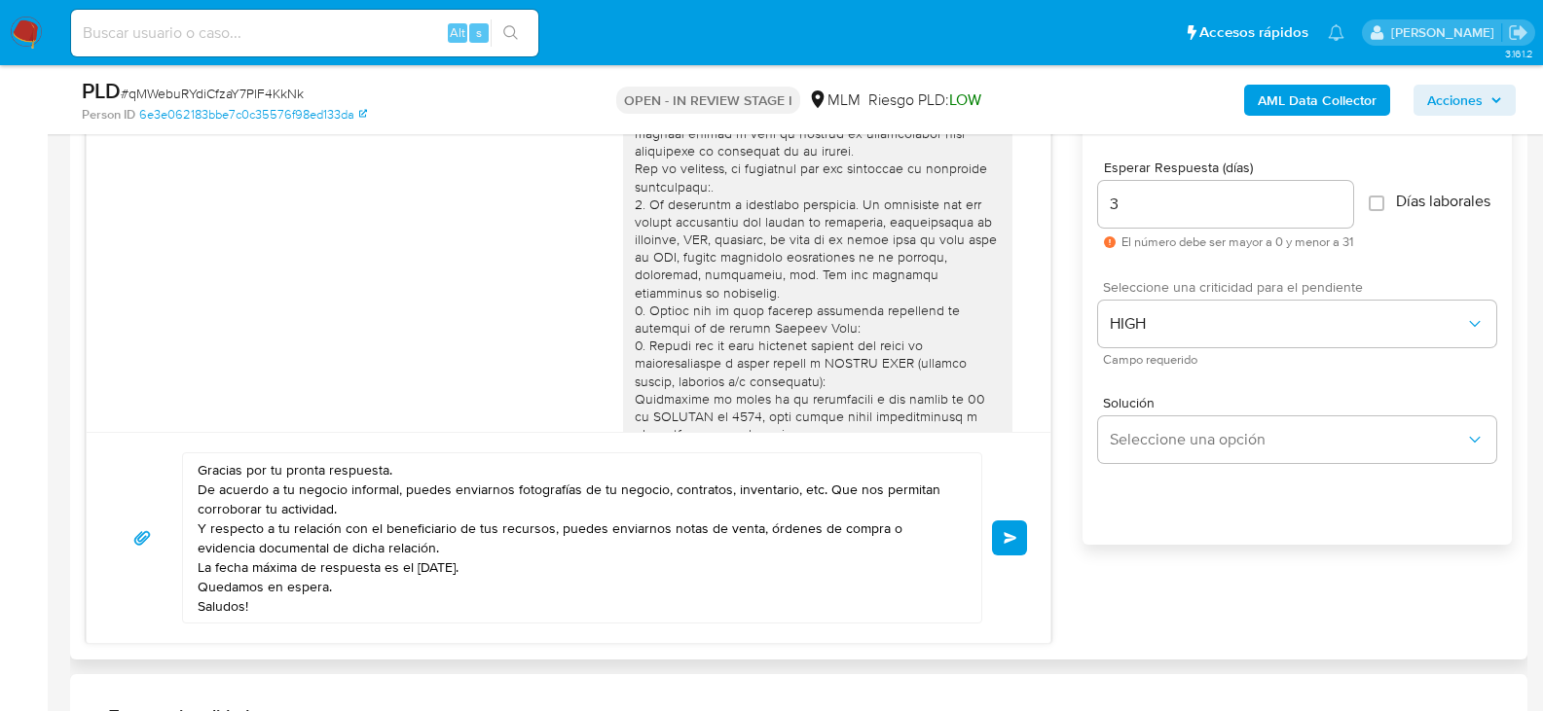
click at [1015, 539] on span "Enviar" at bounding box center [1010, 538] width 14 height 12
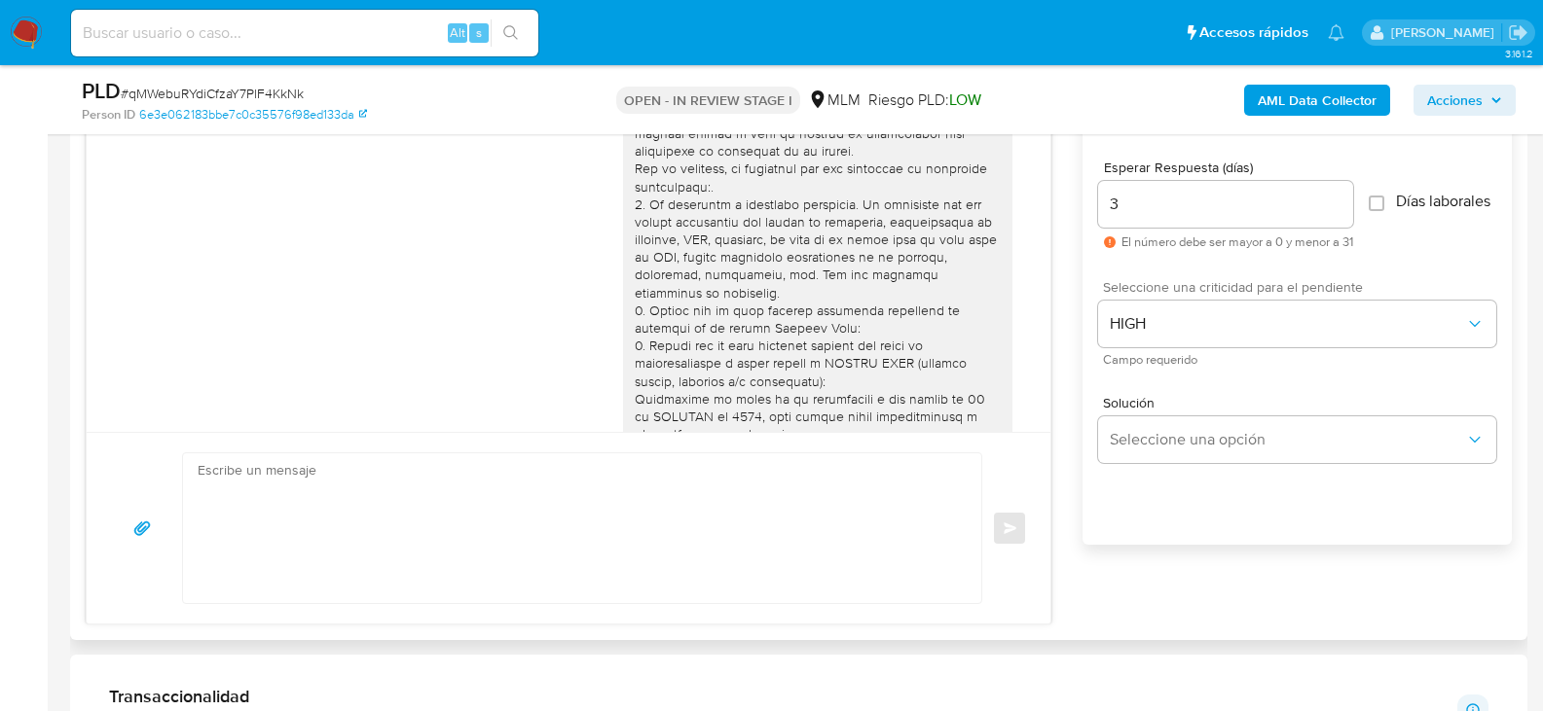
scroll to position [577, 0]
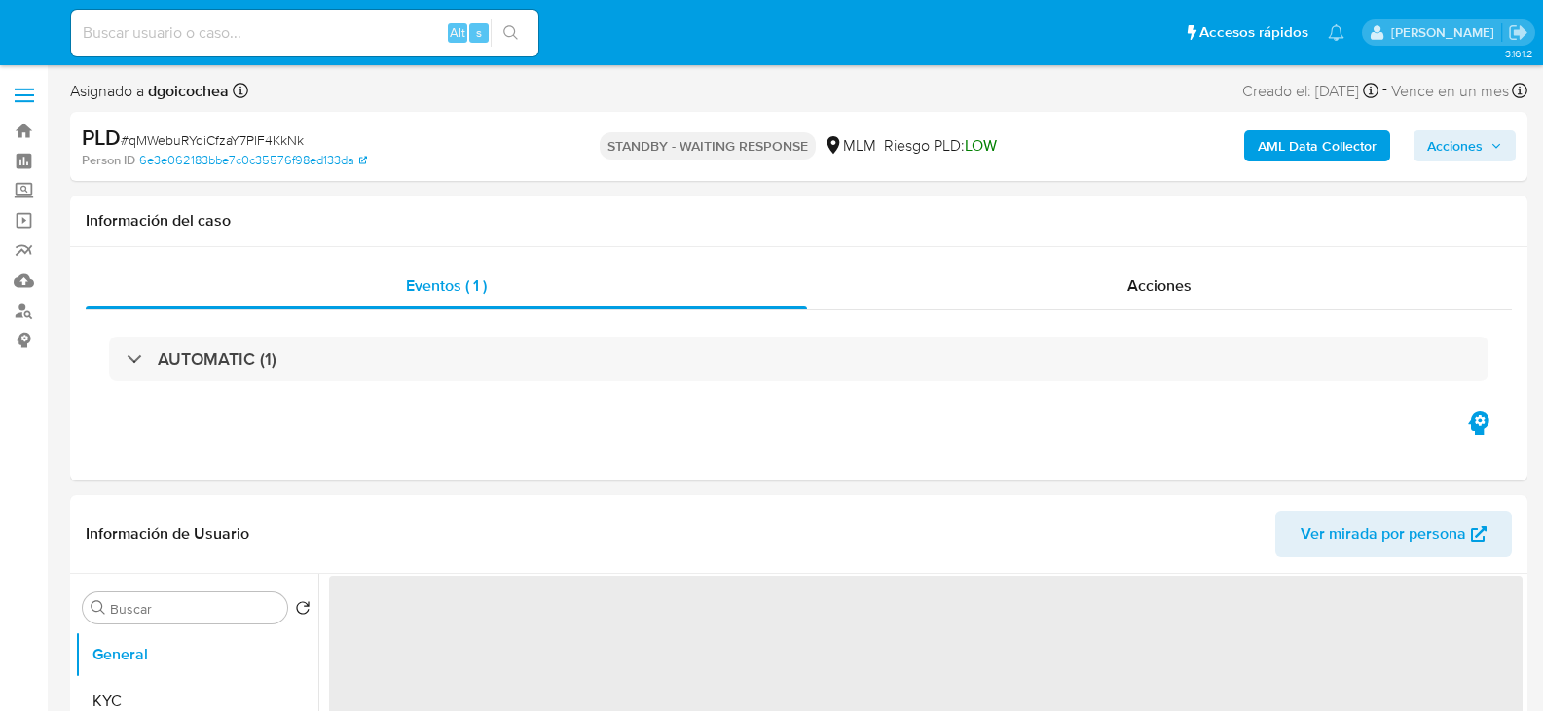
select select "10"
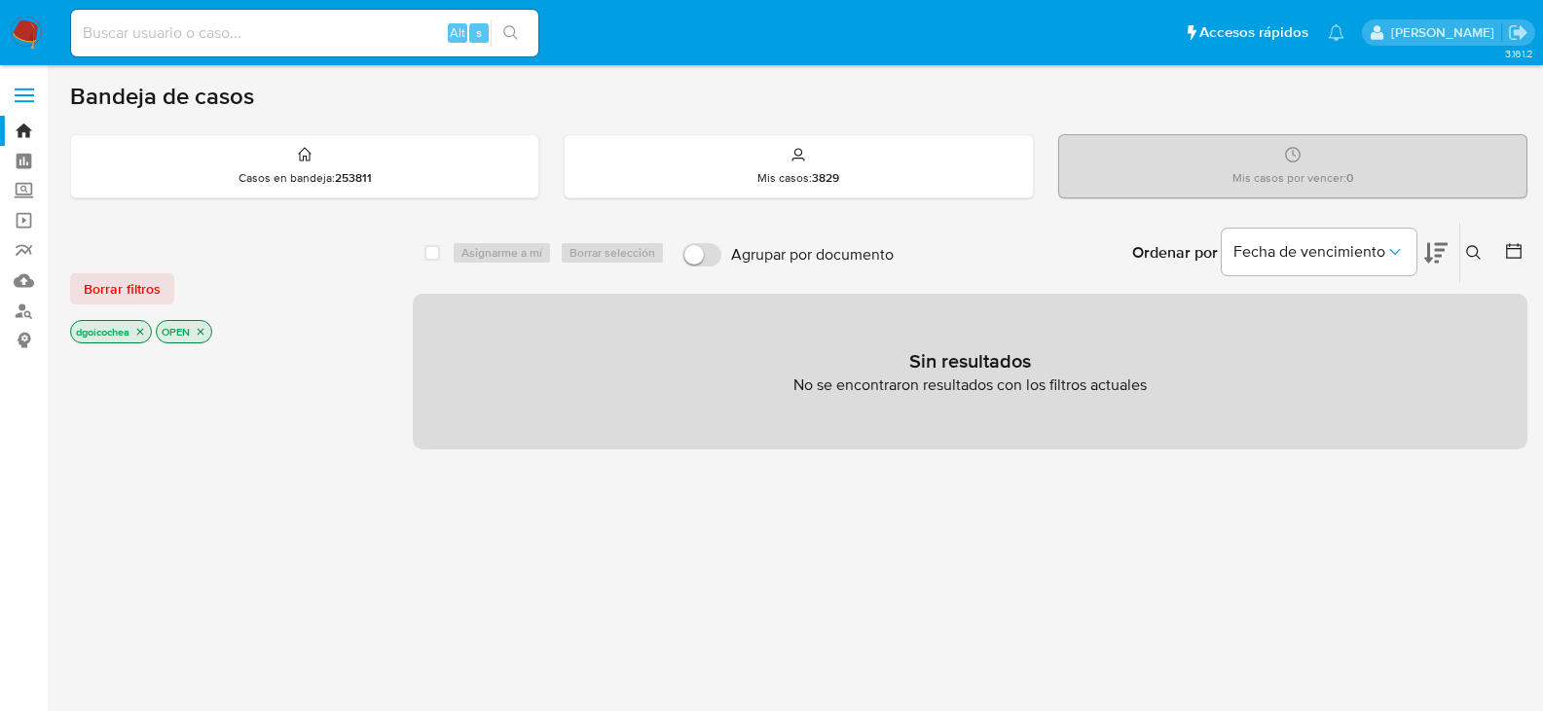
click at [1476, 254] on icon at bounding box center [1473, 252] width 15 height 15
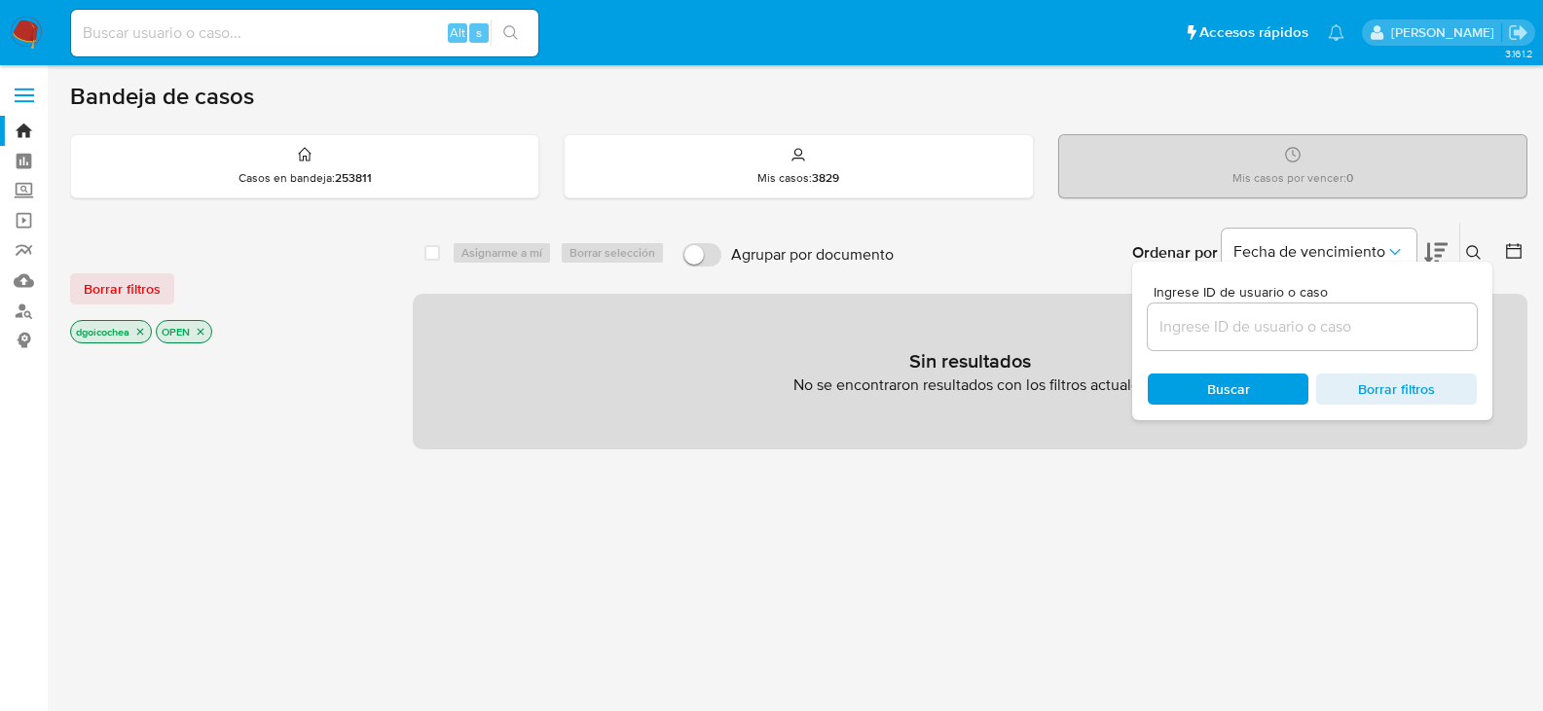
click at [1316, 329] on input at bounding box center [1311, 326] width 329 height 25
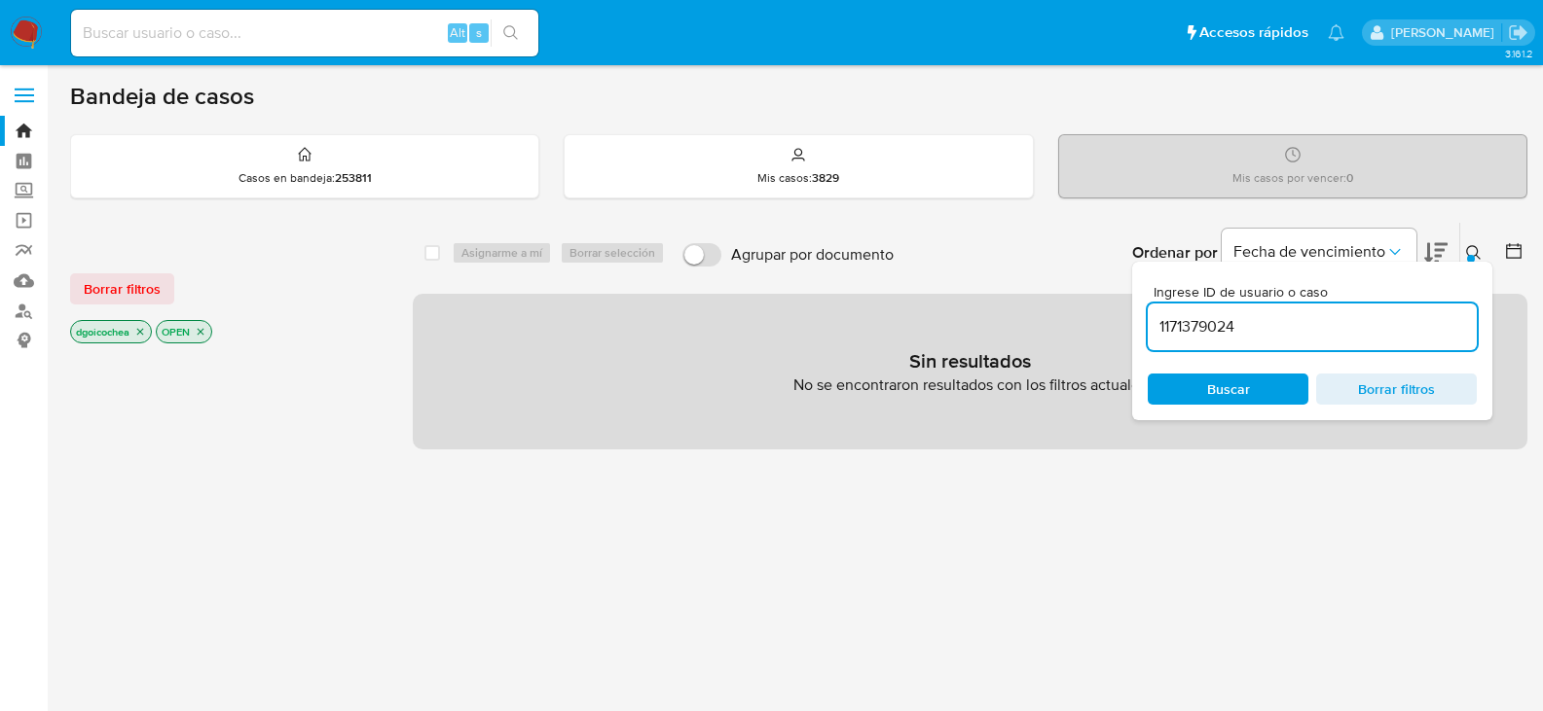
type input "1171379024"
click at [117, 290] on span "Borrar filtros" at bounding box center [122, 288] width 77 height 27
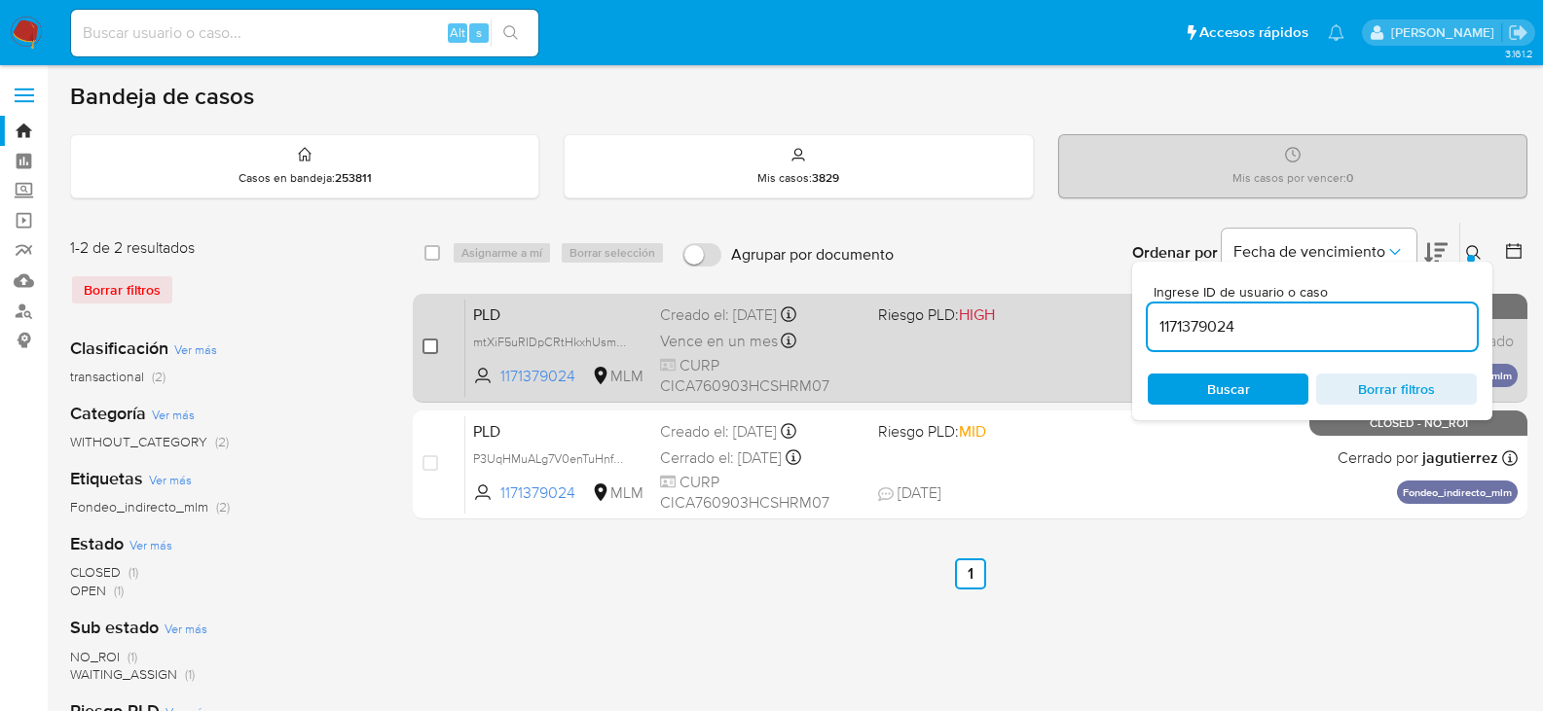
click at [424, 345] on input "checkbox" at bounding box center [430, 347] width 16 height 16
checkbox input "true"
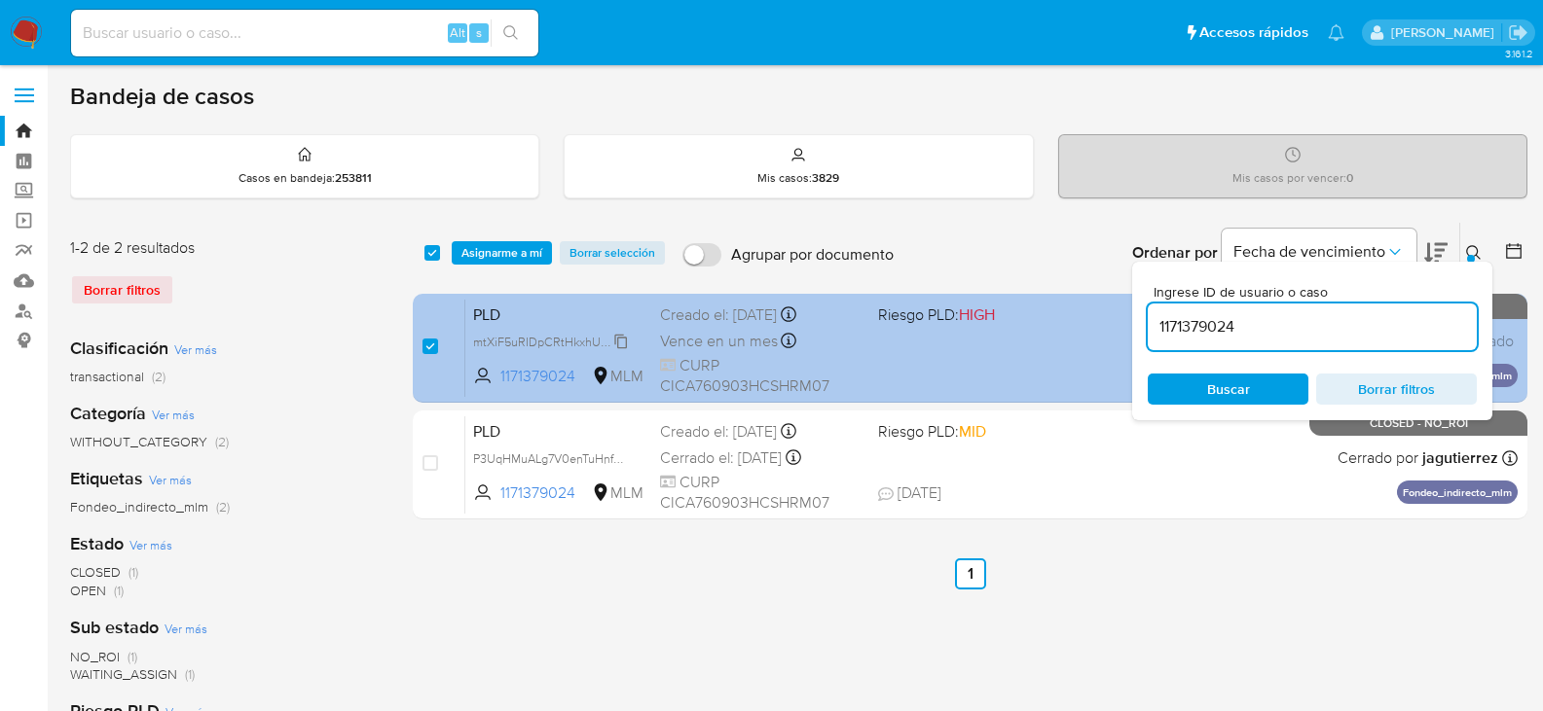
click at [617, 337] on span "mtXiF5uRIDpCRtHkxhUsm3LM" at bounding box center [555, 340] width 165 height 21
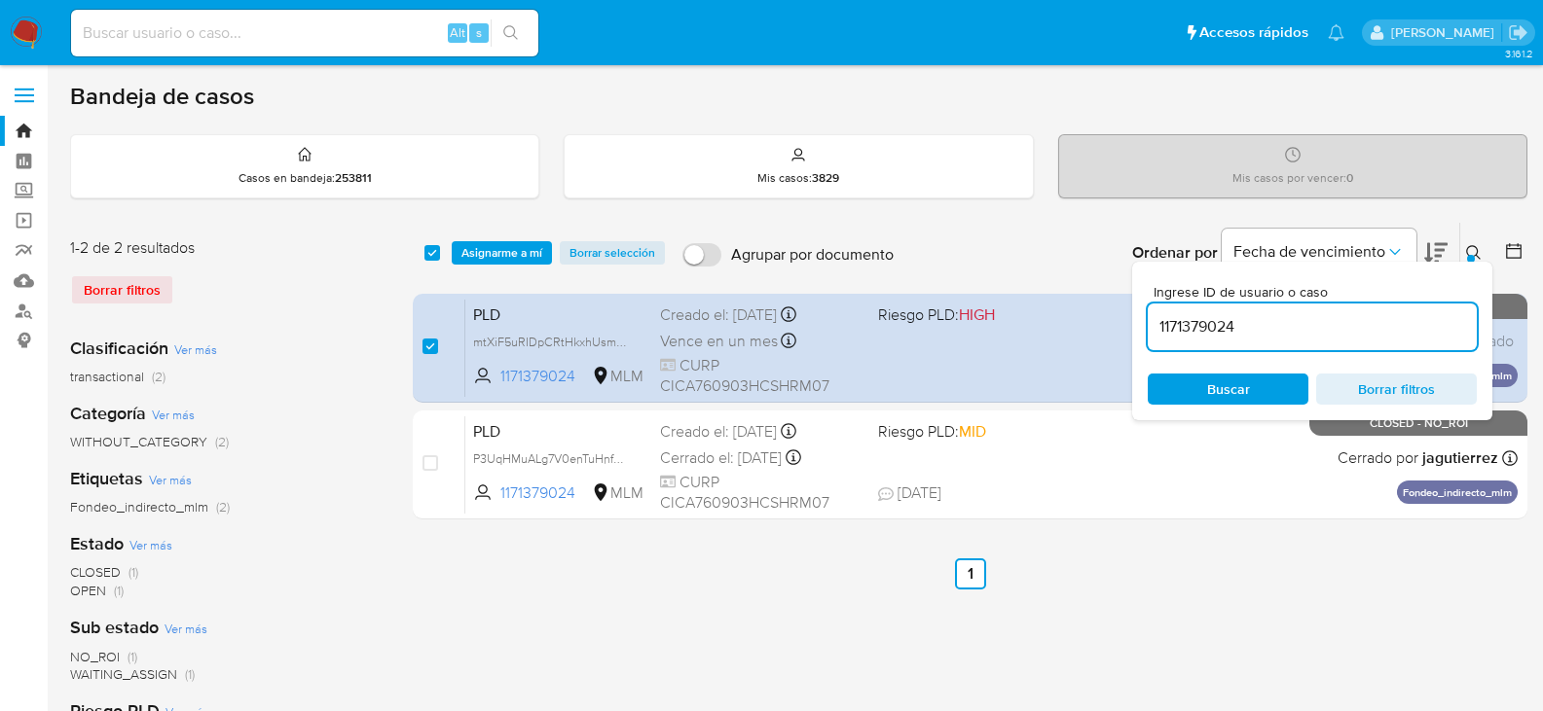
click at [1288, 319] on input "1171379024" at bounding box center [1311, 326] width 329 height 25
paste input "36497848"
type input "36497848"
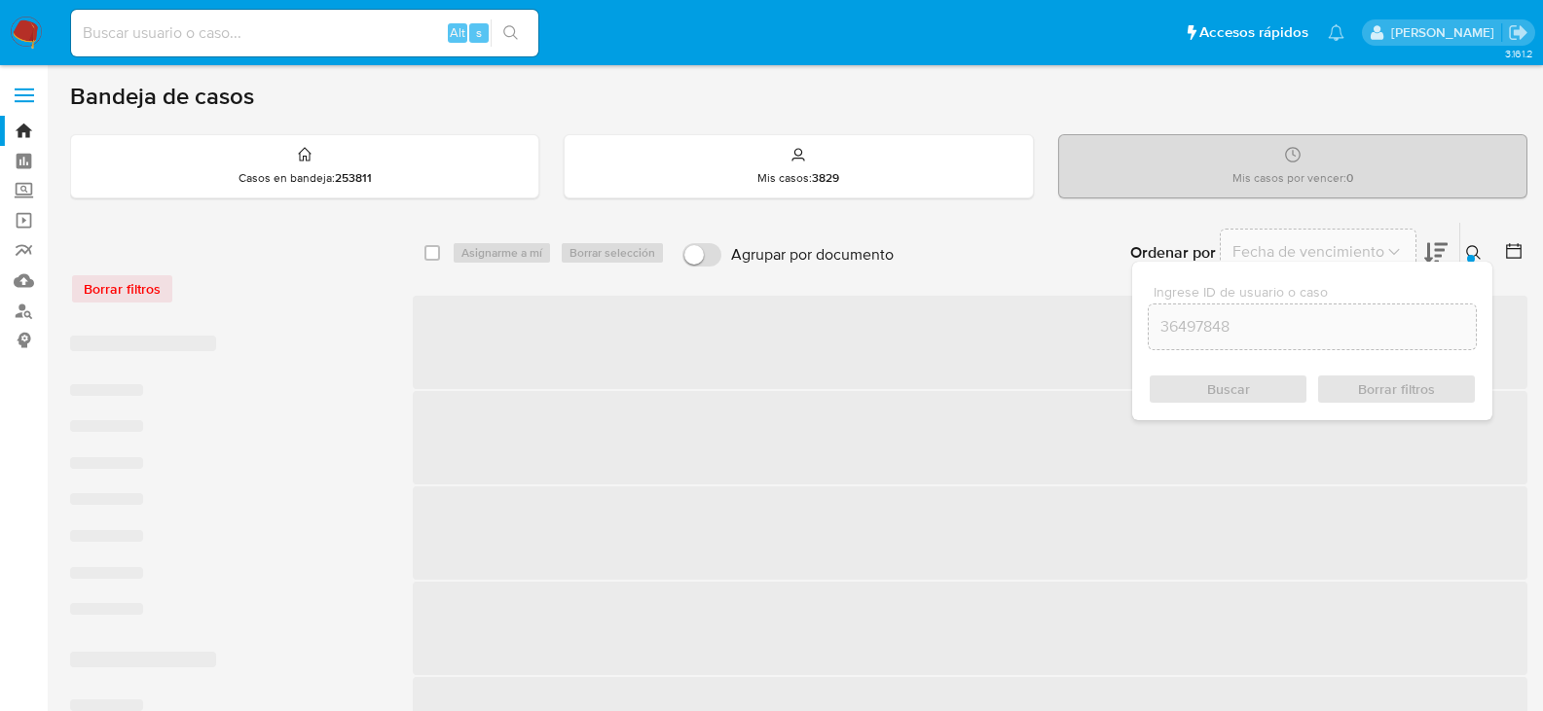
checkbox input "false"
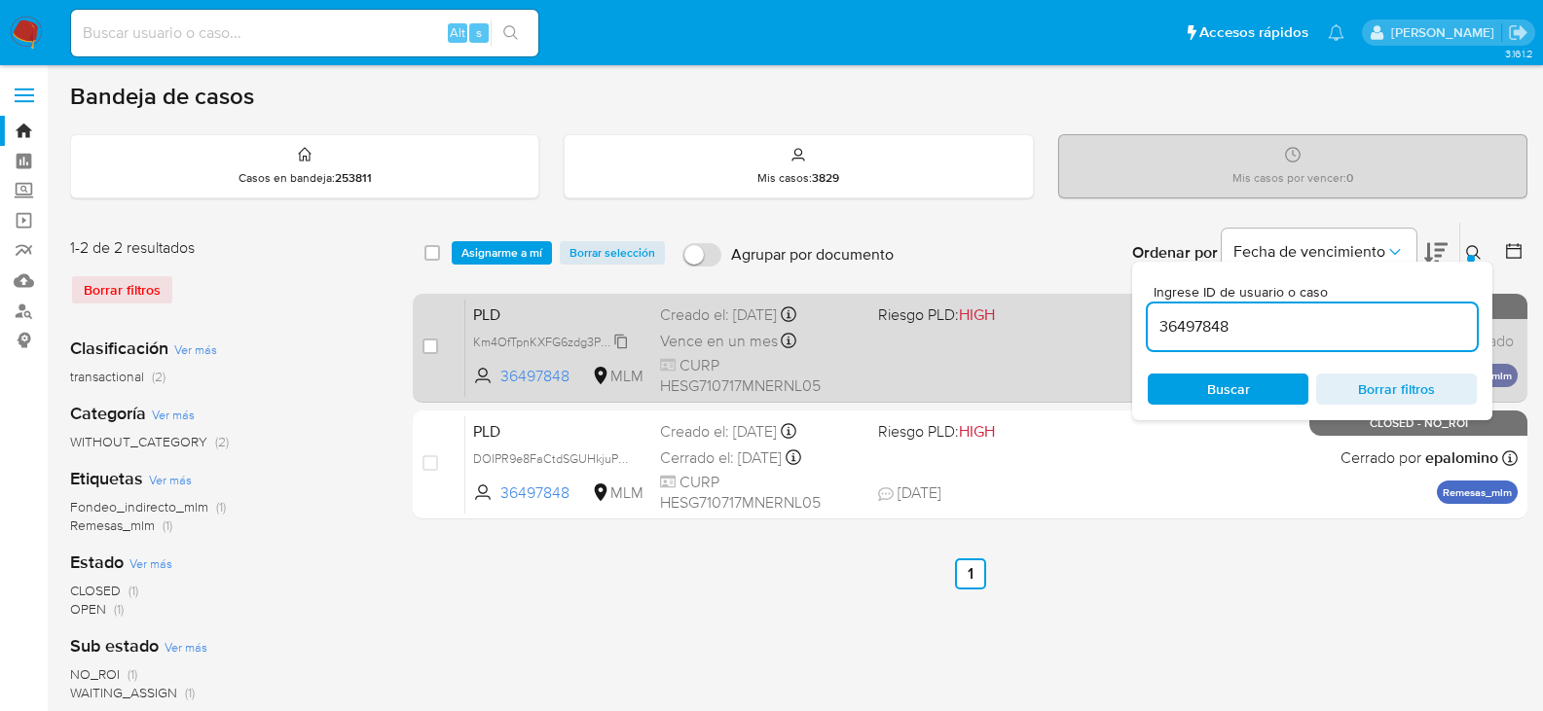
drag, startPoint x: 429, startPoint y: 346, endPoint x: 476, endPoint y: 346, distance: 46.7
click at [432, 346] on input "checkbox" at bounding box center [430, 347] width 16 height 16
checkbox input "true"
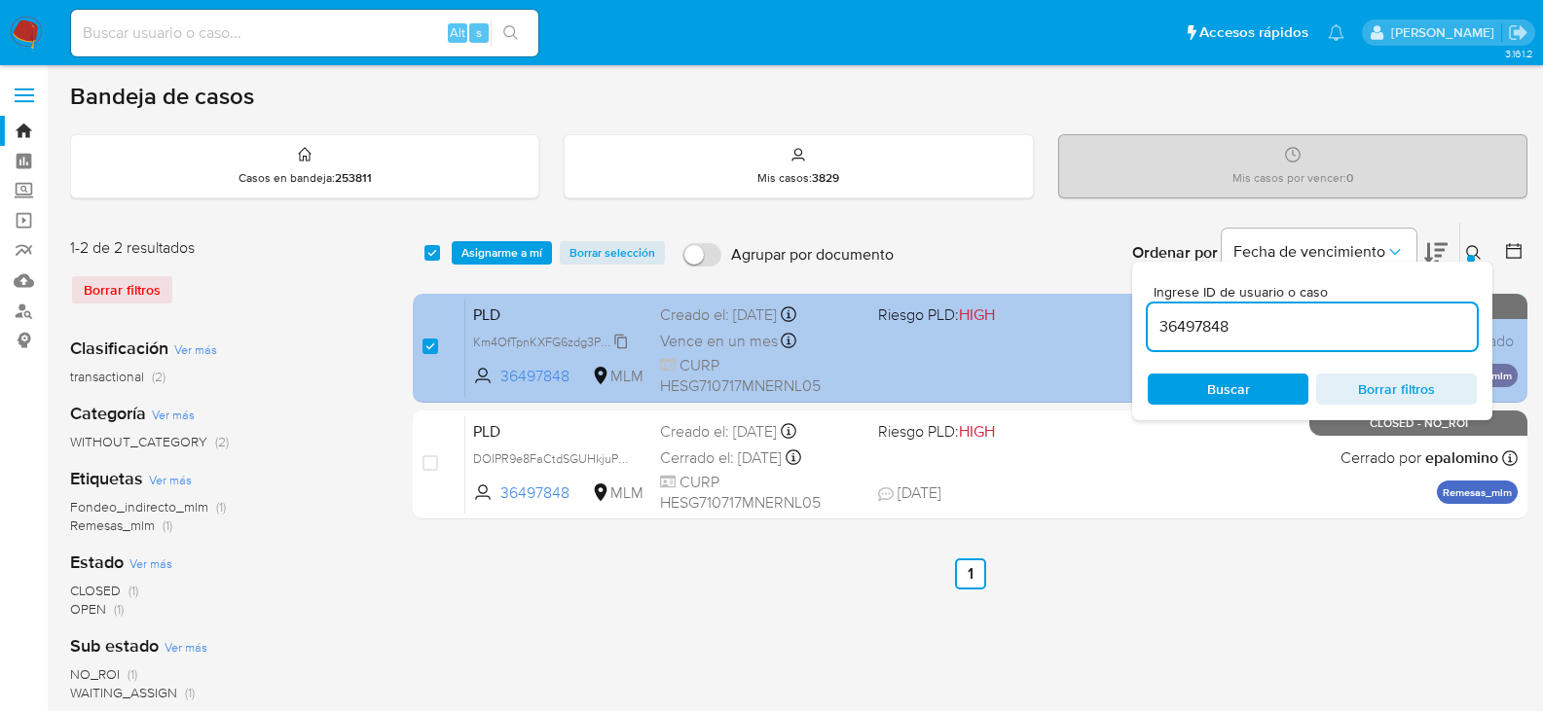
click at [613, 339] on span "Km4OfTpnKXFG6zdg3POB5zbP" at bounding box center [558, 340] width 171 height 21
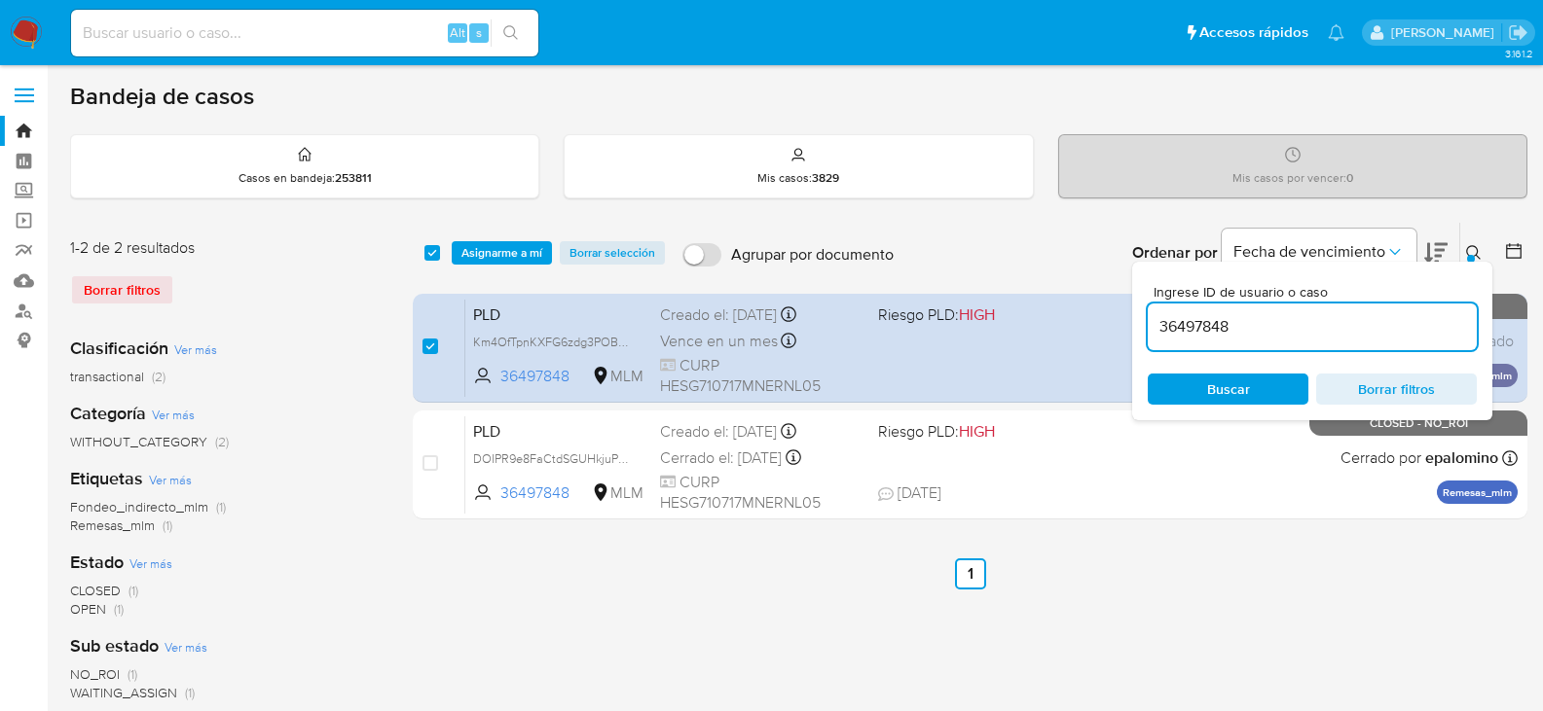
click at [1177, 323] on input "36497848" at bounding box center [1311, 326] width 329 height 25
paste input "252119659"
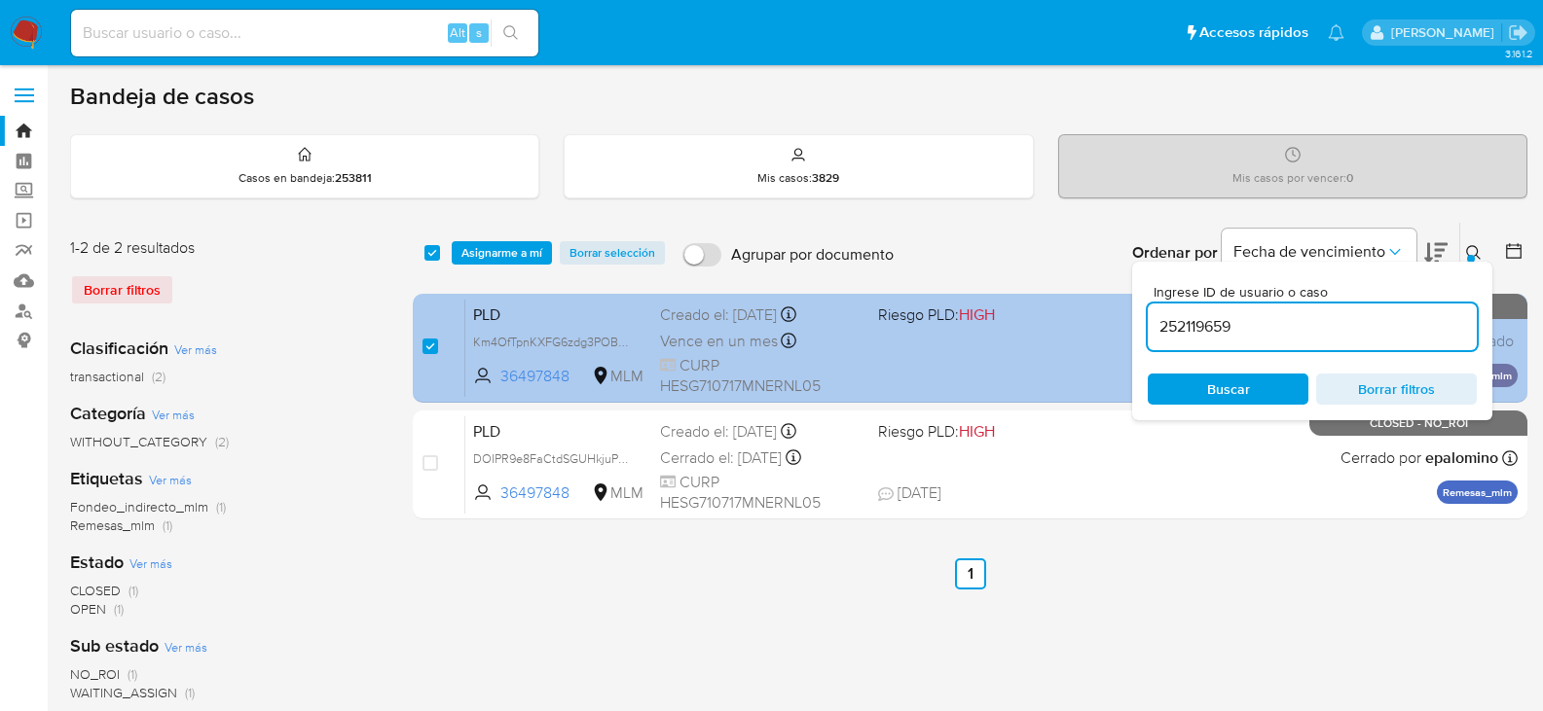
type input "252119659"
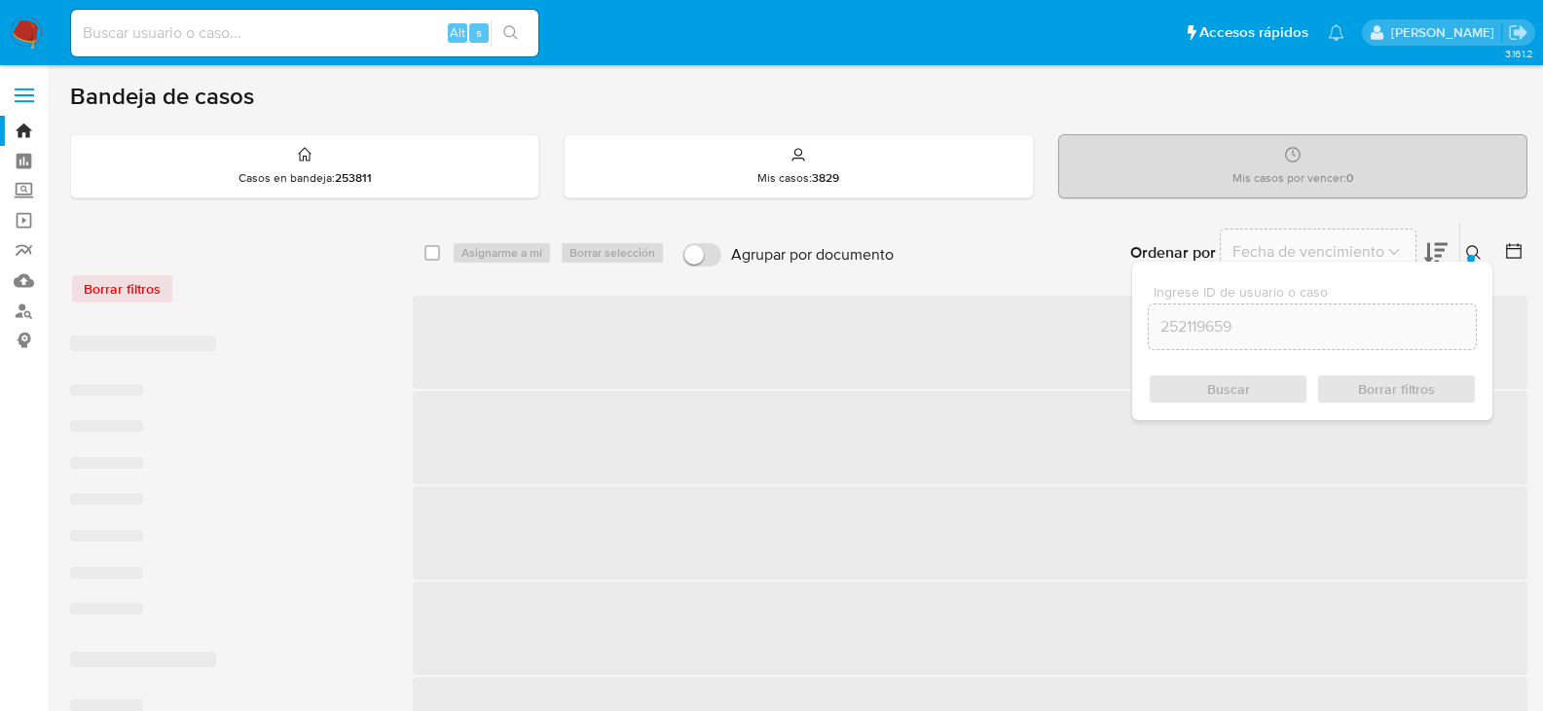
checkbox input "false"
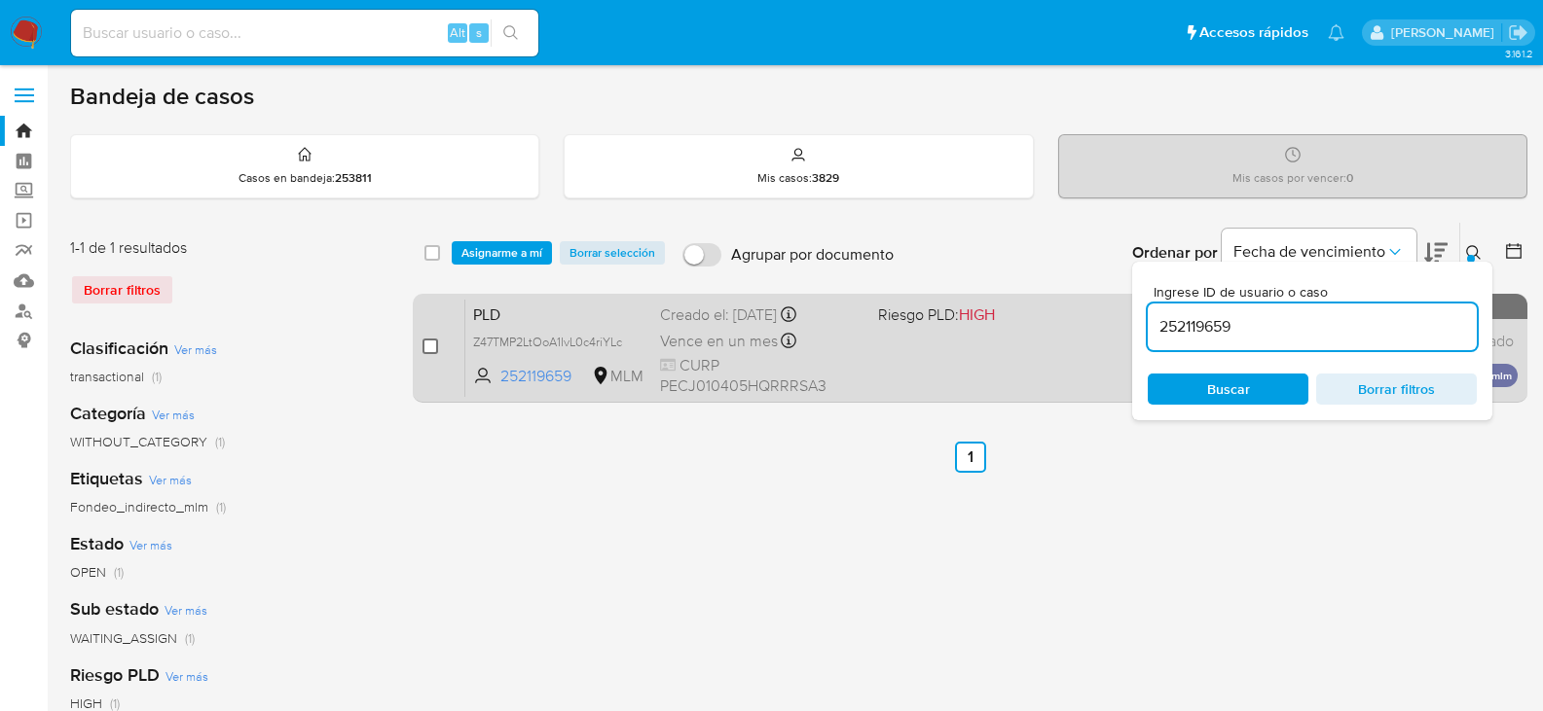
click at [433, 345] on input "checkbox" at bounding box center [430, 347] width 16 height 16
checkbox input "true"
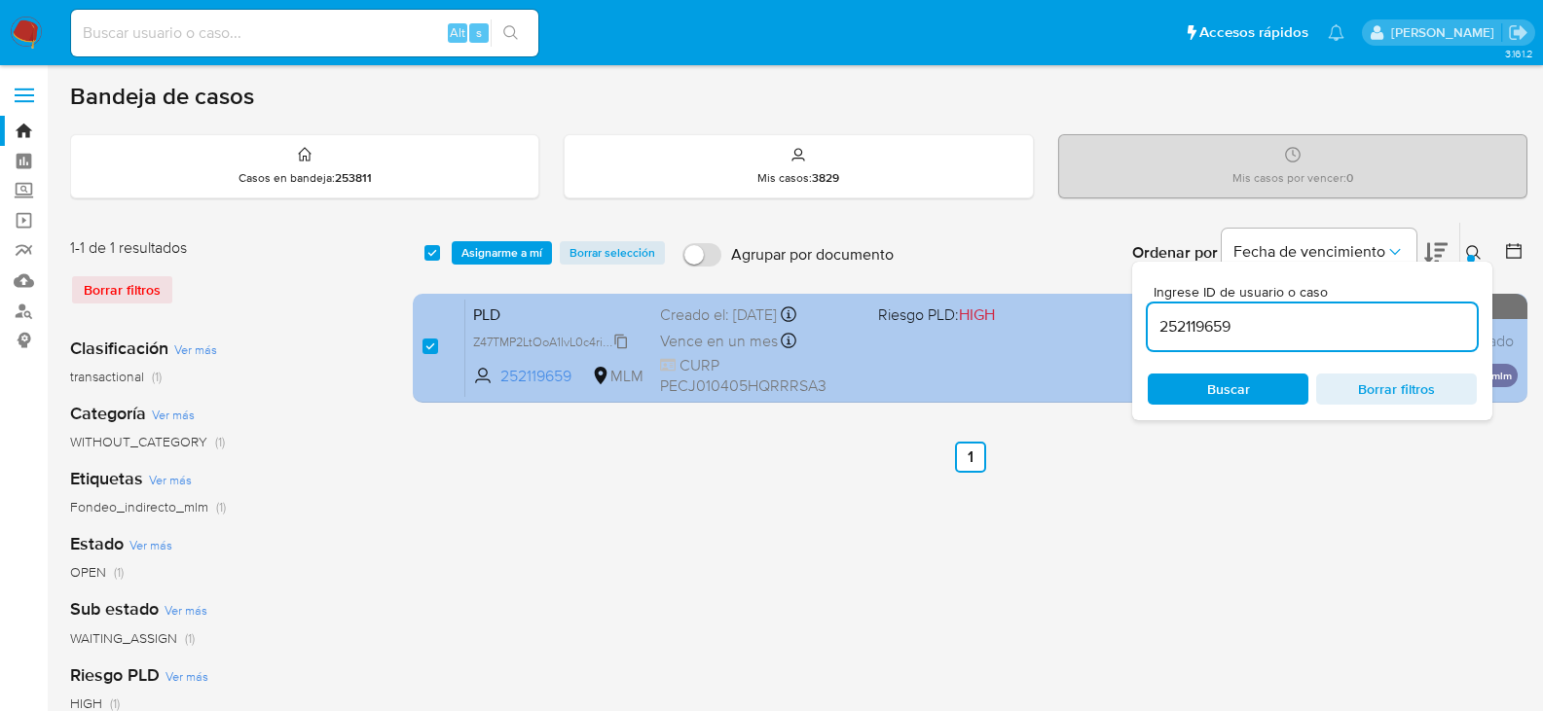
click at [619, 337] on span "Z47TMP2LtOoA1IvL0c4riYLc" at bounding box center [547, 340] width 149 height 21
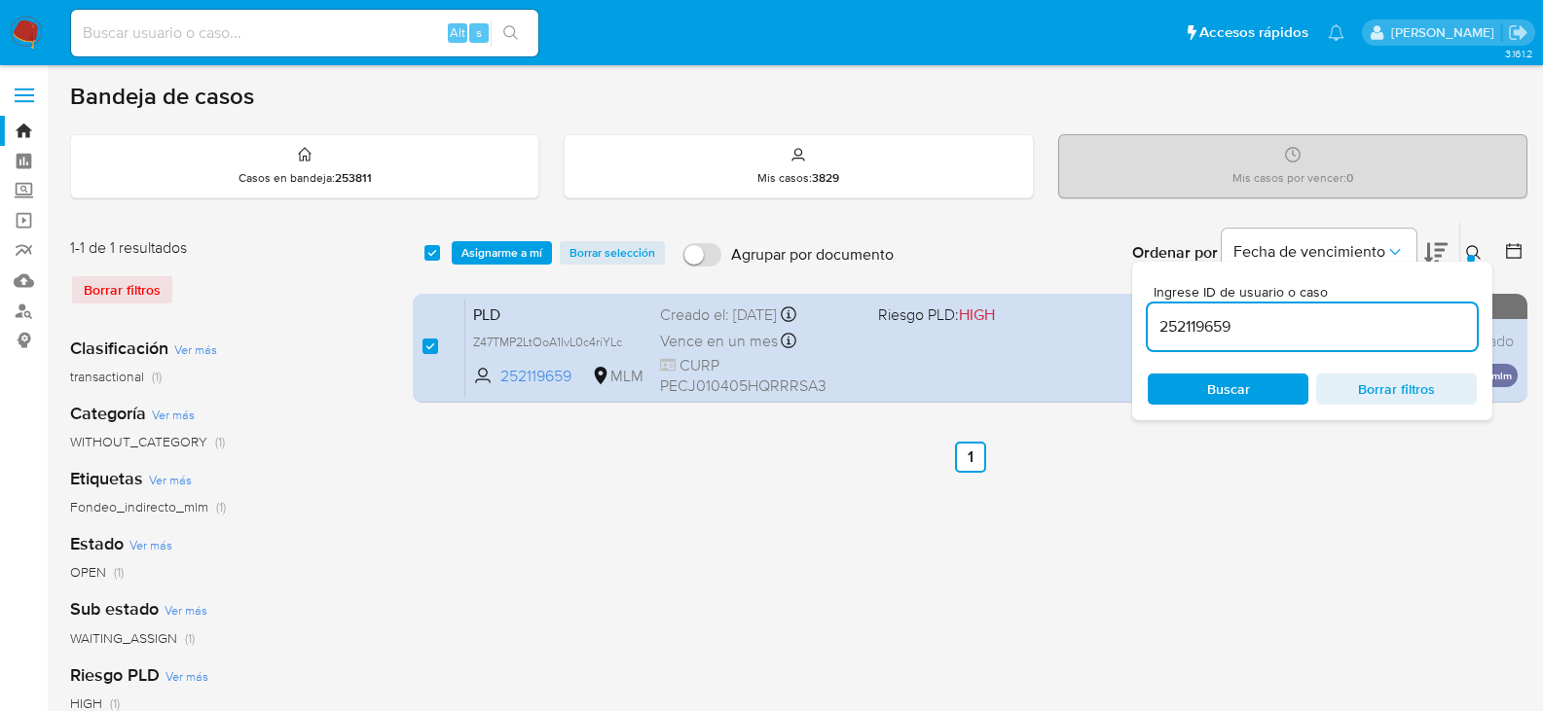
click at [1192, 327] on input "252119659" at bounding box center [1311, 326] width 329 height 25
paste input "404551255"
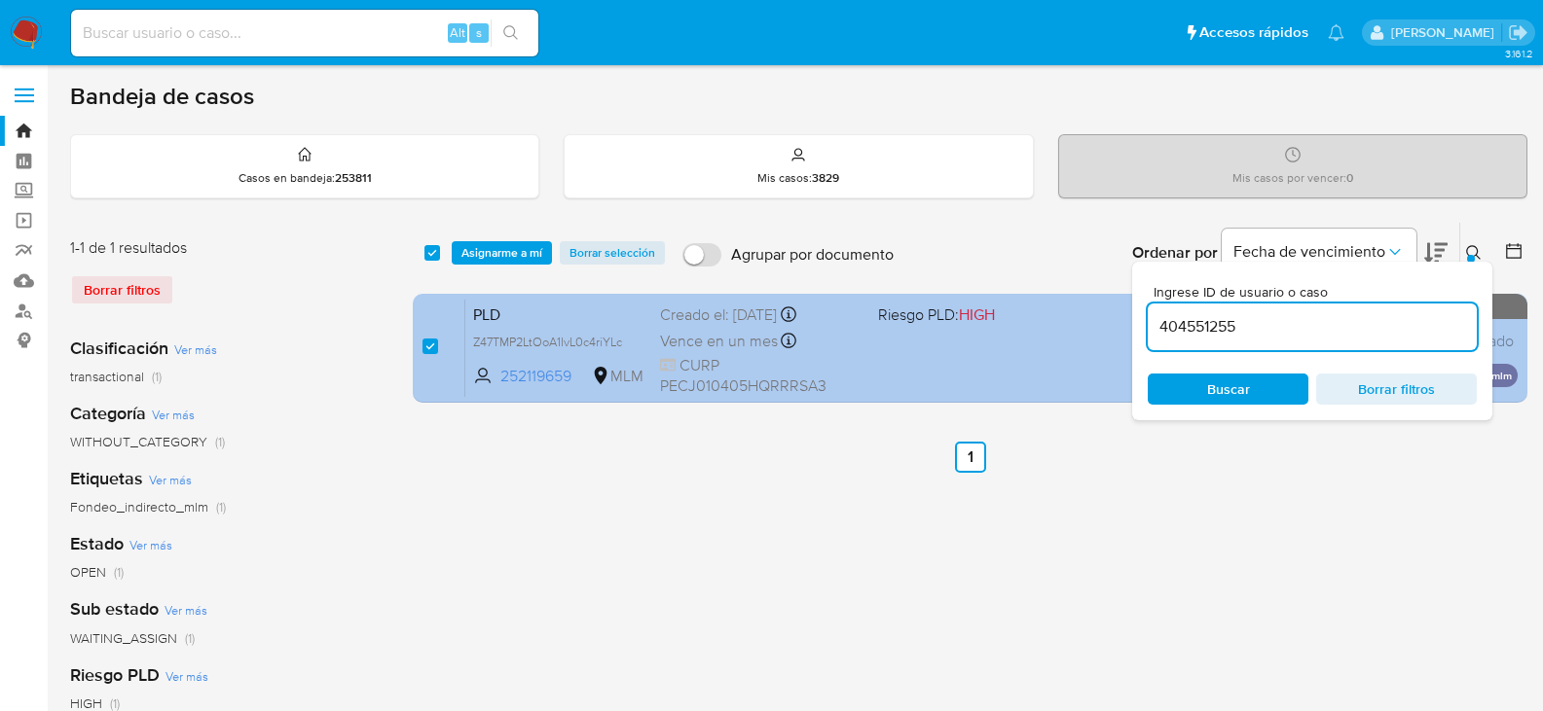
type input "404551255"
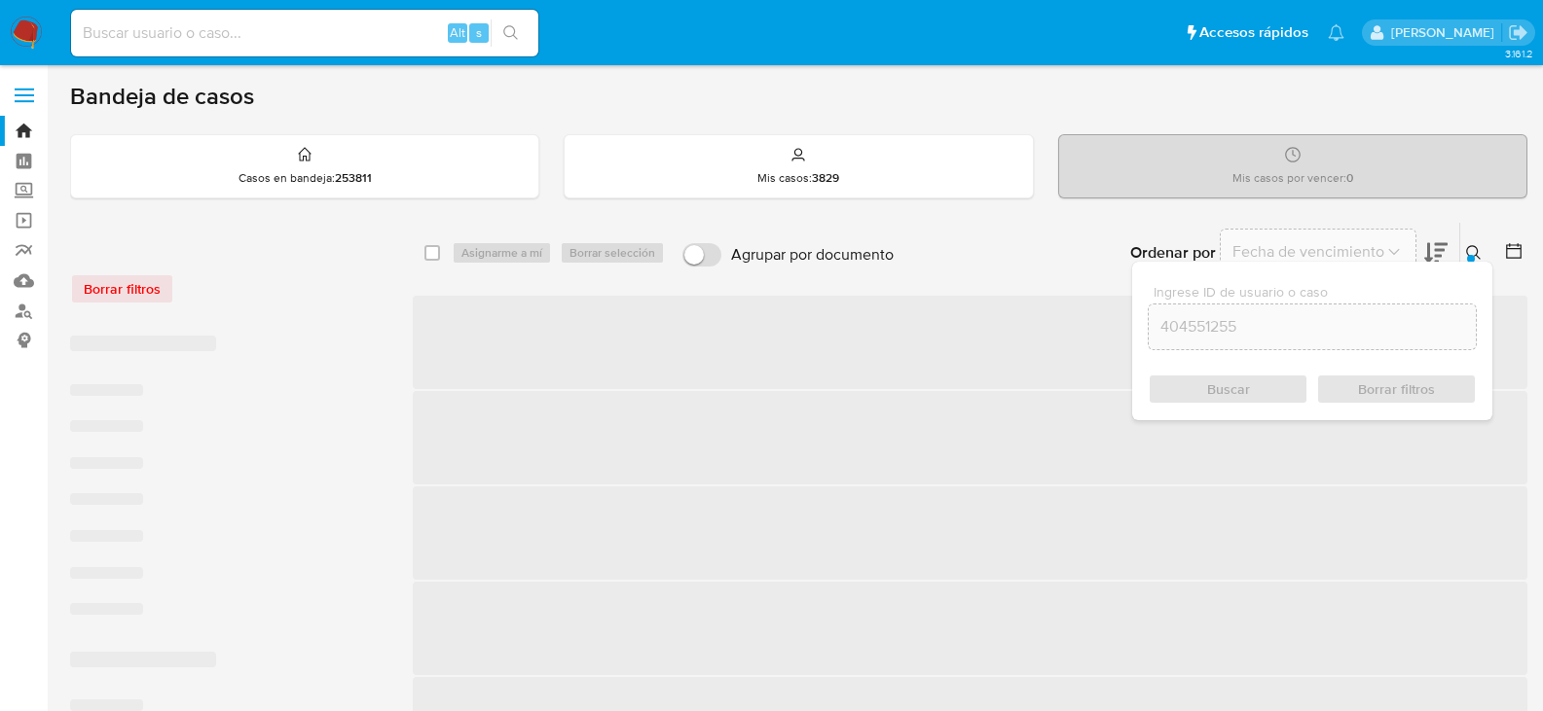
checkbox input "false"
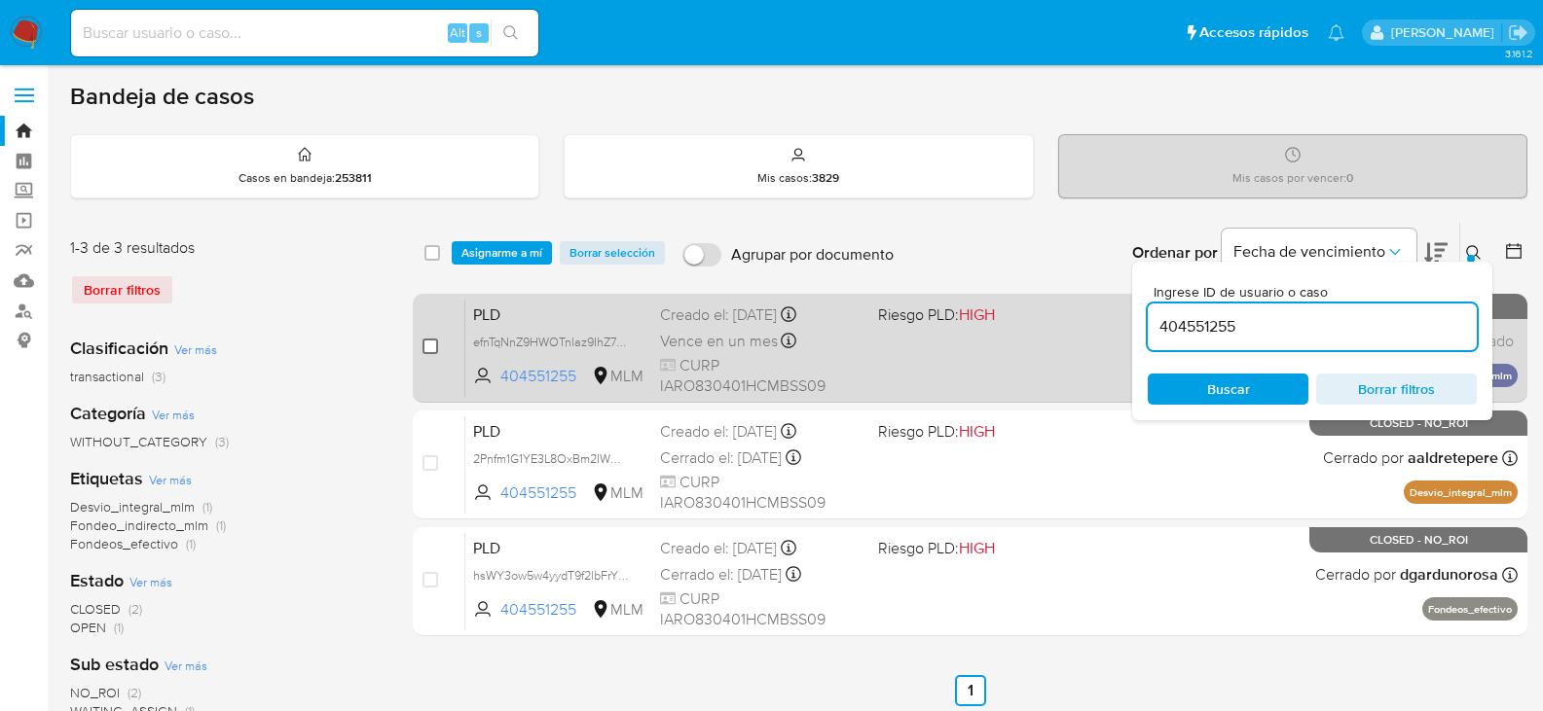
click at [430, 342] on input "checkbox" at bounding box center [430, 347] width 16 height 16
checkbox input "true"
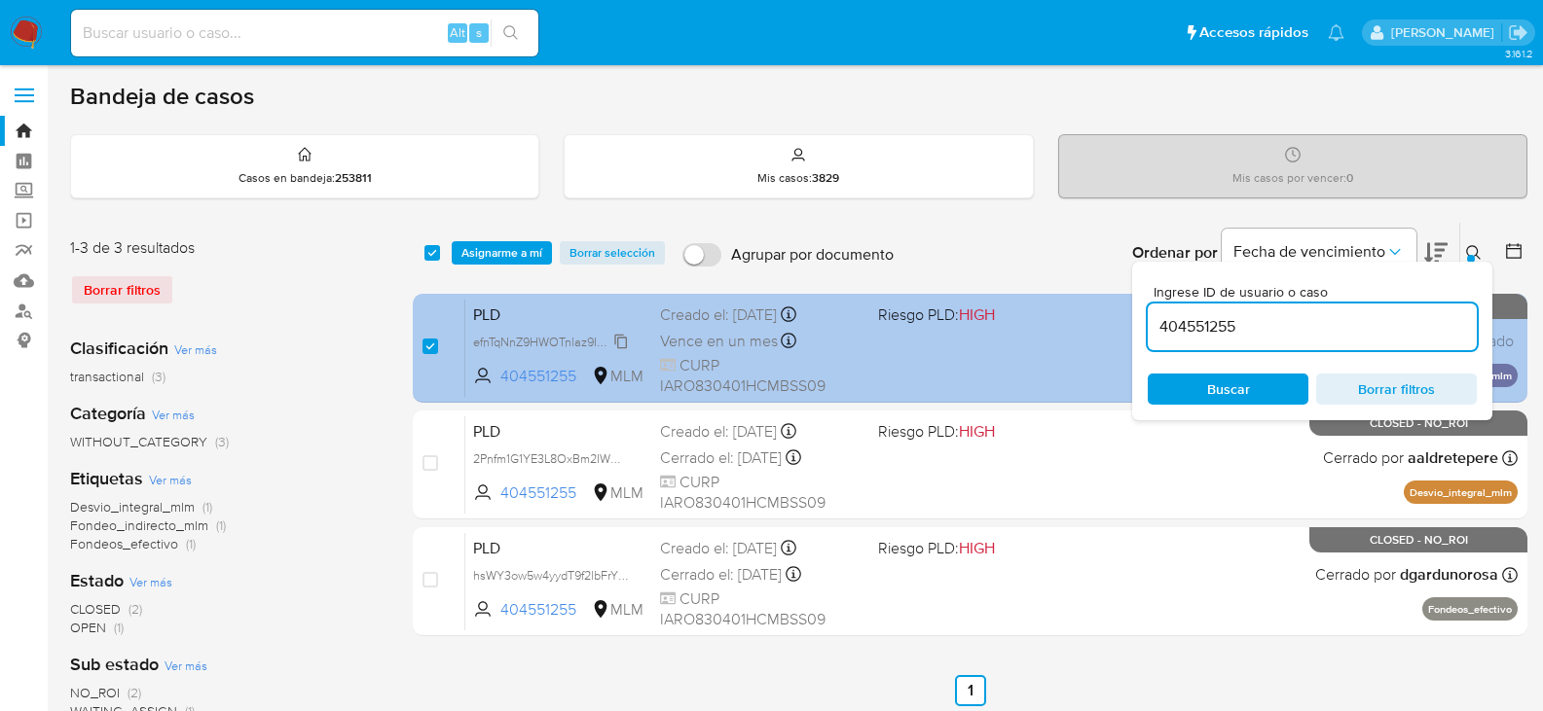
click at [621, 336] on span "efnTqNnZ9HWOTnlaz9IhZ7Og" at bounding box center [553, 340] width 160 height 21
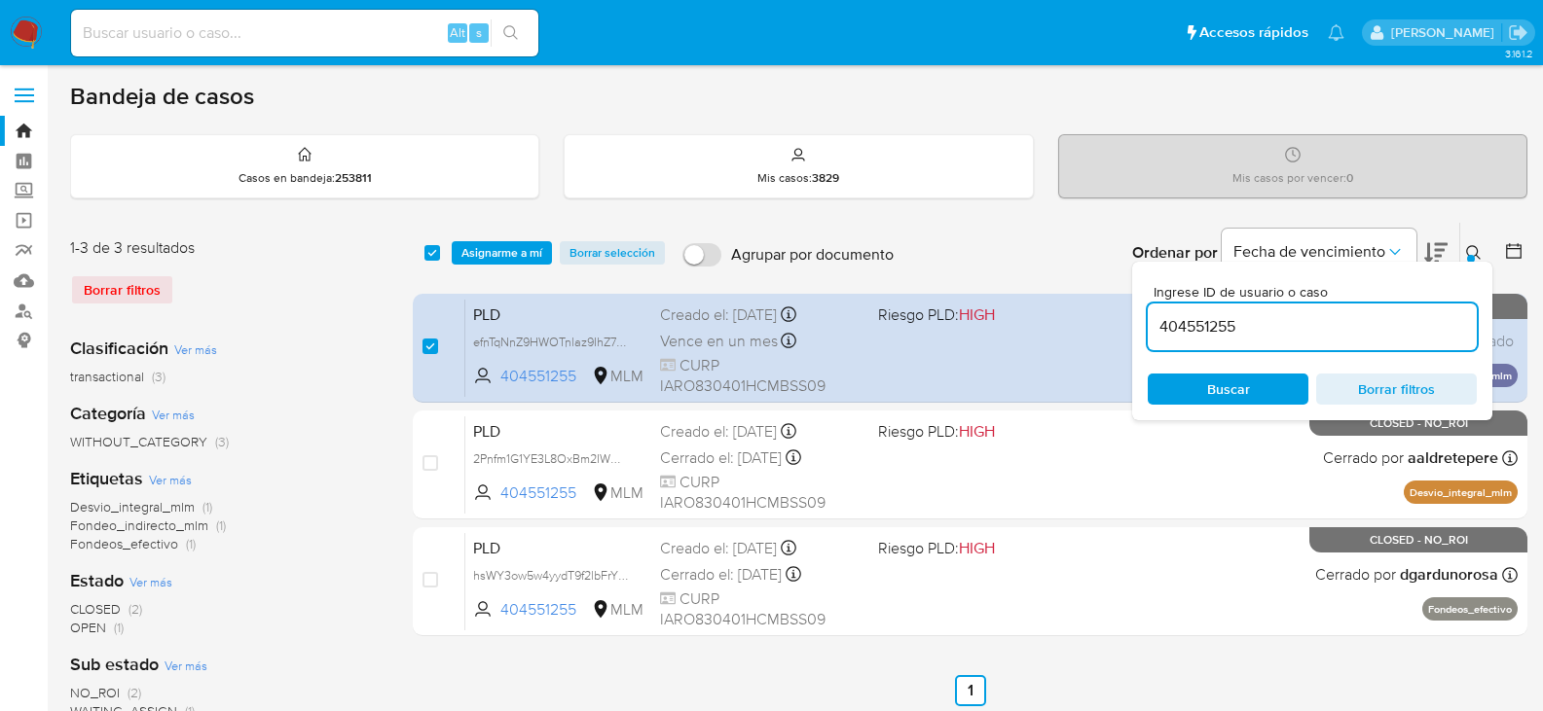
click at [1218, 325] on input "404551255" at bounding box center [1311, 326] width 329 height 25
paste input "1305421186"
type input "1305421186"
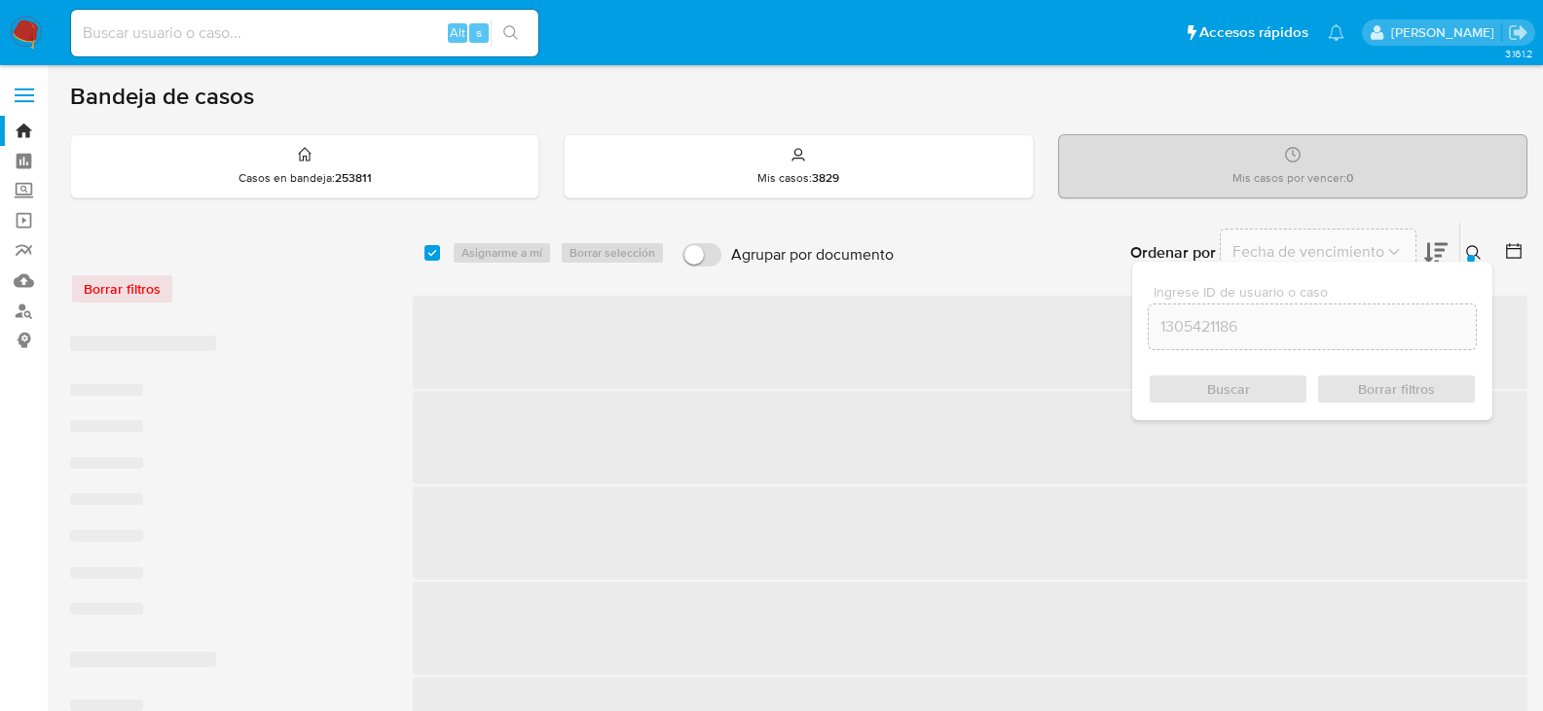
checkbox input "false"
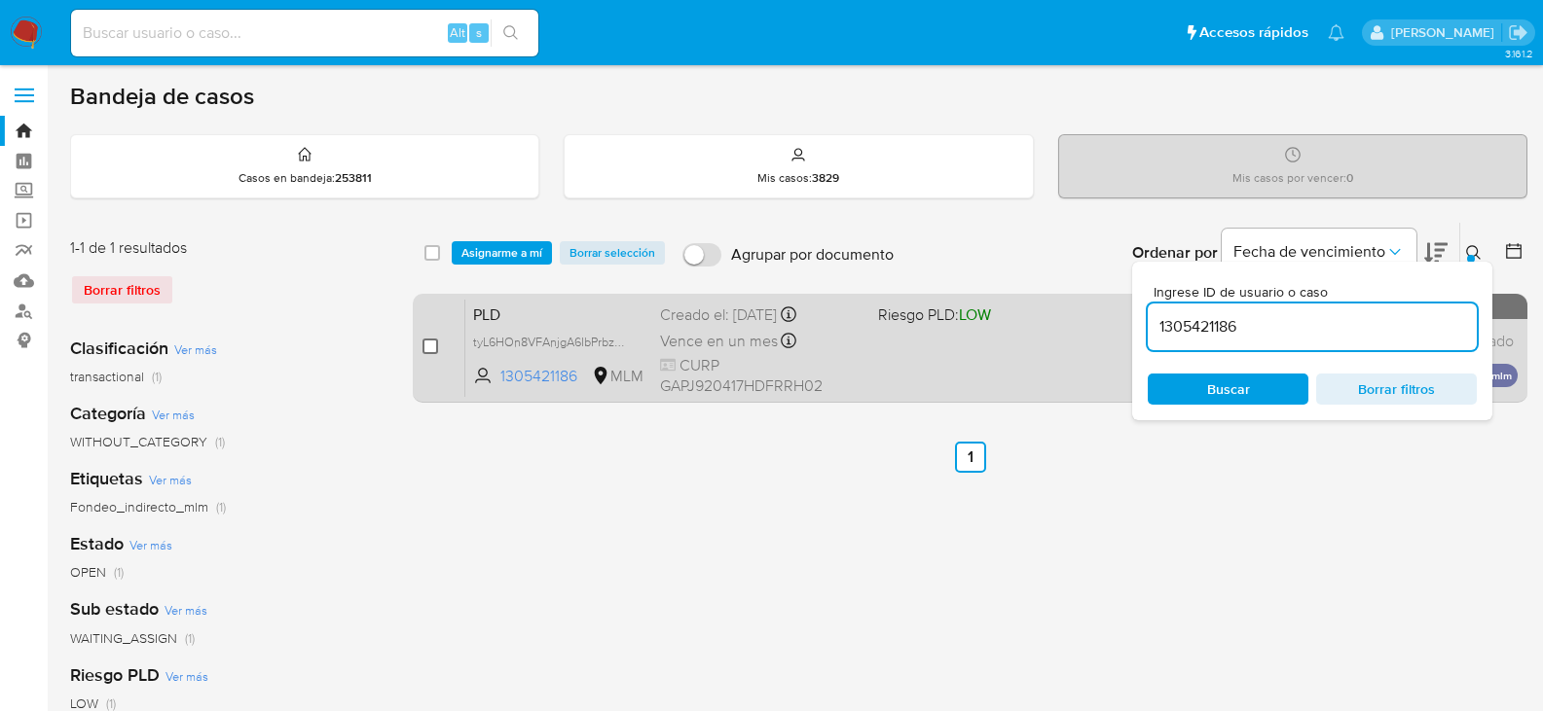
click at [430, 349] on input "checkbox" at bounding box center [430, 347] width 16 height 16
checkbox input "true"
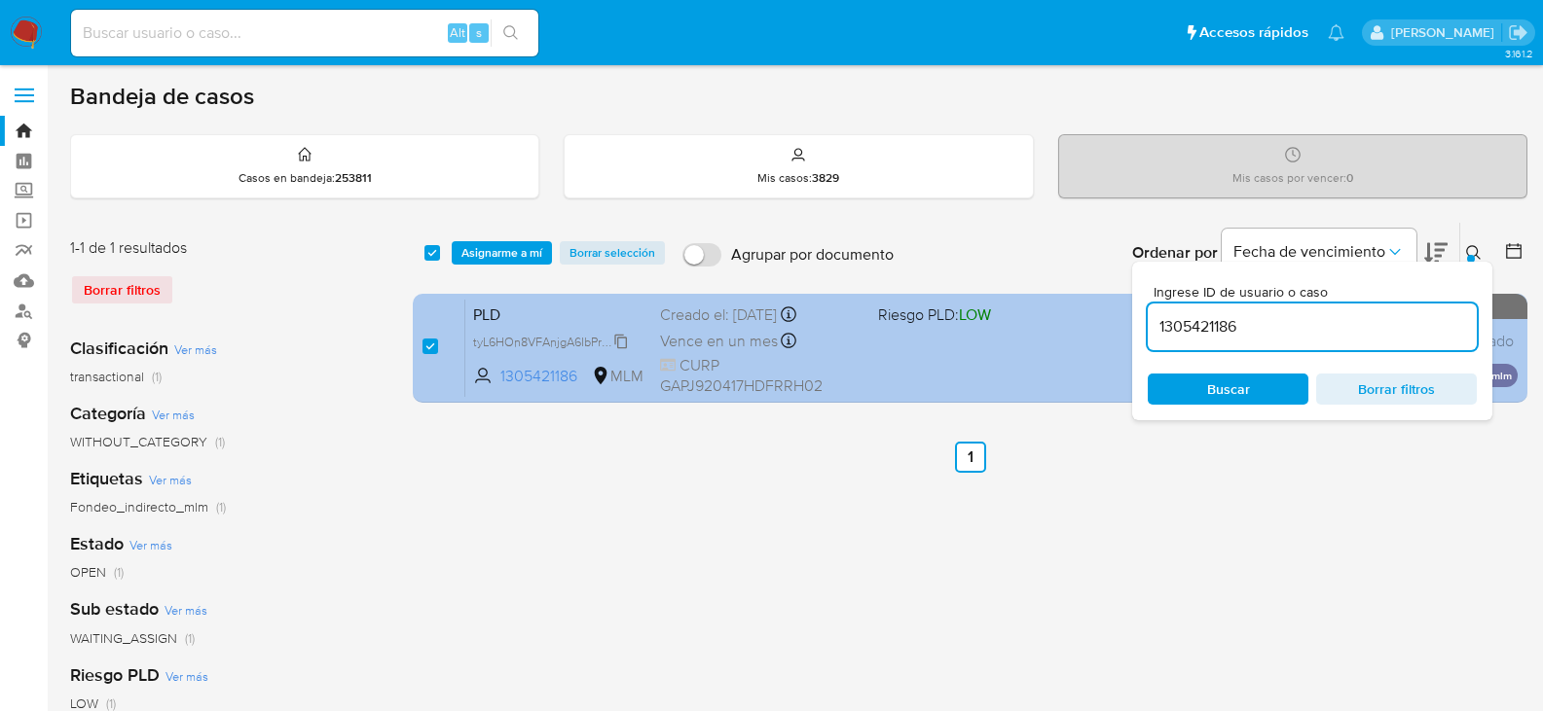
click at [620, 340] on span "tyL6HOn8VFAnjgA6IbPrbzEU" at bounding box center [551, 340] width 157 height 21
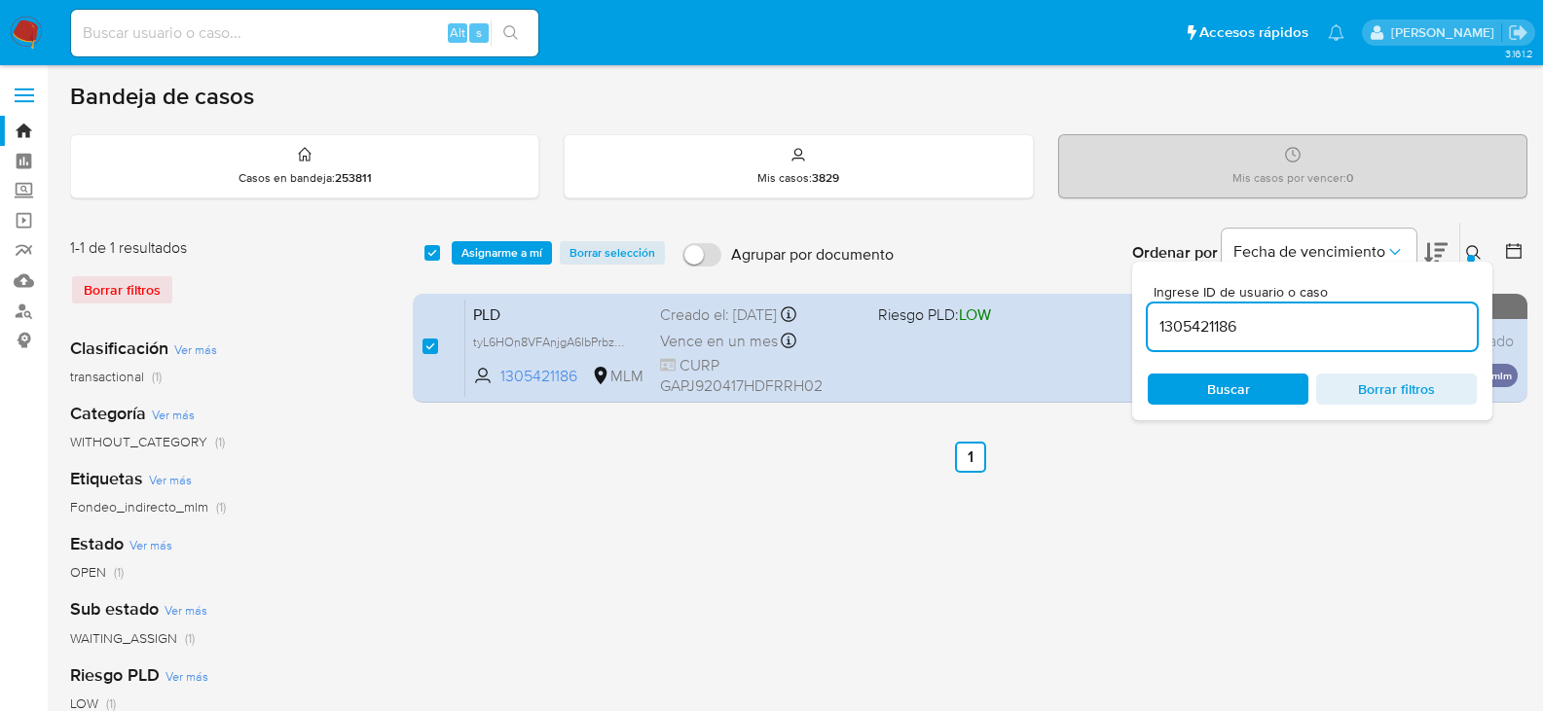
click at [1207, 324] on input "1305421186" at bounding box center [1311, 326] width 329 height 25
paste input "311673450"
type input "311673450"
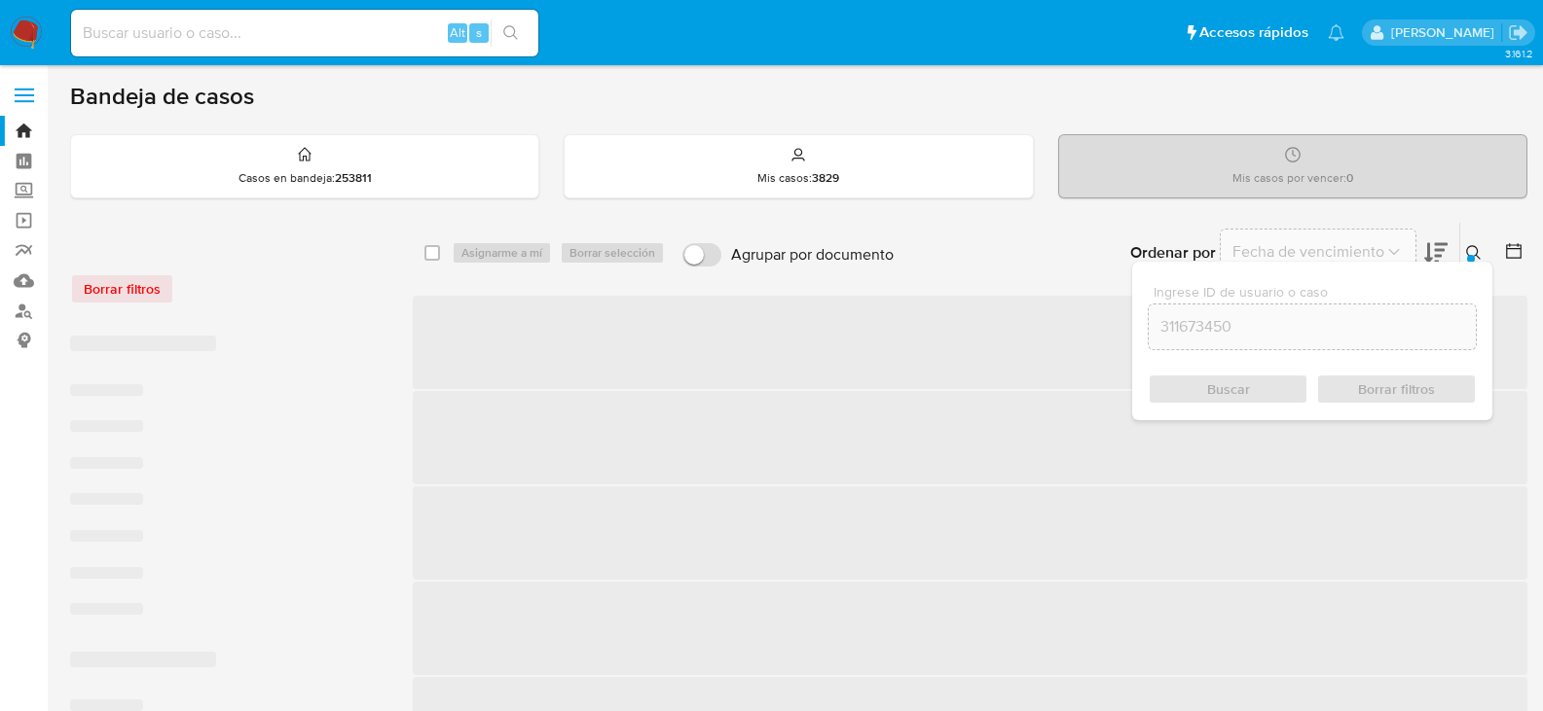
checkbox input "false"
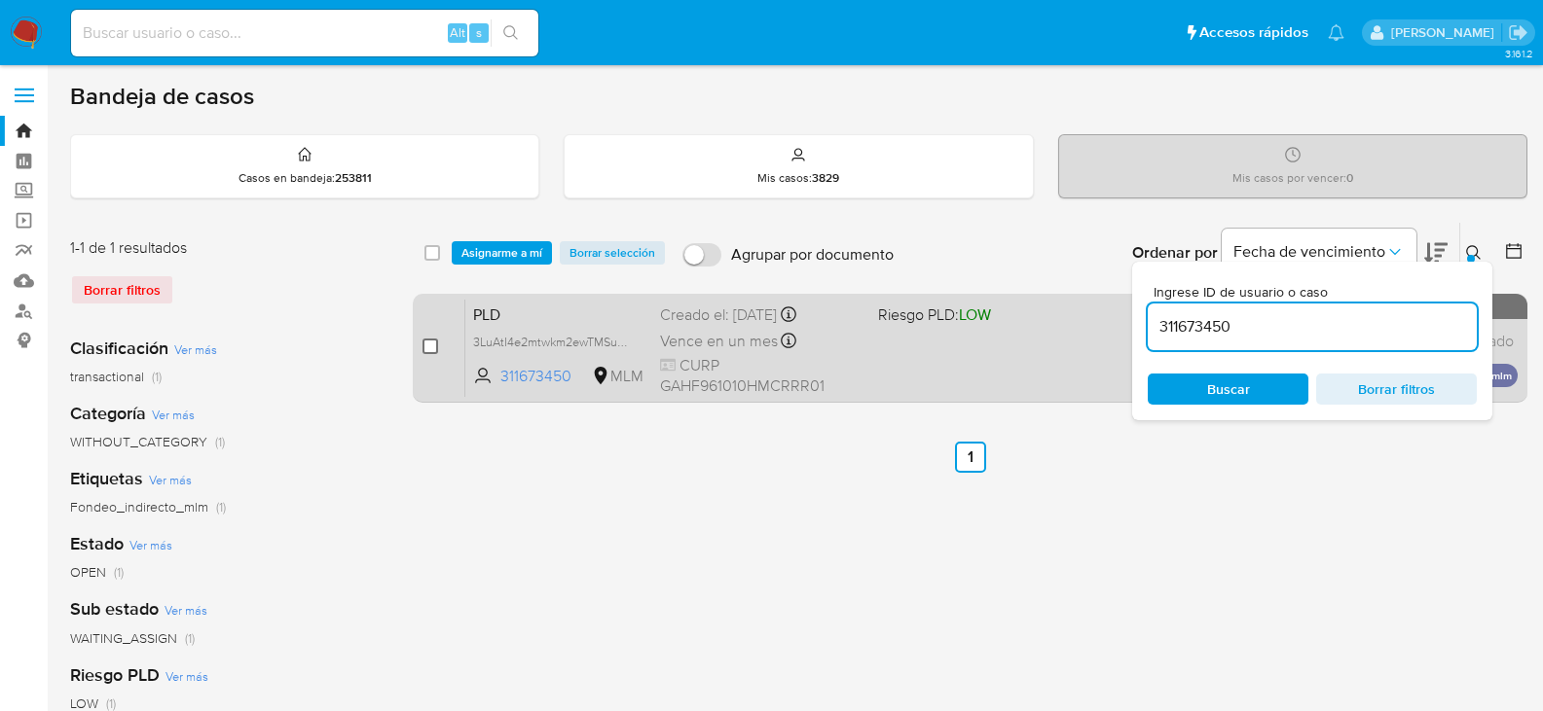
click at [429, 349] on input "checkbox" at bounding box center [430, 347] width 16 height 16
checkbox input "true"
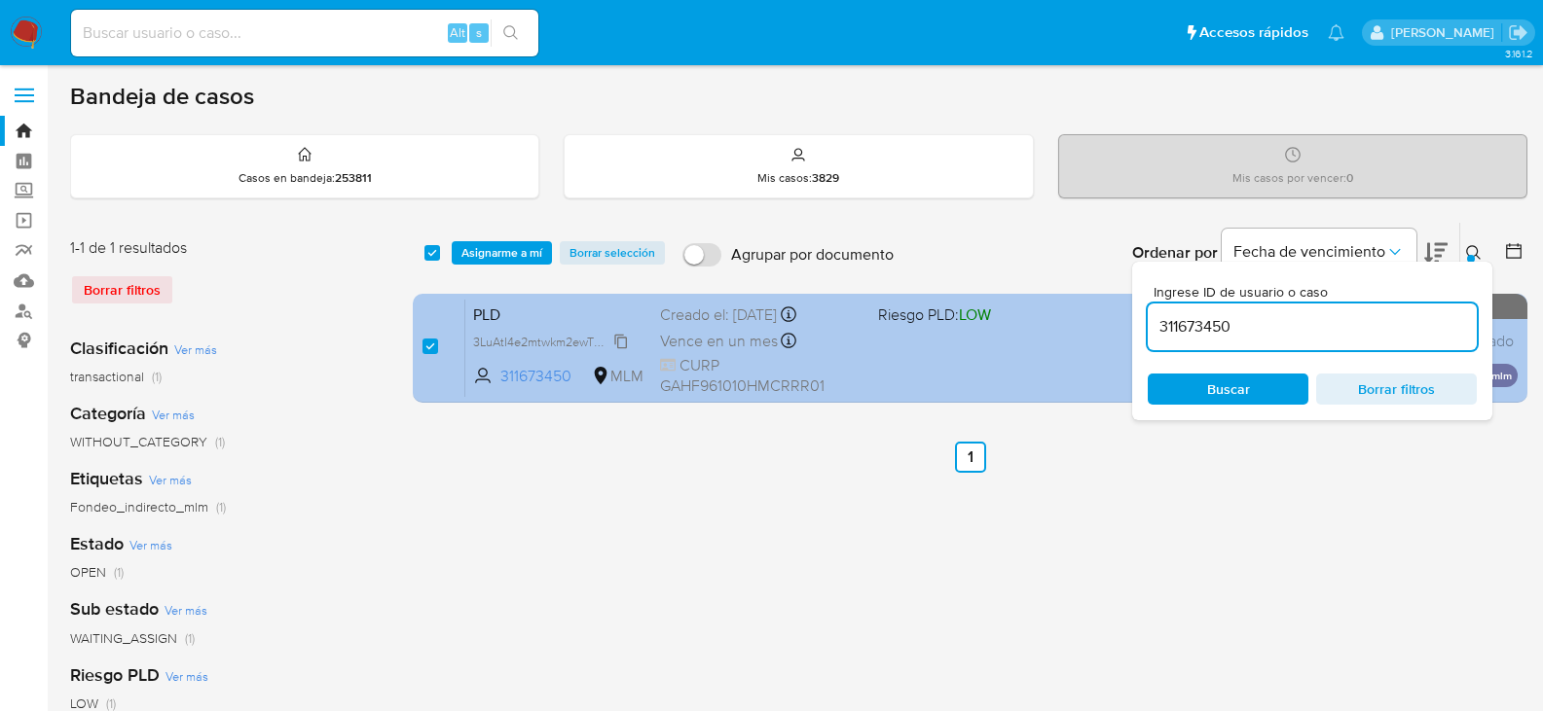
click at [622, 337] on span "3LuAtI4e2mtwkm2ewTMSu7OP" at bounding box center [556, 340] width 166 height 21
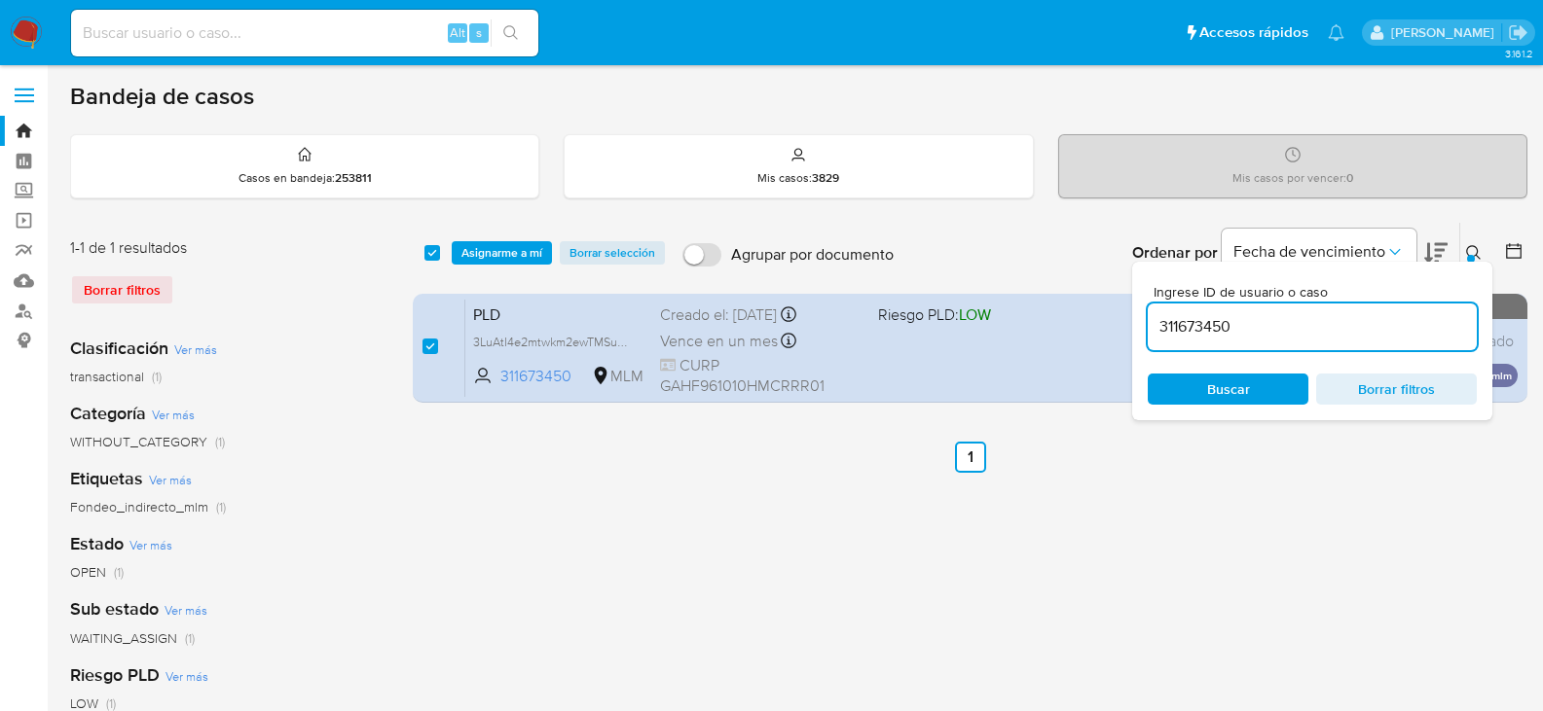
click at [1189, 323] on input "311673450" at bounding box center [1311, 326] width 329 height 25
paste input "1361953783"
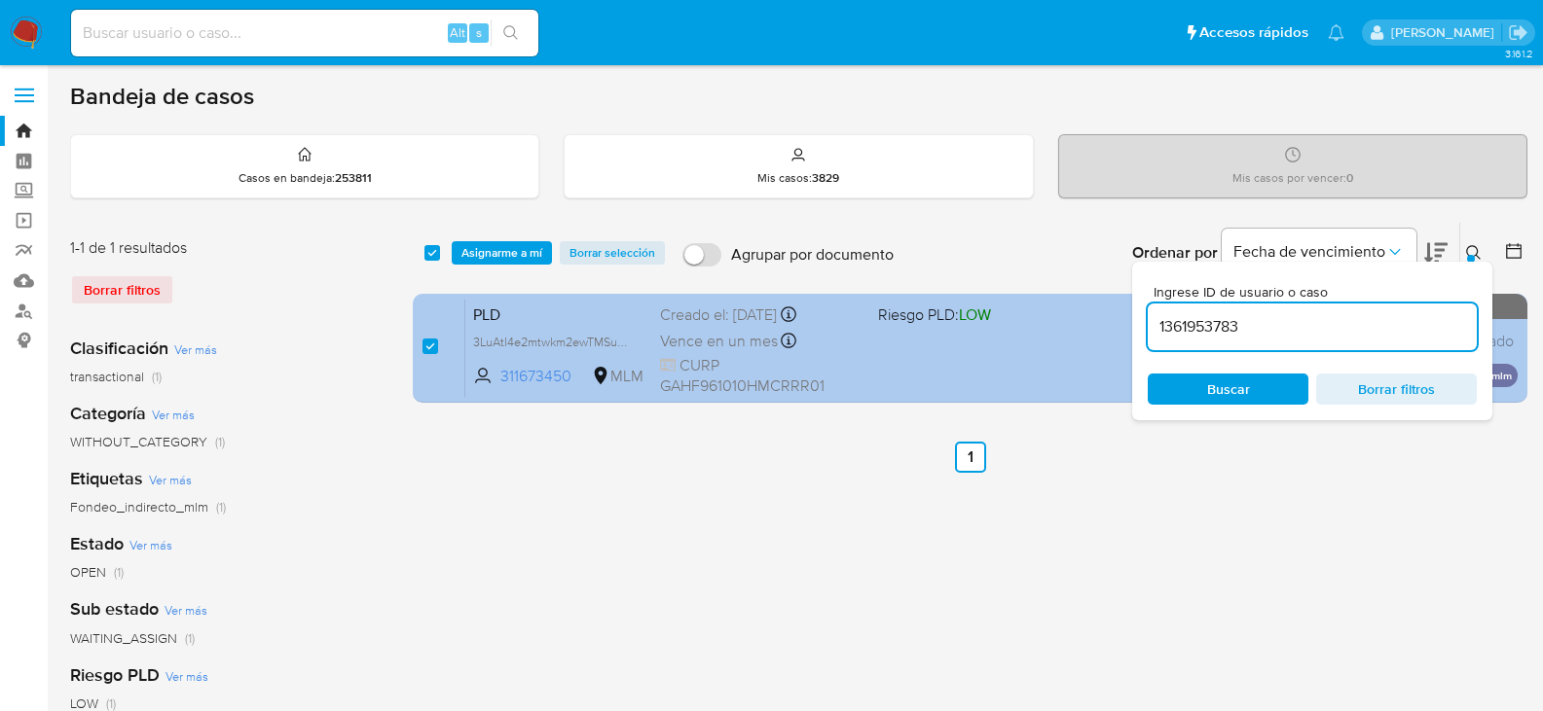
type input "1361953783"
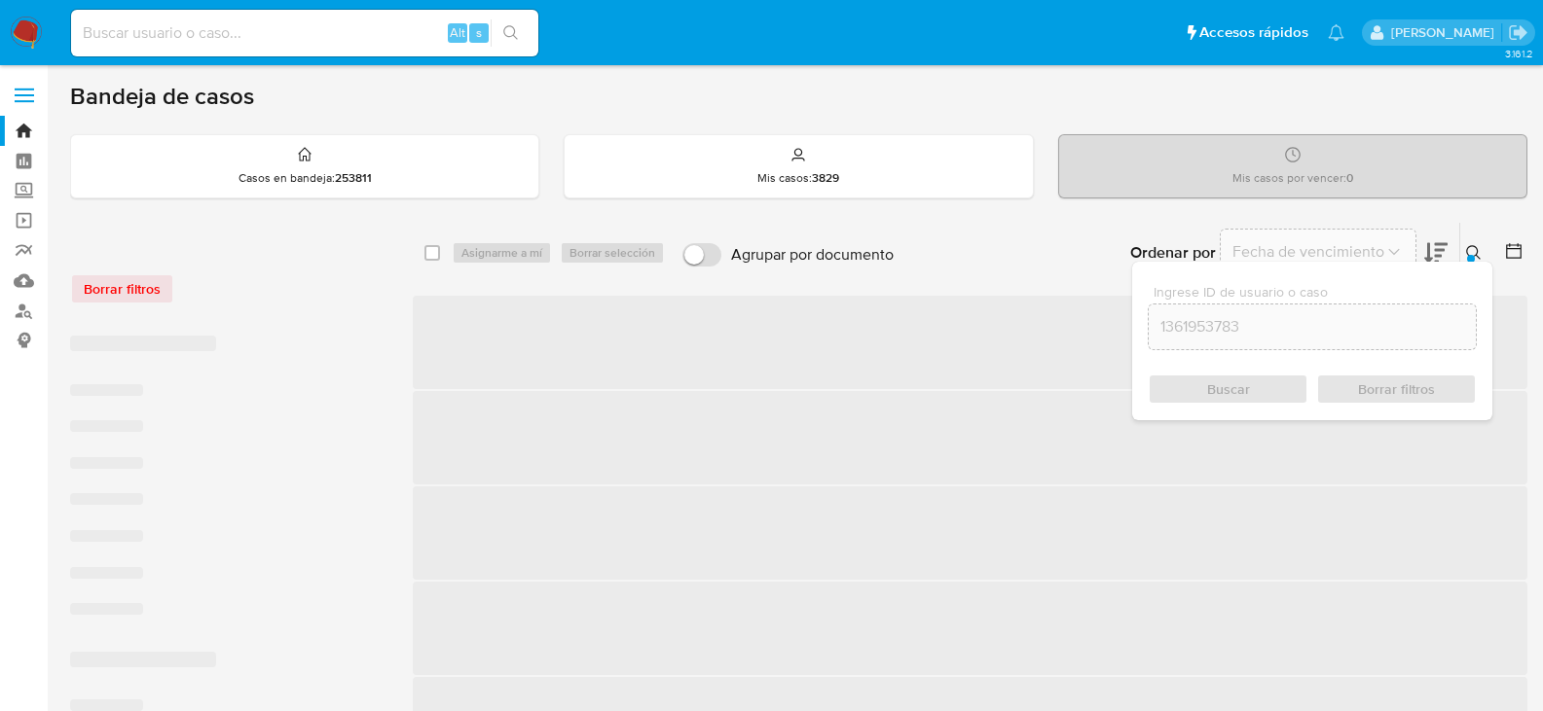
checkbox input "false"
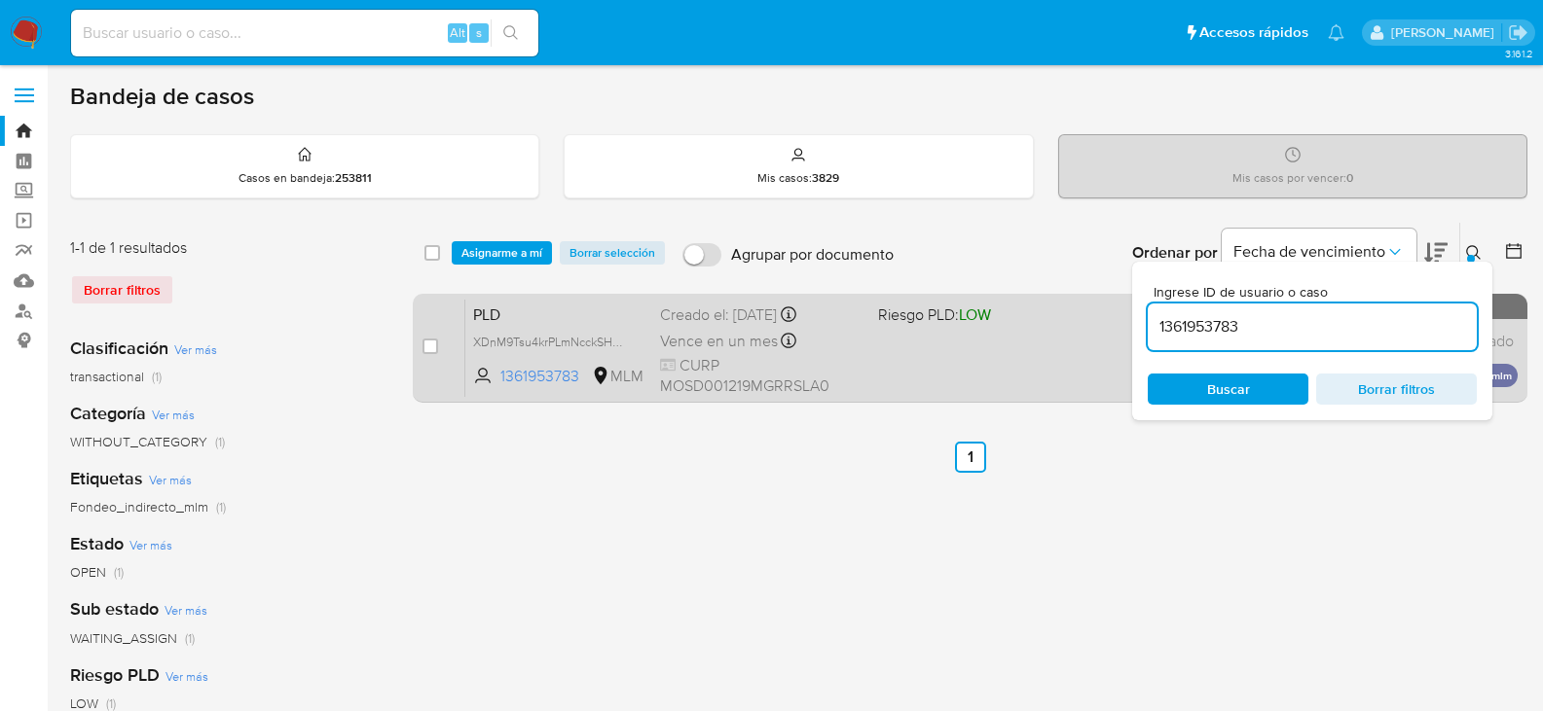
click at [441, 343] on div "case-item-checkbox No es posible asignar el caso" at bounding box center [443, 348] width 43 height 98
click at [429, 346] on input "checkbox" at bounding box center [430, 347] width 16 height 16
checkbox input "true"
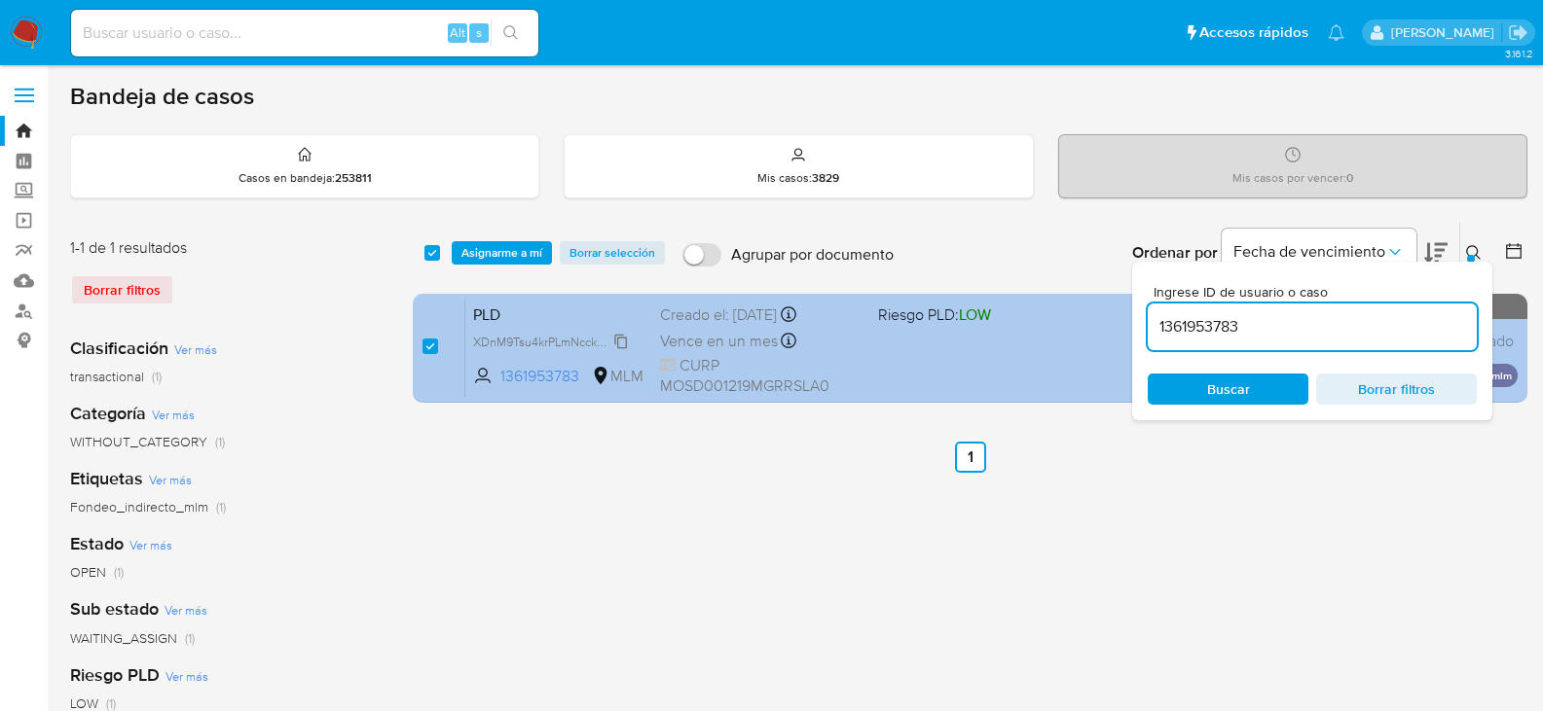
click at [622, 338] on span "XDnM9Tsu4krPLmNcckSHu2Ay" at bounding box center [556, 340] width 166 height 21
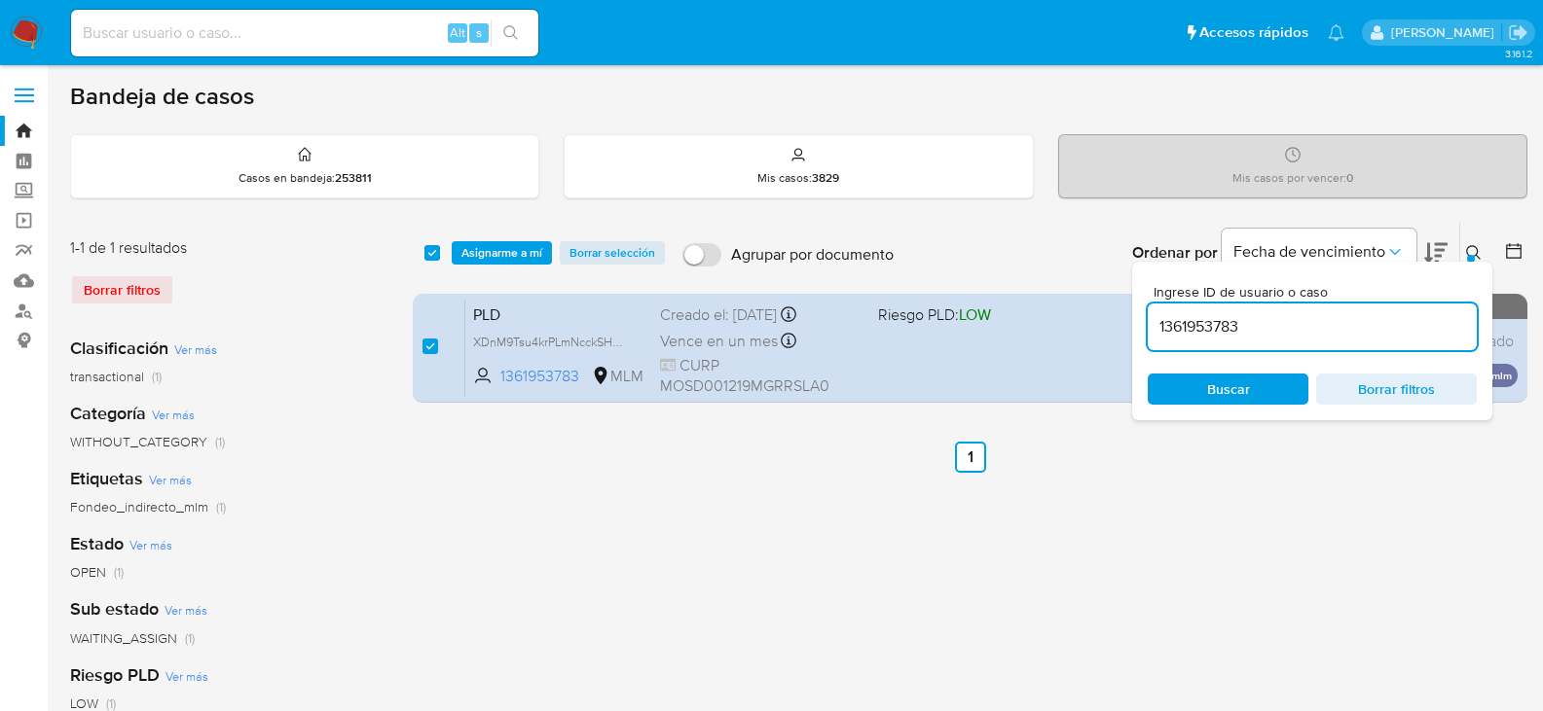
click at [1170, 324] on input "1361953783" at bounding box center [1311, 326] width 329 height 25
paste input "2295779065"
type input "2295779065"
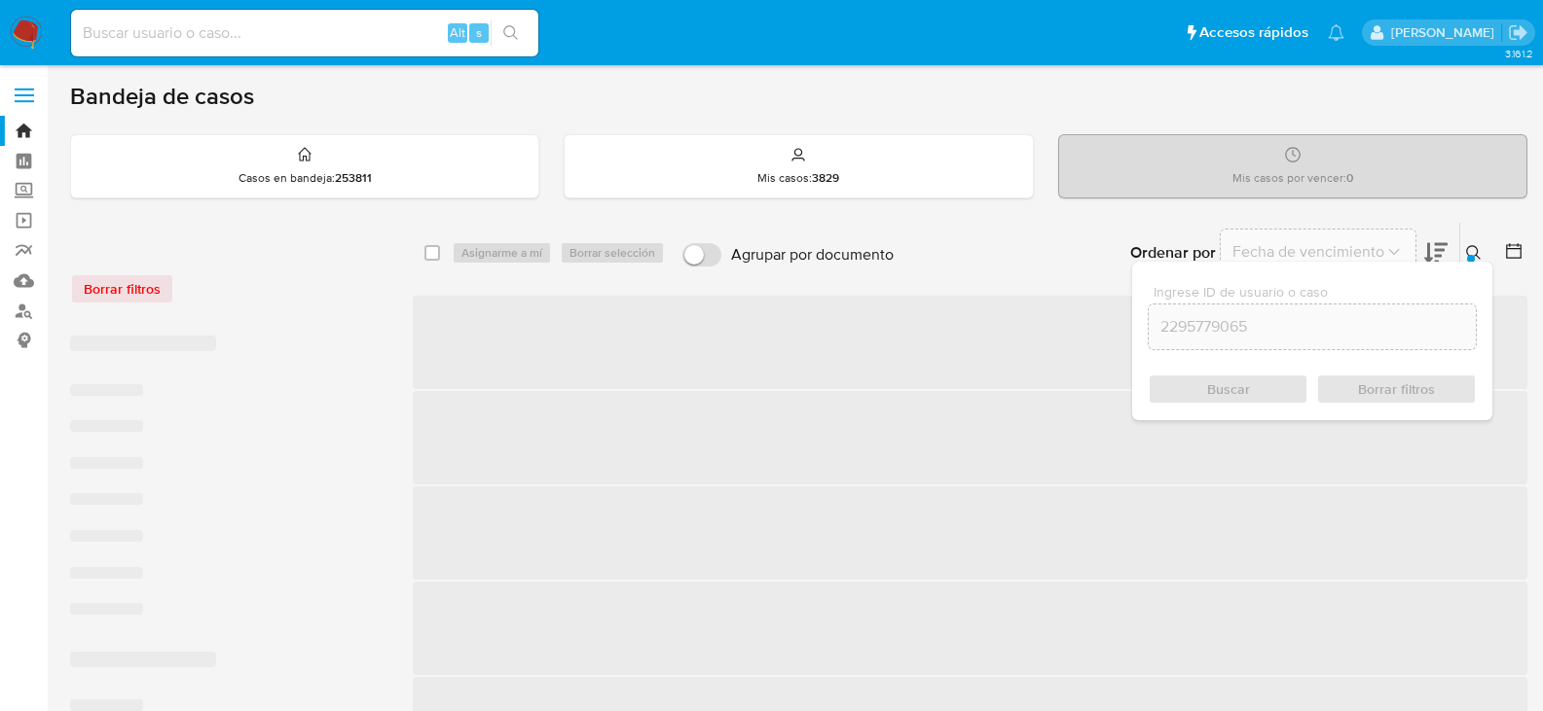
checkbox input "false"
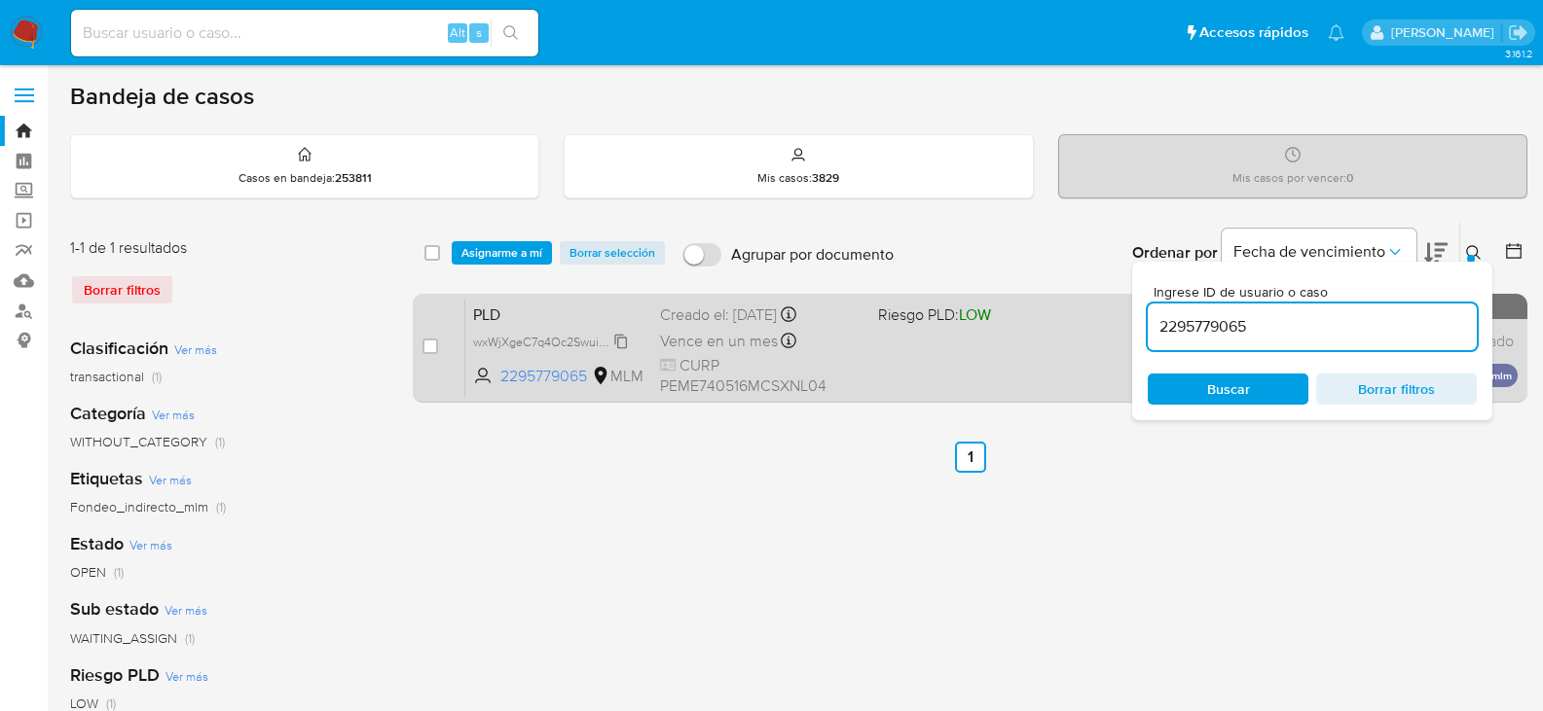
click at [624, 337] on span "wxWjXgeC7q4Oc2SwuieYVGLF" at bounding box center [557, 340] width 168 height 21
click at [435, 355] on div "case-item-checkbox" at bounding box center [430, 346] width 16 height 19
click at [426, 348] on input "checkbox" at bounding box center [430, 347] width 16 height 16
checkbox input "true"
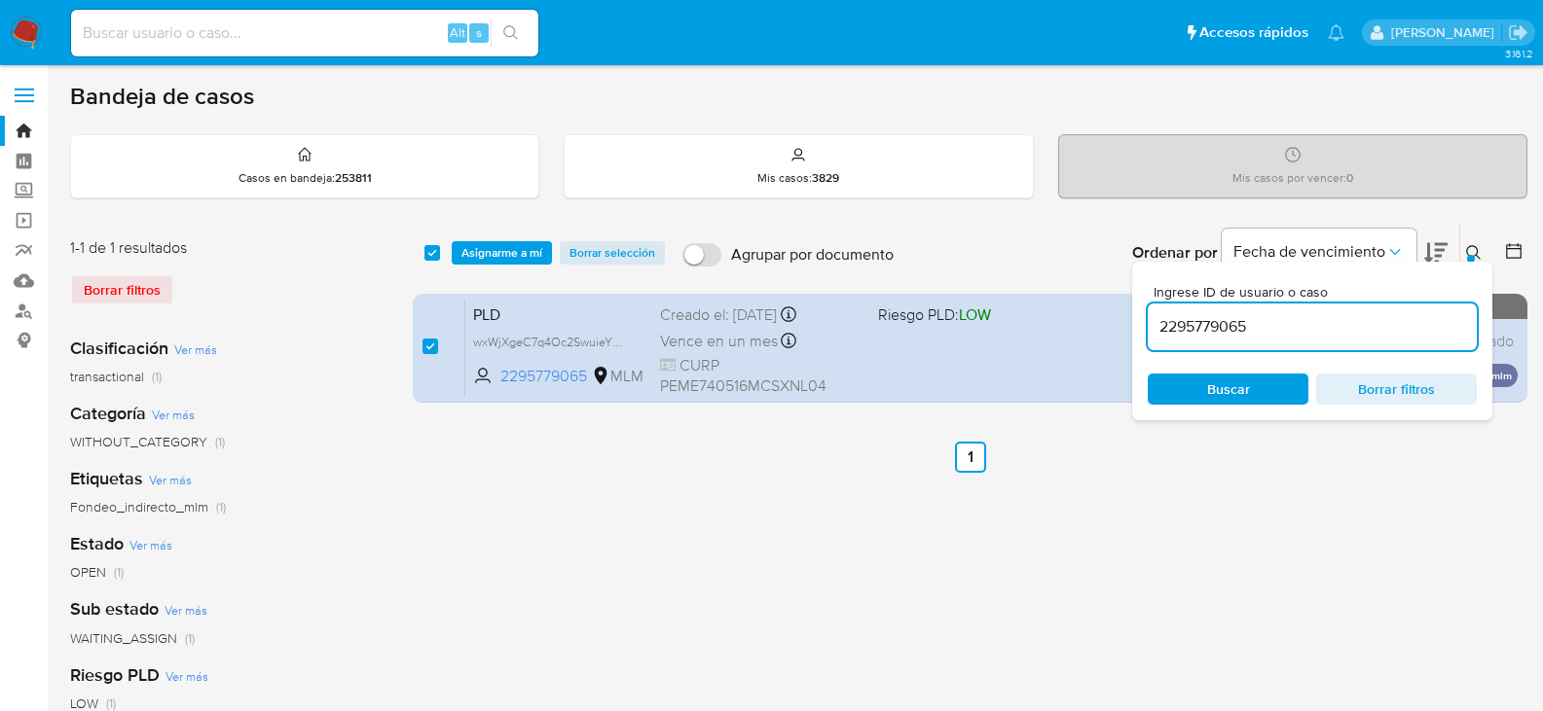
click at [1200, 328] on input "2295779065" at bounding box center [1311, 326] width 329 height 25
click at [1198, 328] on input "2295779065" at bounding box center [1311, 326] width 329 height 25
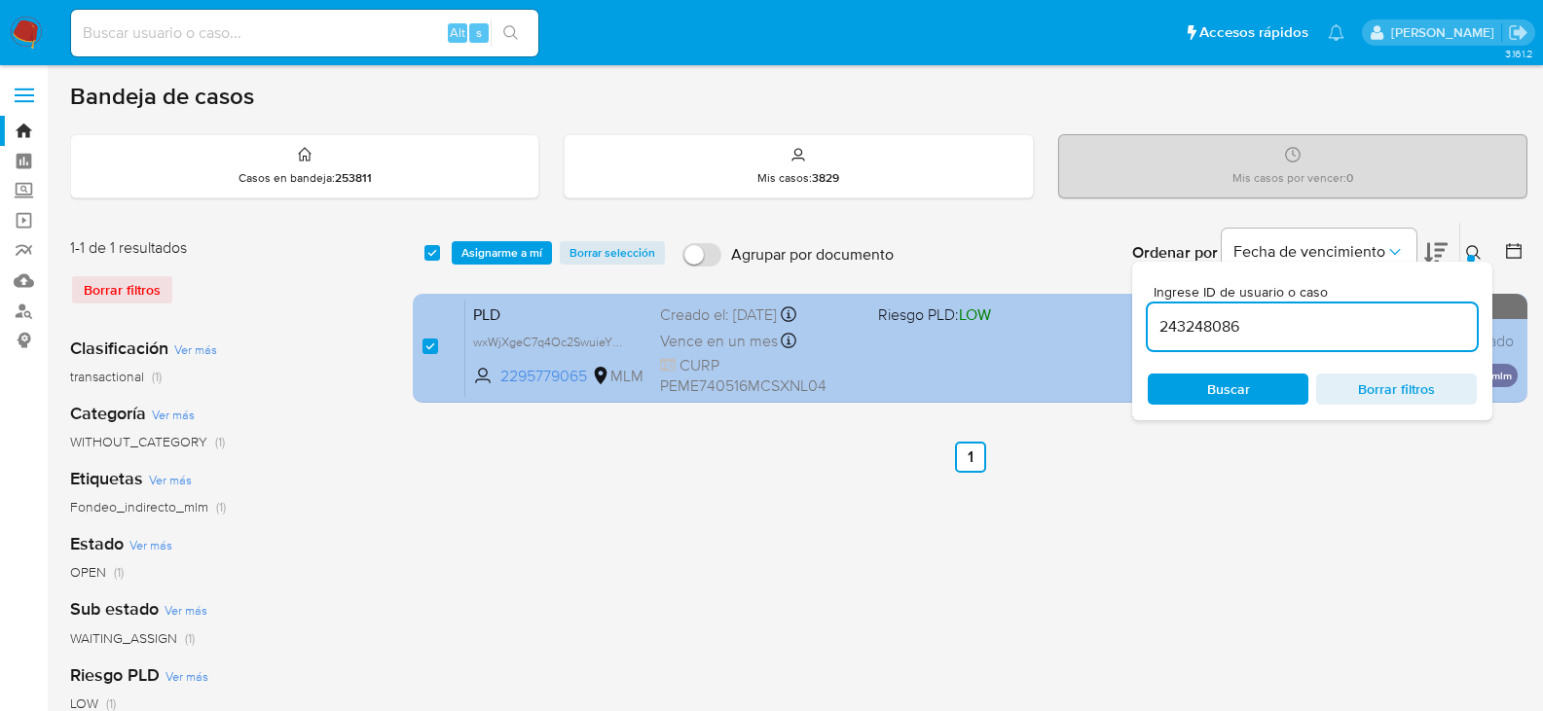
type input "243248086"
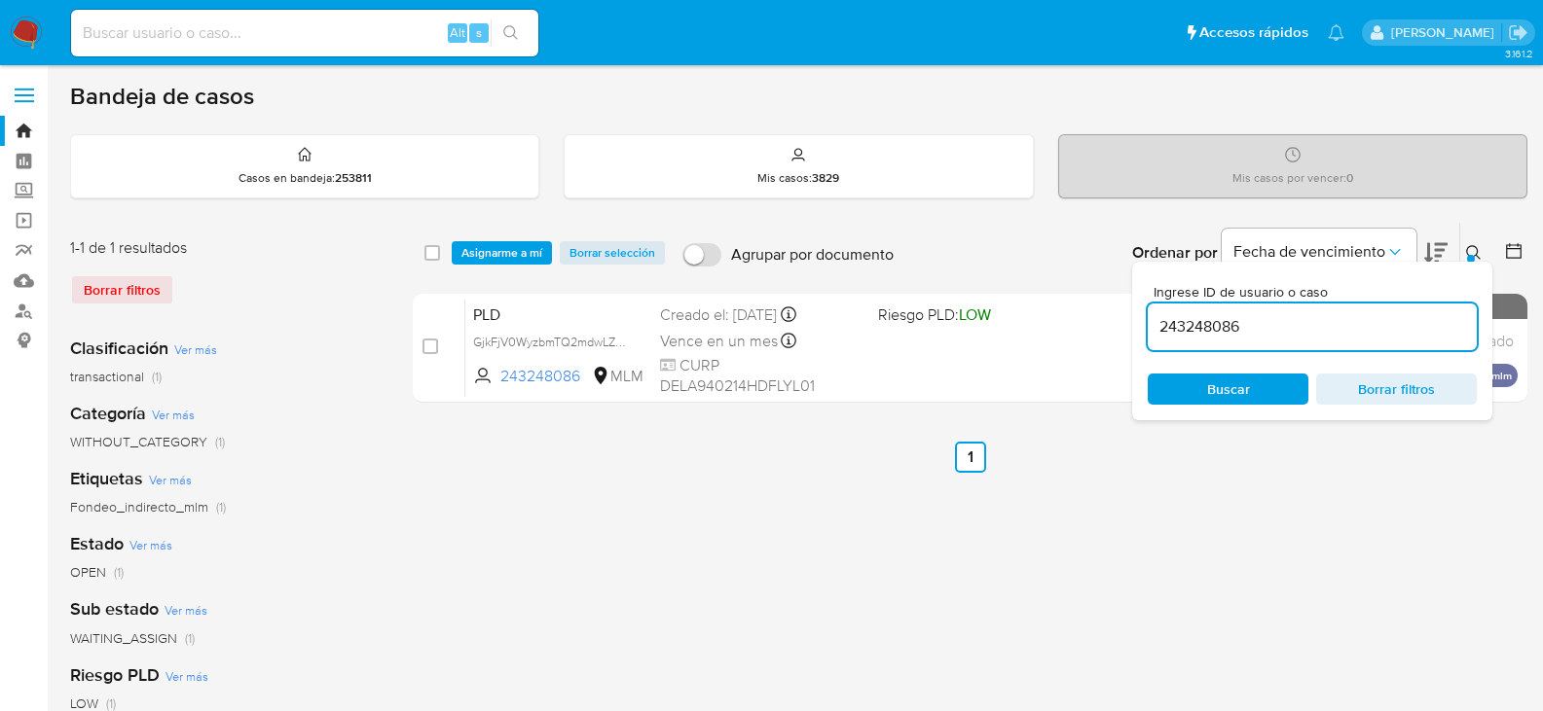
checkbox input "false"
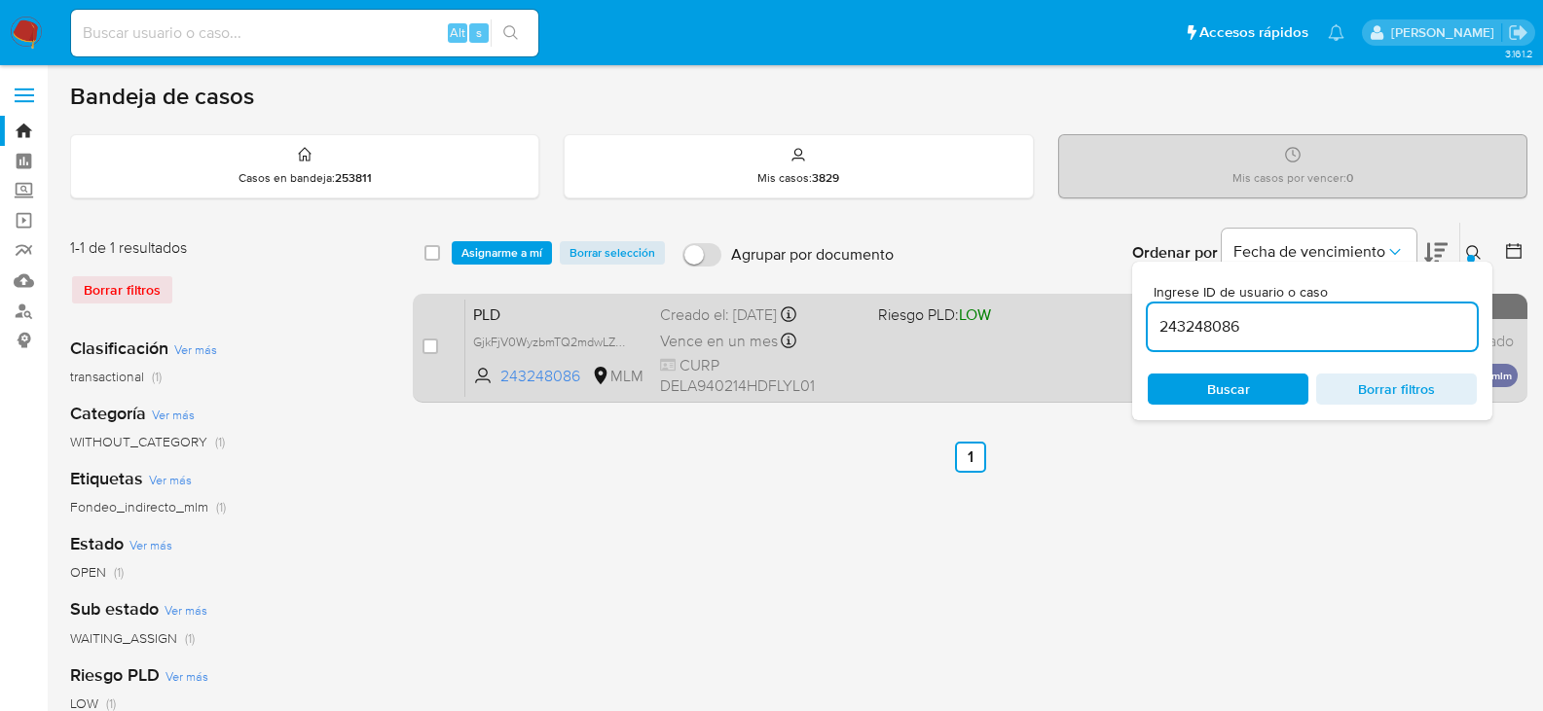
drag, startPoint x: 429, startPoint y: 347, endPoint x: 466, endPoint y: 352, distance: 37.3
click at [431, 347] on input "checkbox" at bounding box center [430, 347] width 16 height 16
checkbox input "true"
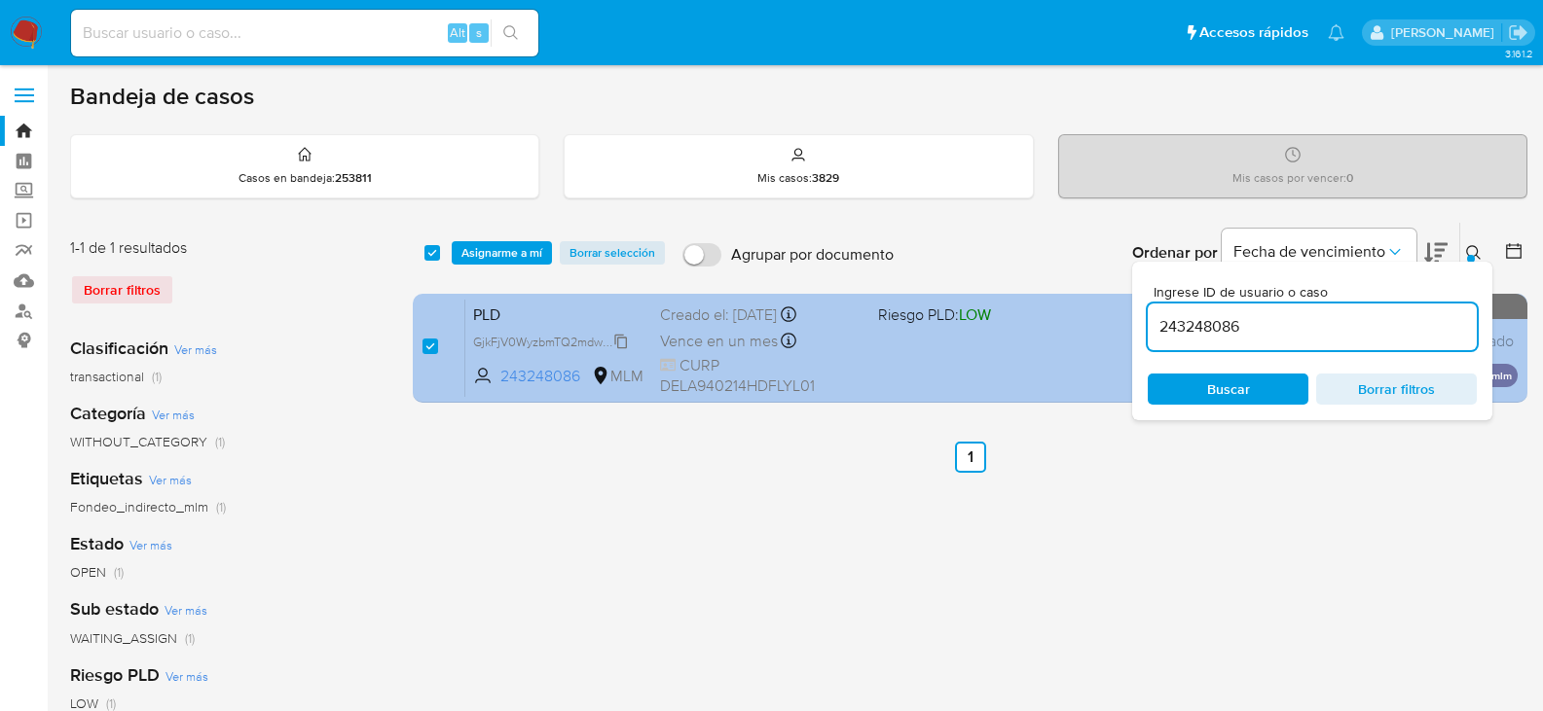
click at [621, 339] on span "GjkFjV0WyzbmTQ2mdwLZD6HN" at bounding box center [560, 340] width 175 height 21
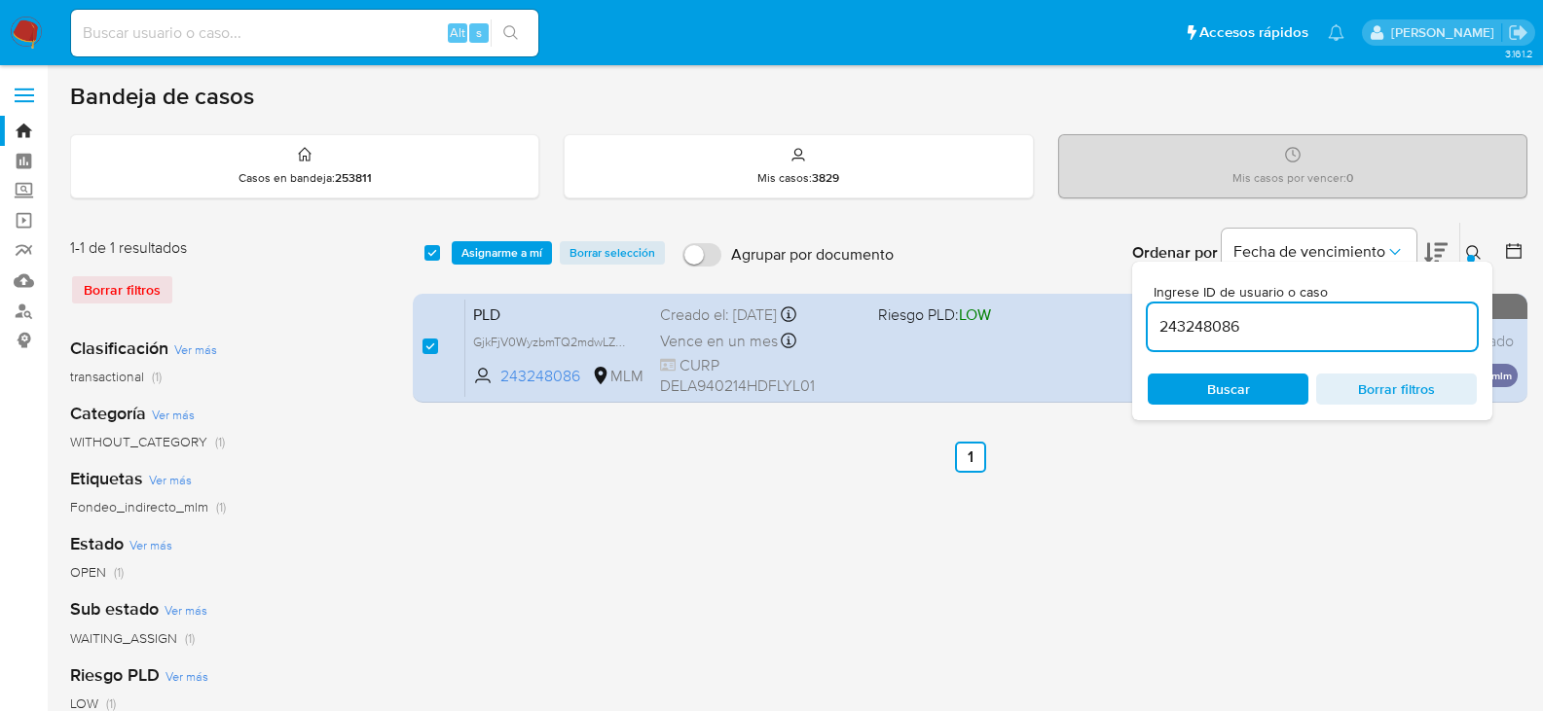
click at [1189, 325] on input "243248086" at bounding box center [1311, 326] width 329 height 25
paste input "692916752"
type input "692916752"
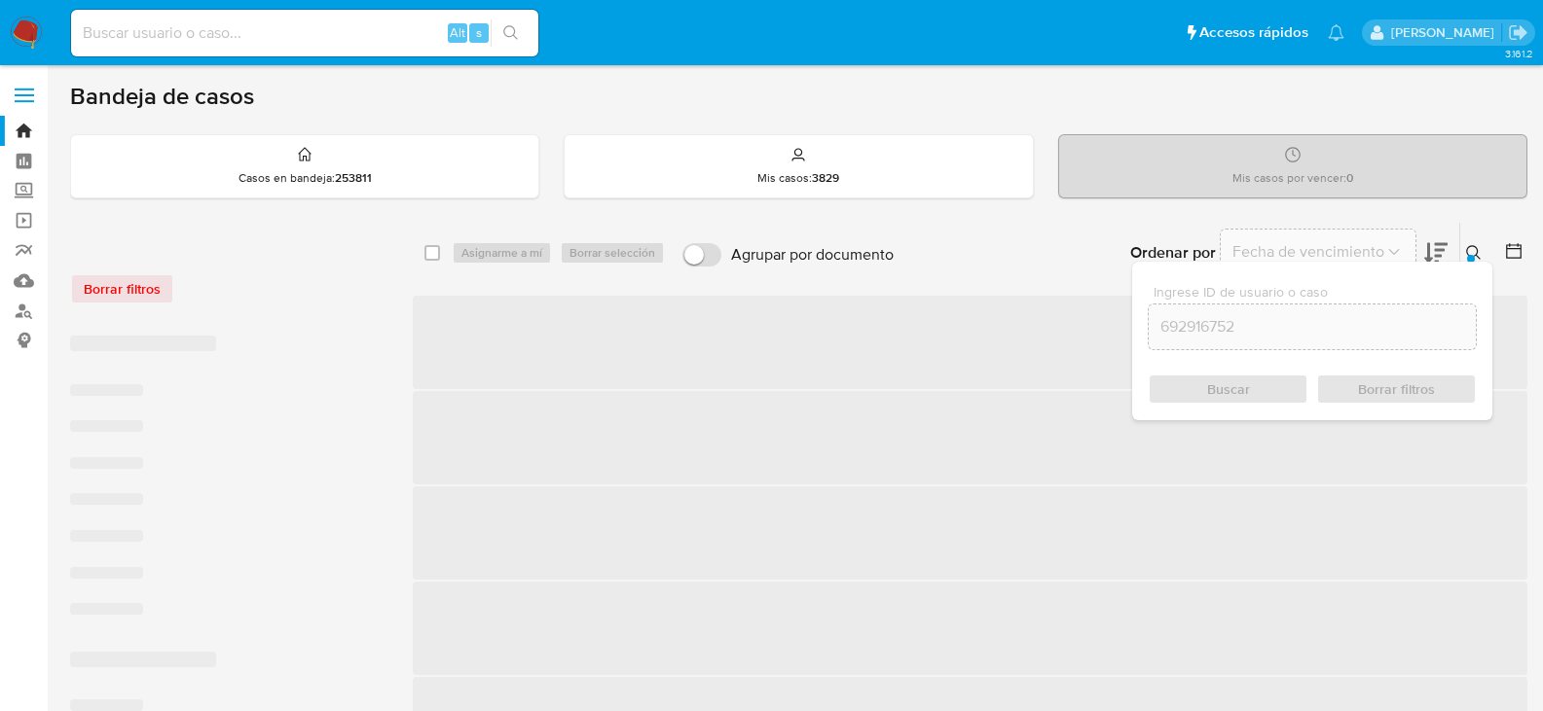
checkbox input "false"
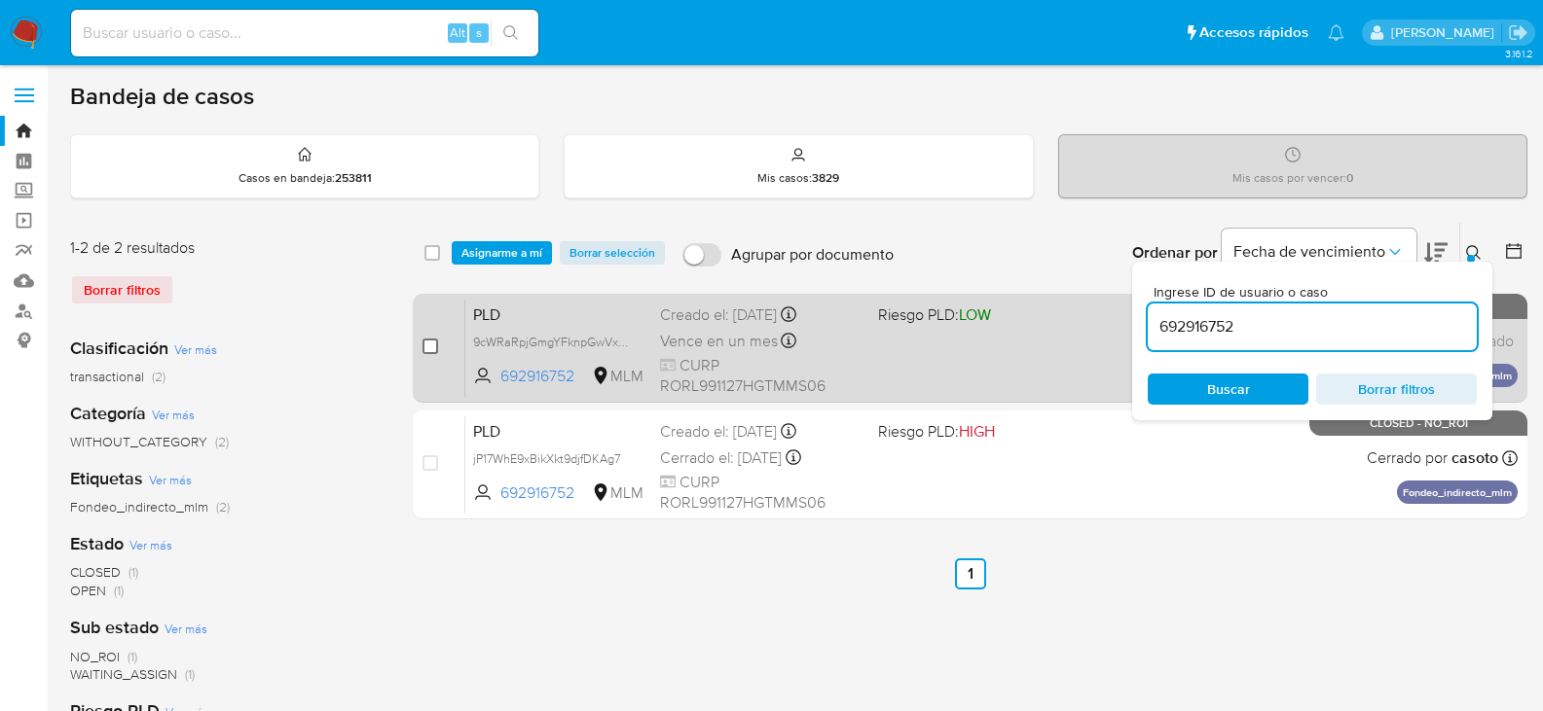
click at [435, 345] on input "checkbox" at bounding box center [430, 347] width 16 height 16
checkbox input "true"
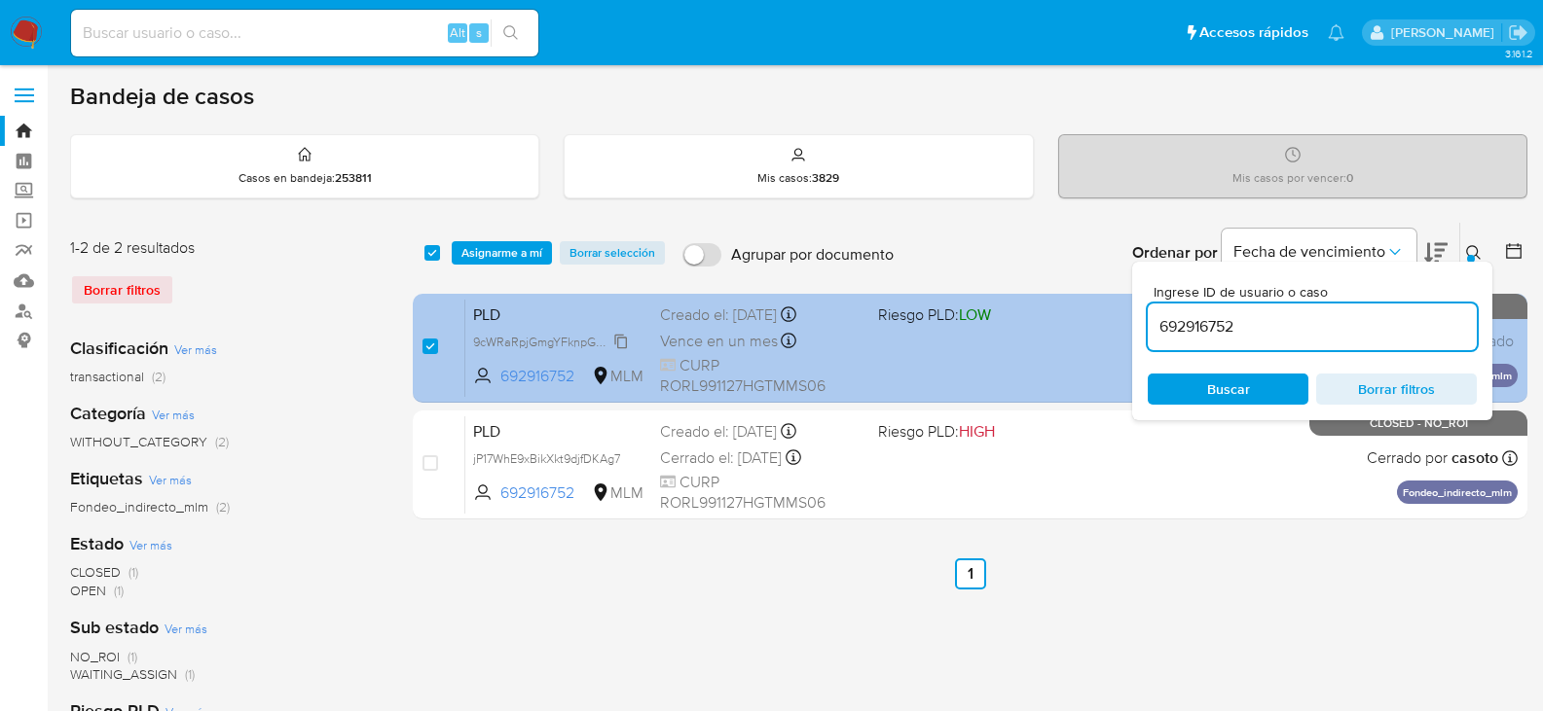
click at [623, 342] on span "9cWRaRpjGmgYFknpGwVx5QAr" at bounding box center [559, 340] width 173 height 21
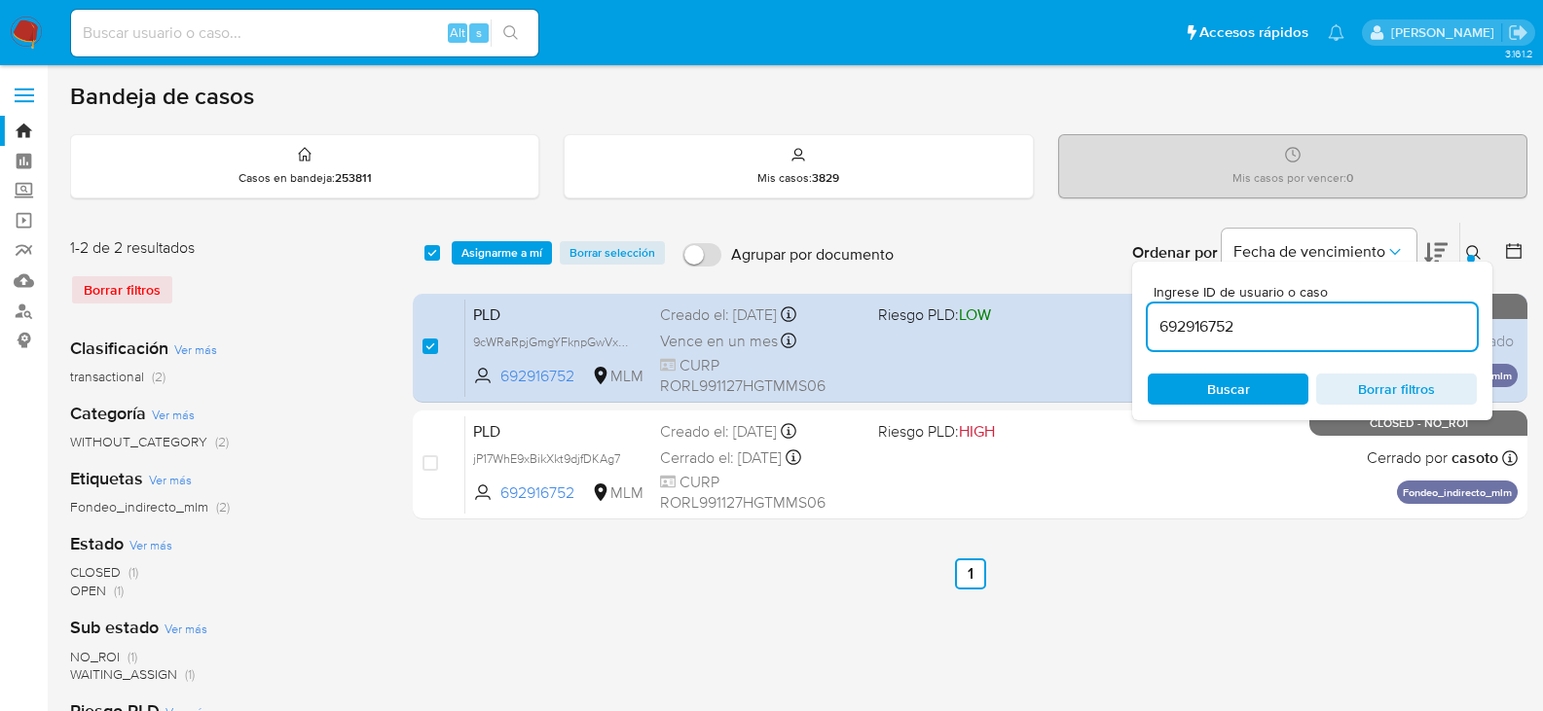
click at [1200, 328] on input "692916752" at bounding box center [1311, 326] width 329 height 25
paste input "2553121756"
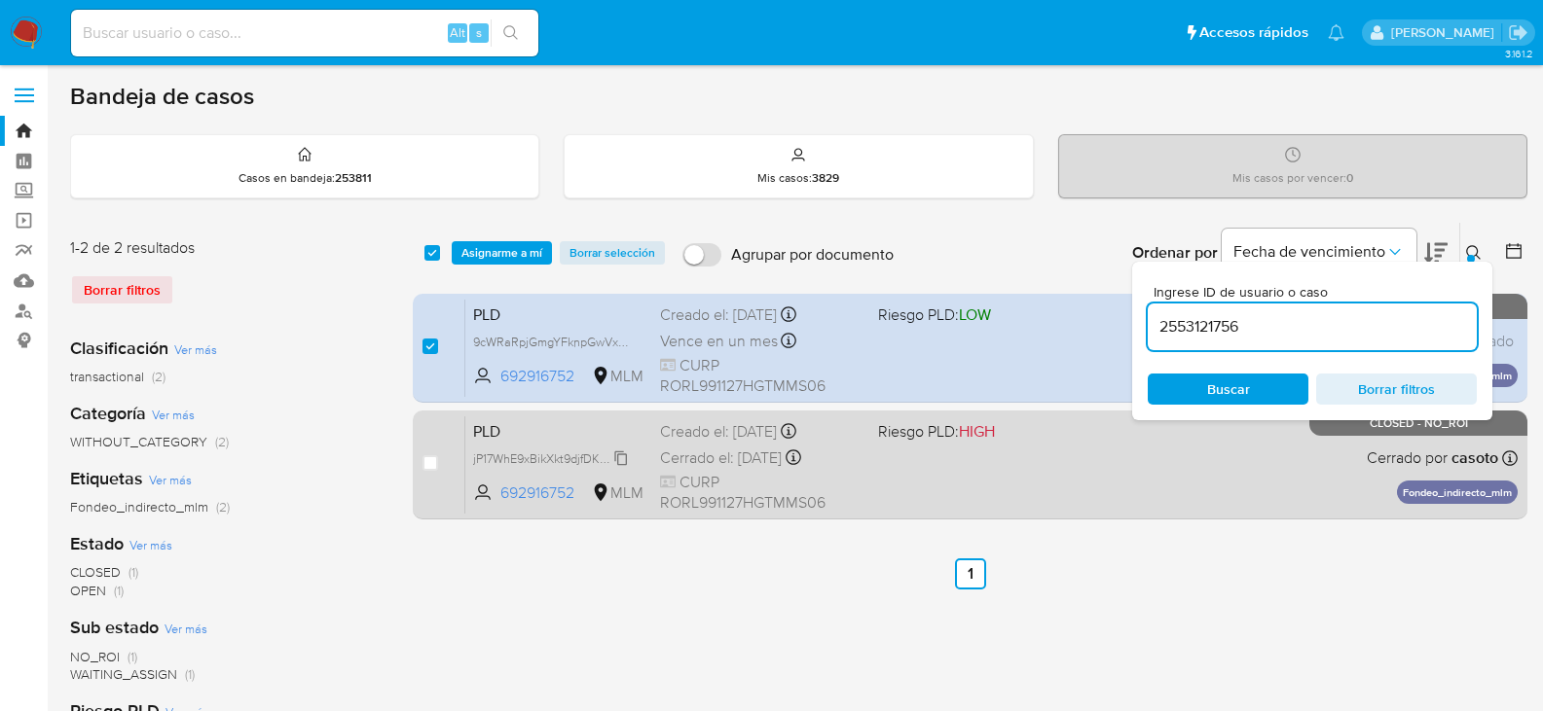
type input "2553121756"
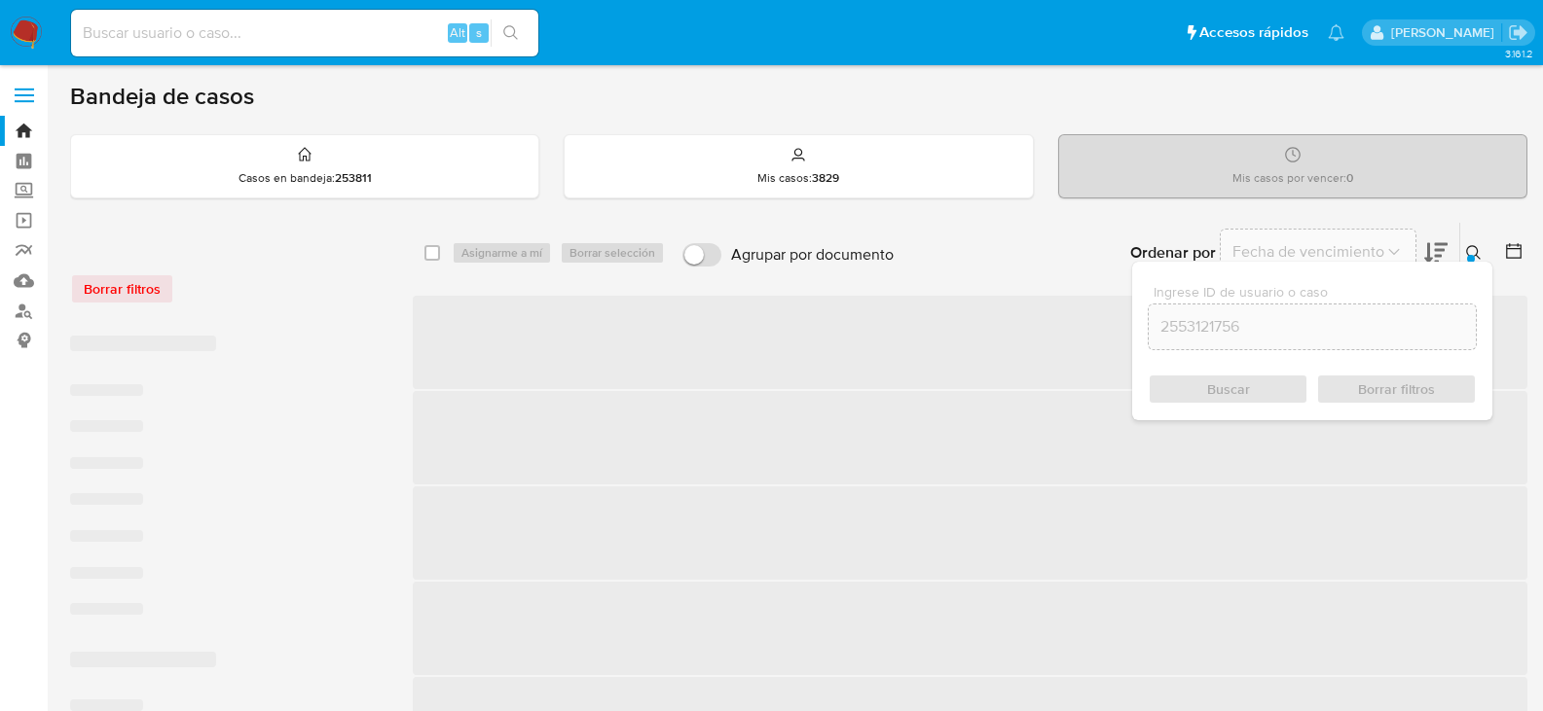
checkbox input "false"
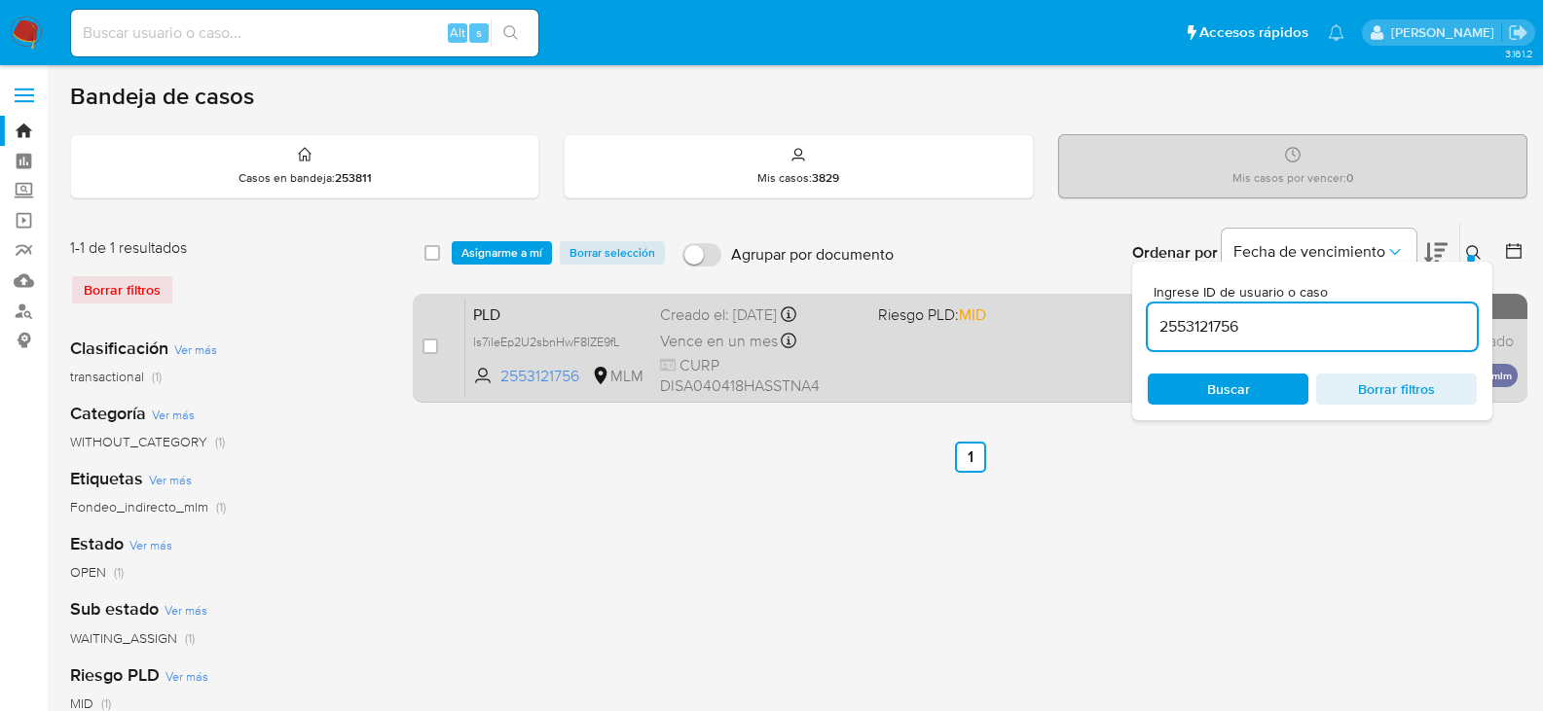
drag, startPoint x: 422, startPoint y: 343, endPoint x: 453, endPoint y: 344, distance: 30.2
click at [427, 343] on input "checkbox" at bounding box center [430, 347] width 16 height 16
checkbox input "true"
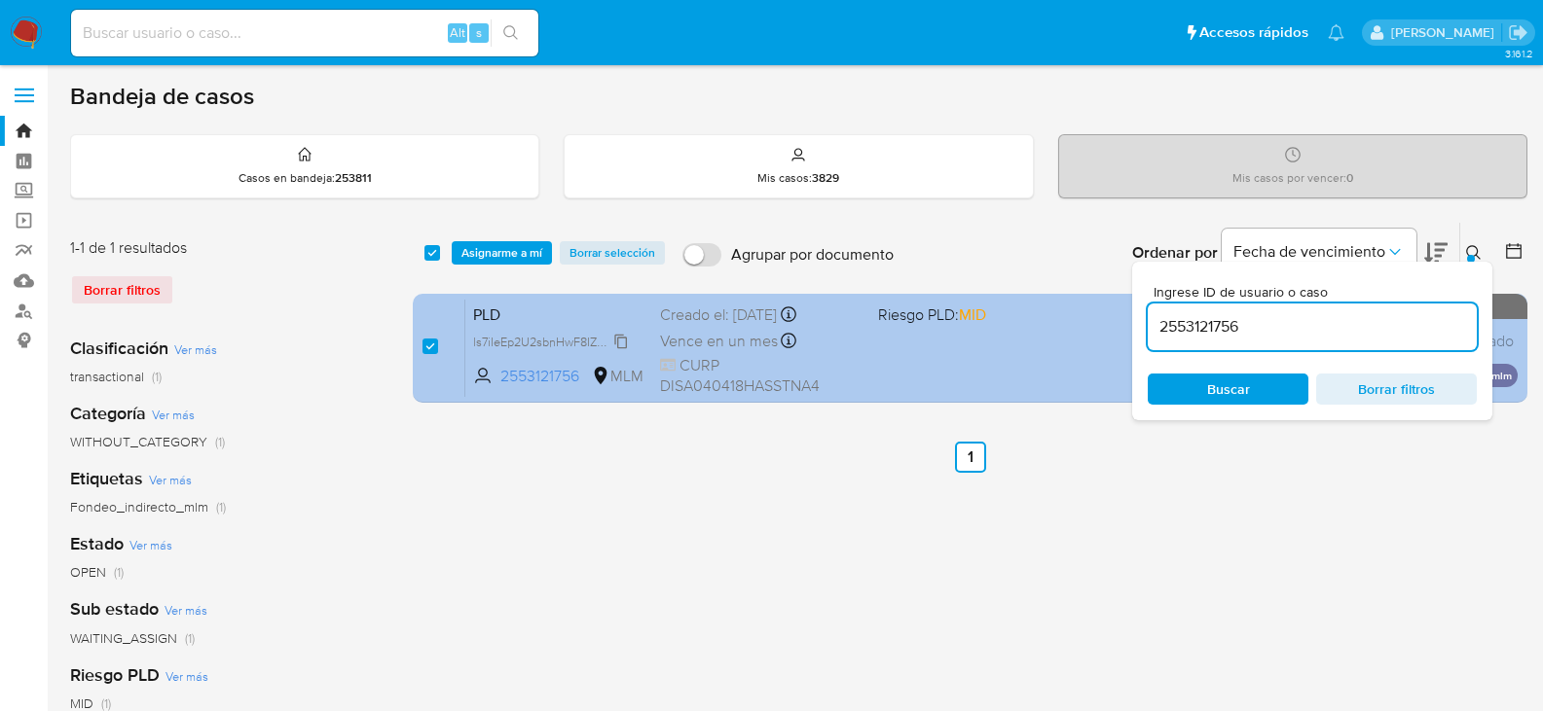
click at [618, 338] on span "ls7iIeEp2U2sbnHwF8IZE9fL" at bounding box center [546, 340] width 146 height 21
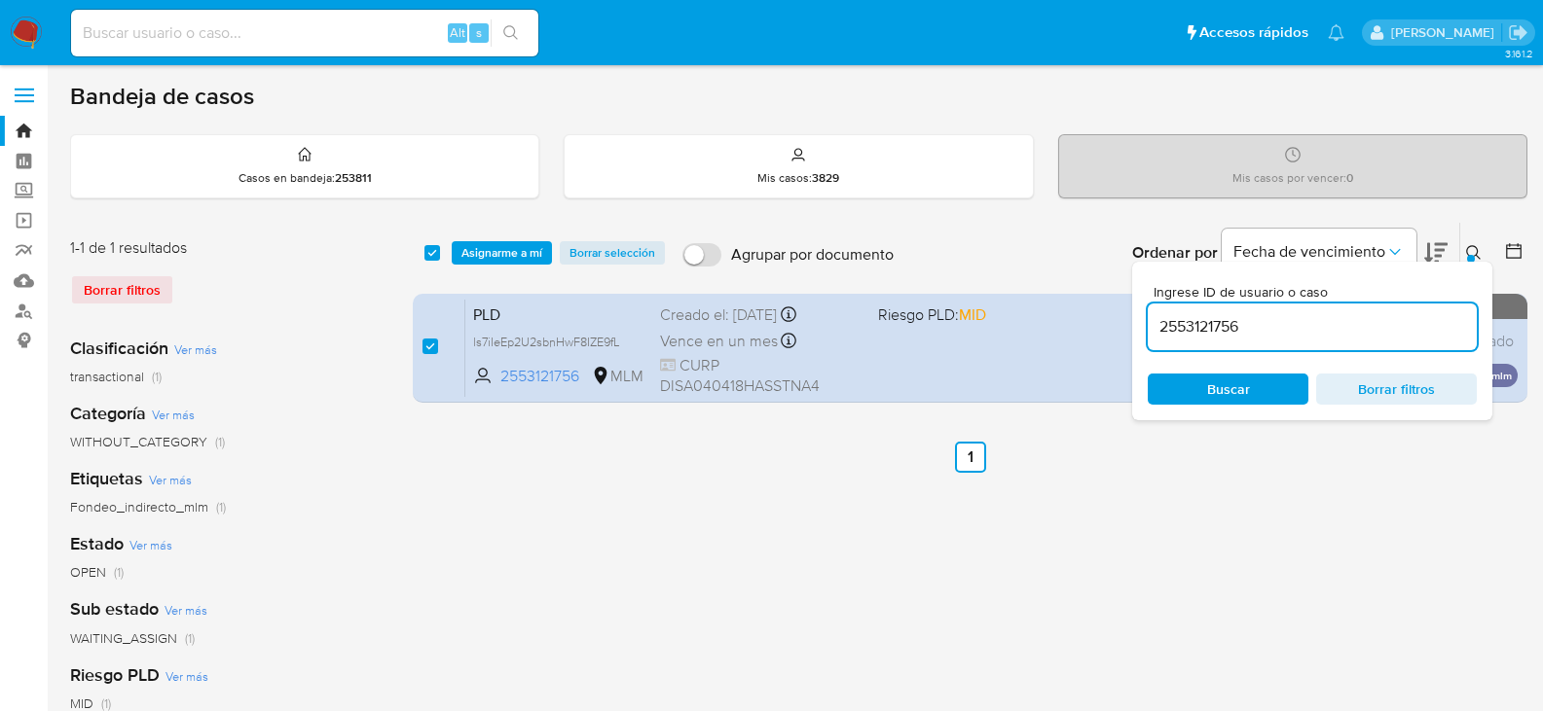
click at [512, 255] on span "Asignarme a mí" at bounding box center [501, 252] width 81 height 19
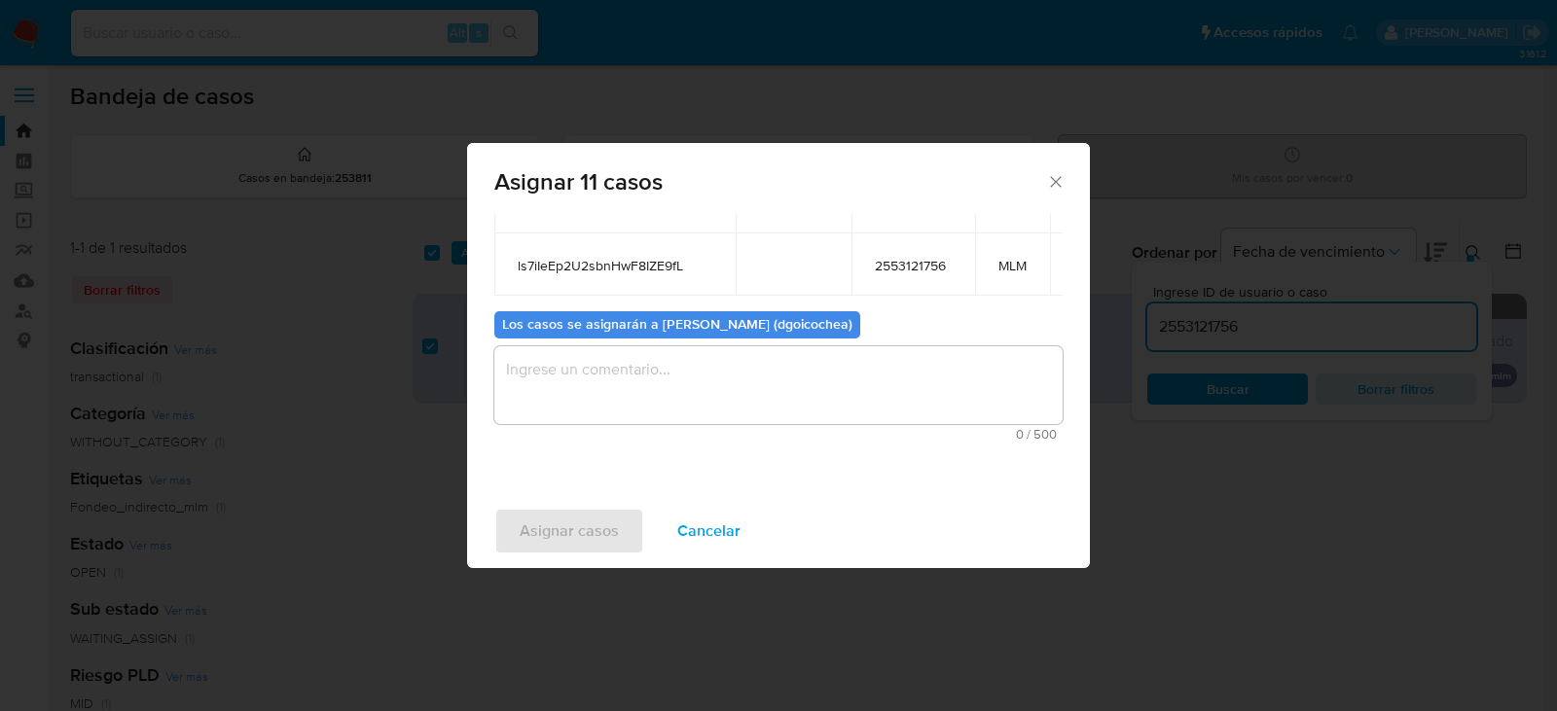
scroll to position [504, 0]
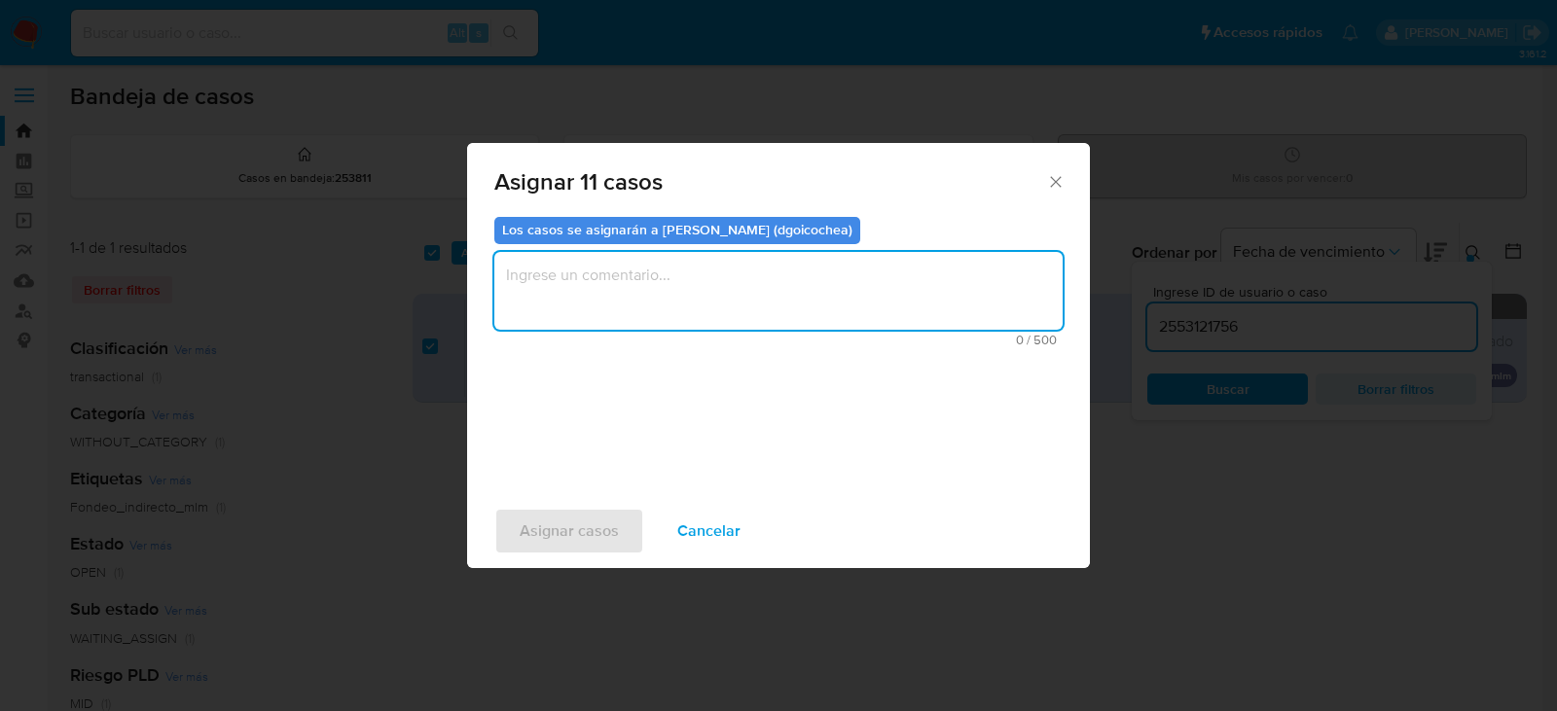
click at [628, 275] on textarea "assign-modal" at bounding box center [778, 291] width 568 height 78
type textarea "dg"
click at [571, 526] on span "Asignar casos" at bounding box center [569, 531] width 99 height 43
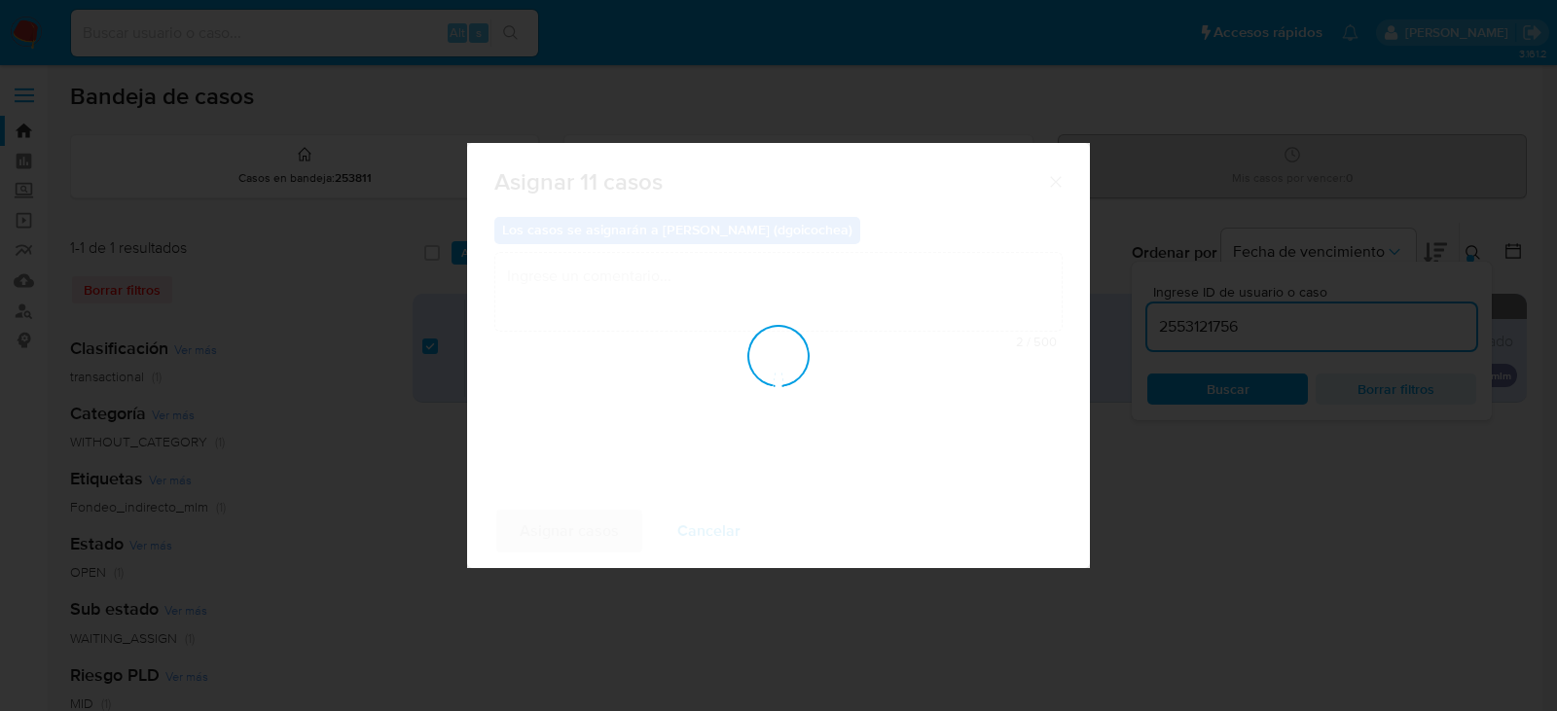
checkbox input "false"
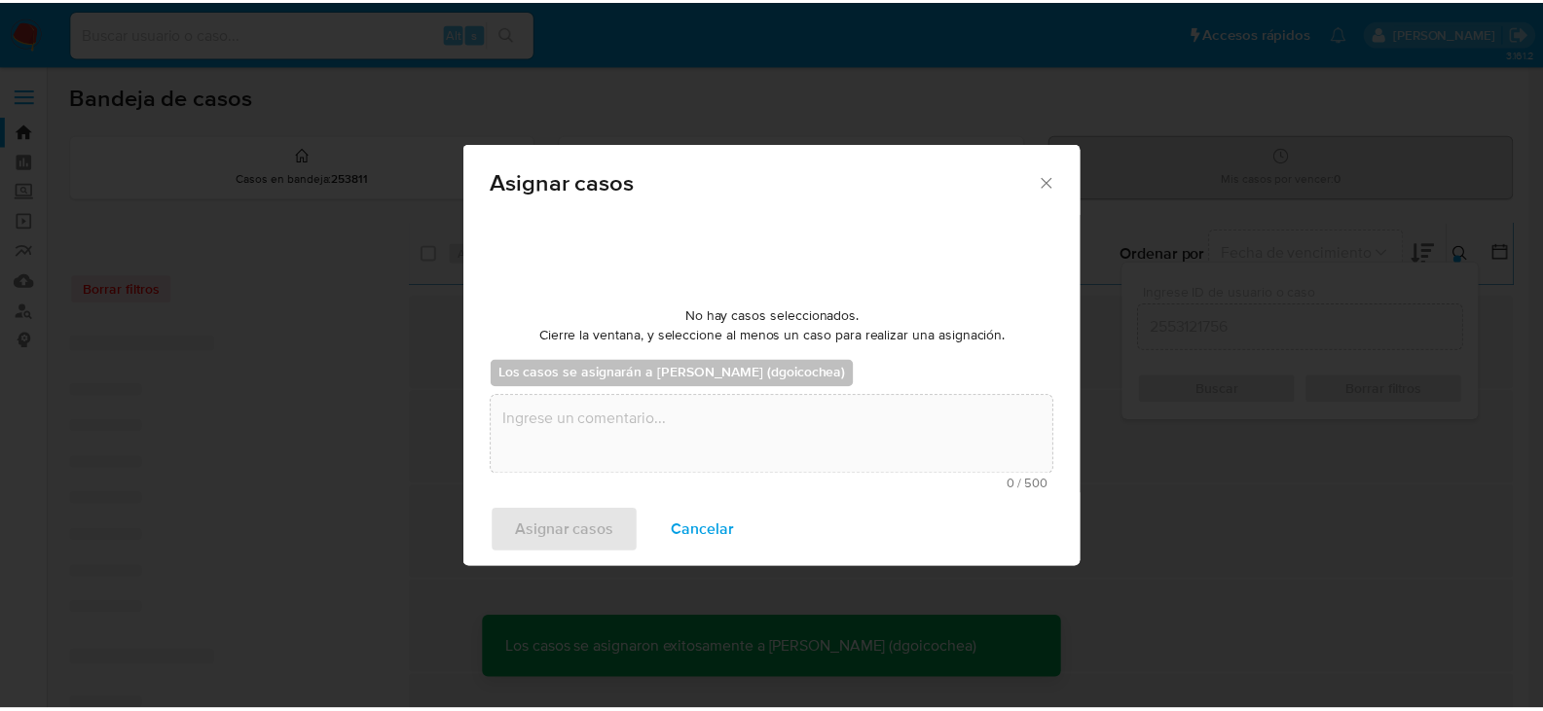
scroll to position [118, 0]
